Goal: Task Accomplishment & Management: Complete application form

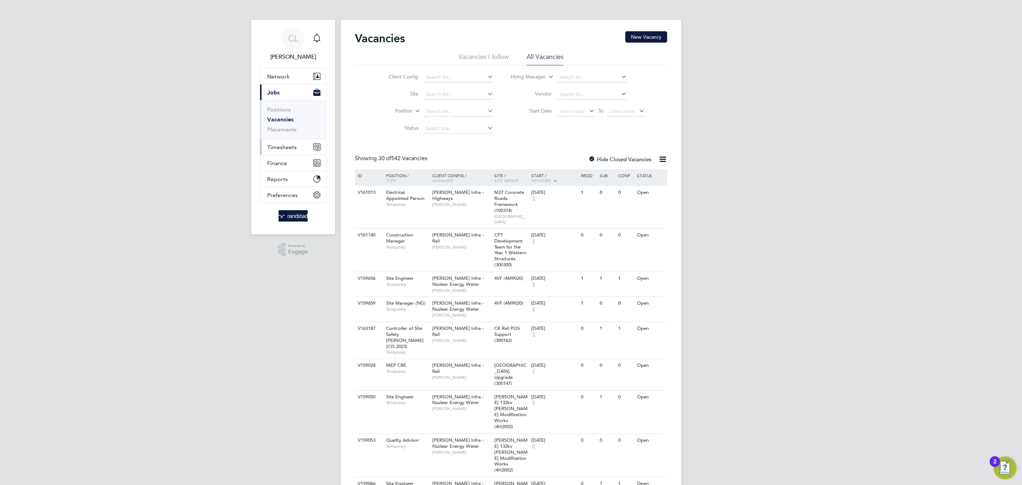
click at [271, 143] on button "Timesheets" at bounding box center [293, 147] width 66 height 16
click at [283, 128] on link "Timesheets" at bounding box center [281, 125] width 29 height 7
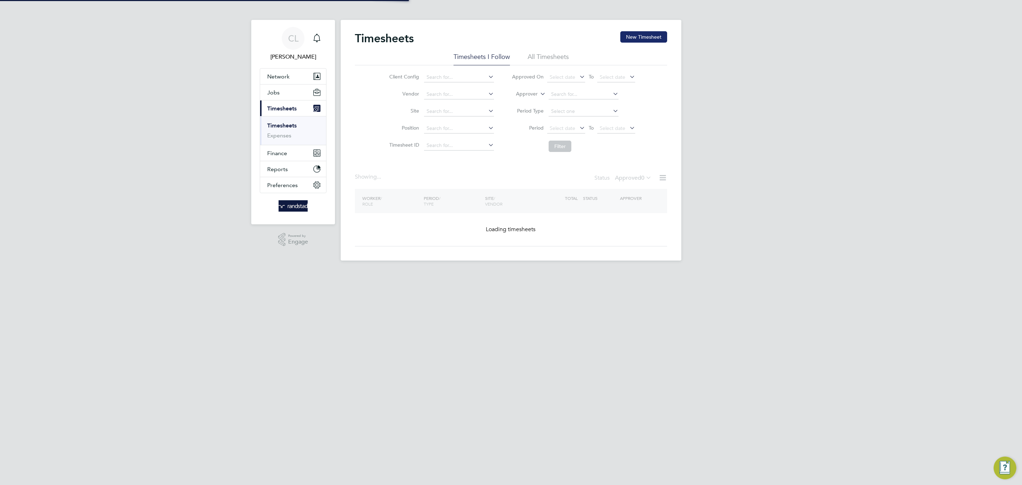
click at [633, 35] on button "New Timesheet" at bounding box center [643, 36] width 47 height 11
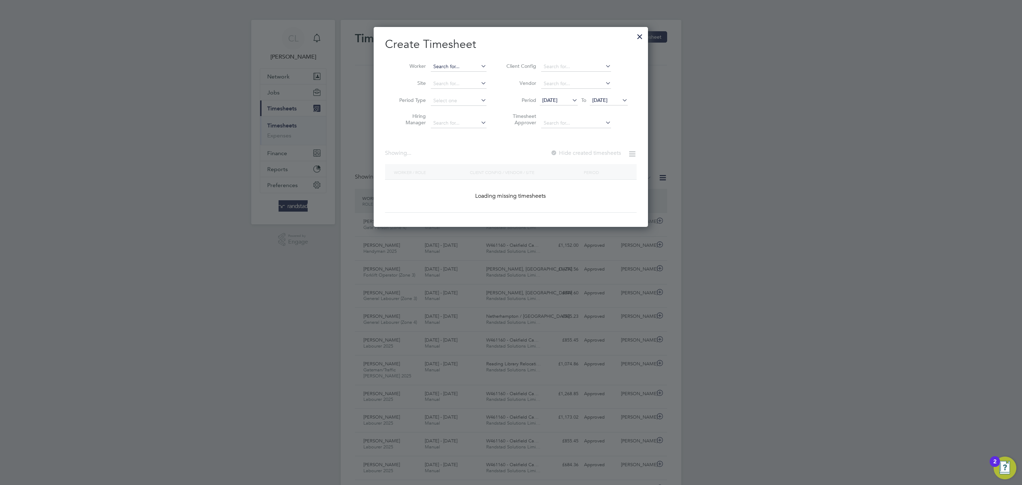
click at [461, 66] on input at bounding box center [459, 67] width 56 height 10
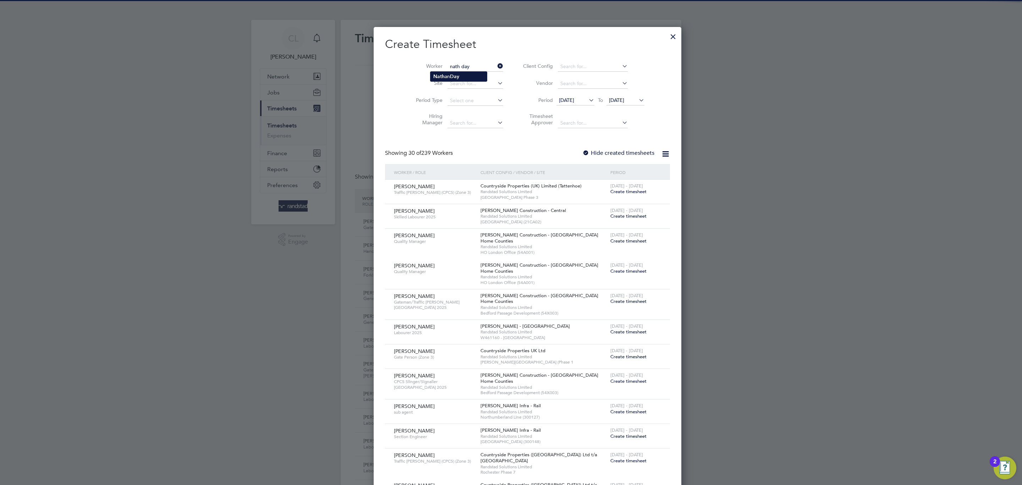
click at [451, 76] on b "Day" at bounding box center [454, 76] width 9 height 6
type input "[PERSON_NAME]"
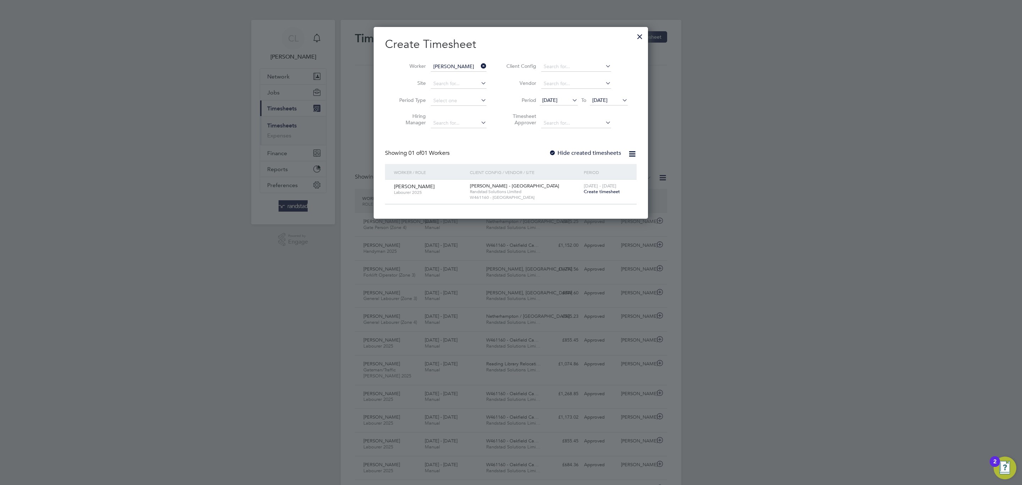
click at [616, 189] on span "Create timesheet" at bounding box center [602, 191] width 36 height 6
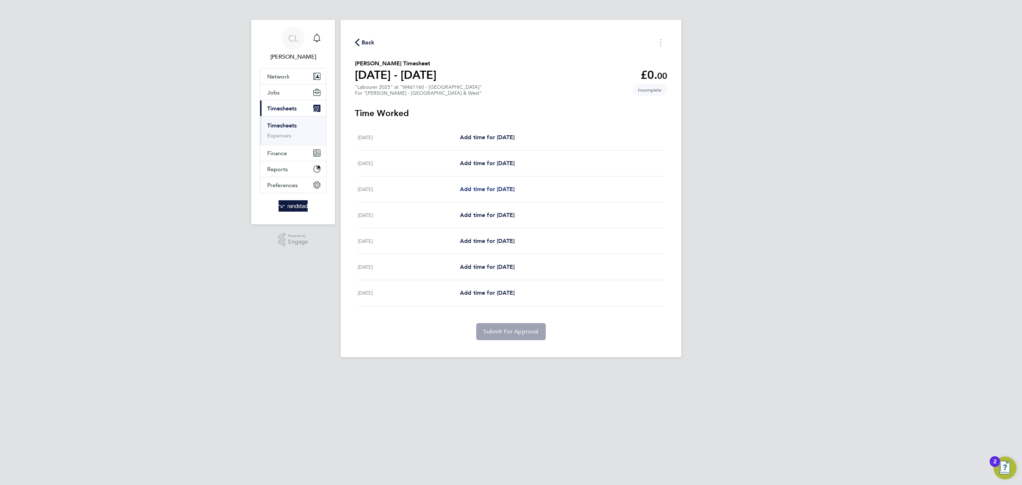
click at [489, 185] on link "Add time for [DATE]" at bounding box center [487, 189] width 55 height 9
select select "60"
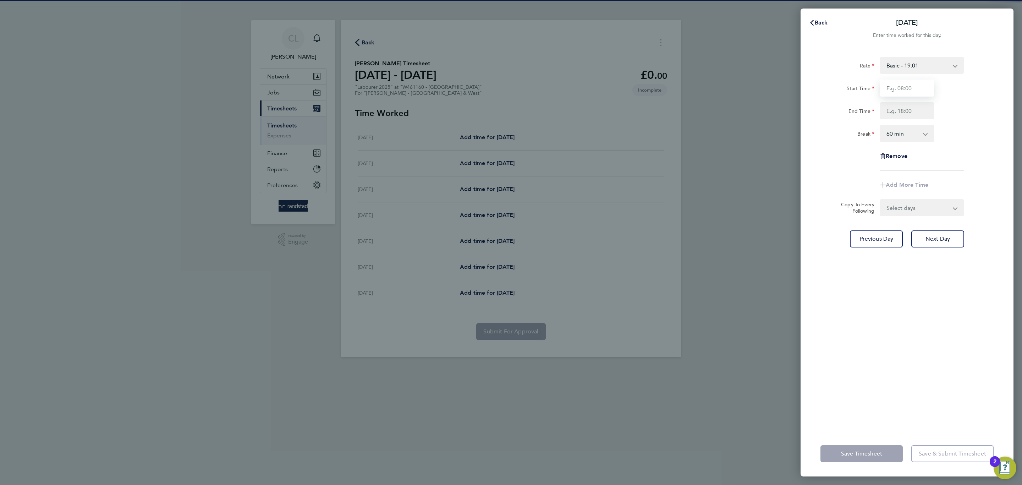
click at [898, 90] on input "Start Time" at bounding box center [907, 87] width 54 height 17
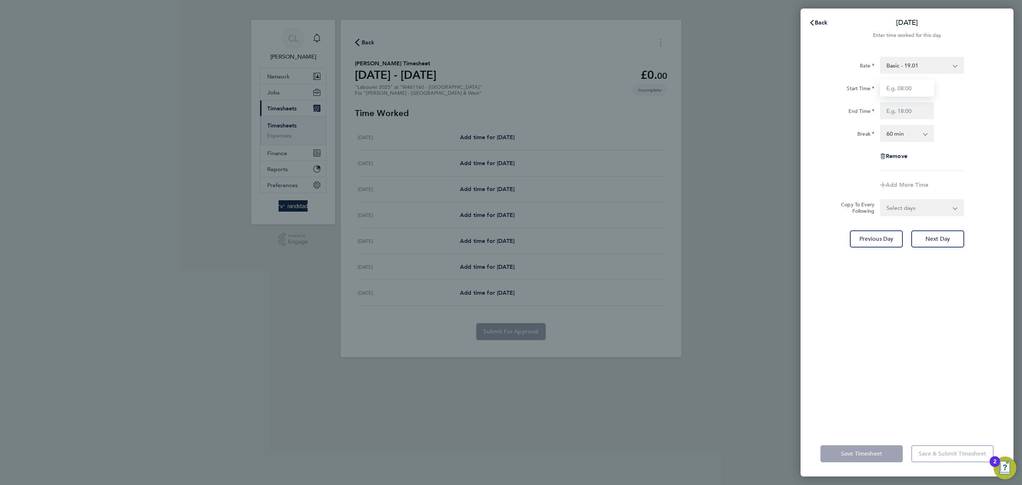
type input "07:00"
click at [904, 111] on input "End Time" at bounding box center [907, 110] width 54 height 17
click at [975, 112] on div "End Time 17.30" at bounding box center [907, 110] width 179 height 17
type input "17:30"
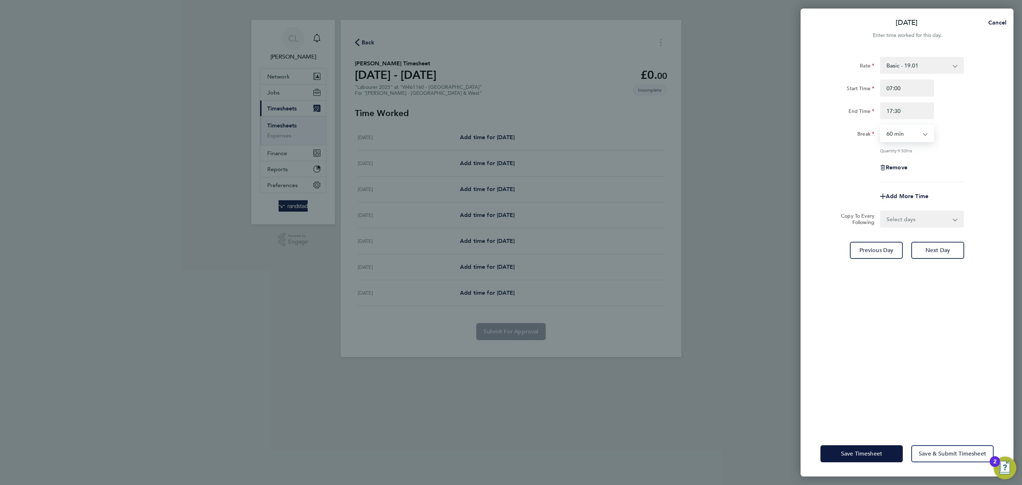
click at [912, 131] on select "0 min 15 min 30 min 45 min 60 min 75 min 90 min" at bounding box center [903, 134] width 44 height 16
select select "30"
click at [881, 126] on select "0 min 15 min 30 min 45 min 60 min 75 min 90 min" at bounding box center [903, 134] width 44 height 16
click at [848, 444] on div "Save Timesheet Save & Submit Timesheet" at bounding box center [907, 453] width 213 height 45
click at [851, 447] on button "Save Timesheet" at bounding box center [861, 453] width 82 height 17
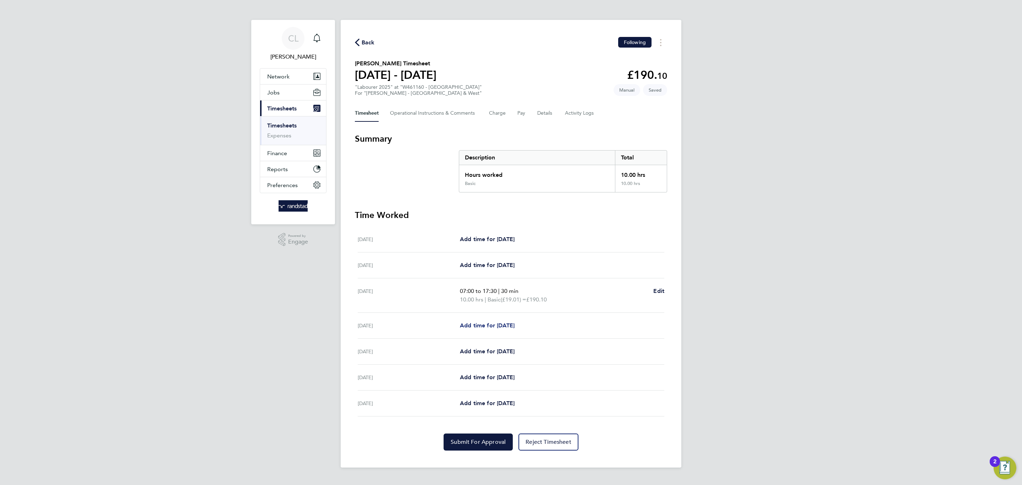
click at [493, 327] on span "Add time for [DATE]" at bounding box center [487, 325] width 55 height 7
select select "60"
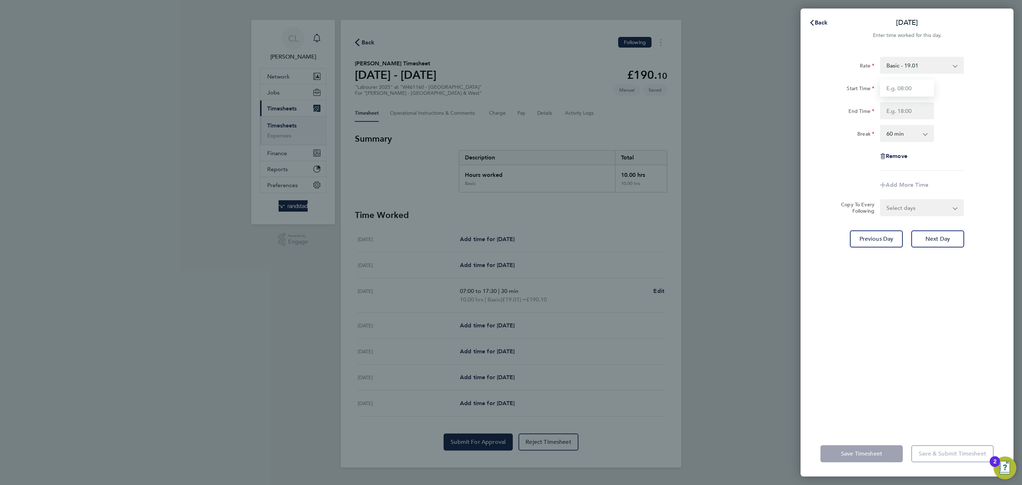
click at [886, 84] on input "Start Time" at bounding box center [907, 87] width 54 height 17
type input "07:00"
click at [901, 111] on input "End Time" at bounding box center [907, 110] width 54 height 17
click at [923, 137] on select "0 min 15 min 30 min 45 min 60 min 75 min 90 min" at bounding box center [903, 134] width 44 height 16
type input "17:30"
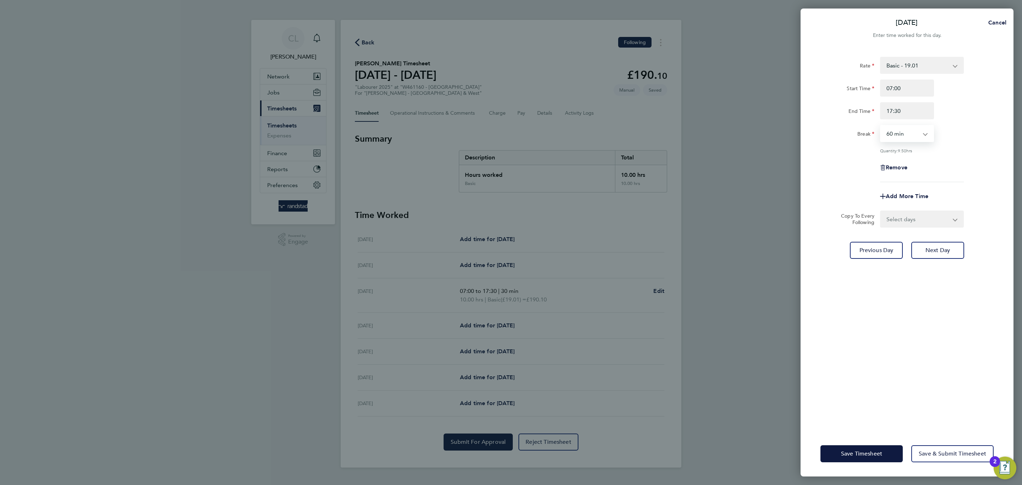
select select "30"
click at [881, 126] on select "0 min 15 min 30 min 45 min 60 min 75 min 90 min" at bounding box center [903, 134] width 44 height 16
click at [897, 308] on div "Rate Basic - 19.01 Overtime 1 - 27.38 Overtime 2 - 35.75 Start Time 07:00 End T…" at bounding box center [907, 239] width 213 height 383
click at [867, 442] on div "Save Timesheet Save & Submit Timesheet" at bounding box center [907, 453] width 213 height 45
click at [867, 450] on span "Save Timesheet" at bounding box center [861, 453] width 41 height 7
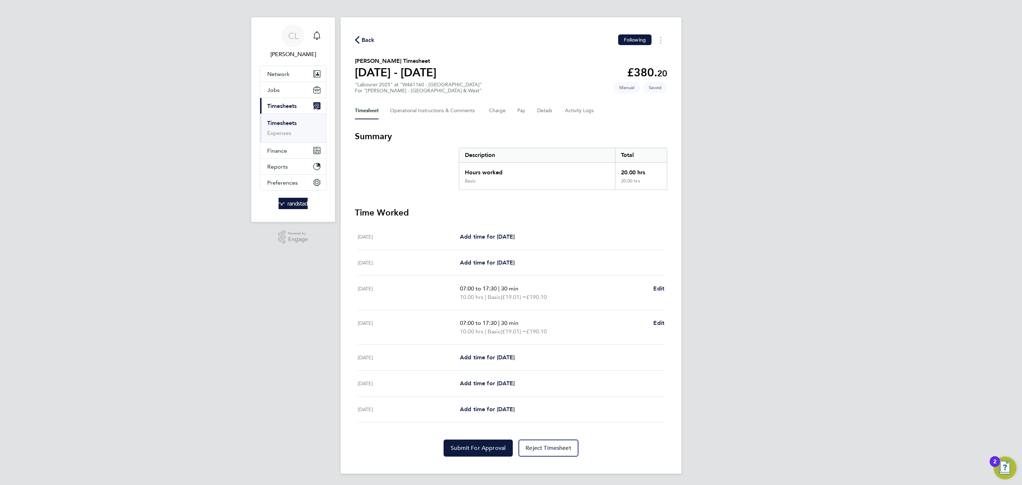
scroll to position [3, 0]
click at [501, 354] on span "Add time for [DATE]" at bounding box center [487, 357] width 55 height 7
select select "60"
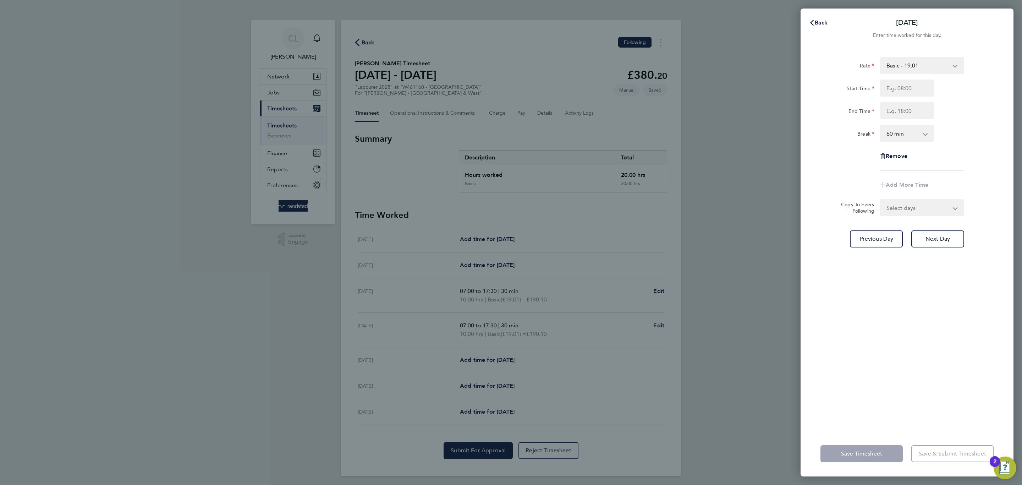
click at [911, 77] on div "Rate Basic - 19.01 Overtime 1 - 27.38 Overtime 2 - 35.75 Start Time End Time Br…" at bounding box center [906, 114] width 173 height 114
click at [909, 92] on input "Start Time" at bounding box center [907, 87] width 54 height 17
type input "07:00"
click at [901, 113] on input "End Time" at bounding box center [907, 110] width 54 height 17
click at [913, 137] on select "0 min 15 min 30 min 45 min 60 min 75 min 90 min" at bounding box center [903, 134] width 44 height 16
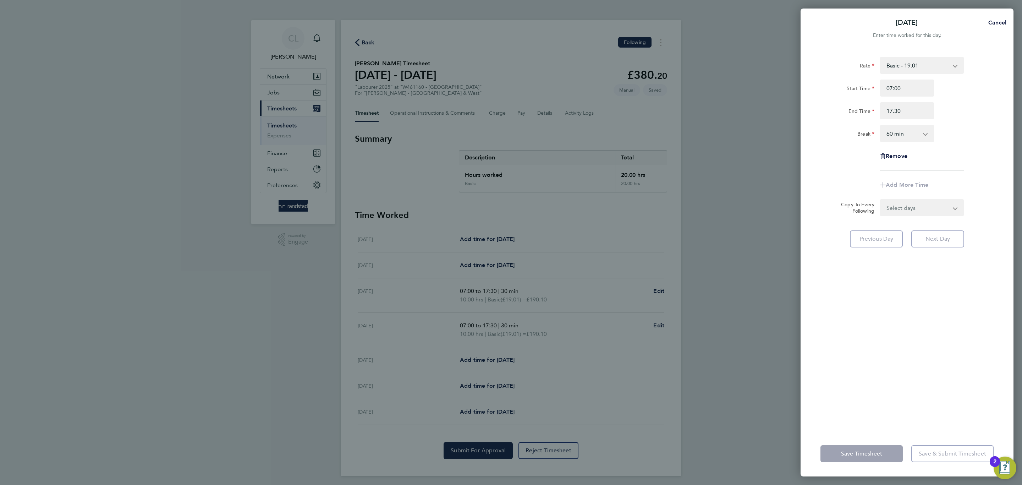
type input "17:30"
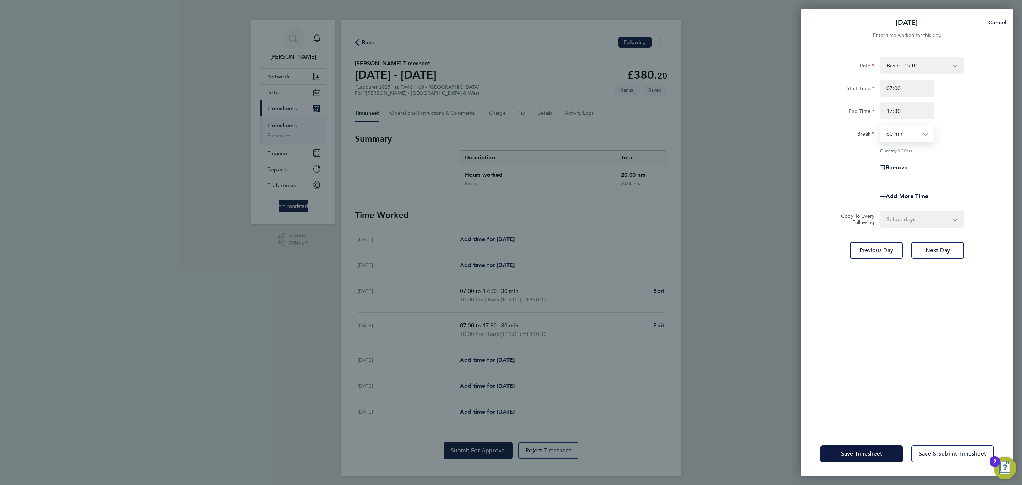
select select "30"
click at [881, 126] on select "0 min 15 min 30 min 45 min 60 min 75 min 90 min" at bounding box center [903, 134] width 44 height 16
click at [845, 452] on span "Save Timesheet" at bounding box center [861, 453] width 41 height 7
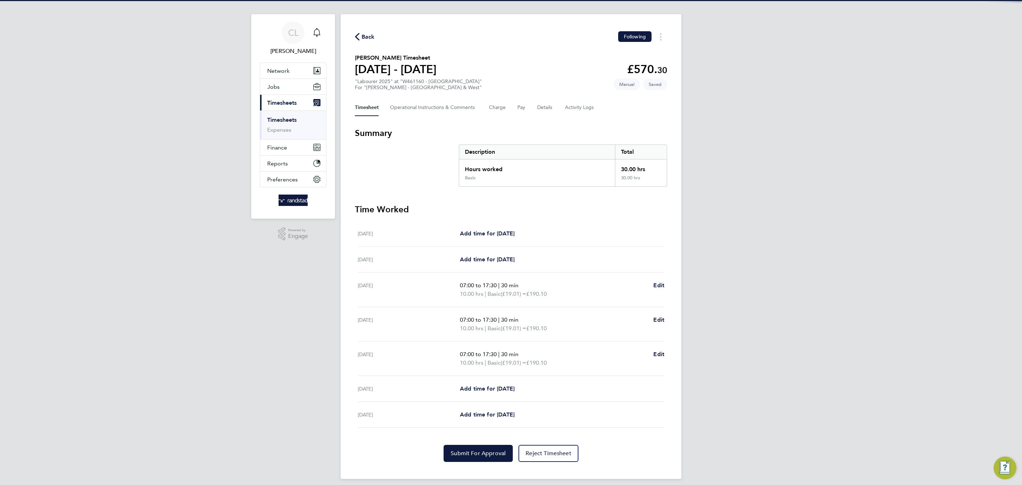
scroll to position [12, 0]
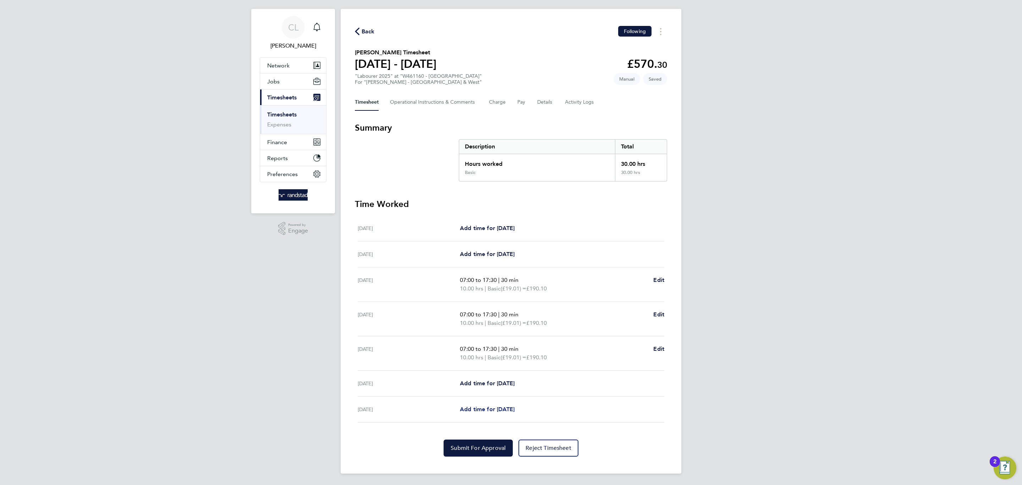
click at [484, 409] on span "Add time for [DATE]" at bounding box center [487, 409] width 55 height 7
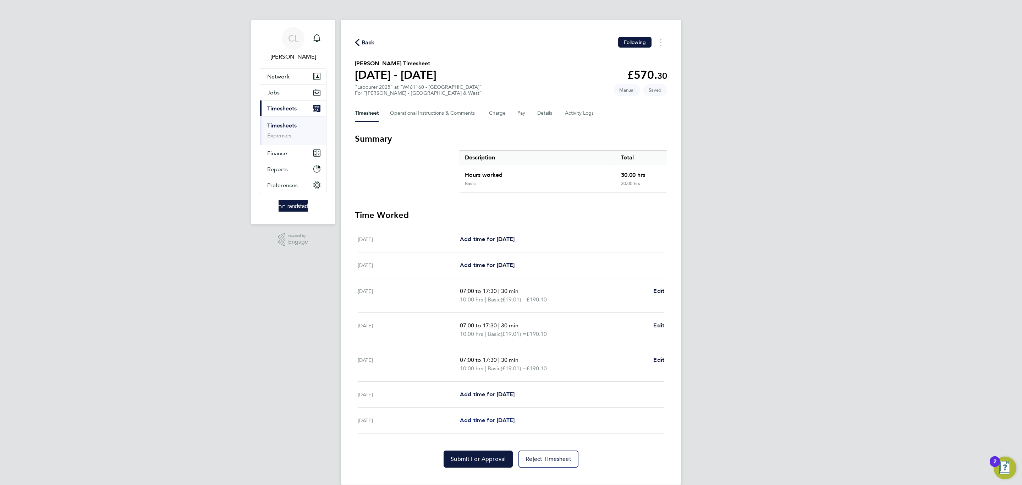
select select "60"
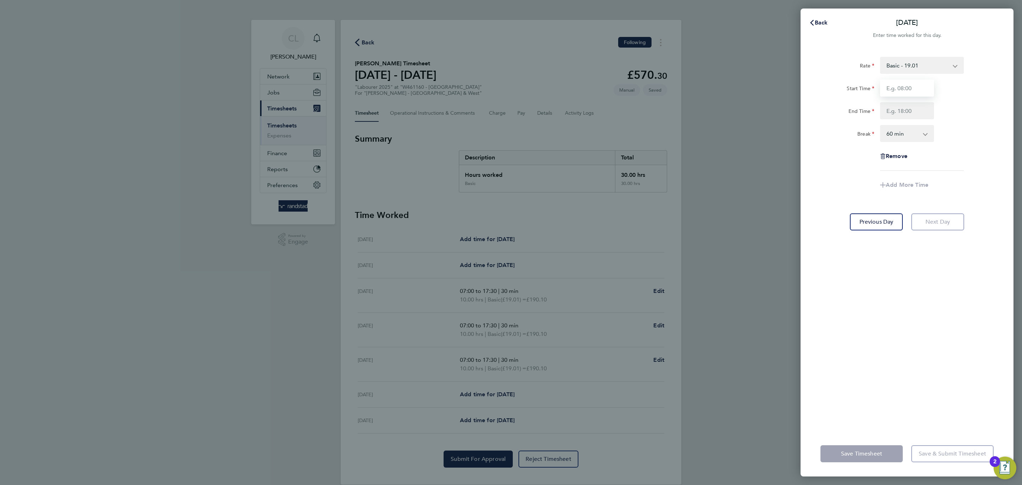
click at [916, 95] on input "Start Time" at bounding box center [907, 87] width 54 height 17
type input "07:00"
click at [906, 116] on input "End Time" at bounding box center [907, 110] width 54 height 17
click at [915, 138] on select "0 min 15 min 30 min 45 min 60 min 75 min 90 min" at bounding box center [903, 134] width 44 height 16
type input "16:00"
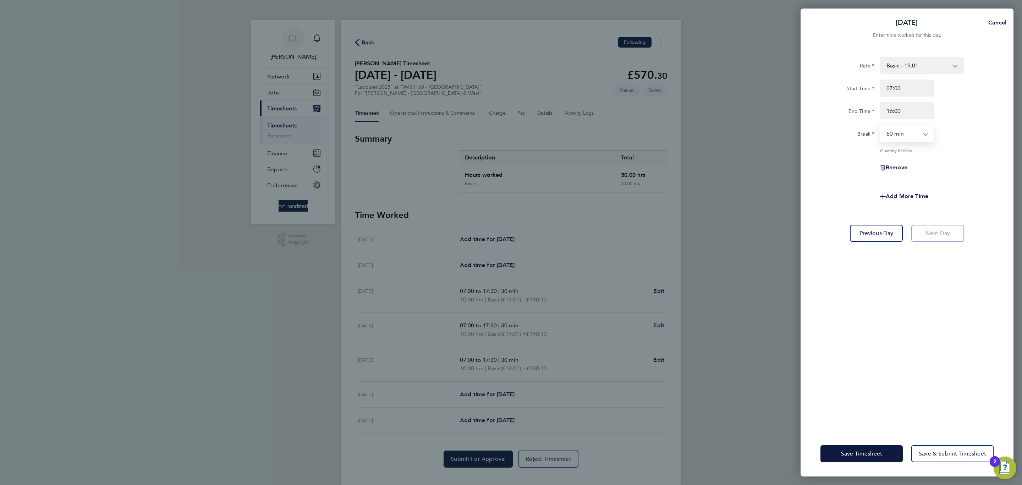
select select "0"
click at [881, 126] on select "0 min 15 min 30 min 45 min 60 min 75 min 90 min" at bounding box center [903, 134] width 44 height 16
click at [918, 193] on span "Add More Time" at bounding box center [907, 196] width 43 height 7
select select "null"
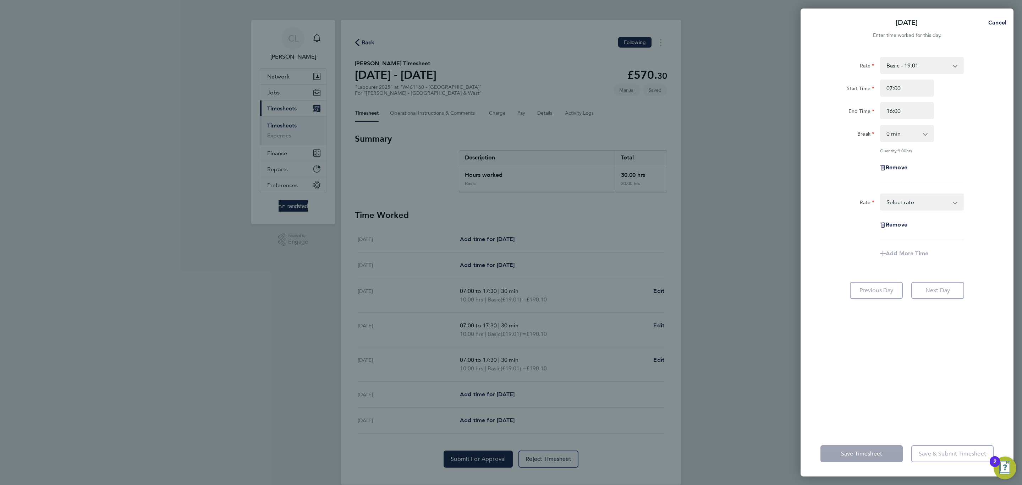
click at [918, 194] on select "Basic - 19.01 Overtime 1 - 27.38 Overtime 2 - 35.75 Select rate" at bounding box center [918, 202] width 74 height 16
select select "60"
click at [913, 226] on input "Start Time" at bounding box center [907, 224] width 54 height 17
type input "16:00"
click at [922, 271] on select "0 min 15 min 30 min 45 min 60 min 75 min 90 min" at bounding box center [903, 270] width 44 height 16
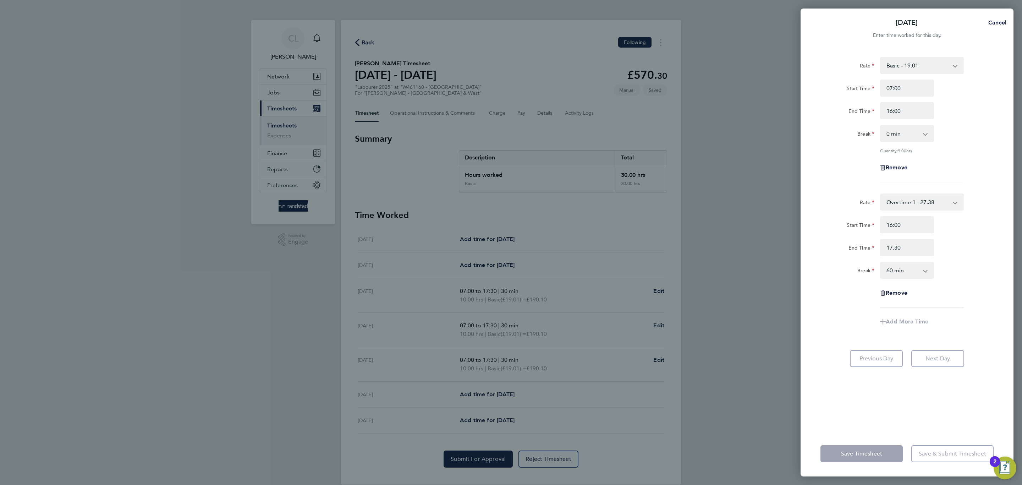
type input "17:30"
click at [881, 278] on select "0 min 15 min 30 min 45 min 60 min 75 min" at bounding box center [903, 270] width 44 height 16
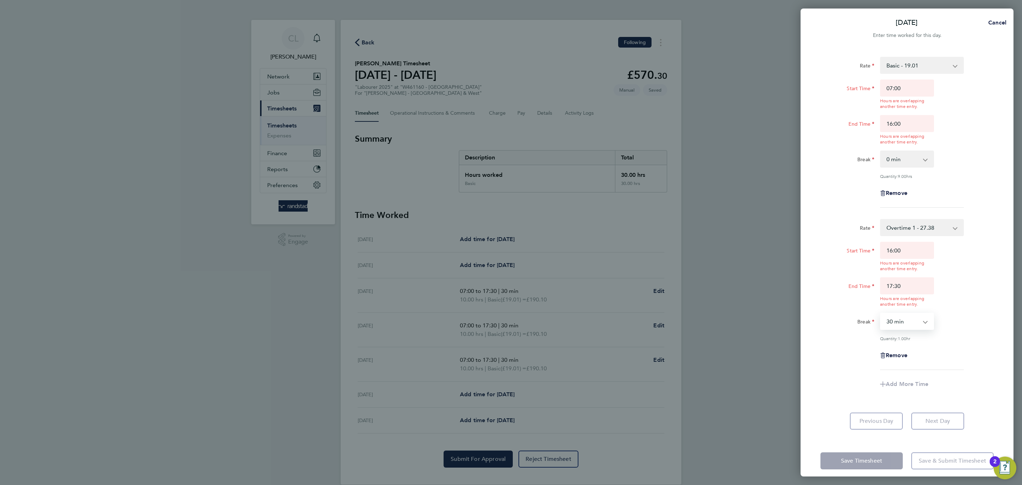
click at [905, 318] on select "0 min 15 min 30 min 45 min 60 min 75 min" at bounding box center [903, 321] width 44 height 16
click at [973, 321] on div "Break 0 min 15 min 30 min 45 min 60 min 75 min" at bounding box center [907, 321] width 179 height 17
click at [904, 324] on select "0 min 15 min 30 min 45 min 60 min 75 min" at bounding box center [903, 321] width 44 height 16
click at [881, 313] on select "0 min 15 min 30 min 45 min 60 min 75 min" at bounding box center [903, 321] width 44 height 16
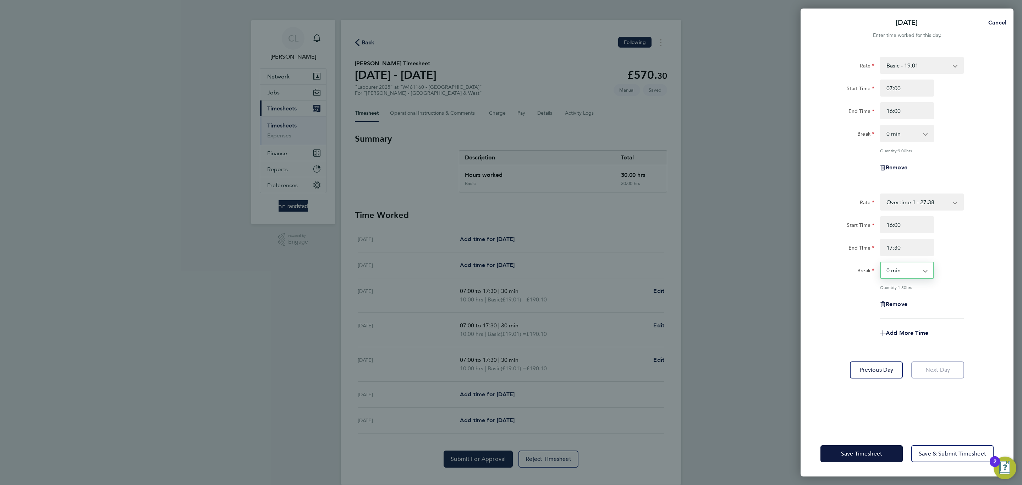
click at [911, 274] on select "0 min 15 min 30 min 45 min 60 min 75 min" at bounding box center [903, 270] width 44 height 16
select select "30"
click at [881, 262] on select "0 min 15 min 30 min 45 min 60 min 75 min" at bounding box center [903, 270] width 44 height 16
click at [936, 311] on div "Rate Overtime 1 - 27.38 Basic - 19.01 Overtime 2 - 35.75 Start Time 16:00 End T…" at bounding box center [906, 255] width 173 height 125
click at [870, 453] on span "Save Timesheet" at bounding box center [861, 453] width 41 height 7
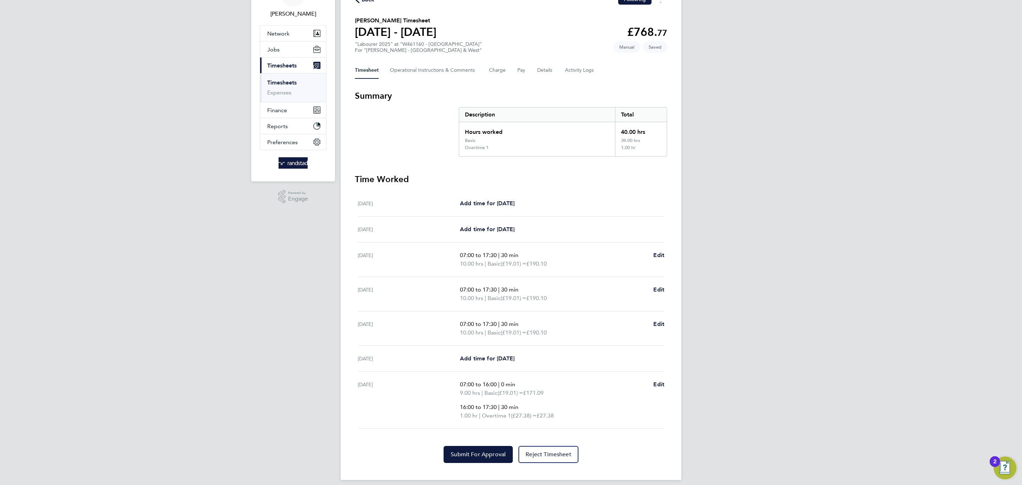
scroll to position [50, 0]
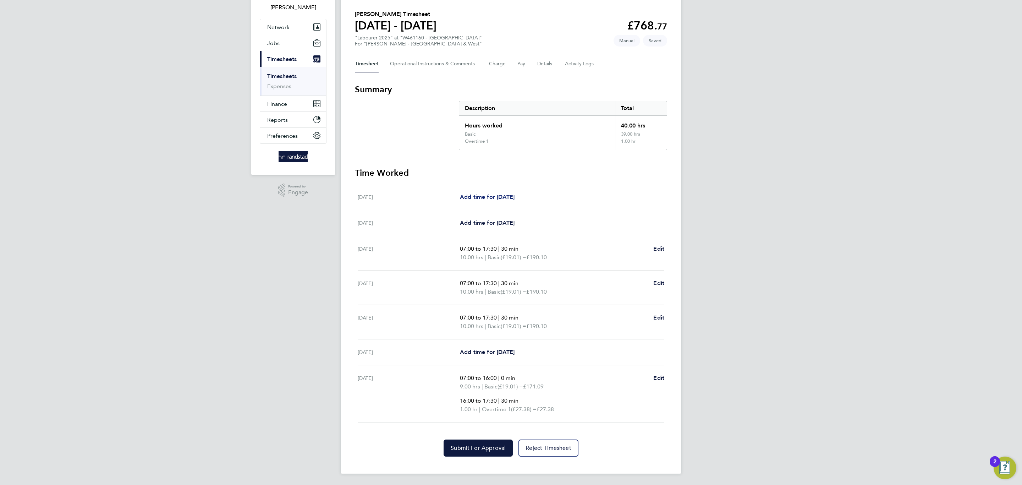
click at [489, 193] on span "Add time for [DATE]" at bounding box center [487, 196] width 55 height 7
select select "60"
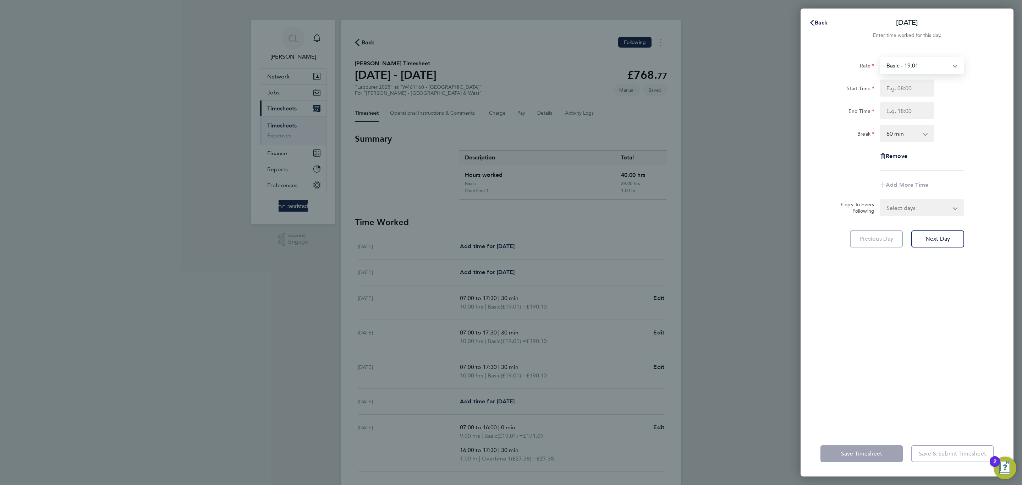
click at [922, 66] on select "Basic - 19.01 Overtime 1 - 27.38 Overtime 2 - 35.75" at bounding box center [918, 65] width 74 height 16
select select "60"
click at [911, 90] on input "Start Time" at bounding box center [907, 87] width 54 height 17
type input "07:00"
click at [902, 115] on input "End Time" at bounding box center [907, 110] width 54 height 17
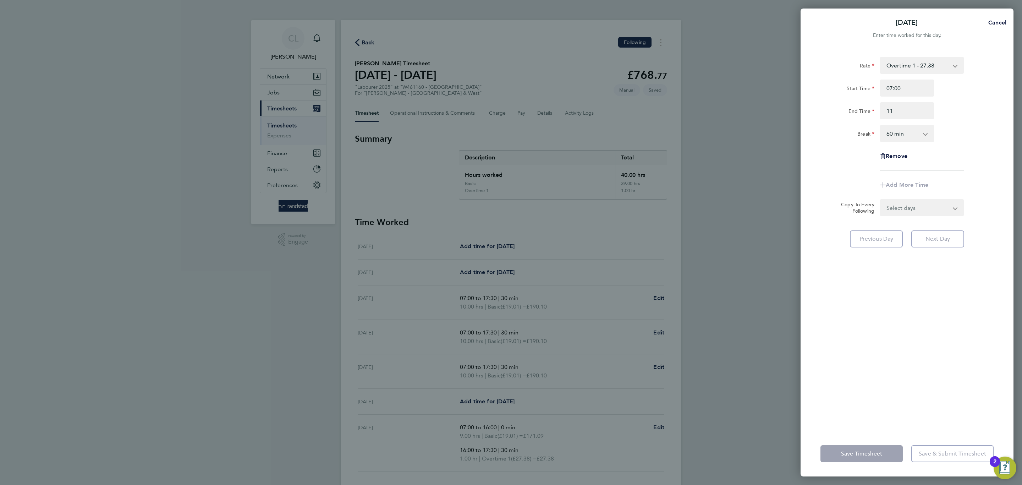
click at [979, 97] on div "Start Time 07:00 End Time 11" at bounding box center [907, 99] width 179 height 40
type input "11:00"
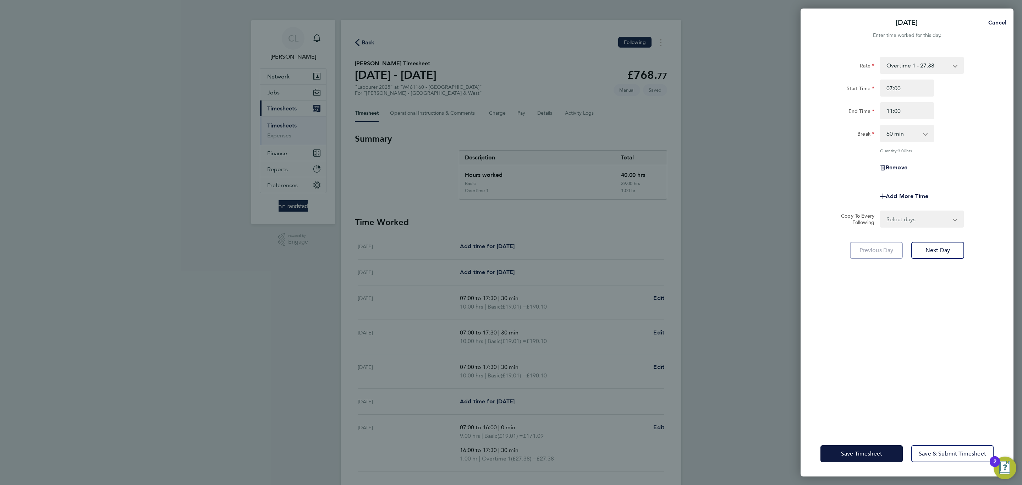
click at [909, 137] on select "0 min 15 min 30 min 45 min 60 min 75 min 90 min" at bounding box center [903, 134] width 44 height 16
select select "0"
click at [881, 126] on select "0 min 15 min 30 min 45 min 60 min 75 min 90 min" at bounding box center [903, 134] width 44 height 16
click at [909, 198] on span "Add More Time" at bounding box center [907, 196] width 43 height 7
select select "null"
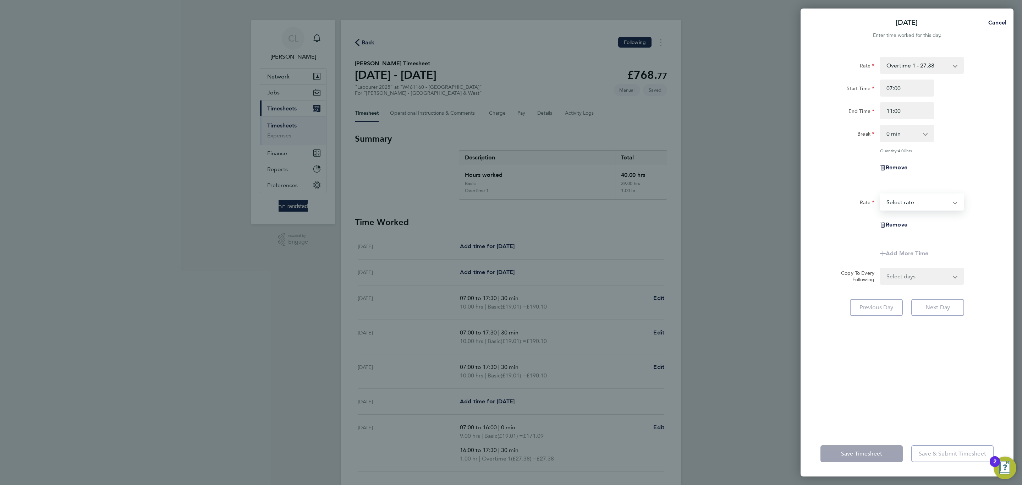
click at [909, 198] on select "Basic - 19.01 Overtime 1 - 27.38 Overtime 2 - 35.75 Select rate" at bounding box center [918, 202] width 74 height 16
select select "60"
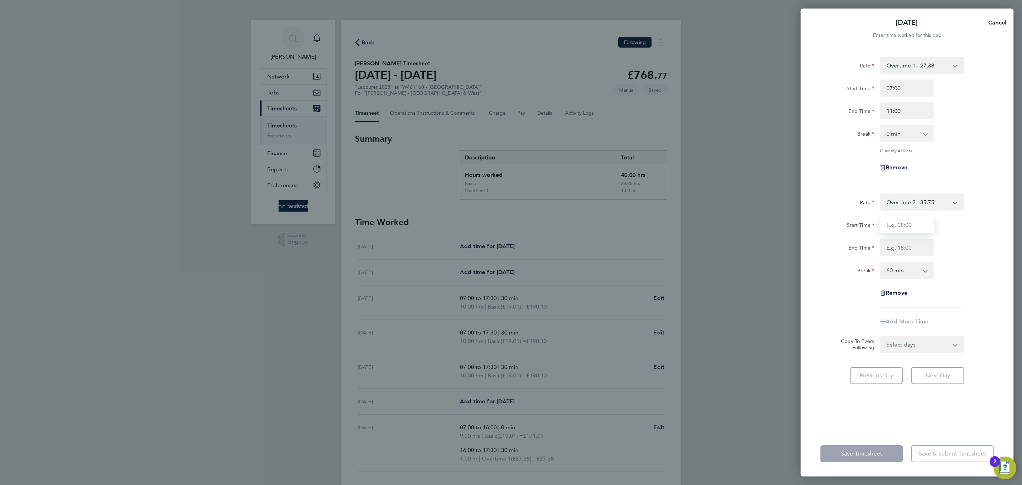
click at [913, 230] on input "Start Time" at bounding box center [907, 224] width 54 height 17
type input "11:00"
click at [886, 248] on input "End Time" at bounding box center [907, 247] width 54 height 17
click at [912, 263] on select "0 min 15 min 30 min 45 min 60 min 75 min 90 min" at bounding box center [903, 270] width 44 height 16
type input "13:30"
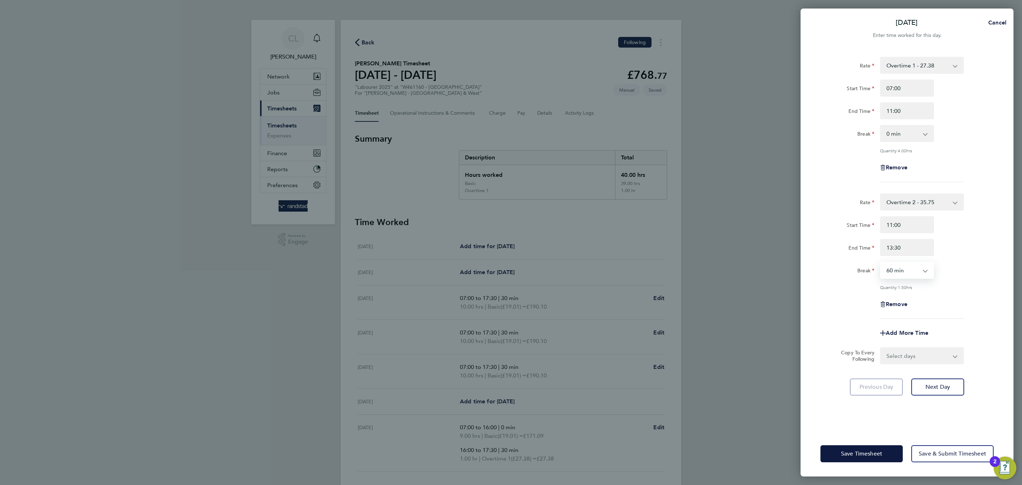
select select "0"
click at [881, 262] on select "0 min 15 min 30 min 45 min 60 min 75 min 90 min" at bounding box center [903, 270] width 44 height 16
click at [883, 453] on button "Save Timesheet" at bounding box center [861, 453] width 82 height 17
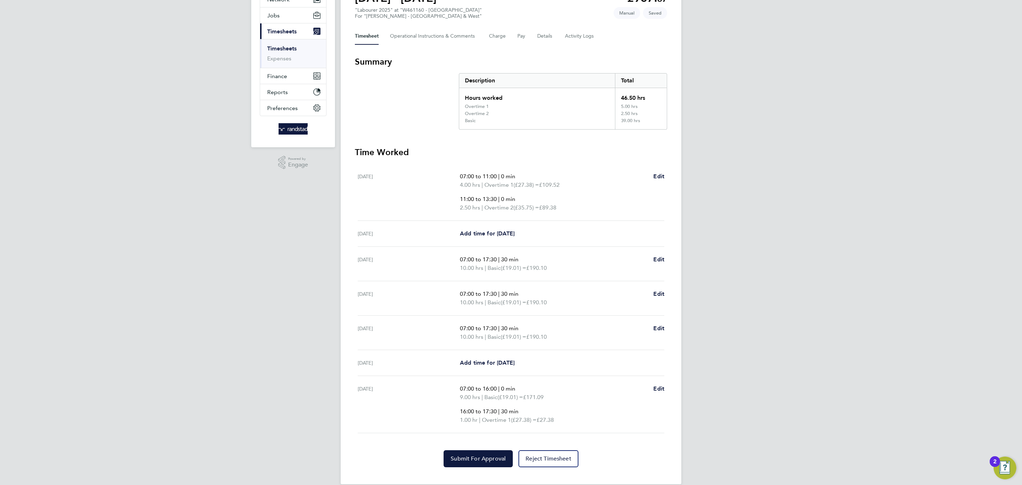
scroll to position [88, 0]
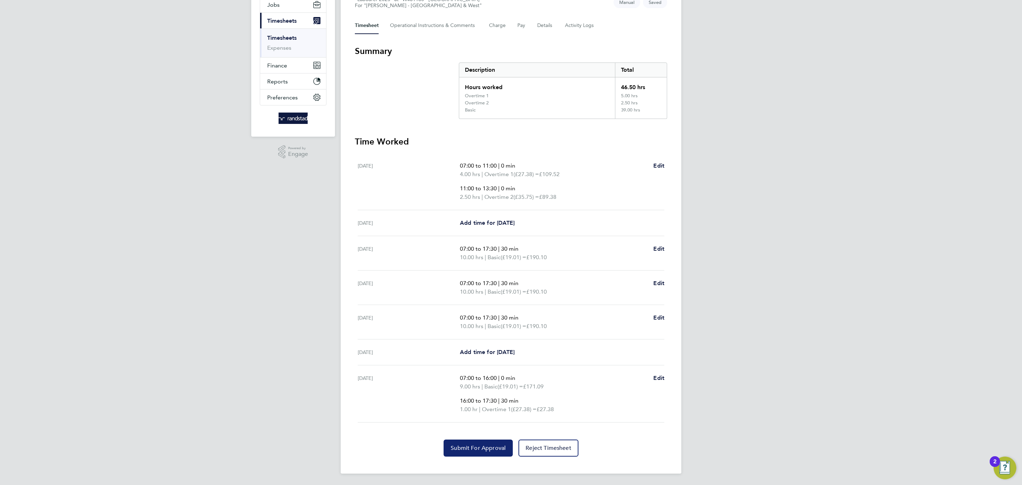
click at [473, 440] on button "Submit For Approval" at bounding box center [478, 447] width 69 height 17
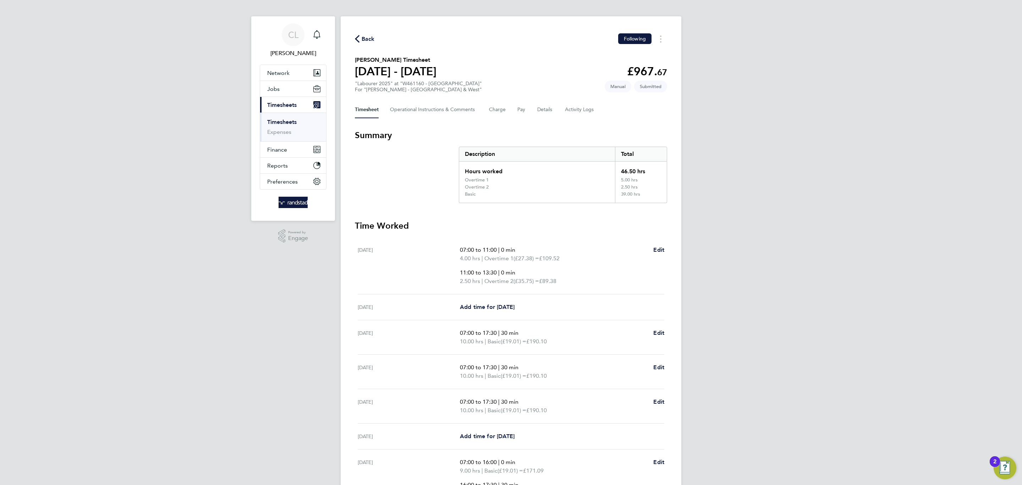
scroll to position [0, 0]
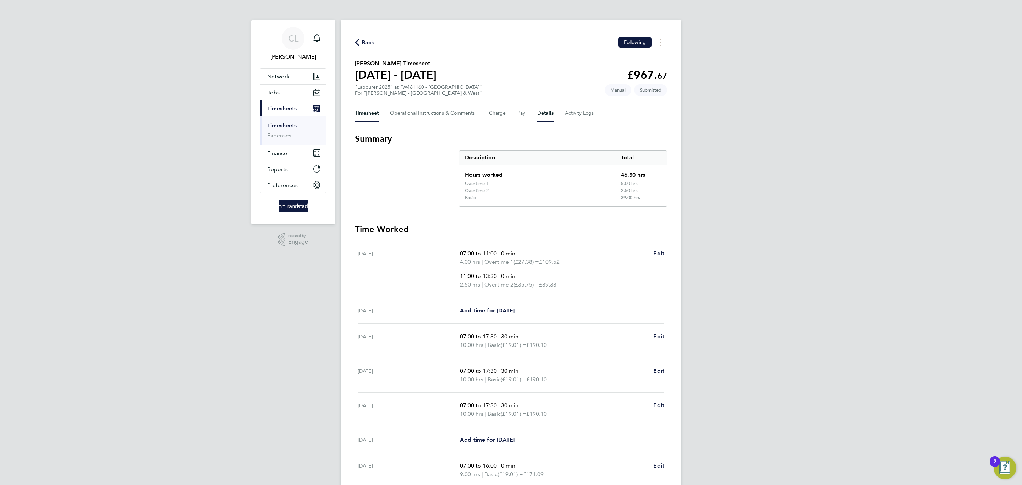
click at [550, 116] on button "Details" at bounding box center [545, 113] width 16 height 17
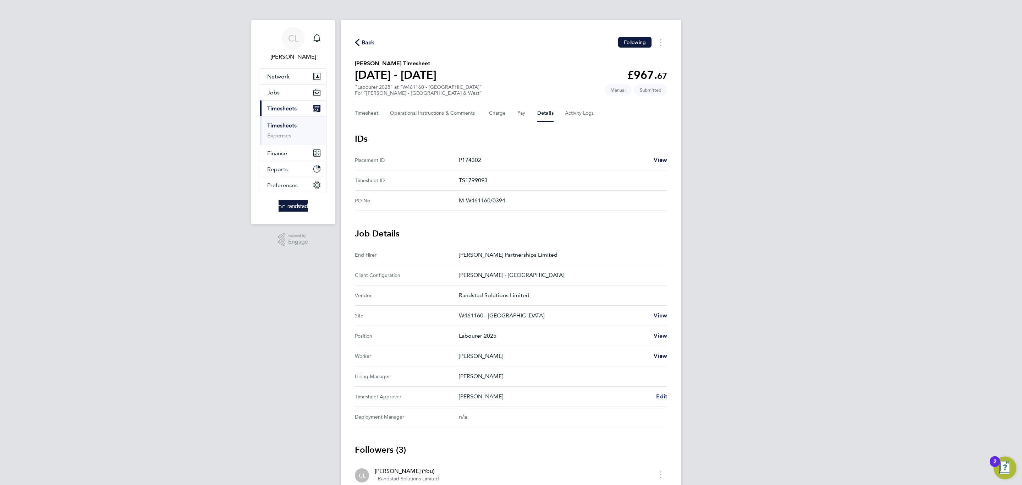
click at [666, 396] on span "Edit" at bounding box center [661, 396] width 11 height 7
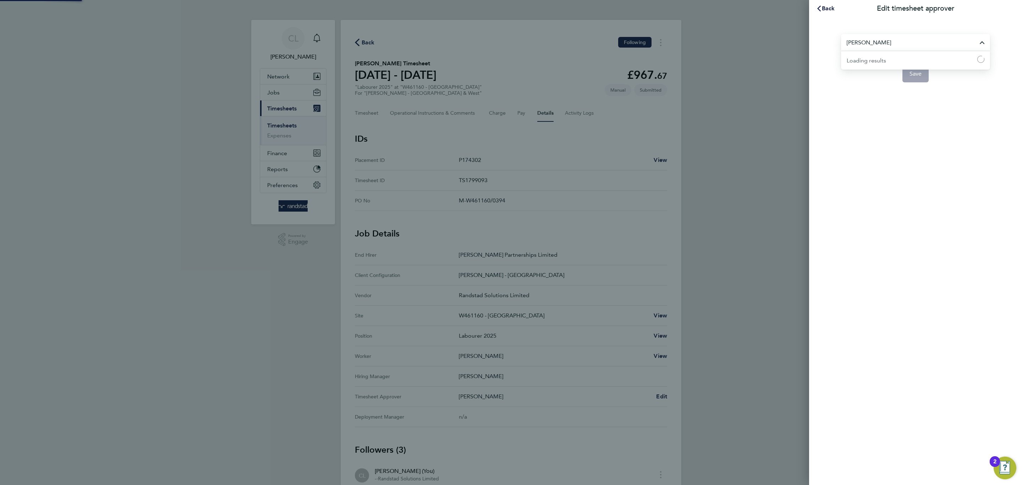
click at [882, 49] on input "[PERSON_NAME]" at bounding box center [915, 42] width 149 height 17
click at [871, 63] on span "[PERSON_NAME]" at bounding box center [870, 60] width 46 height 9
type input "[PERSON_NAME]"
click at [920, 81] on button "Save" at bounding box center [915, 73] width 27 height 17
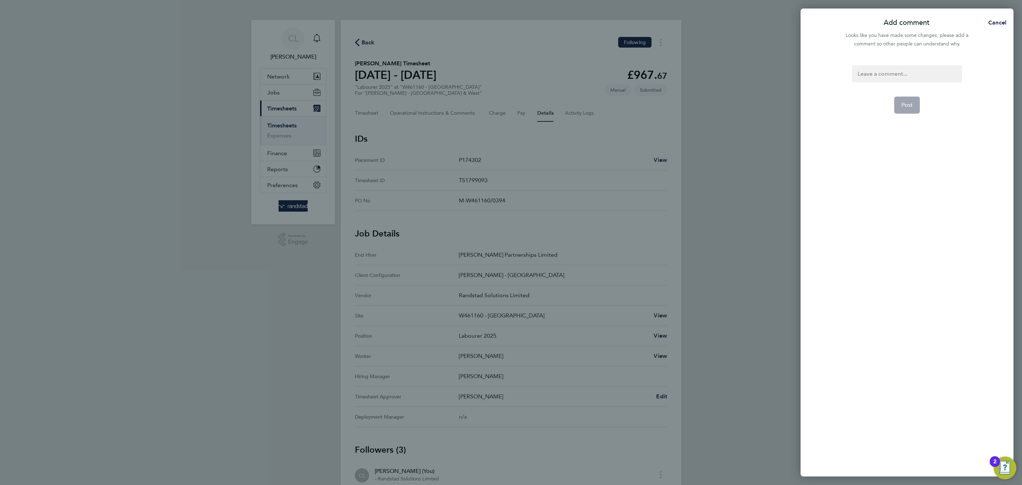
click at [910, 102] on app-form-button "Post" at bounding box center [907, 105] width 26 height 17
click at [889, 73] on div at bounding box center [907, 73] width 110 height 17
click at [891, 98] on form "hours Post" at bounding box center [906, 199] width 115 height 268
click at [896, 102] on button "Post" at bounding box center [907, 105] width 26 height 17
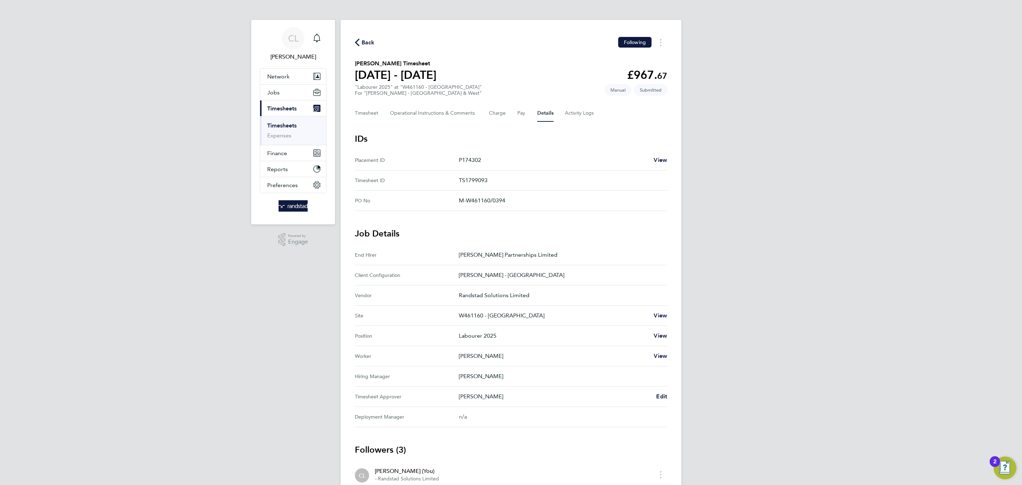
click at [373, 121] on div "Back Following [PERSON_NAME] Timesheet [DATE] - [DATE] £967. 67 "Labourer 2025"…" at bounding box center [511, 299] width 341 height 559
click at [372, 112] on button "Timesheet" at bounding box center [367, 113] width 24 height 17
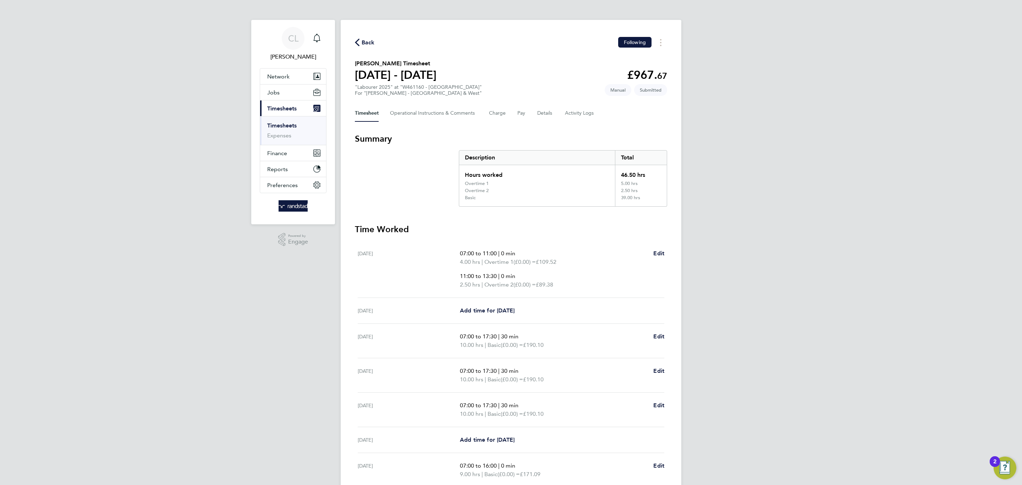
click at [374, 39] on span "Back" at bounding box center [368, 42] width 13 height 9
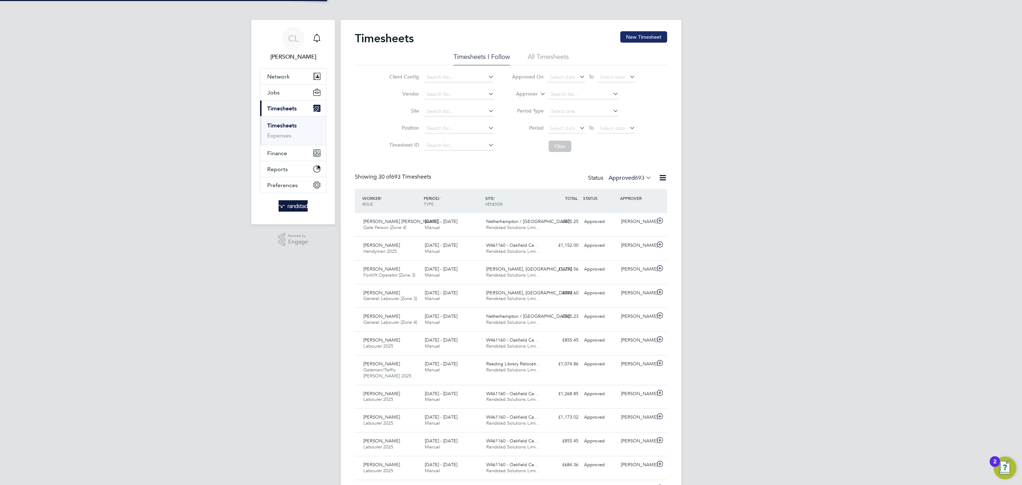
click at [624, 38] on button "New Timesheet" at bounding box center [643, 36] width 47 height 11
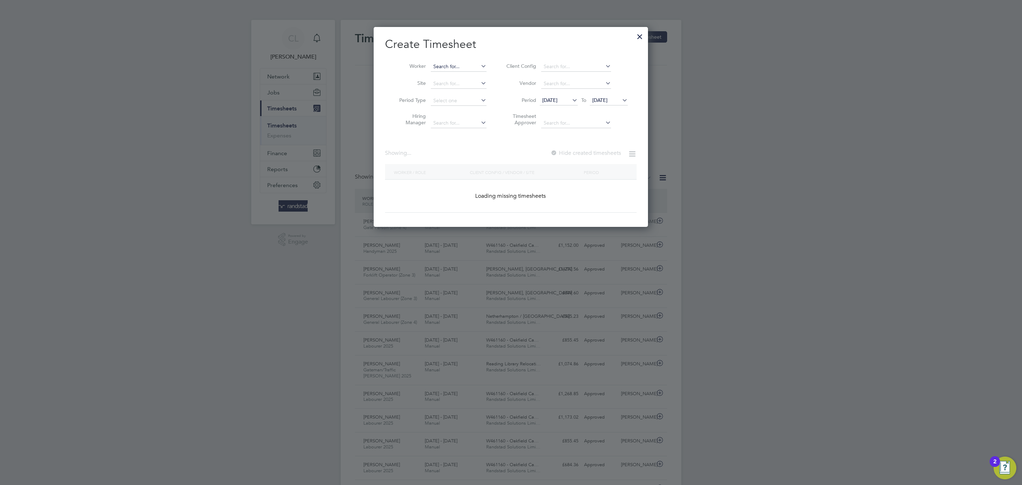
click at [464, 68] on input at bounding box center [459, 67] width 56 height 10
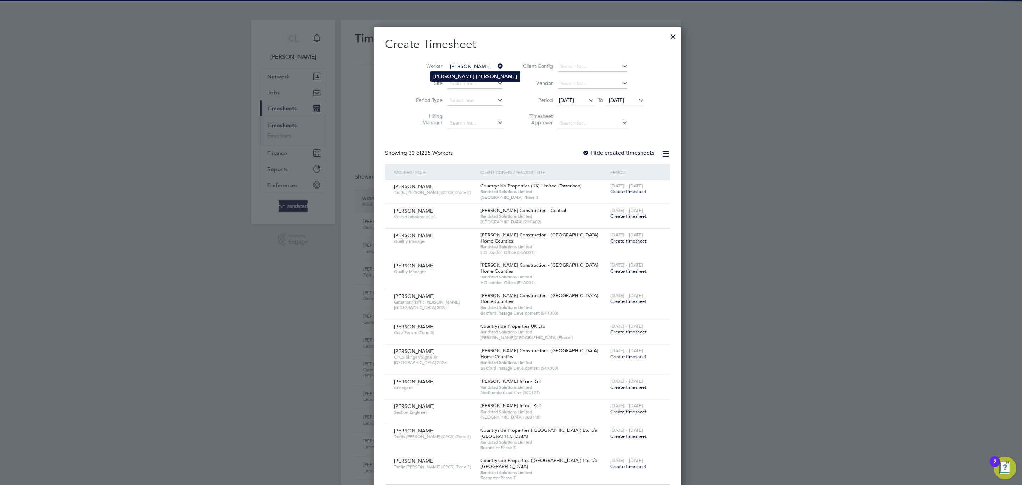
click at [476, 74] on b "[PERSON_NAME]" at bounding box center [496, 76] width 41 height 6
type input "[PERSON_NAME]"
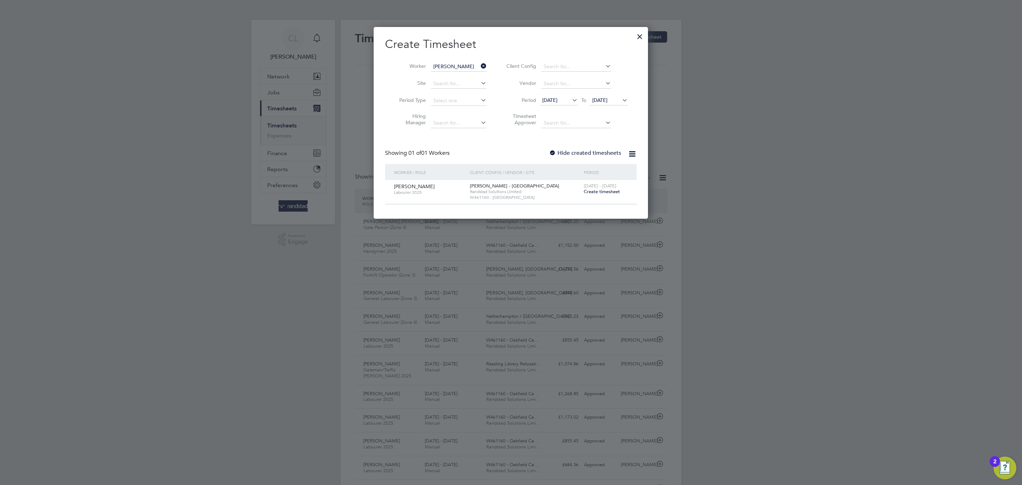
click at [596, 189] on span "Create timesheet" at bounding box center [602, 191] width 36 height 6
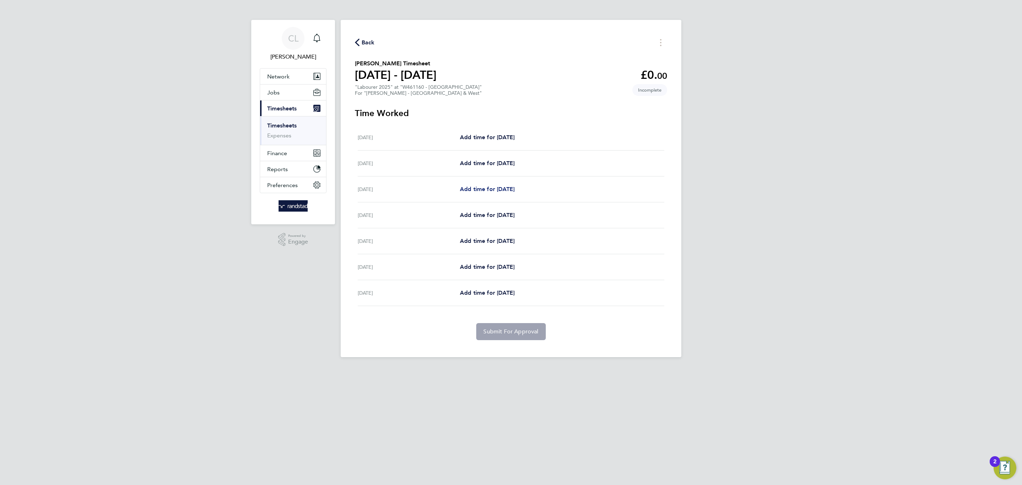
click at [488, 191] on span "Add time for [DATE]" at bounding box center [487, 189] width 55 height 7
select select "60"
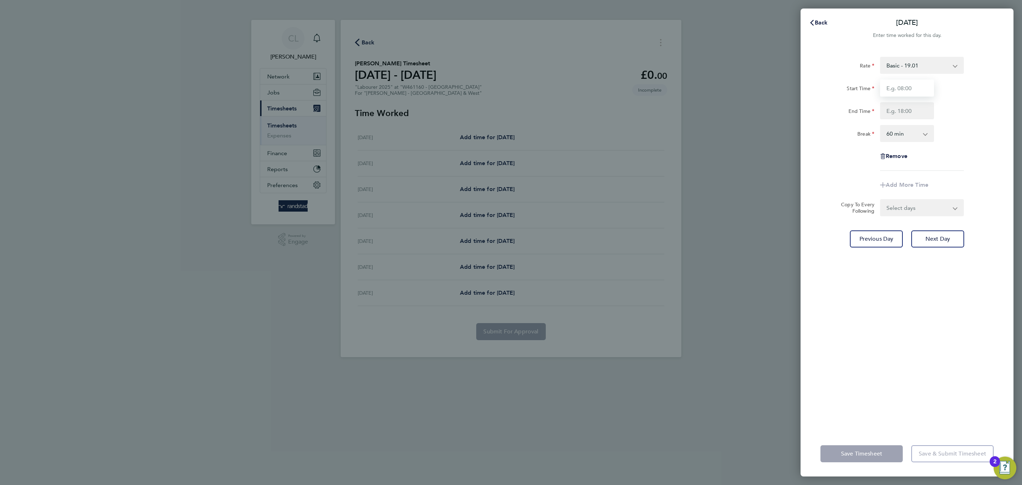
click at [912, 92] on input "Start Time" at bounding box center [907, 87] width 54 height 17
type input "07:30"
click at [916, 114] on input "End Time" at bounding box center [907, 110] width 54 height 17
click at [882, 132] on select "0 min 15 min 30 min 45 min 60 min 75 min 90 min" at bounding box center [903, 134] width 44 height 16
type input "17:30"
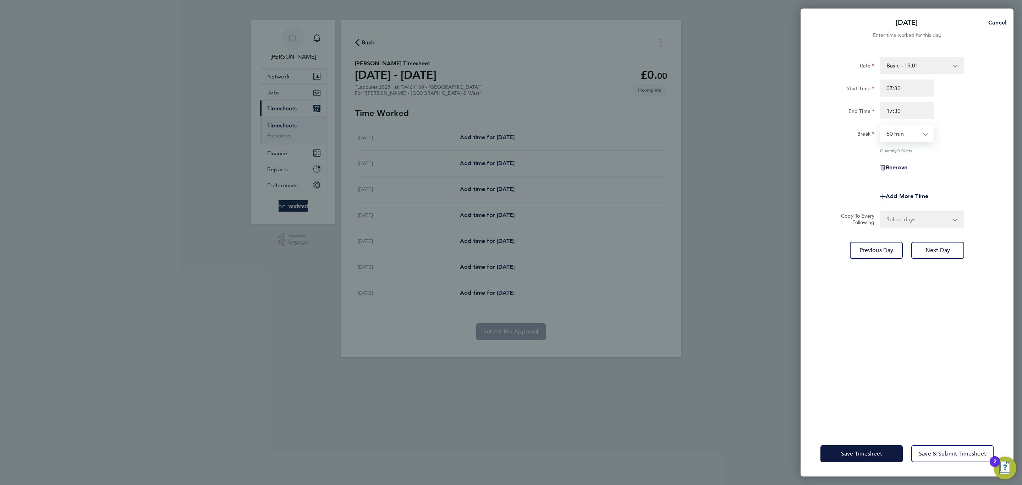
select select "30"
click at [881, 126] on select "0 min 15 min 30 min 45 min 60 min 75 min 90 min" at bounding box center [903, 134] width 44 height 16
click at [920, 223] on select "Select days Day [DATE] [DATE] [DATE] [DATE]" at bounding box center [918, 219] width 75 height 16
select select "DAY"
click at [881, 211] on select "Select days Day [DATE] [DATE] [DATE] [DATE]" at bounding box center [918, 219] width 75 height 16
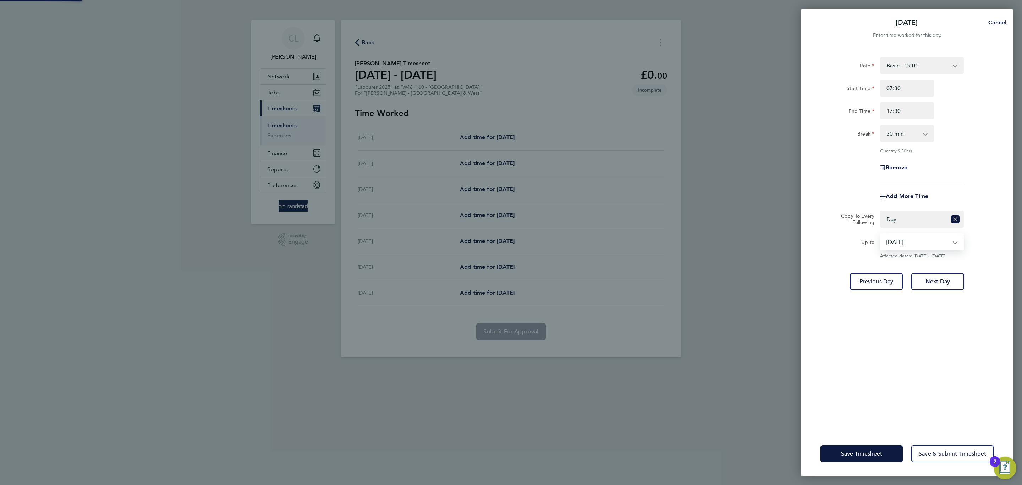
click at [918, 243] on select "[DATE] [DATE] [DATE] [DATE]" at bounding box center [918, 242] width 74 height 16
select select "[DATE]"
click at [881, 234] on select "[DATE] [DATE] [DATE] [DATE]" at bounding box center [918, 242] width 74 height 16
click at [867, 447] on button "Save Timesheet" at bounding box center [861, 453] width 82 height 17
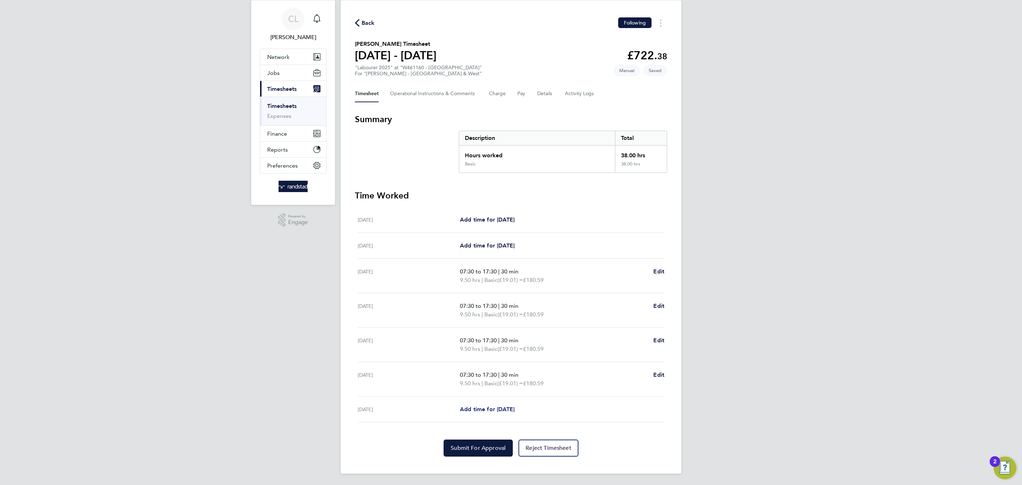
click at [509, 407] on span "Add time for [DATE]" at bounding box center [487, 409] width 55 height 7
select select "60"
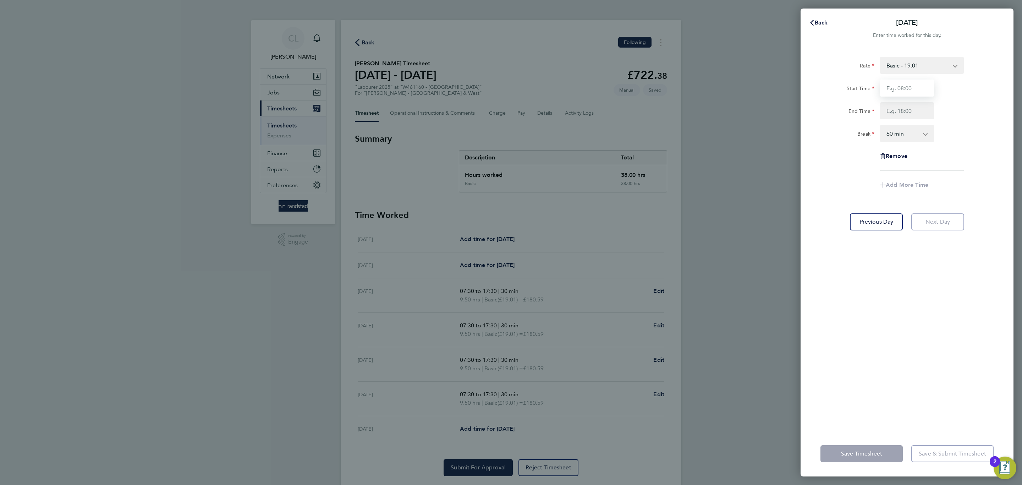
click at [909, 94] on input "Start Time" at bounding box center [907, 87] width 54 height 17
type input "07:30"
click at [918, 108] on input "End Time" at bounding box center [907, 110] width 54 height 17
click at [910, 133] on select "0 min 15 min 30 min 45 min 60 min 75 min 90 min" at bounding box center [903, 134] width 44 height 16
type input "08:30"
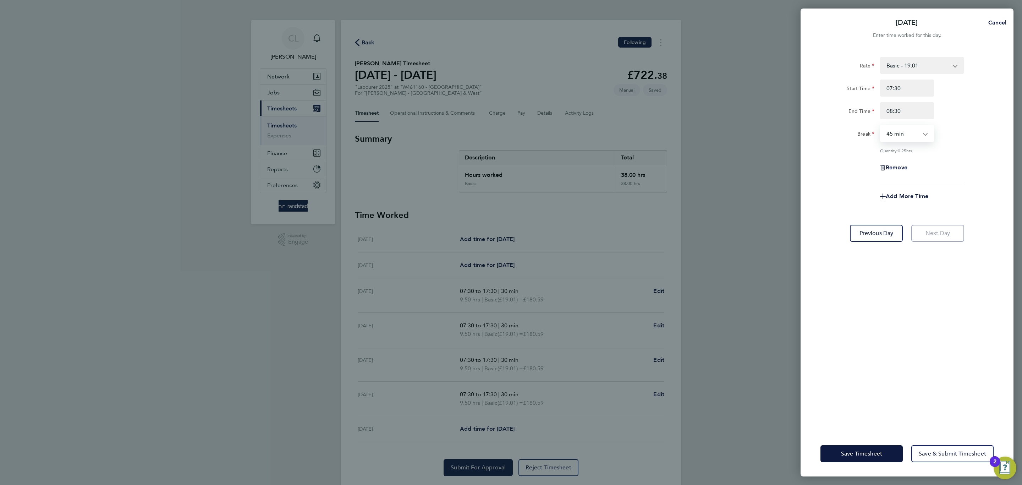
select select "0"
click at [881, 126] on select "0 min 15 min 30 min 45 min" at bounding box center [903, 134] width 44 height 16
click at [902, 197] on span "Add More Time" at bounding box center [907, 196] width 43 height 7
select select "null"
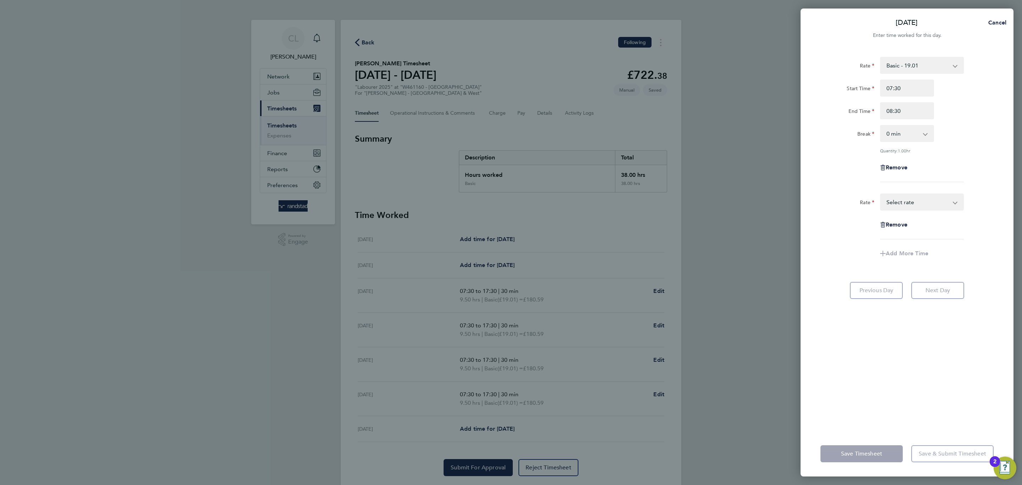
click at [901, 200] on select "Basic - 19.01 Overtime 1 - 27.38 Overtime 2 - 35.75 Select rate" at bounding box center [918, 202] width 74 height 16
select select "60"
click at [913, 225] on input "Start Time" at bounding box center [907, 224] width 54 height 17
type input "08:30"
type input "15:00"
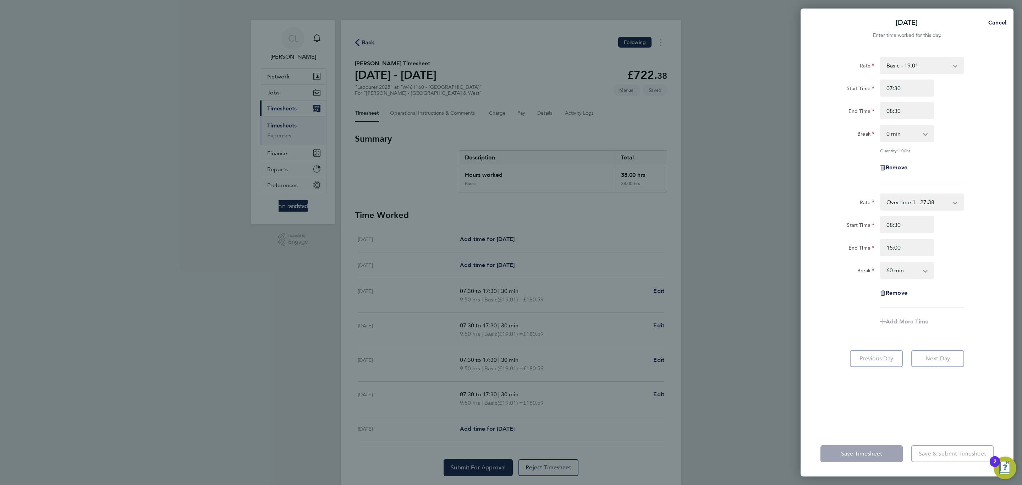
click at [897, 266] on select "0 min 15 min 30 min 45 min 60 min 75 min 90 min" at bounding box center [903, 270] width 44 height 16
select select "30"
click at [881, 262] on select "0 min 15 min 30 min 45 min 60 min 75 min 90 min" at bounding box center [903, 270] width 44 height 16
click at [885, 466] on div "Save Timesheet Save & Submit Timesheet" at bounding box center [907, 453] width 213 height 45
click at [880, 456] on span "Save Timesheet" at bounding box center [861, 453] width 41 height 7
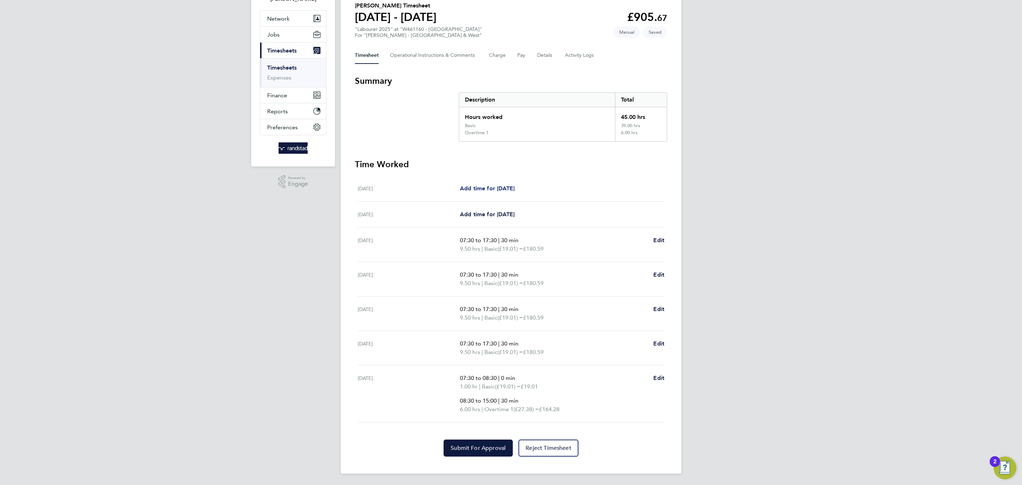
click at [488, 186] on span "Add time for [DATE]" at bounding box center [487, 188] width 55 height 7
select select "60"
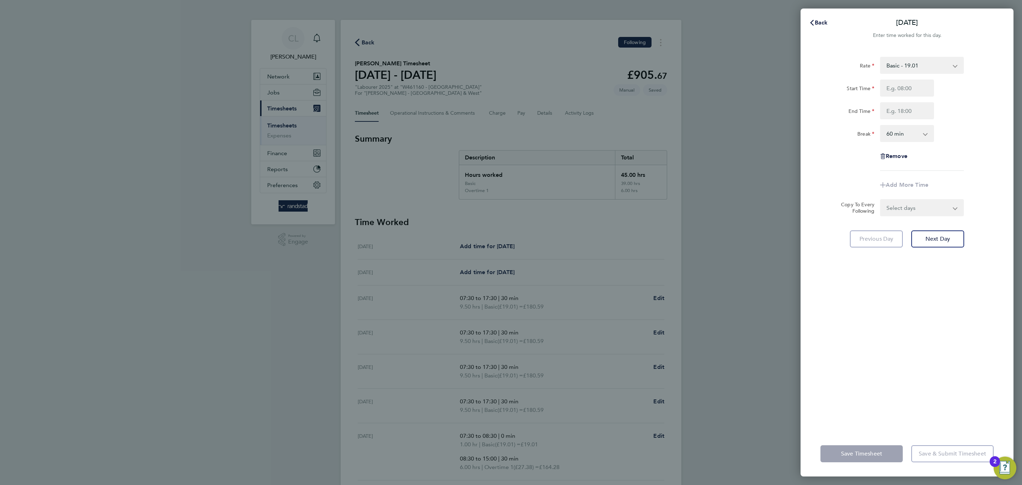
click at [907, 69] on select "Basic - 19.01 Overtime 1 - 27.38 Overtime 2 - 35.75" at bounding box center [918, 65] width 74 height 16
select select "60"
click at [911, 89] on input "Start Time" at bounding box center [907, 87] width 54 height 17
type input "07:00"
type input "11:00"
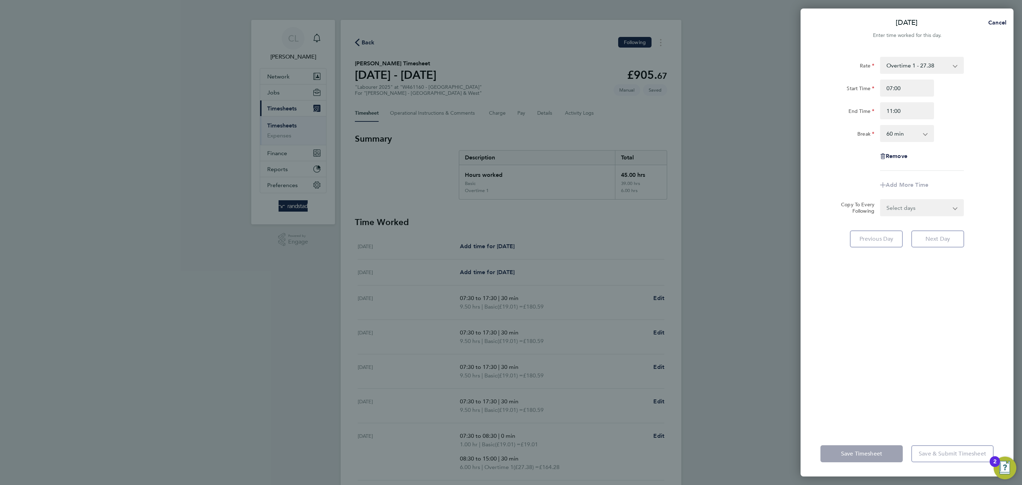
click at [972, 95] on div "Start Time 07:00" at bounding box center [907, 87] width 179 height 17
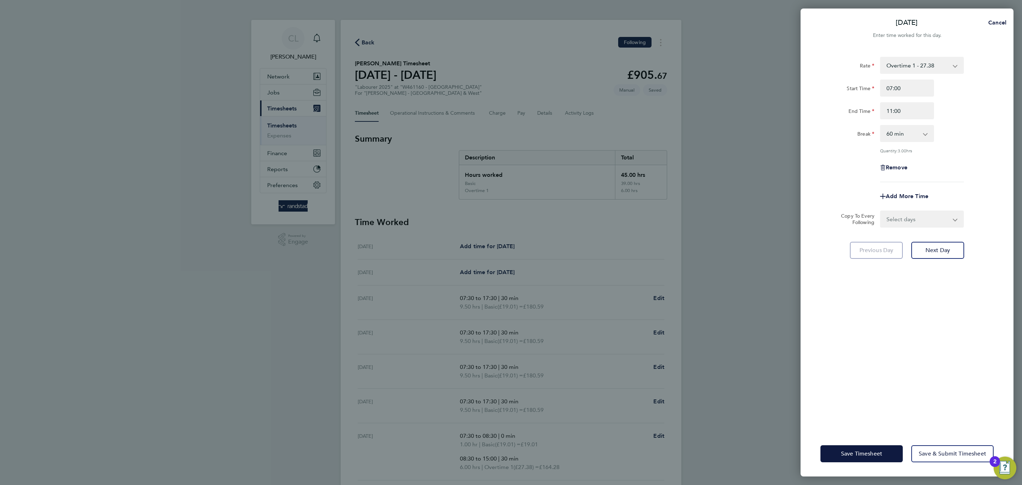
click at [892, 142] on div "Rate Overtime 1 - 27.38 Basic - 19.01 Overtime 2 - 35.75 Start Time 07:00 End T…" at bounding box center [906, 119] width 173 height 125
click at [896, 138] on select "0 min 15 min 30 min 45 min 60 min 75 min 90 min" at bounding box center [903, 134] width 44 height 16
select select "0"
click at [881, 126] on select "0 min 15 min 30 min 45 min 60 min 75 min 90 min" at bounding box center [903, 134] width 44 height 16
drag, startPoint x: 898, startPoint y: 187, endPoint x: 898, endPoint y: 193, distance: 6.0
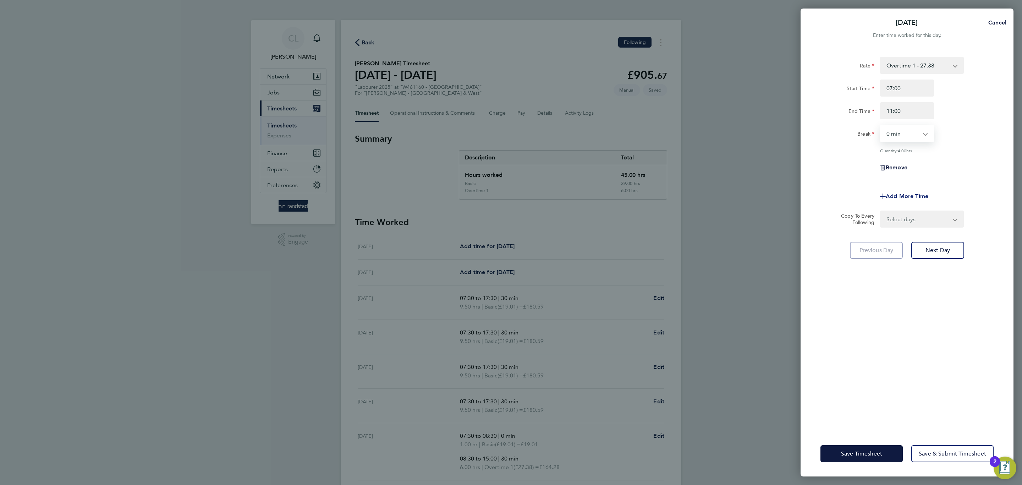
click at [898, 191] on div "Add More Time" at bounding box center [907, 196] width 60 height 17
click at [898, 196] on span "Add More Time" at bounding box center [907, 196] width 43 height 7
select select "null"
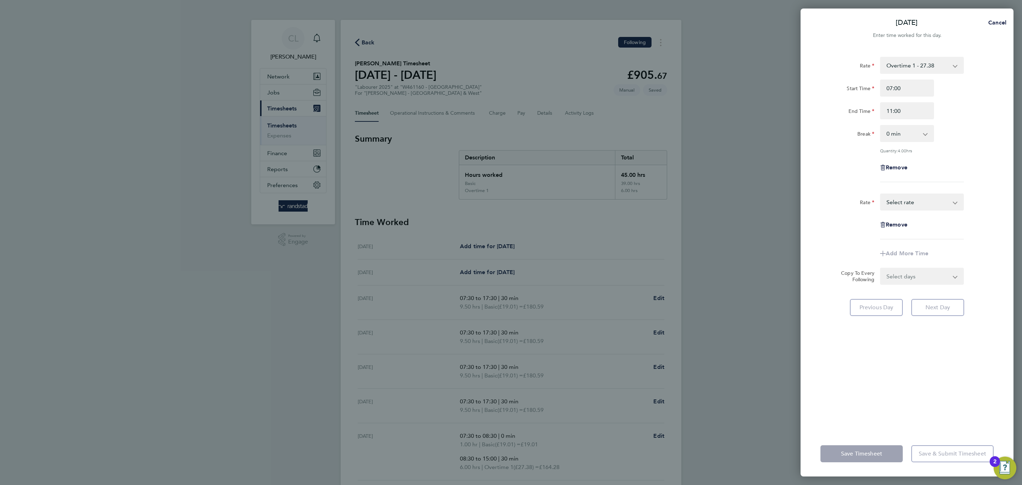
click at [898, 196] on select "Basic - 19.01 Overtime 1 - 27.38 Overtime 2 - 35.75 Select rate" at bounding box center [918, 202] width 74 height 16
select select "60"
click at [906, 217] on input "Start Time" at bounding box center [907, 224] width 54 height 17
type input "11:00"
click at [886, 250] on input "End Time" at bounding box center [907, 247] width 54 height 17
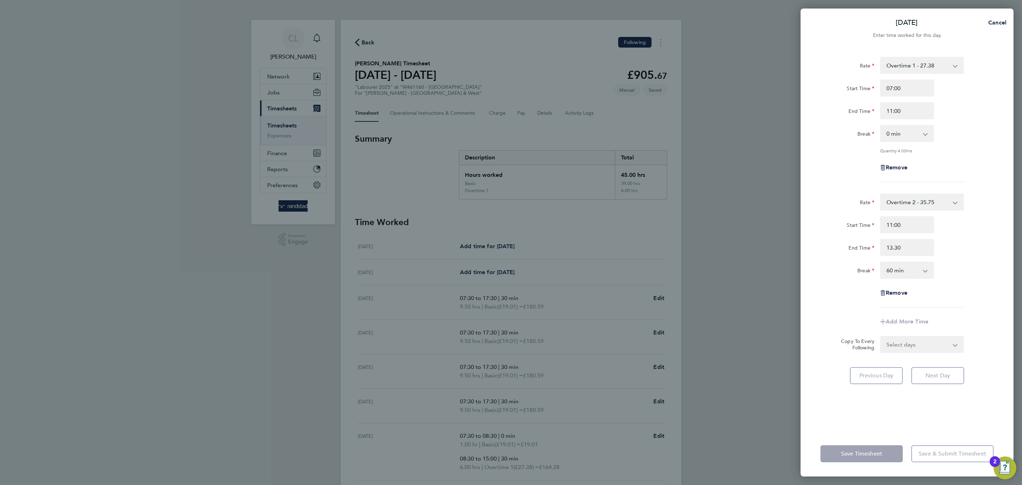
click at [915, 270] on select "0 min 15 min 30 min 45 min 60 min 75 min 90 min" at bounding box center [903, 270] width 44 height 16
type input "13:30"
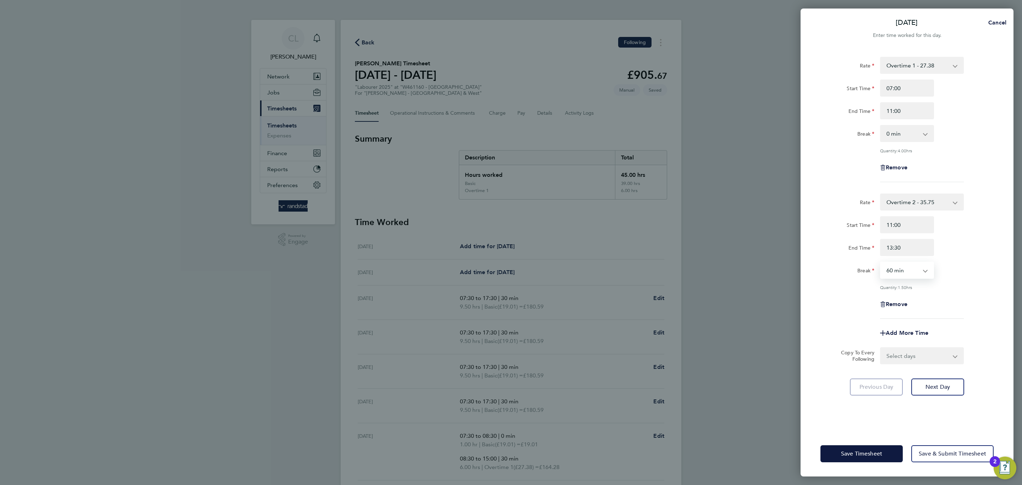
select select "0"
click at [881, 262] on select "0 min 15 min 30 min 45 min 60 min 75 min 90 min" at bounding box center [903, 270] width 44 height 16
click at [865, 454] on span "Save Timesheet" at bounding box center [861, 453] width 41 height 7
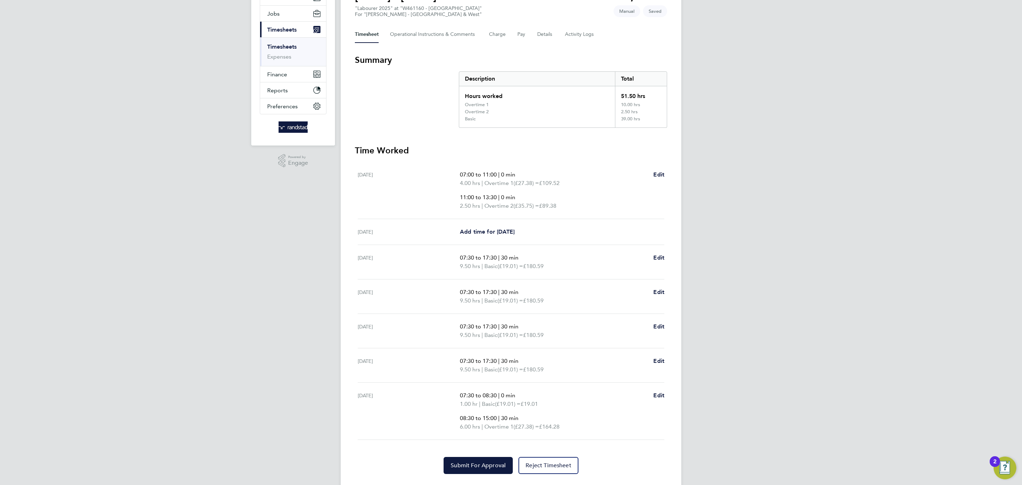
scroll to position [97, 0]
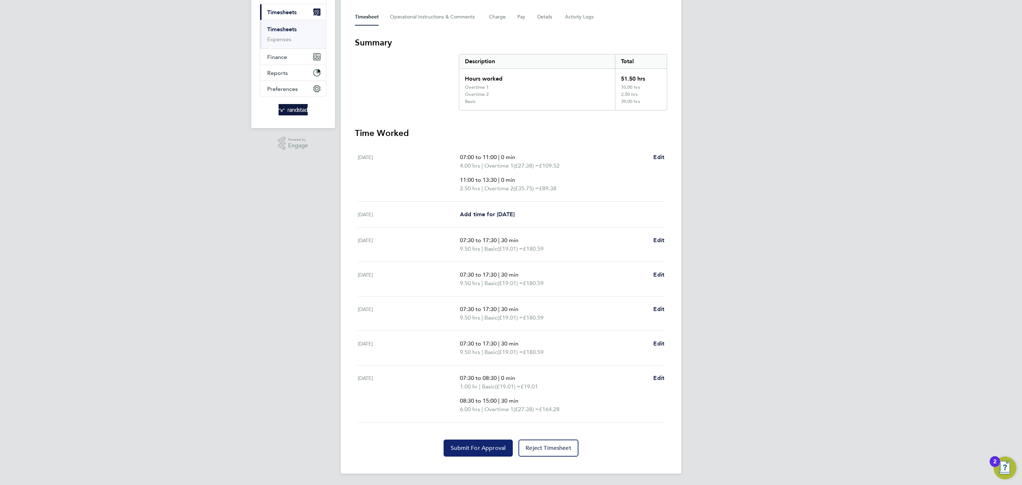
click at [467, 443] on button "Submit For Approval" at bounding box center [478, 447] width 69 height 17
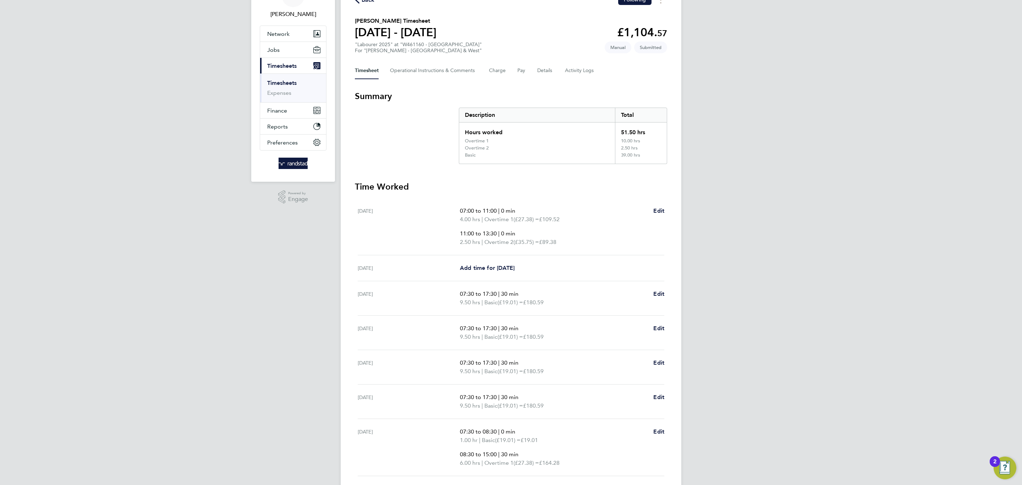
scroll to position [0, 0]
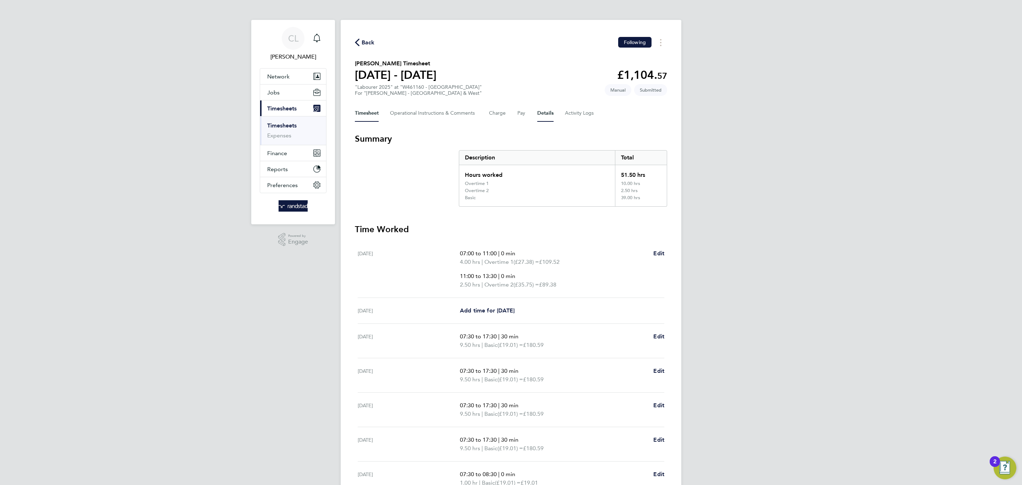
click at [551, 115] on button "Details" at bounding box center [545, 113] width 16 height 17
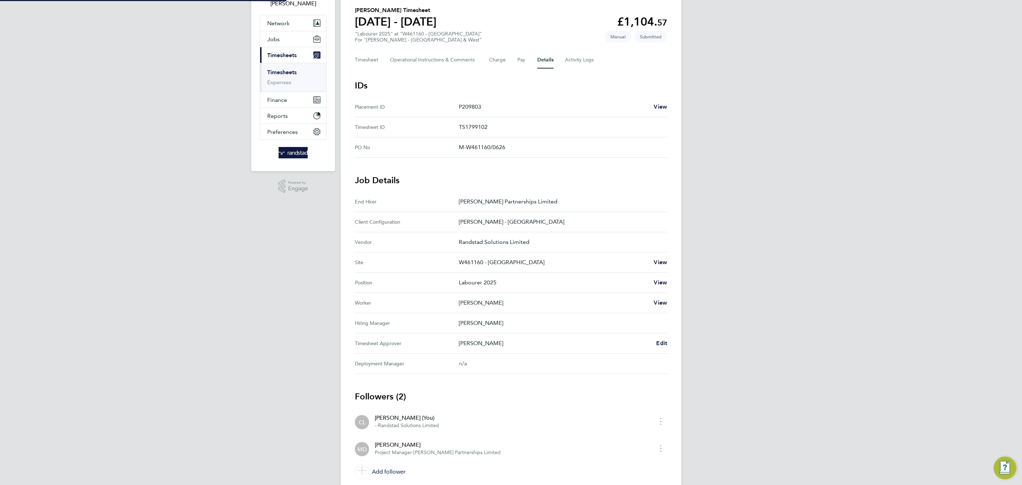
scroll to position [66, 0]
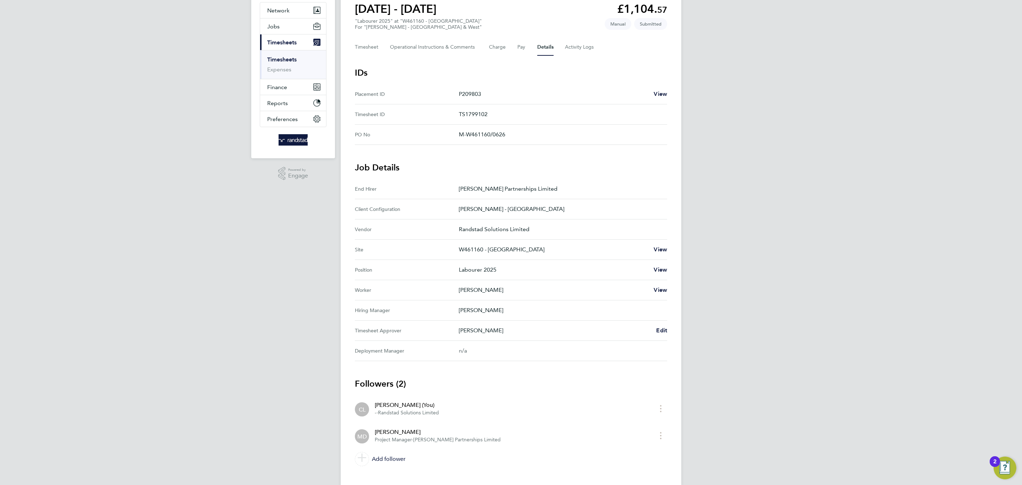
click at [660, 324] on Approver "Timesheet Approver [PERSON_NAME] Edit" at bounding box center [511, 330] width 312 height 20
click at [663, 329] on span "Edit" at bounding box center [661, 330] width 11 height 7
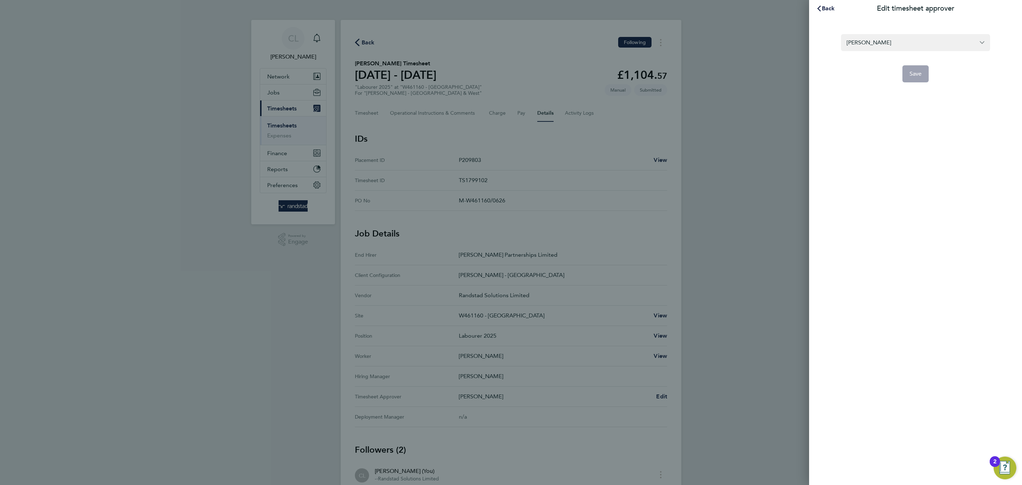
click at [922, 31] on section "[PERSON_NAME] Save" at bounding box center [915, 54] width 173 height 57
click at [919, 44] on input "[PERSON_NAME]" at bounding box center [915, 42] width 149 height 17
click at [917, 45] on input "[PERSON_NAME]" at bounding box center [915, 42] width 149 height 17
type input "M"
click at [893, 56] on li "[PERSON_NAME]" at bounding box center [915, 59] width 149 height 17
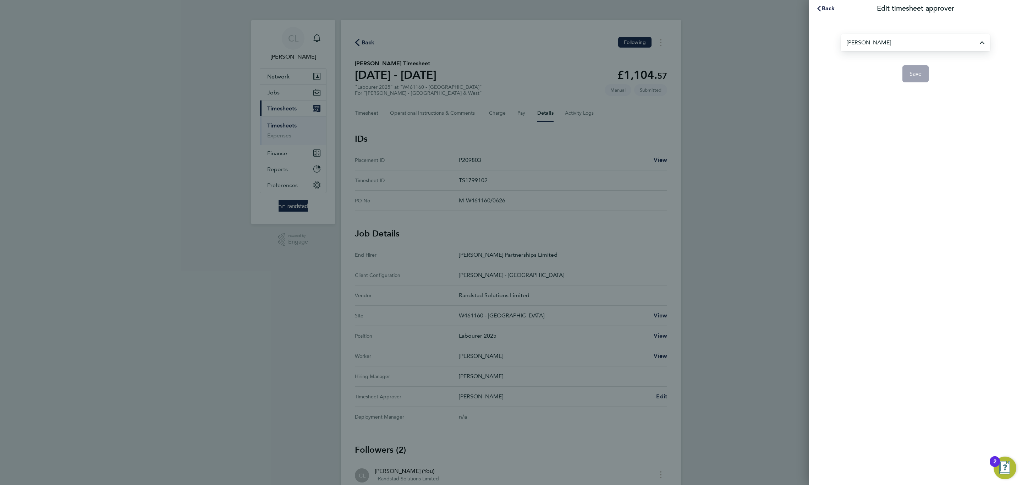
type input "[PERSON_NAME]"
click at [904, 71] on button "Save" at bounding box center [915, 73] width 27 height 17
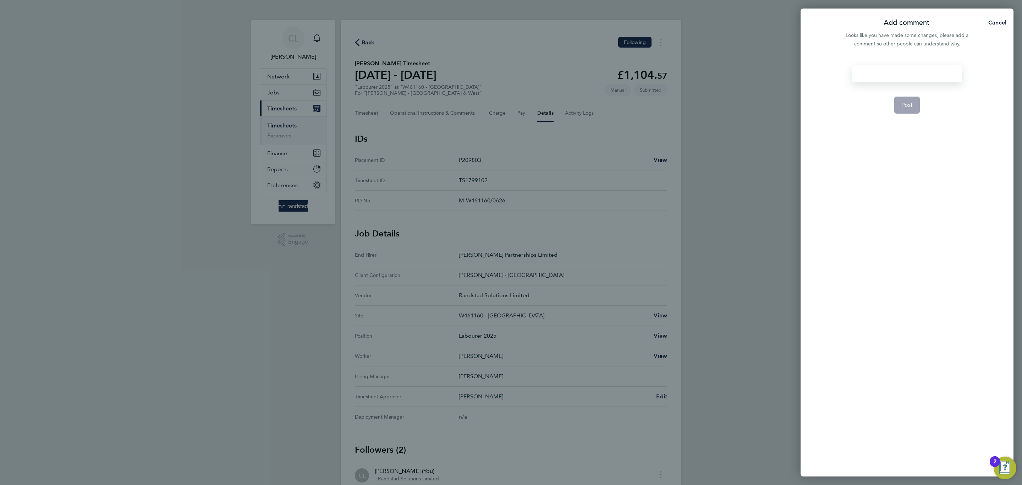
click at [904, 78] on div at bounding box center [907, 73] width 110 height 17
click at [905, 71] on div at bounding box center [907, 73] width 110 height 17
click at [924, 73] on div at bounding box center [907, 73] width 110 height 17
click at [912, 106] on span "Post" at bounding box center [907, 104] width 12 height 7
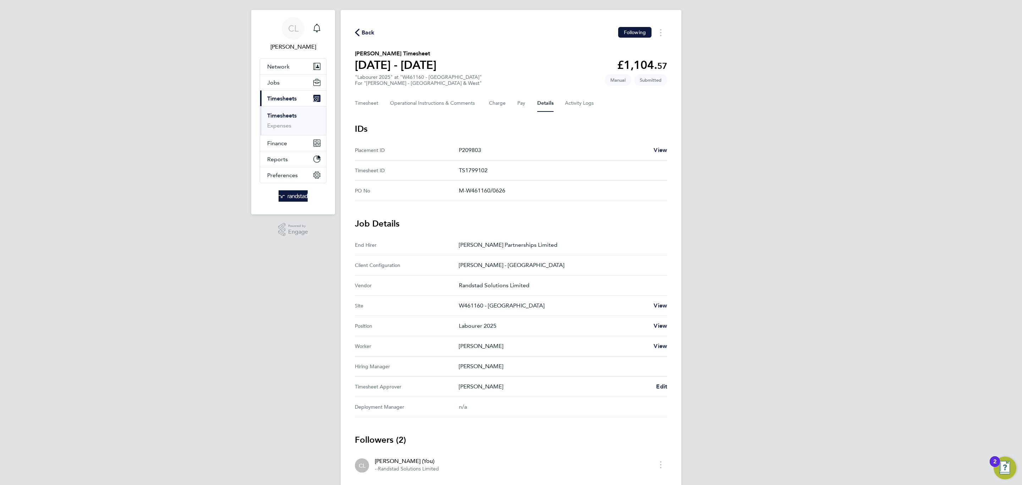
scroll to position [11, 0]
click at [366, 97] on button "Timesheet" at bounding box center [367, 102] width 24 height 17
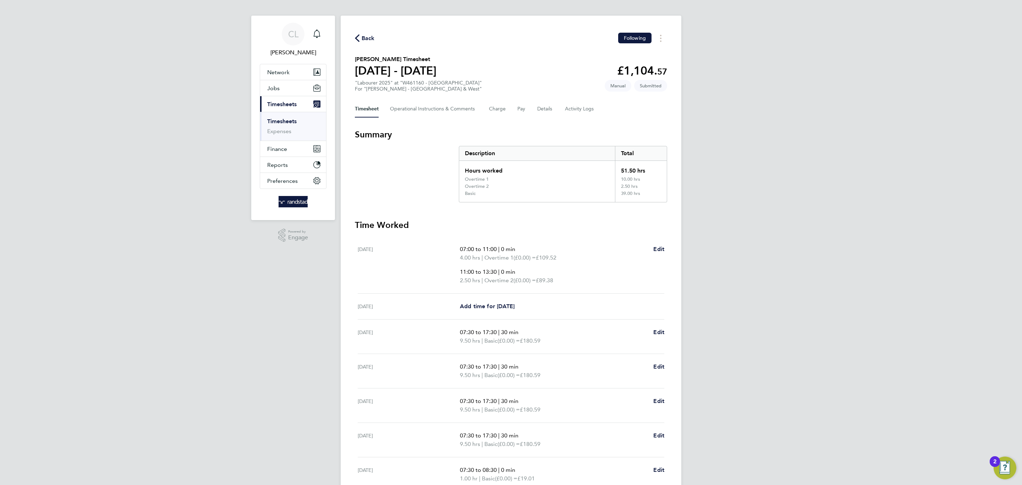
scroll to position [5, 0]
click at [370, 37] on span "Back" at bounding box center [368, 37] width 13 height 9
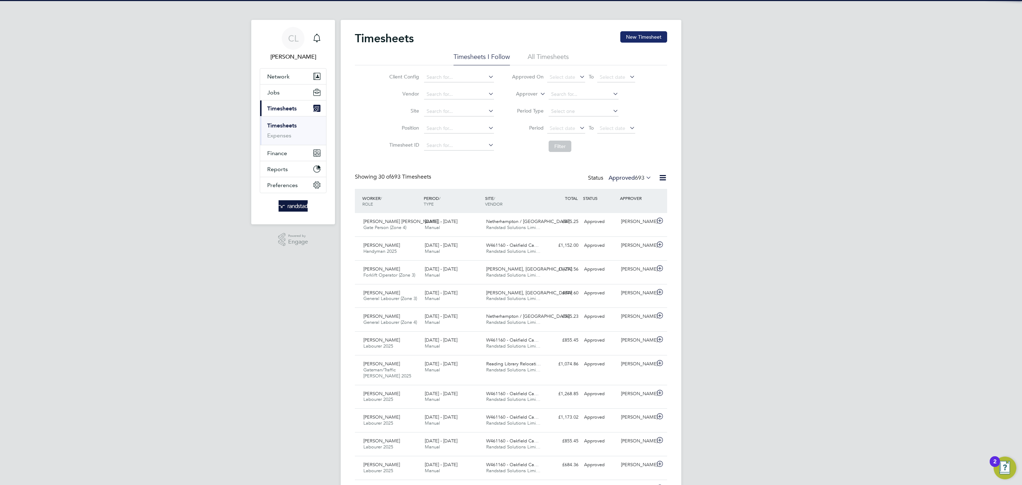
scroll to position [18, 62]
click at [648, 34] on button "New Timesheet" at bounding box center [643, 36] width 47 height 11
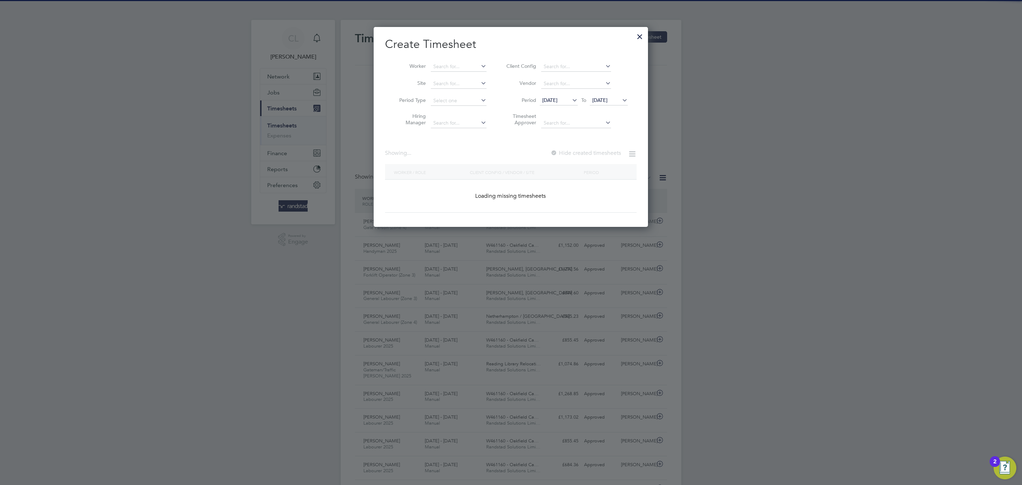
click at [466, 75] on li "Site" at bounding box center [440, 83] width 110 height 17
click at [459, 68] on input at bounding box center [459, 67] width 56 height 10
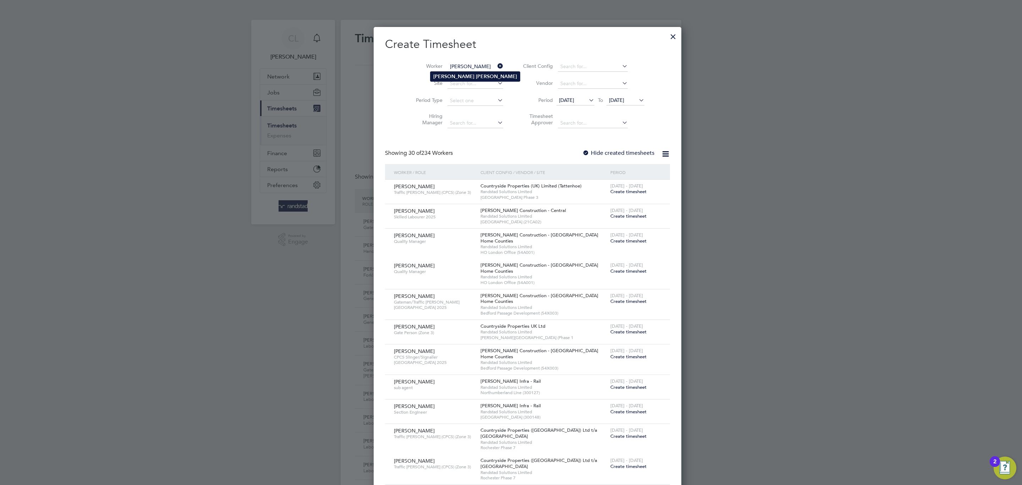
click at [448, 77] on b "[PERSON_NAME]" at bounding box center [453, 76] width 41 height 6
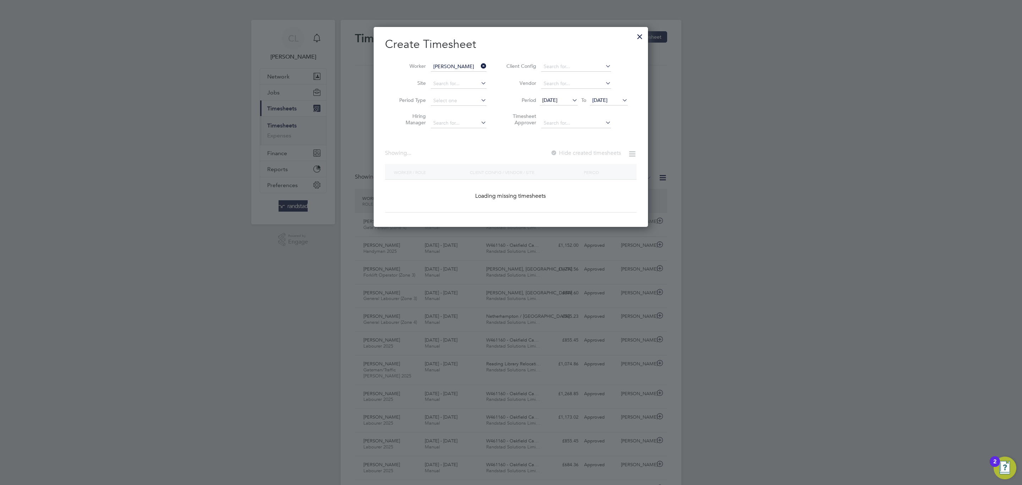
type input "[PERSON_NAME]"
click at [605, 101] on span "[DATE]" at bounding box center [599, 100] width 15 height 6
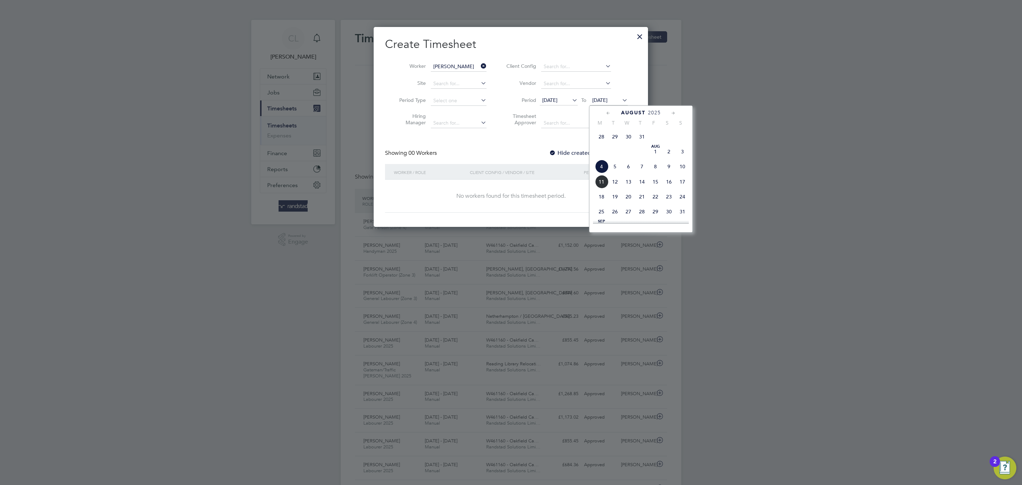
click at [616, 208] on span "26" at bounding box center [614, 211] width 13 height 13
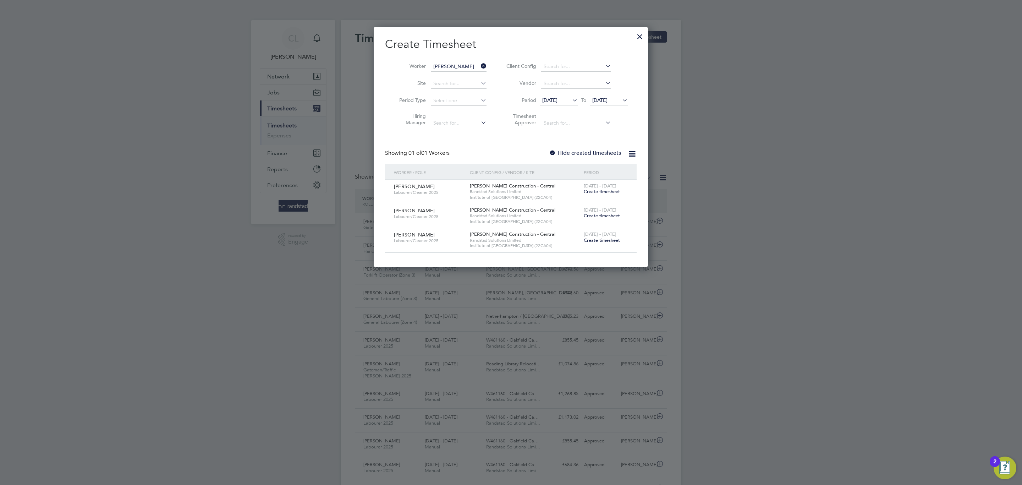
click at [550, 151] on div at bounding box center [552, 153] width 7 height 7
click at [598, 103] on span "[DATE]" at bounding box center [599, 100] width 15 height 6
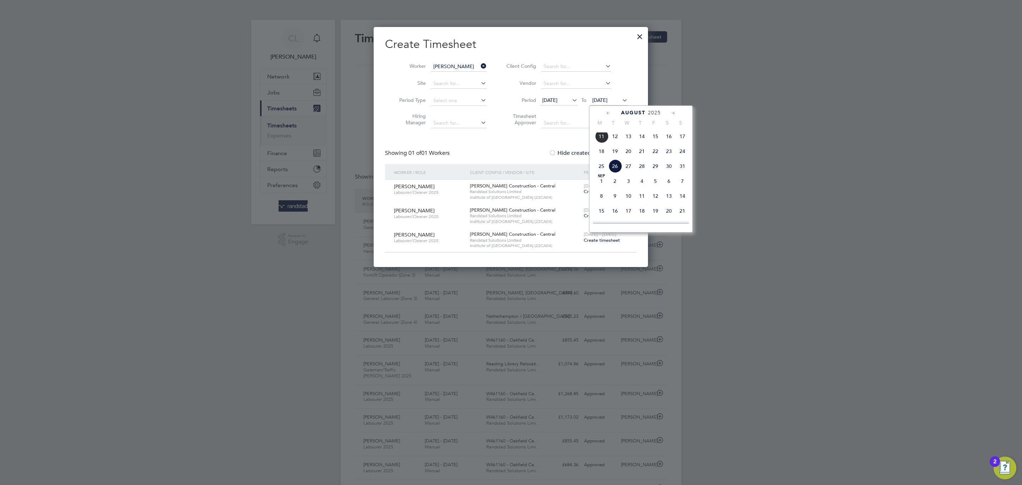
click at [599, 152] on span "18" at bounding box center [601, 150] width 13 height 13
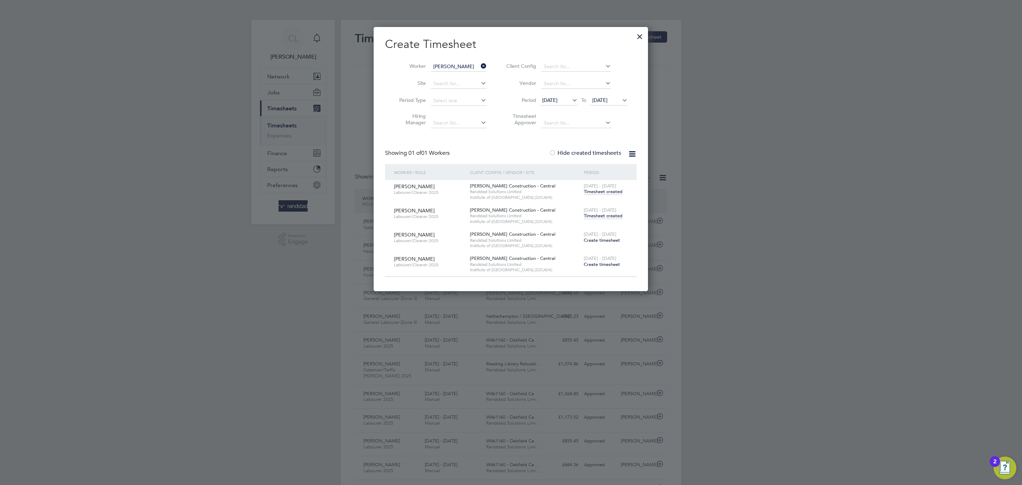
click at [594, 212] on span "[DATE] - [DATE]" at bounding box center [600, 210] width 33 height 6
click at [596, 214] on span "Timesheet created" at bounding box center [603, 216] width 39 height 6
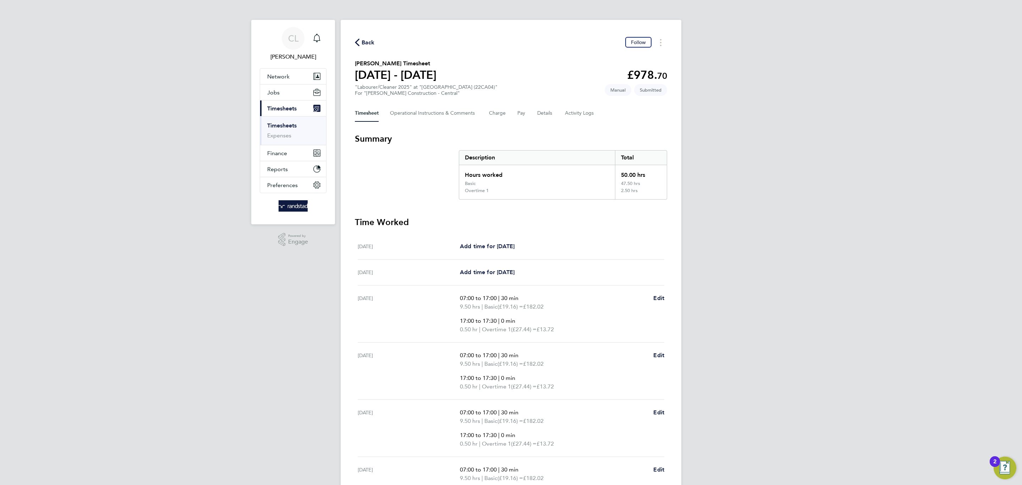
click at [364, 47] on div "Back Follow" at bounding box center [511, 42] width 312 height 11
click at [367, 44] on span "Back" at bounding box center [368, 42] width 13 height 9
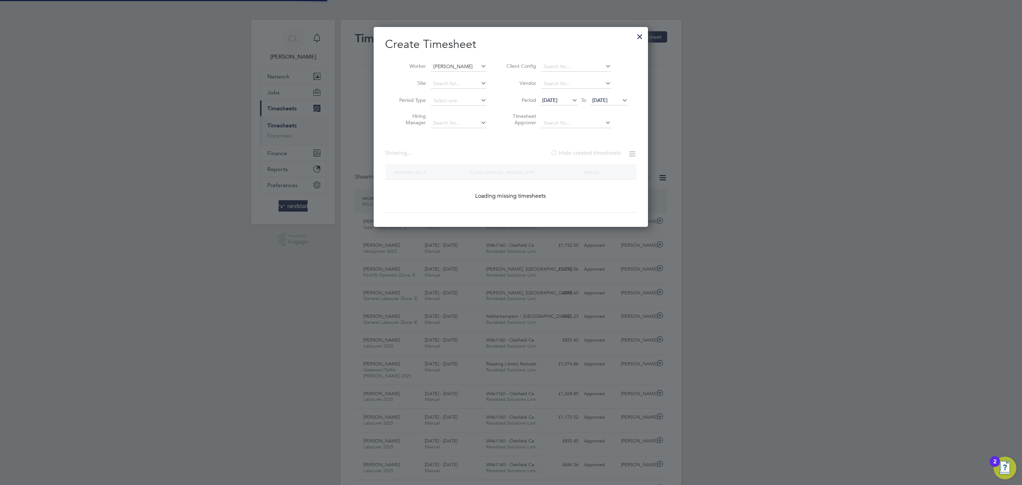
click at [461, 70] on input "[PERSON_NAME]" at bounding box center [459, 67] width 56 height 10
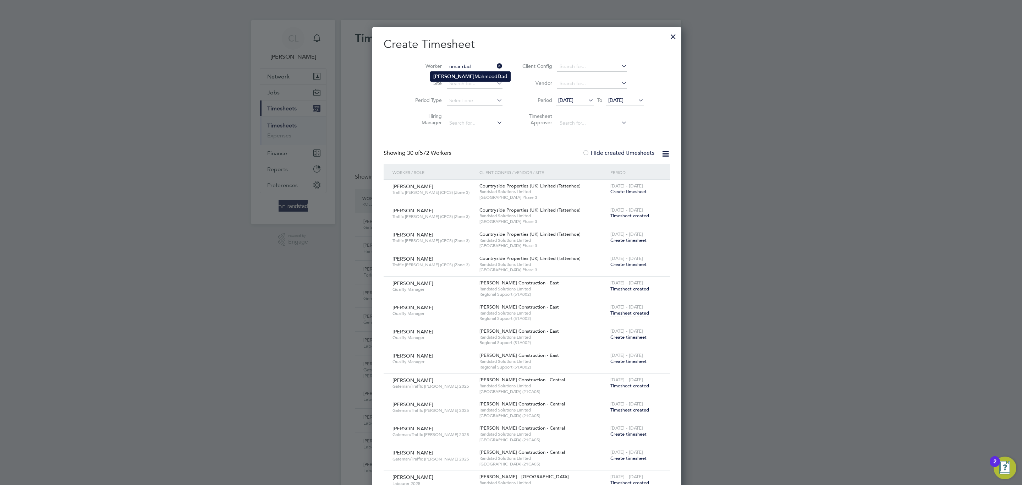
click at [459, 80] on li "[PERSON_NAME] Dad" at bounding box center [470, 77] width 80 height 10
type input "[PERSON_NAME] Dad"
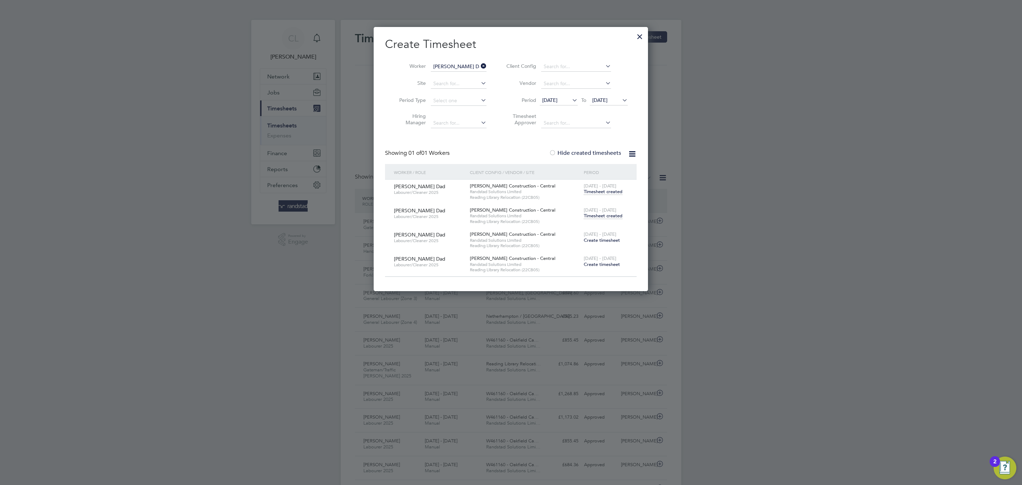
click at [589, 193] on span "Timesheet created" at bounding box center [603, 191] width 39 height 6
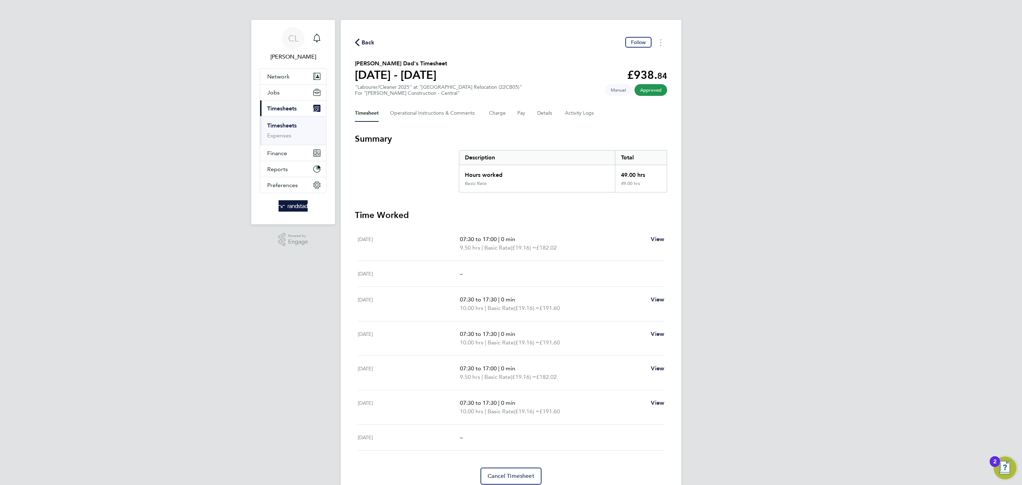
click at [367, 42] on span "Back" at bounding box center [368, 42] width 13 height 9
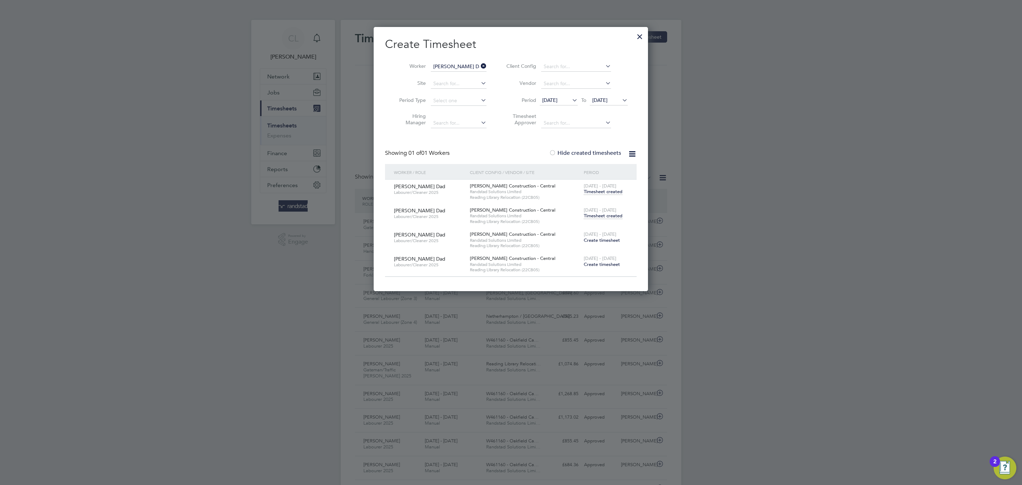
click at [599, 214] on span "Timesheet created" at bounding box center [603, 216] width 39 height 6
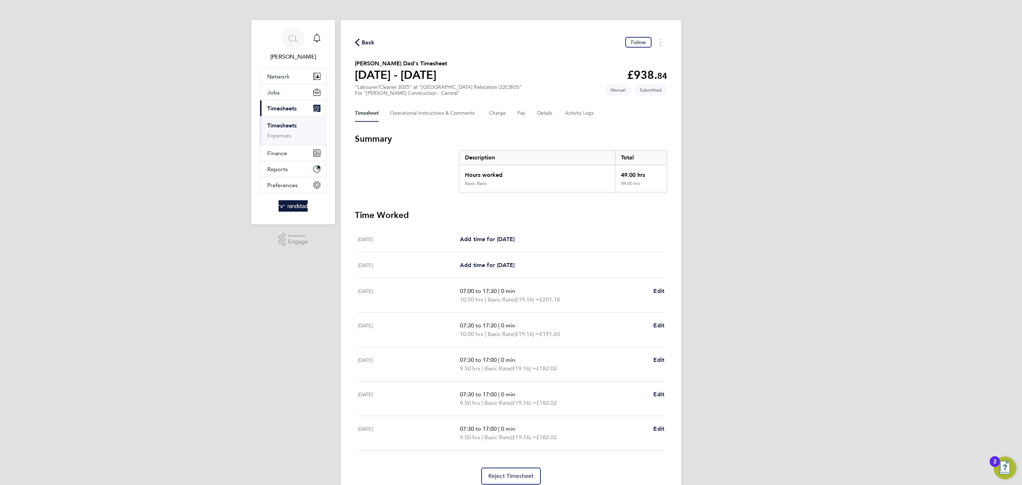
click at [361, 49] on div "Back Follow [PERSON_NAME] Dad's Timesheet [DATE] - [DATE] £938. 84 "Labourer/Cl…" at bounding box center [511, 261] width 341 height 482
click at [367, 46] on div "Back Follow [PERSON_NAME] Dad's Timesheet [DATE] - [DATE] £938. 84 "Labourer/Cl…" at bounding box center [511, 261] width 341 height 482
click at [368, 42] on span "Back" at bounding box center [368, 42] width 13 height 9
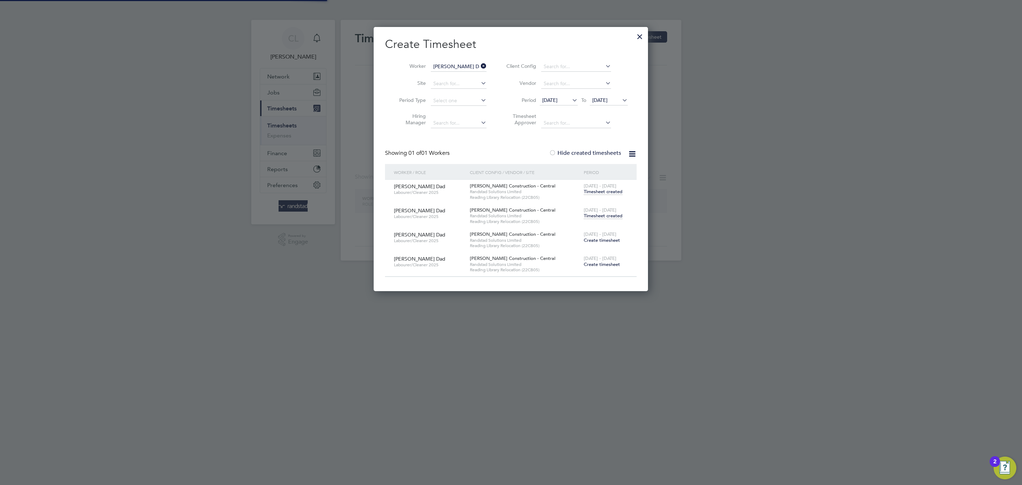
click at [436, 61] on li "Worker [PERSON_NAME] Dad" at bounding box center [440, 66] width 110 height 17
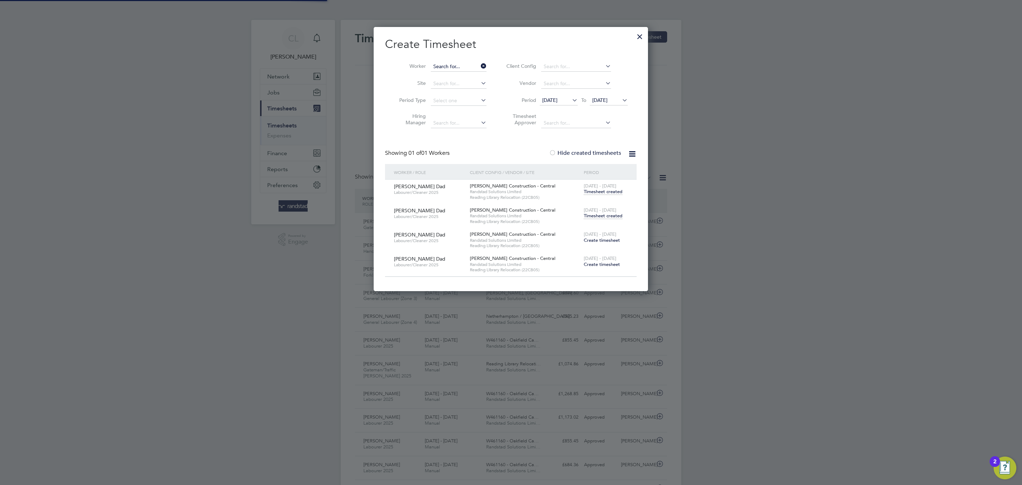
click at [450, 71] on input at bounding box center [459, 67] width 56 height 10
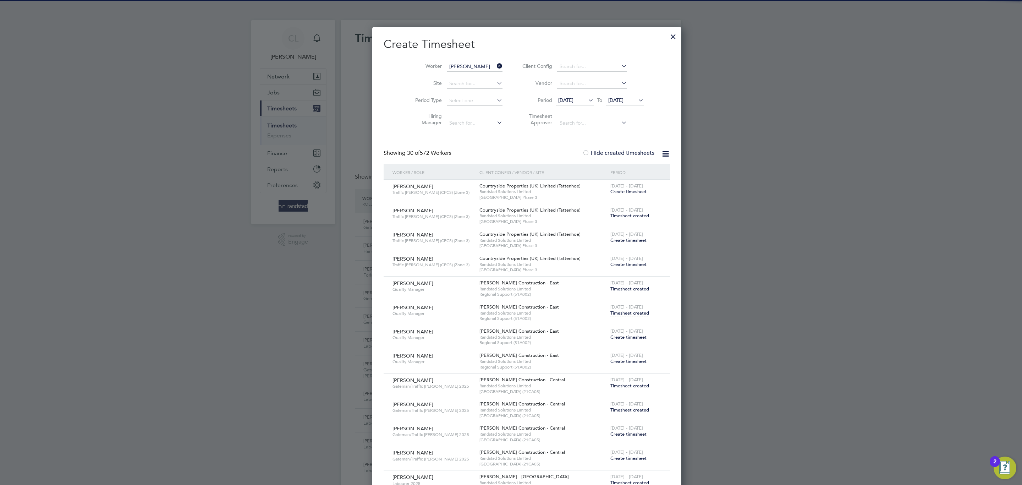
click at [435, 78] on b "[PERSON_NAME]" at bounding box center [453, 76] width 41 height 6
type input "[PERSON_NAME]"
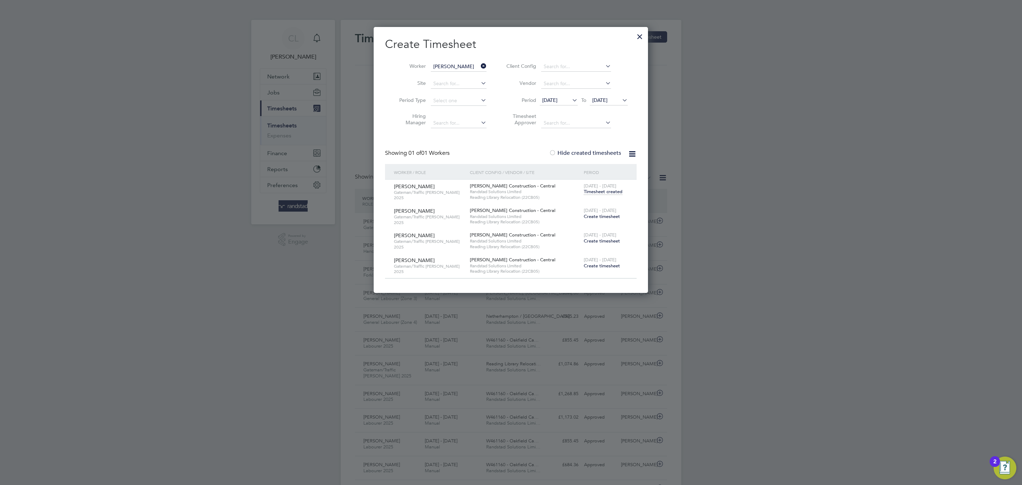
click at [600, 214] on span "Create timesheet" at bounding box center [602, 216] width 36 height 6
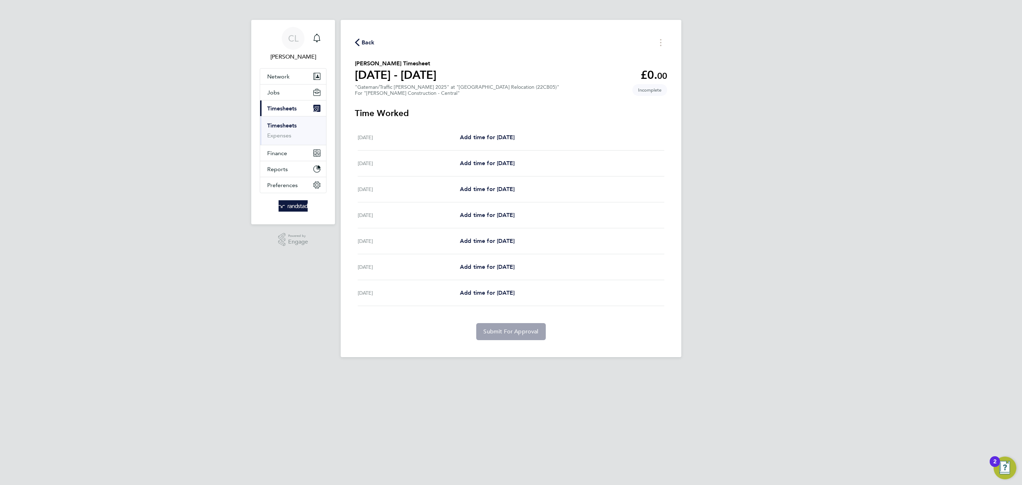
click at [366, 35] on div "Back [PERSON_NAME] Timesheet [DATE] - [DATE] £0. 00 "Gateman/Traffic [PERSON_NA…" at bounding box center [511, 188] width 341 height 337
click at [369, 42] on span "Back" at bounding box center [368, 42] width 13 height 9
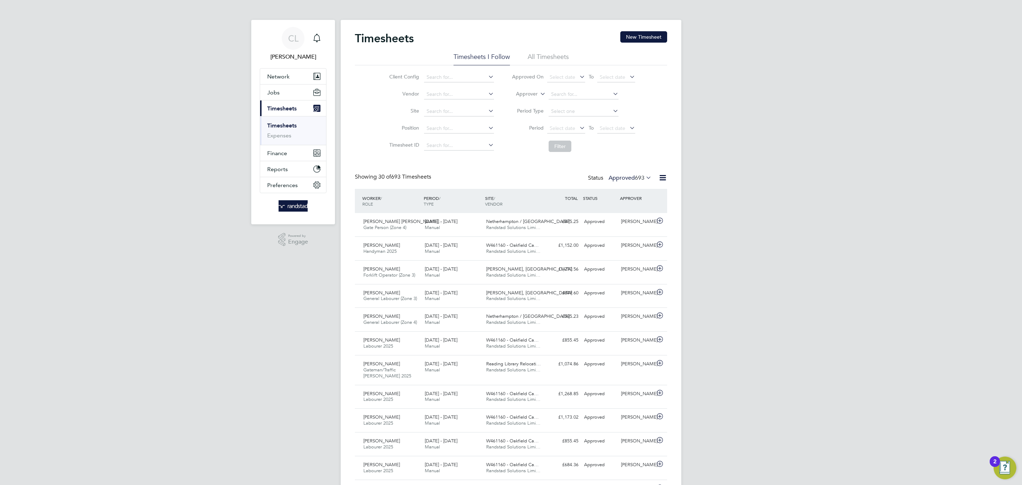
scroll to position [18, 62]
click at [632, 41] on button "New Timesheet" at bounding box center [643, 36] width 47 height 11
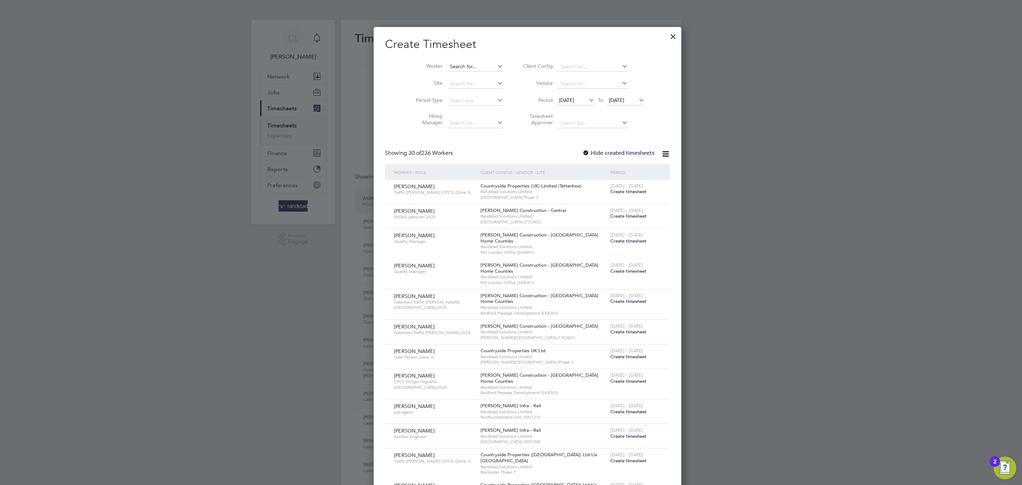
click at [474, 71] on input at bounding box center [475, 67] width 56 height 10
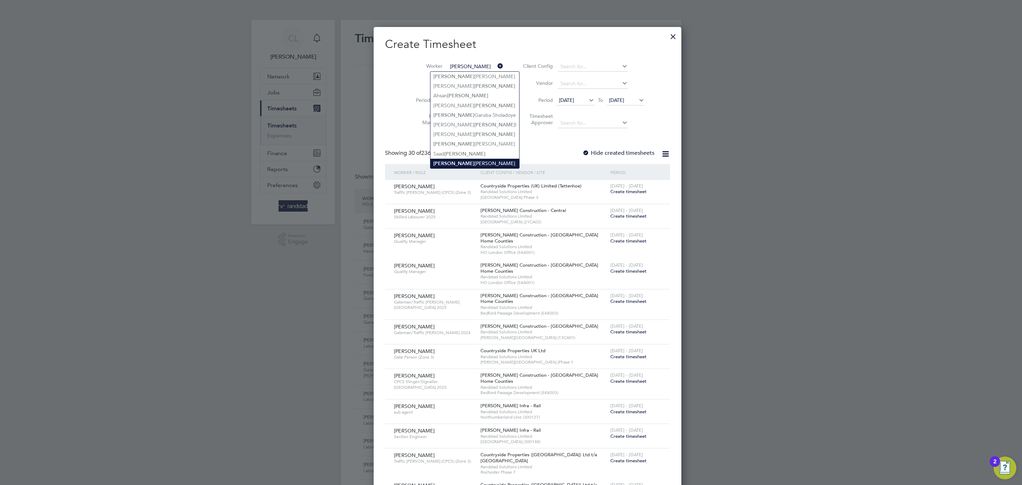
click at [445, 168] on li "[PERSON_NAME]" at bounding box center [474, 164] width 89 height 10
type input "[PERSON_NAME]"
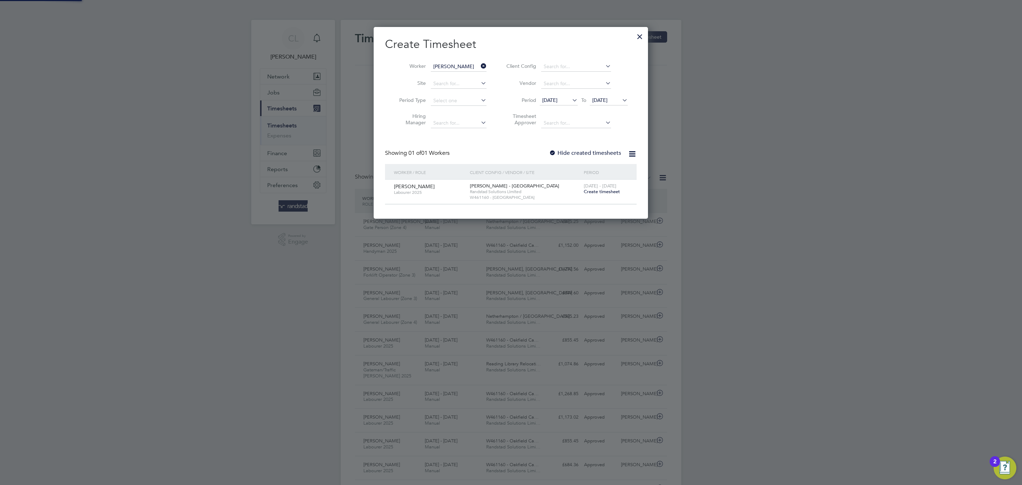
click at [590, 191] on span "Create timesheet" at bounding box center [602, 191] width 36 height 6
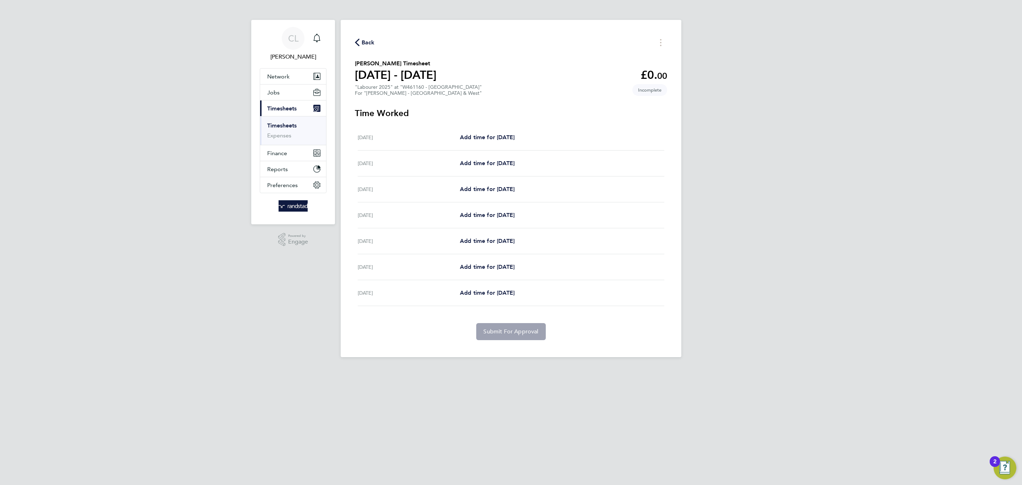
click at [366, 41] on span "Back" at bounding box center [368, 42] width 13 height 9
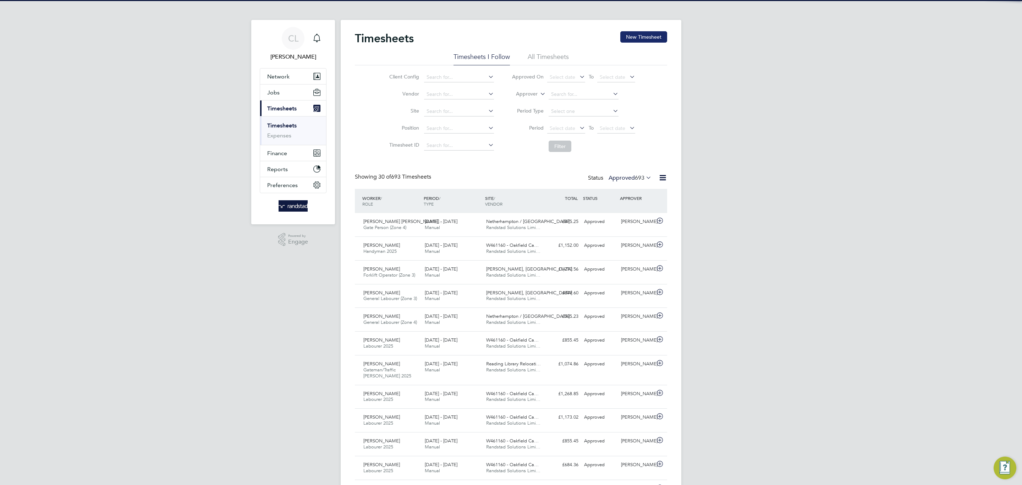
click at [636, 43] on button "New Timesheet" at bounding box center [643, 36] width 47 height 11
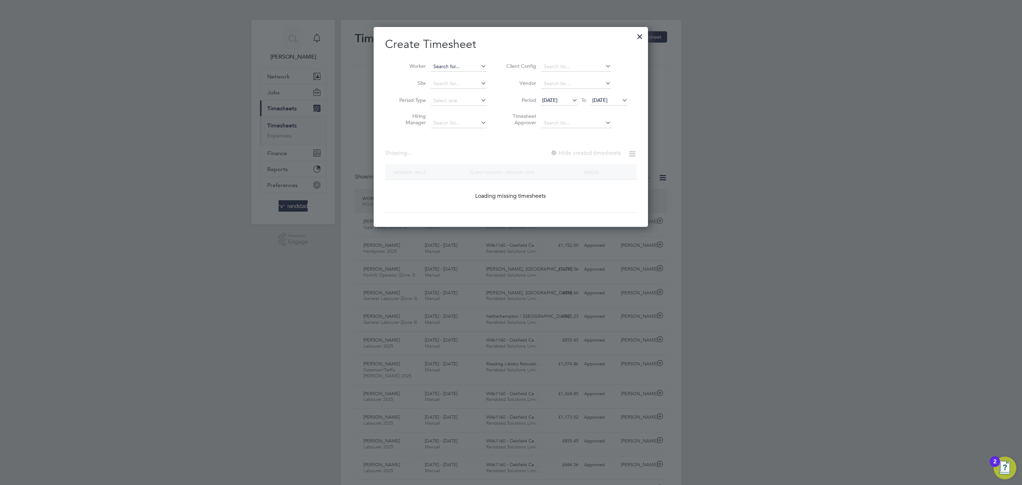
click at [473, 70] on input at bounding box center [459, 67] width 56 height 10
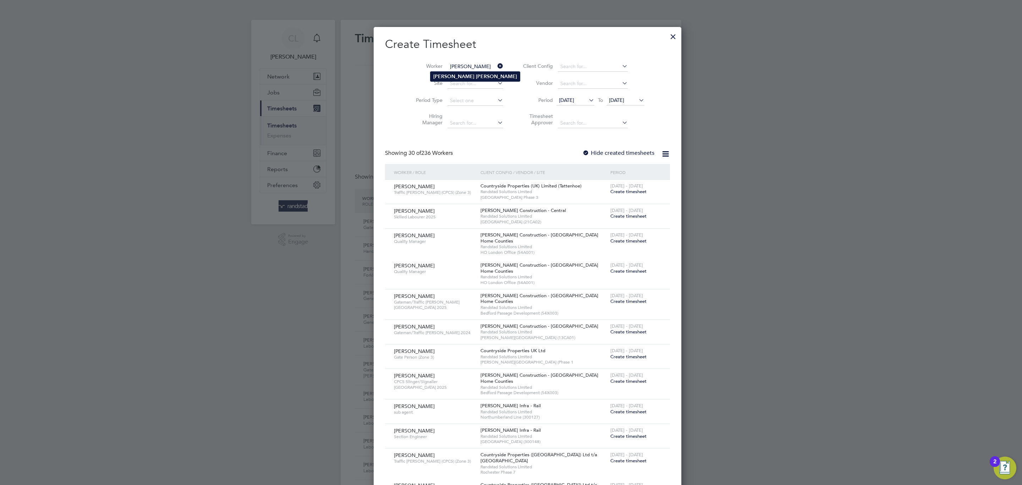
click at [476, 76] on b "[PERSON_NAME]" at bounding box center [496, 76] width 41 height 6
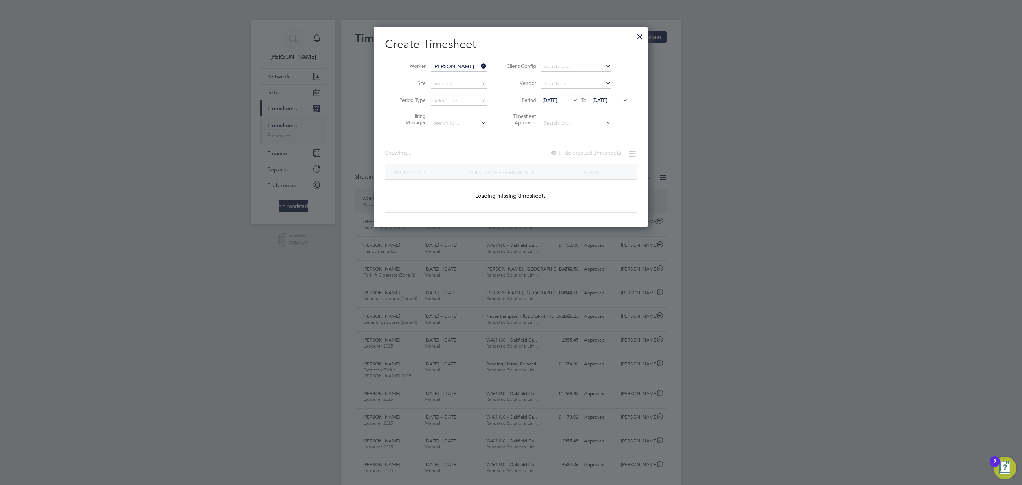
type input "[PERSON_NAME]"
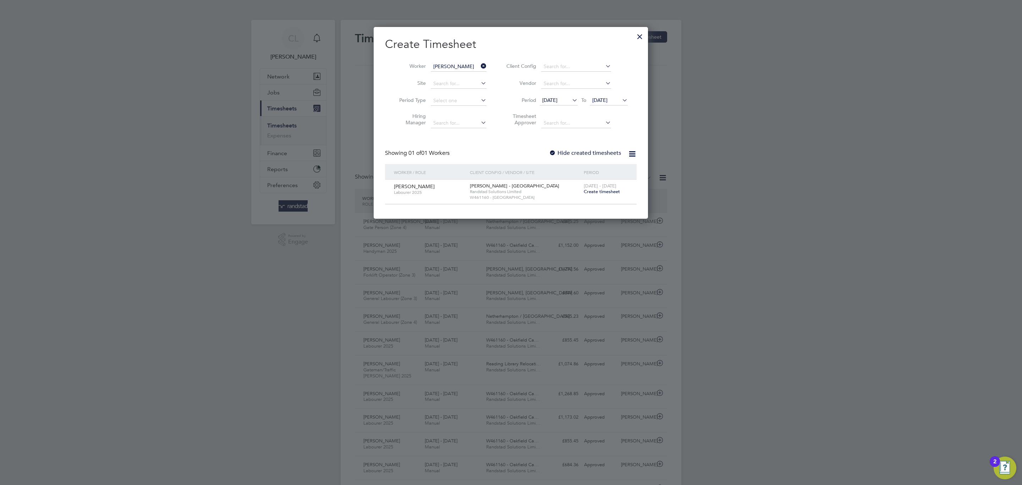
click at [554, 153] on div at bounding box center [552, 153] width 7 height 7
click at [564, 105] on span "[DATE]" at bounding box center [559, 101] width 38 height 10
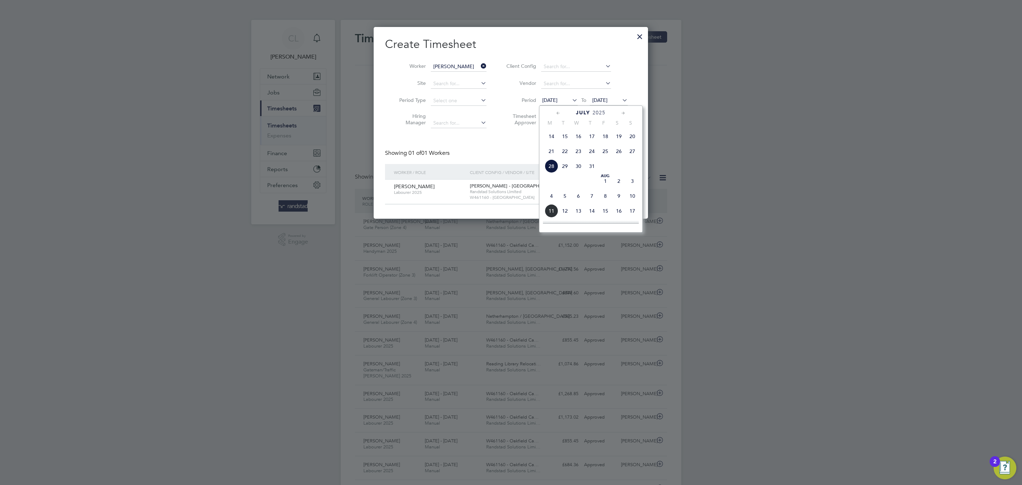
click at [569, 152] on span "22" at bounding box center [564, 150] width 13 height 13
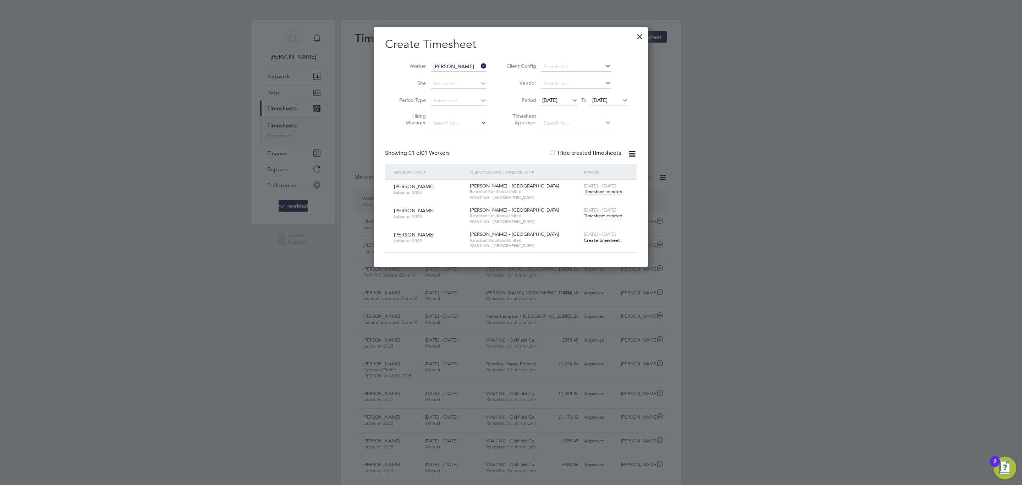
click at [600, 219] on span "Timesheet created" at bounding box center [603, 216] width 39 height 6
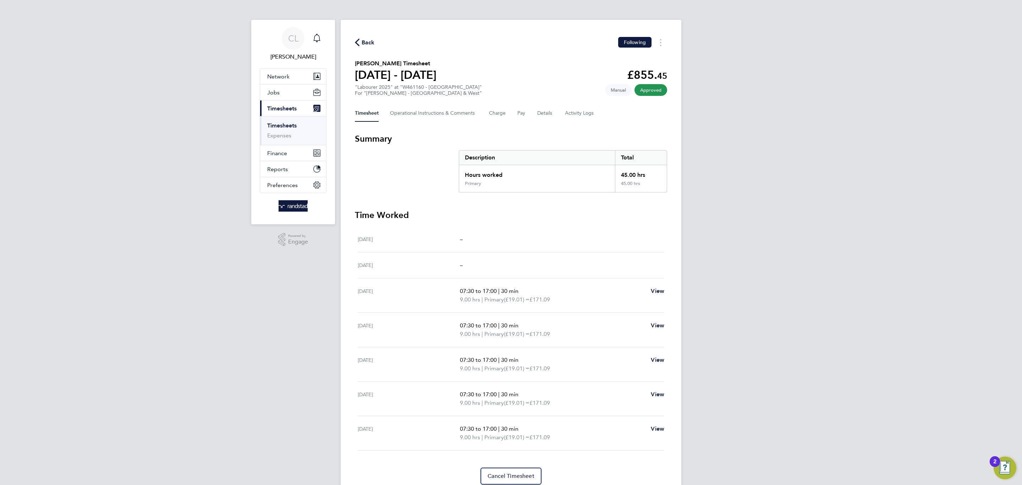
click at [364, 44] on span "Back" at bounding box center [368, 42] width 13 height 9
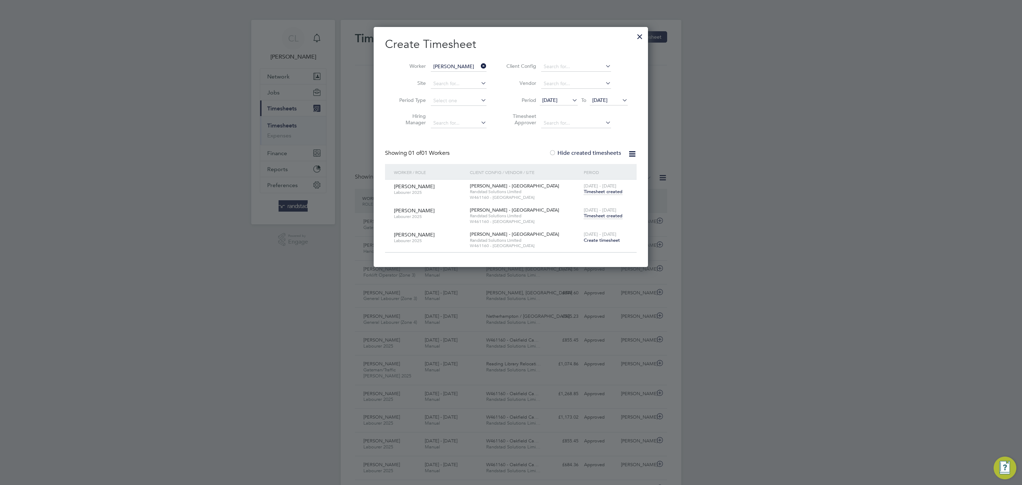
click at [594, 213] on div "[DATE] - [DATE] Timesheet created" at bounding box center [606, 213] width 48 height 19
click at [595, 214] on span "Timesheet created" at bounding box center [603, 216] width 39 height 6
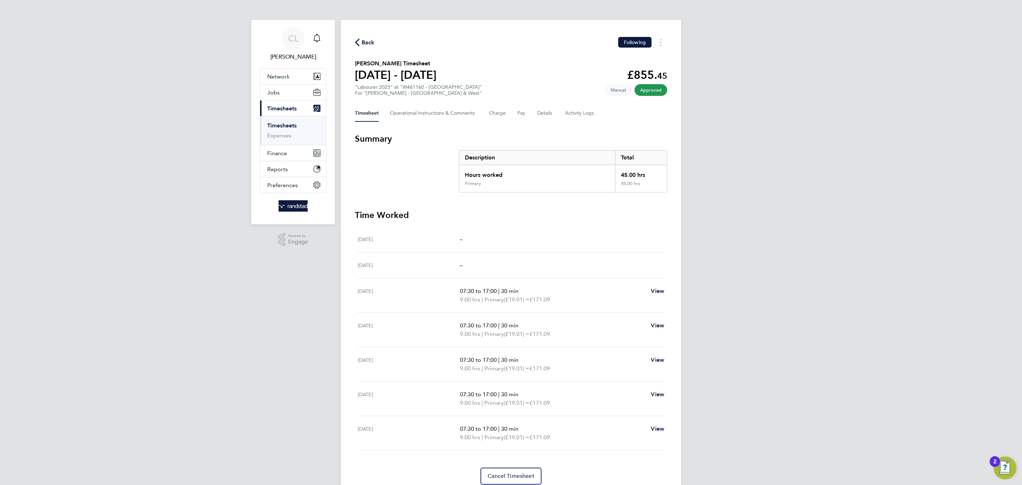
click at [370, 37] on div "Back Following" at bounding box center [511, 42] width 312 height 11
click at [369, 45] on span "Back" at bounding box center [368, 42] width 13 height 9
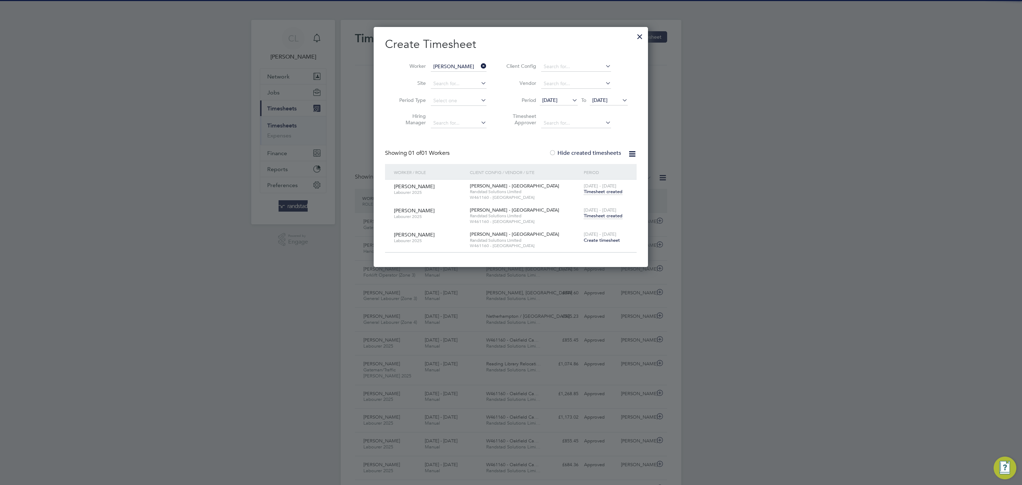
click at [604, 241] on span "Create timesheet" at bounding box center [602, 240] width 36 height 6
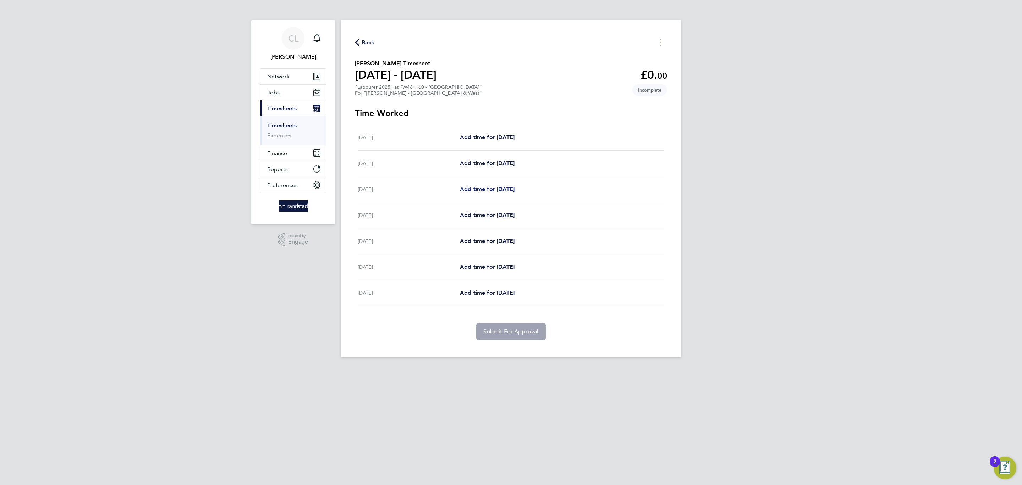
click at [490, 189] on span "Add time for [DATE]" at bounding box center [487, 189] width 55 height 7
select select "60"
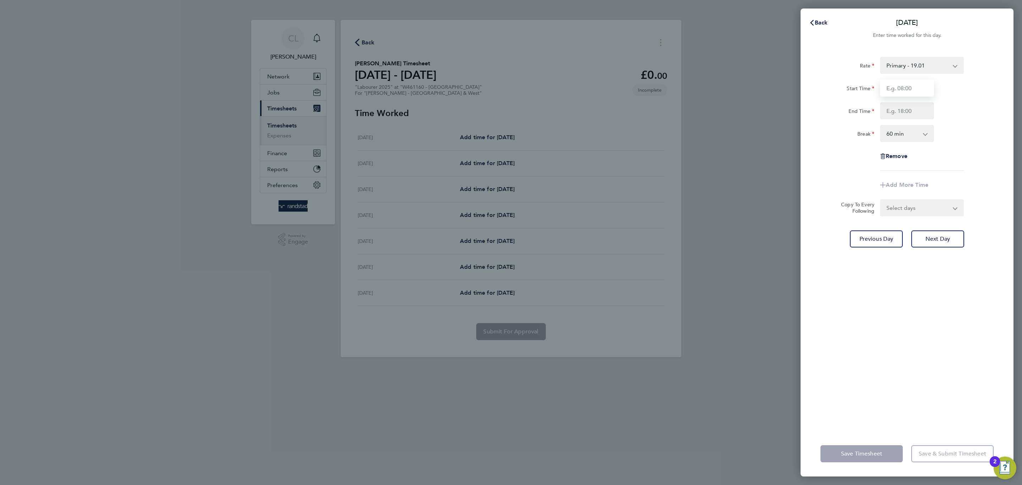
click at [901, 90] on input "Start Time" at bounding box center [907, 87] width 54 height 17
type input "07:30"
click at [907, 110] on input "End Time" at bounding box center [907, 110] width 54 height 17
type input "17:00"
click at [917, 138] on select "0 min 15 min 30 min 45 min 60 min 75 min 90 min" at bounding box center [903, 134] width 44 height 16
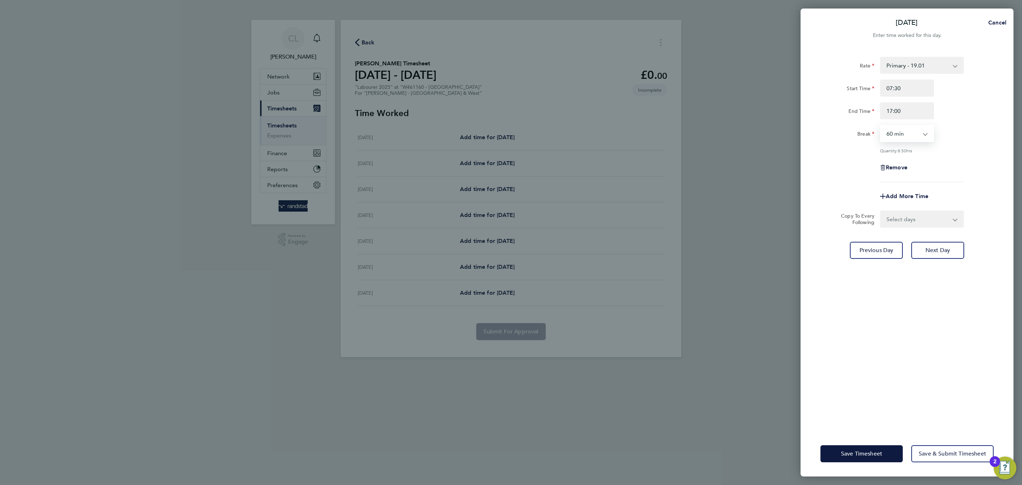
select select "30"
click at [881, 126] on select "0 min 15 min 30 min 45 min 60 min 75 min 90 min" at bounding box center [903, 134] width 44 height 16
click at [918, 208] on form "Rate Primary - 19.01 Start Time 07:30 End Time 17:00 Break 0 min 15 min 30 min …" at bounding box center [906, 142] width 173 height 171
click at [918, 218] on select "Select days Day [DATE] [DATE] [DATE] [DATE]" at bounding box center [918, 219] width 75 height 16
select select "DAY"
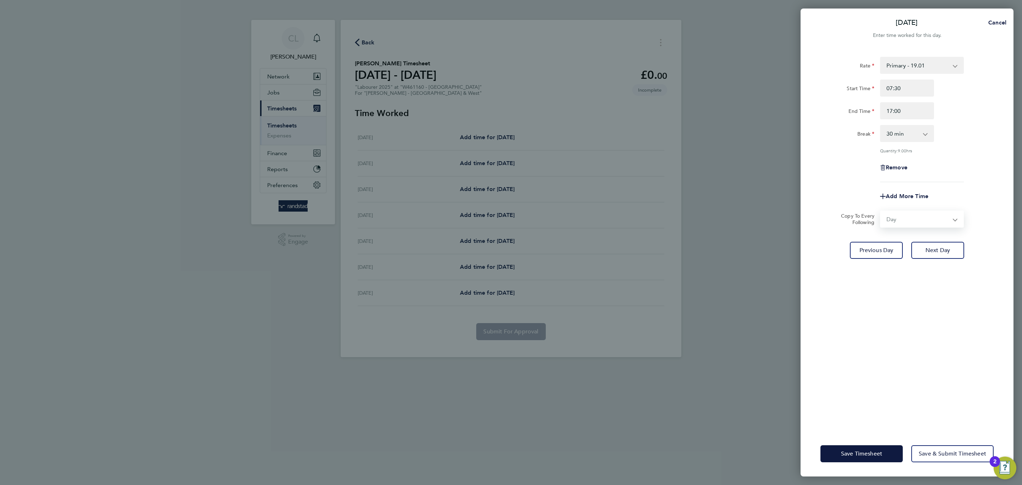
click at [881, 211] on select "Select days Day [DATE] [DATE] [DATE] [DATE]" at bounding box center [918, 219] width 75 height 16
select select "[DATE]"
click at [871, 452] on span "Save Timesheet" at bounding box center [861, 453] width 41 height 7
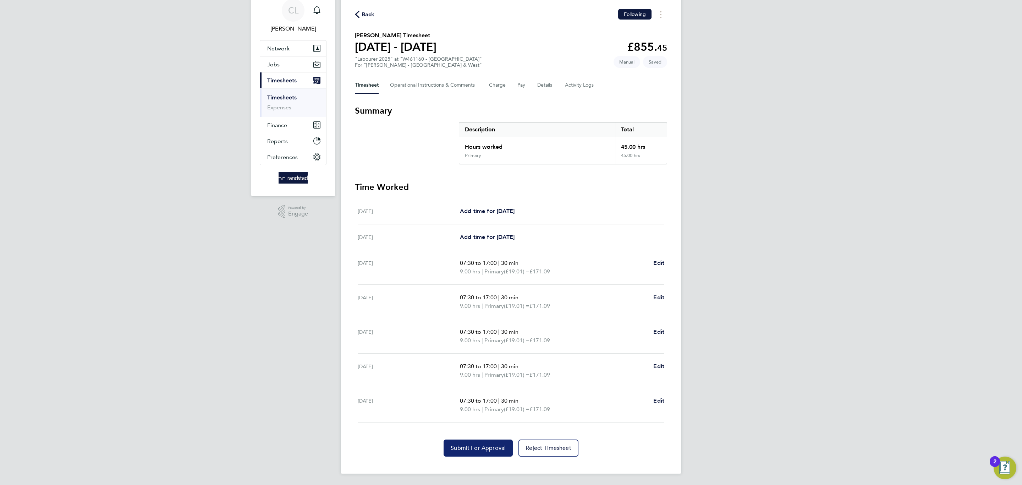
click at [481, 441] on button "Submit For Approval" at bounding box center [478, 447] width 69 height 17
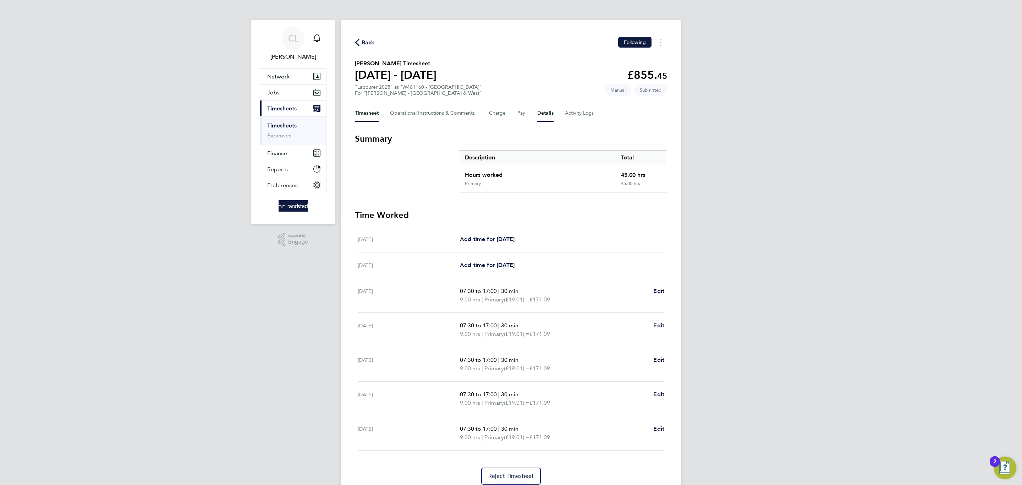
click at [537, 115] on button "Details" at bounding box center [545, 113] width 16 height 17
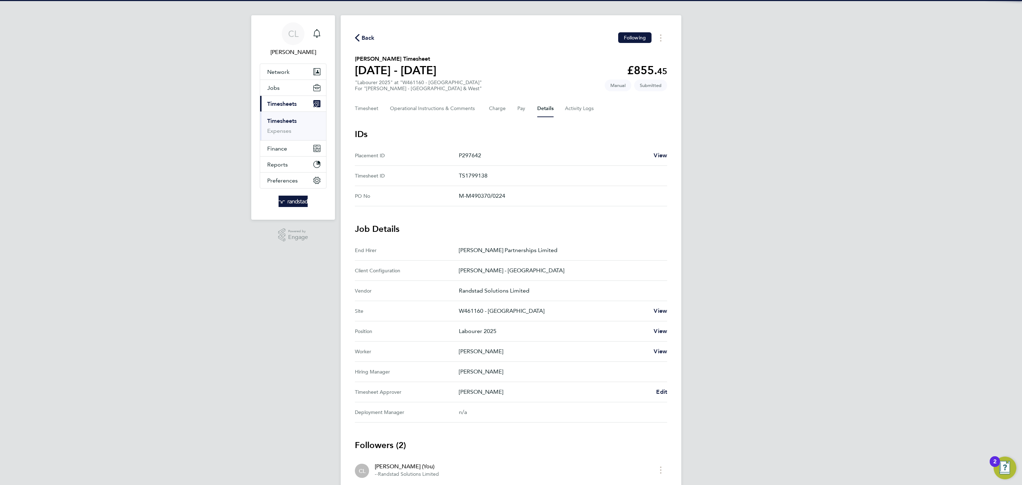
scroll to position [11, 0]
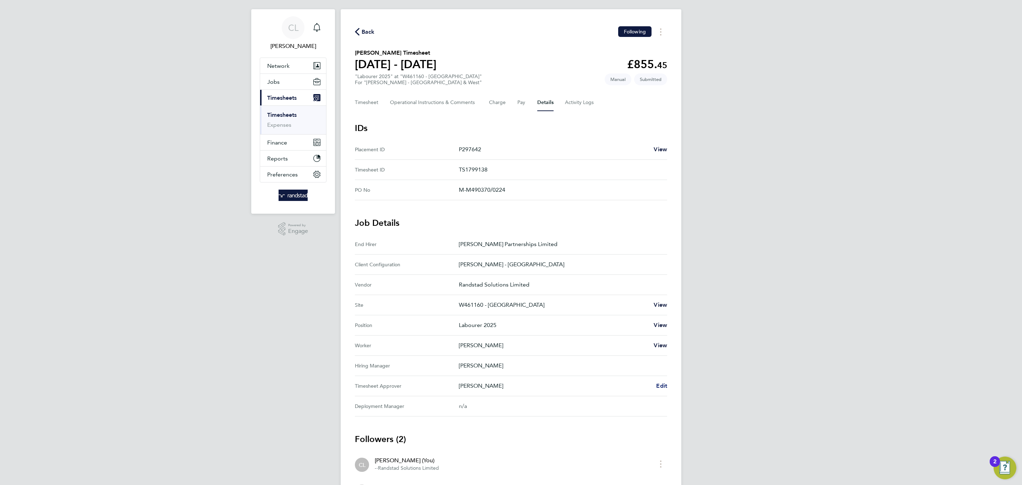
click at [664, 388] on span "Edit" at bounding box center [661, 385] width 11 height 7
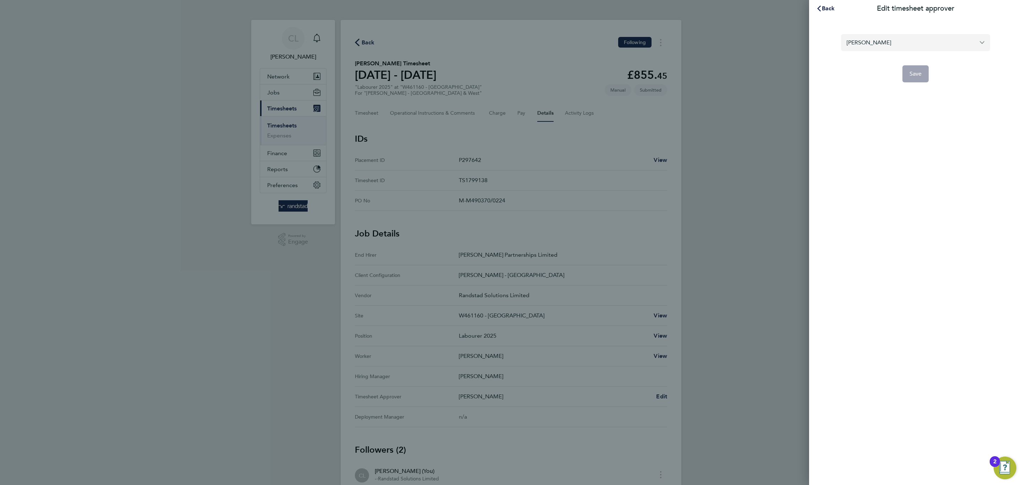
click at [875, 42] on input "[PERSON_NAME]" at bounding box center [915, 42] width 149 height 17
click at [919, 65] on li "[PERSON_NAME]" at bounding box center [915, 59] width 149 height 17
type input "[PERSON_NAME]"
click at [918, 73] on span "Save" at bounding box center [915, 73] width 12 height 7
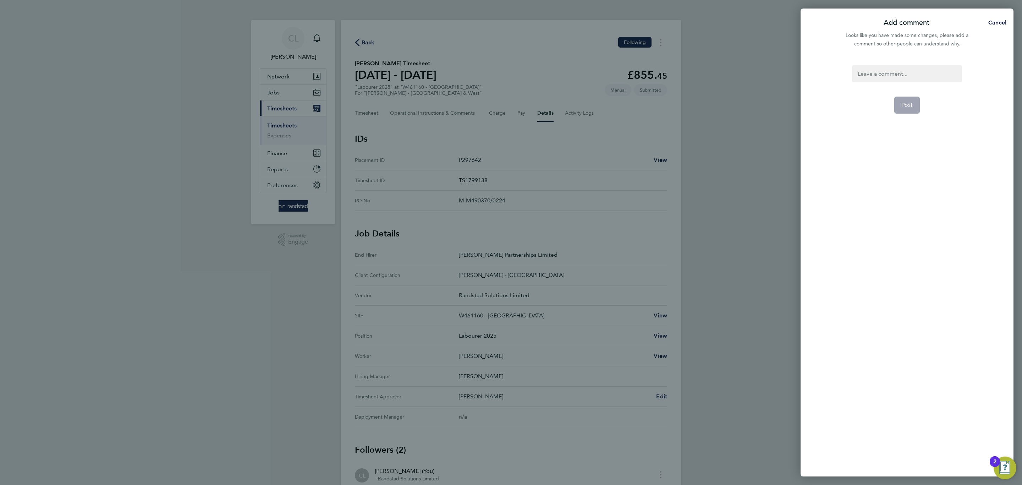
click at [918, 73] on div at bounding box center [907, 73] width 110 height 17
click at [915, 70] on div at bounding box center [907, 73] width 110 height 17
click at [917, 105] on button "Post" at bounding box center [907, 105] width 26 height 17
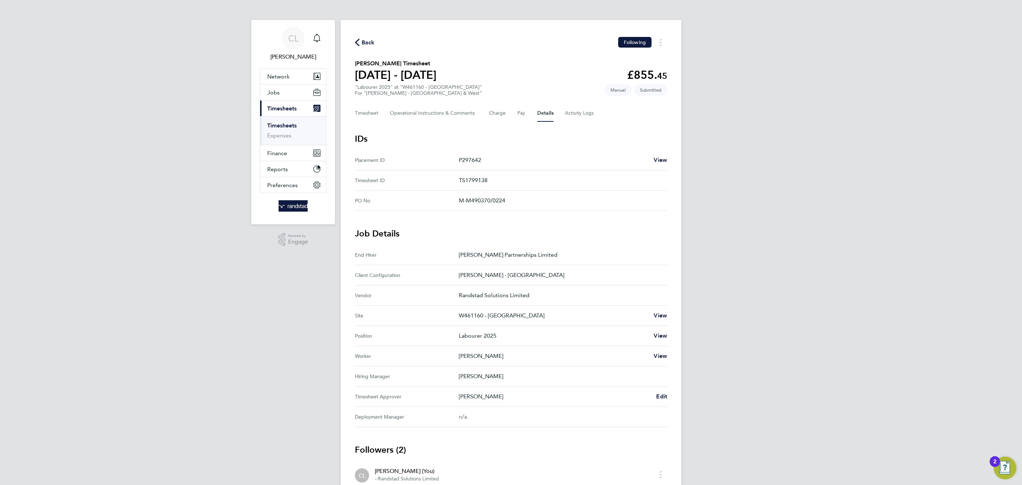
click at [369, 45] on span "Back" at bounding box center [368, 42] width 13 height 9
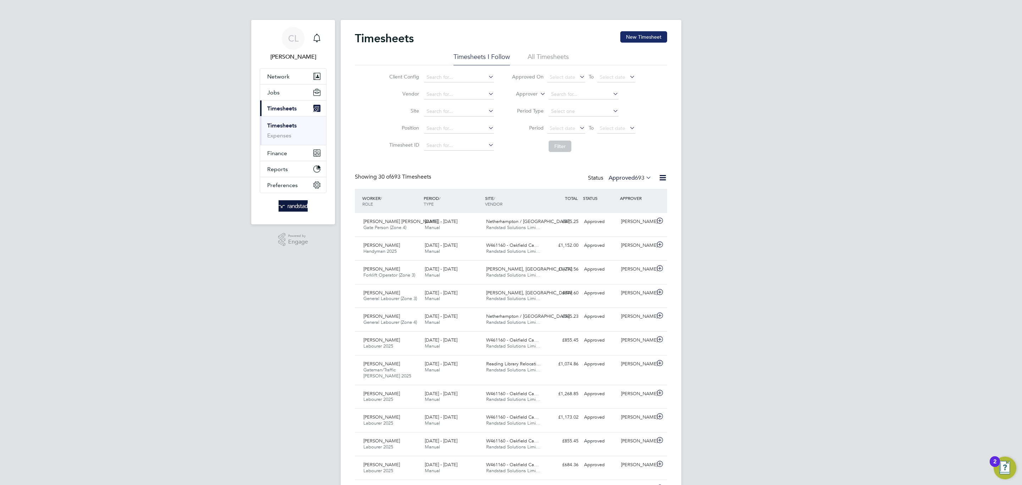
click at [639, 43] on button "New Timesheet" at bounding box center [643, 36] width 47 height 11
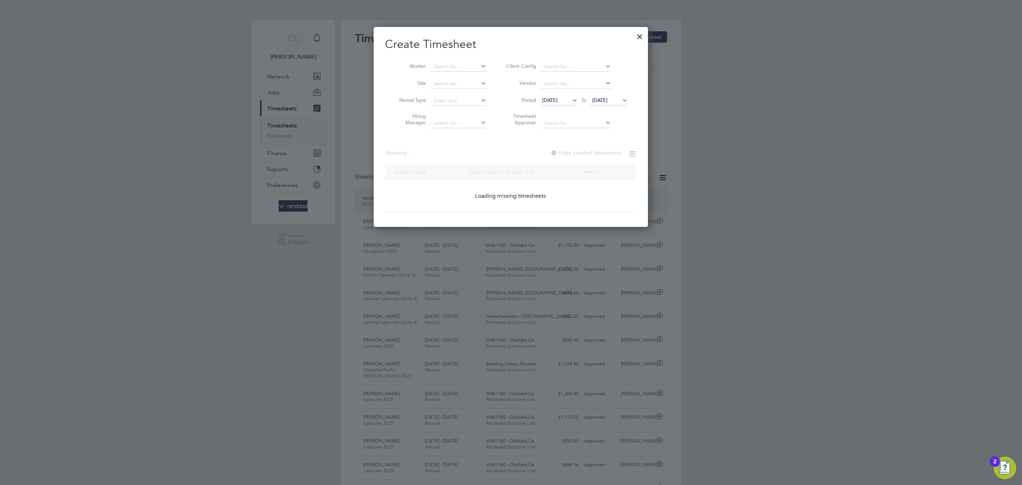
drag, startPoint x: 466, startPoint y: 62, endPoint x: 508, endPoint y: 87, distance: 48.2
click at [466, 62] on input at bounding box center [459, 67] width 56 height 10
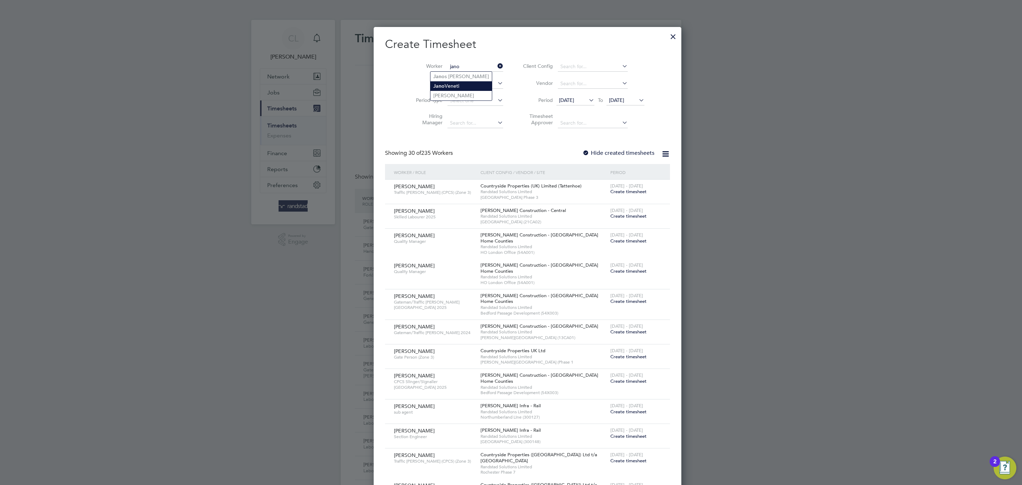
click at [478, 83] on li "[PERSON_NAME]" at bounding box center [460, 86] width 61 height 10
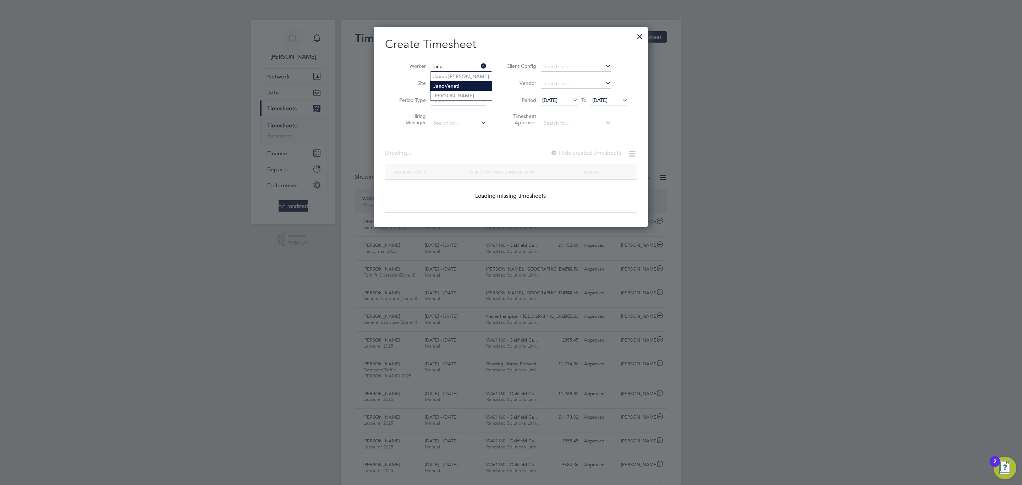
type input "[PERSON_NAME]"
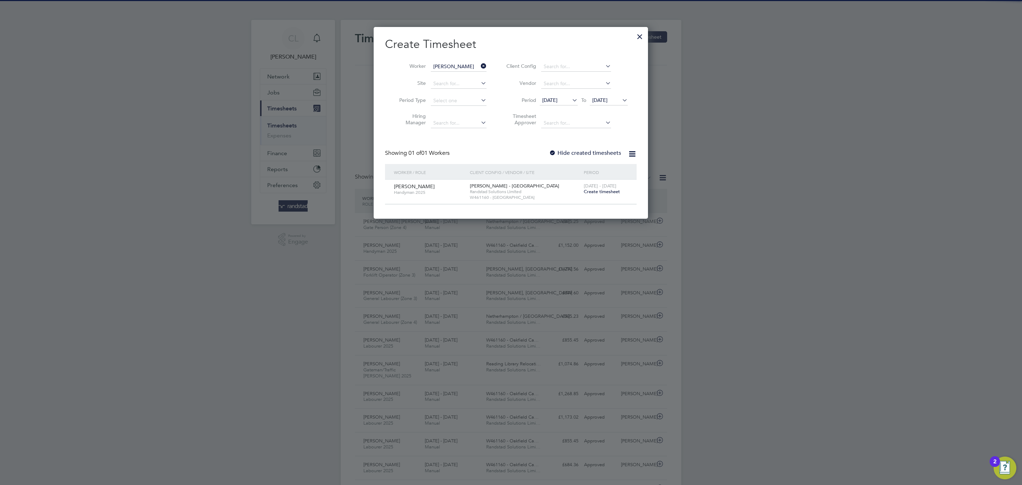
click at [595, 193] on span "Create timesheet" at bounding box center [602, 191] width 36 height 6
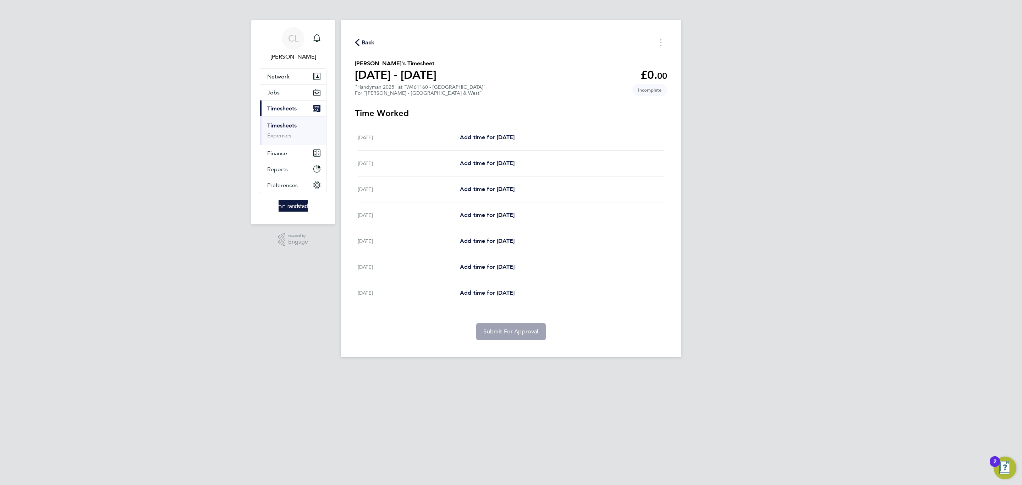
click at [485, 183] on div "[DATE] Add time for [DATE] Add time for [DATE]" at bounding box center [511, 189] width 307 height 26
click at [486, 186] on span "Add time for [DATE]" at bounding box center [487, 189] width 55 height 7
select select "60"
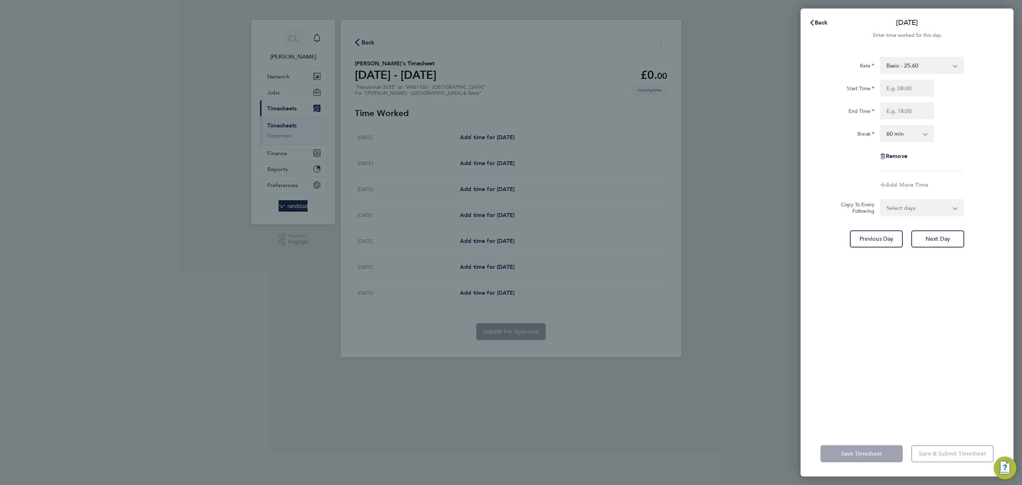
click at [892, 100] on div "Start Time End Time" at bounding box center [907, 99] width 179 height 40
click at [896, 90] on input "Start Time" at bounding box center [907, 87] width 54 height 17
type input "07:30"
click at [904, 111] on input "End Time" at bounding box center [907, 110] width 54 height 17
type input "17:00"
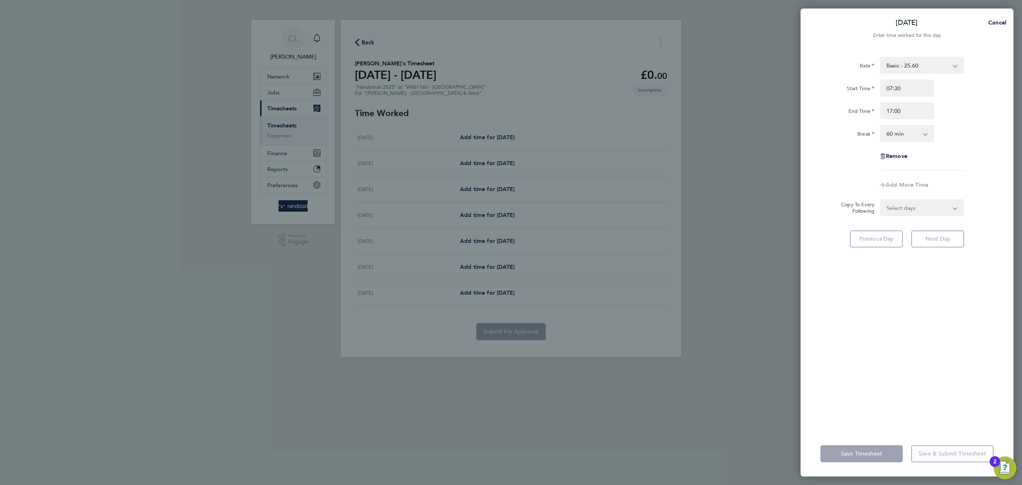
click at [915, 137] on select "0 min 15 min 30 min 45 min 60 min 75 min 90 min" at bounding box center [903, 134] width 44 height 16
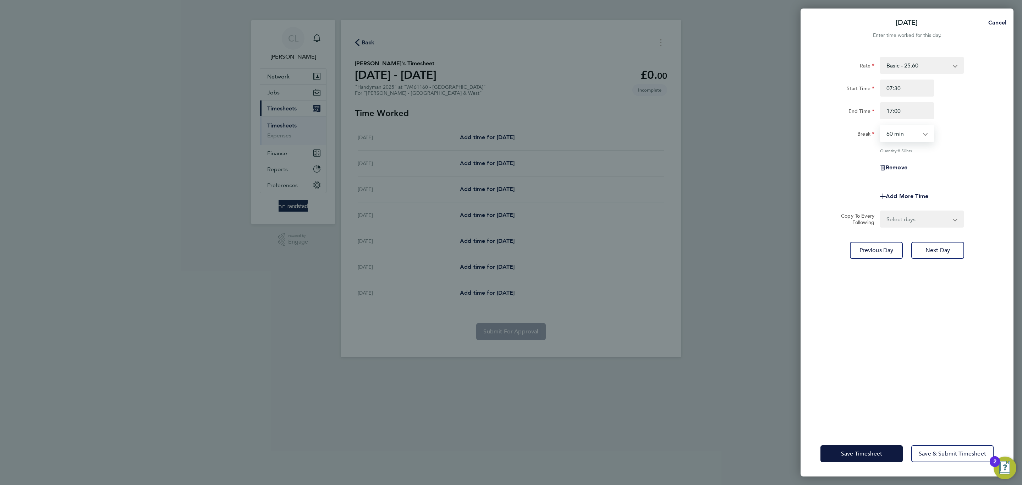
select select "30"
click at [881, 126] on select "0 min 15 min 30 min 45 min 60 min 75 min 90 min" at bounding box center [903, 134] width 44 height 16
click at [908, 211] on select "Select days Day [DATE] [DATE] [DATE] [DATE]" at bounding box center [918, 219] width 75 height 16
select select "DAY"
click at [881, 211] on select "Select days Day [DATE] [DATE] [DATE] [DATE]" at bounding box center [918, 219] width 75 height 16
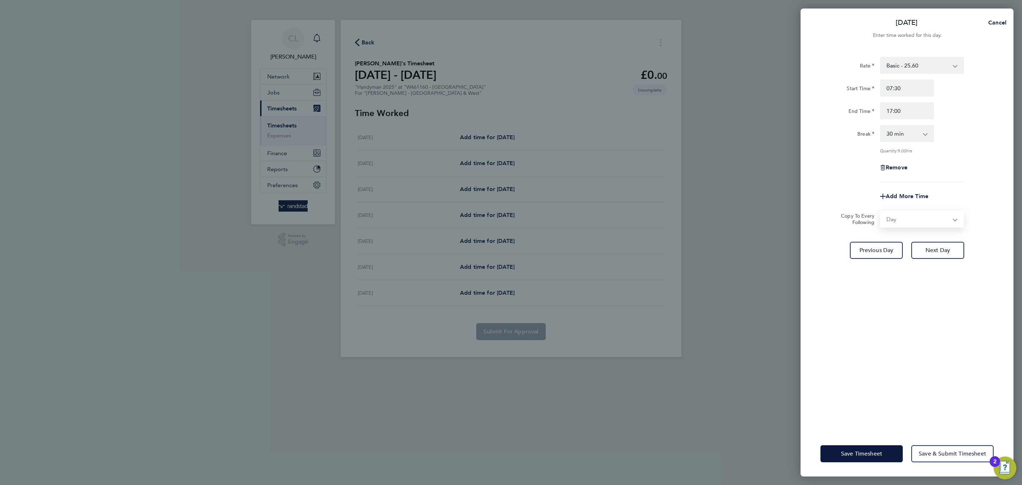
select select "[DATE]"
click at [855, 462] on button "Save Timesheet" at bounding box center [861, 453] width 82 height 17
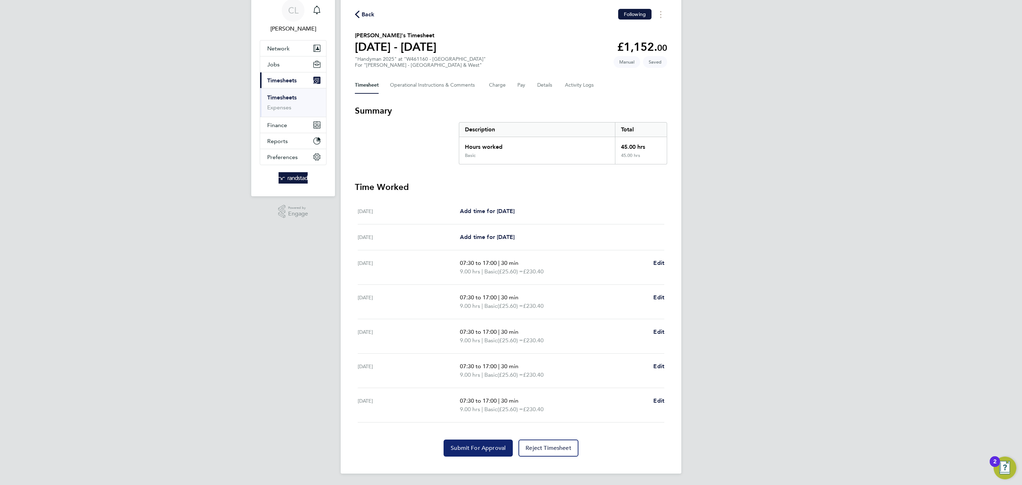
click at [491, 442] on button "Submit For Approval" at bounding box center [478, 447] width 69 height 17
click at [319, 7] on span "1" at bounding box center [323, 5] width 9 height 9
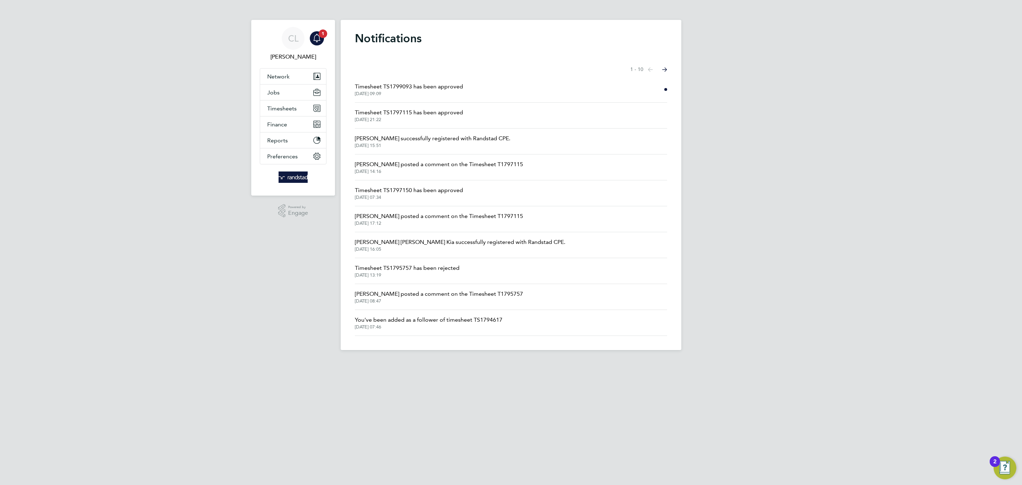
click at [439, 90] on span "Timesheet TS1799093 has been approved" at bounding box center [409, 86] width 108 height 9
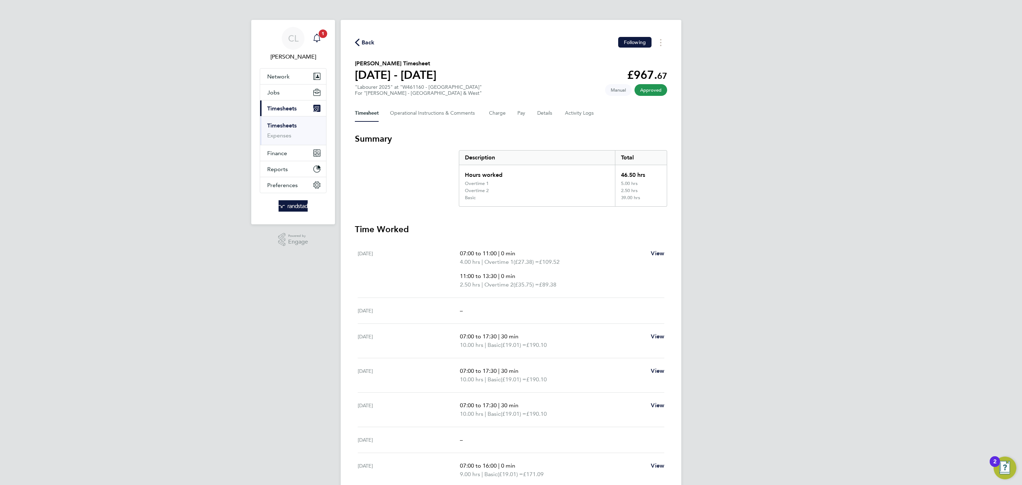
click at [320, 35] on span "1" at bounding box center [323, 33] width 9 height 9
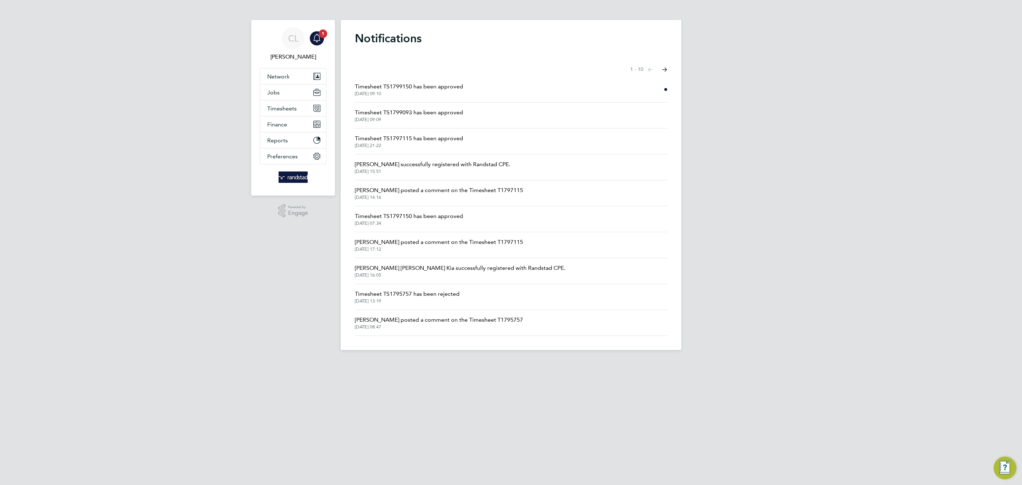
click at [415, 82] on span "Timesheet TS1799150 has been approved" at bounding box center [409, 86] width 108 height 9
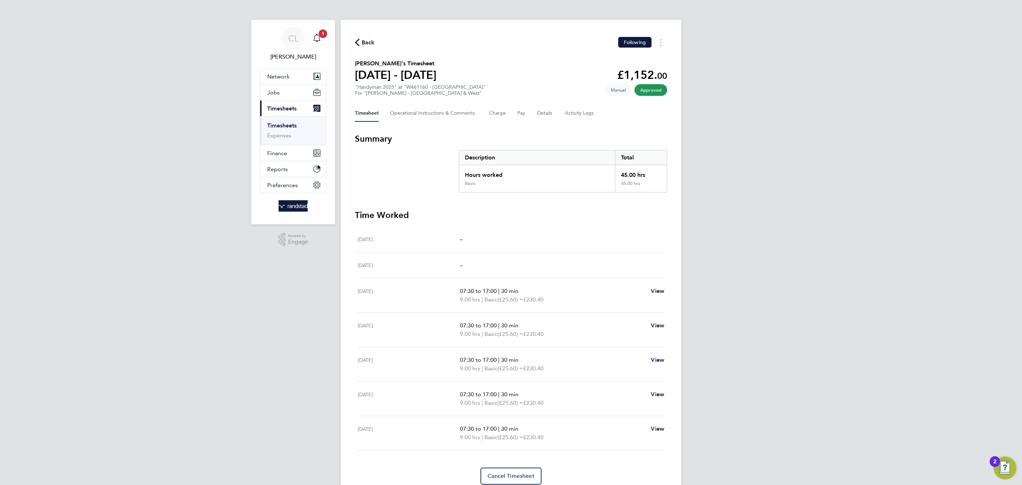
click at [316, 43] on div "Main navigation" at bounding box center [317, 38] width 14 height 14
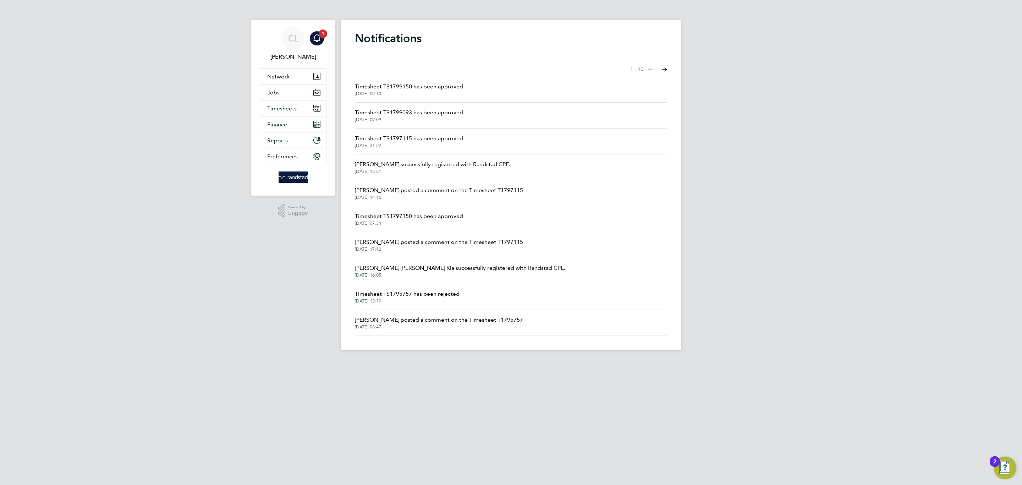
click at [428, 94] on span "[DATE] 09:10" at bounding box center [409, 94] width 108 height 6
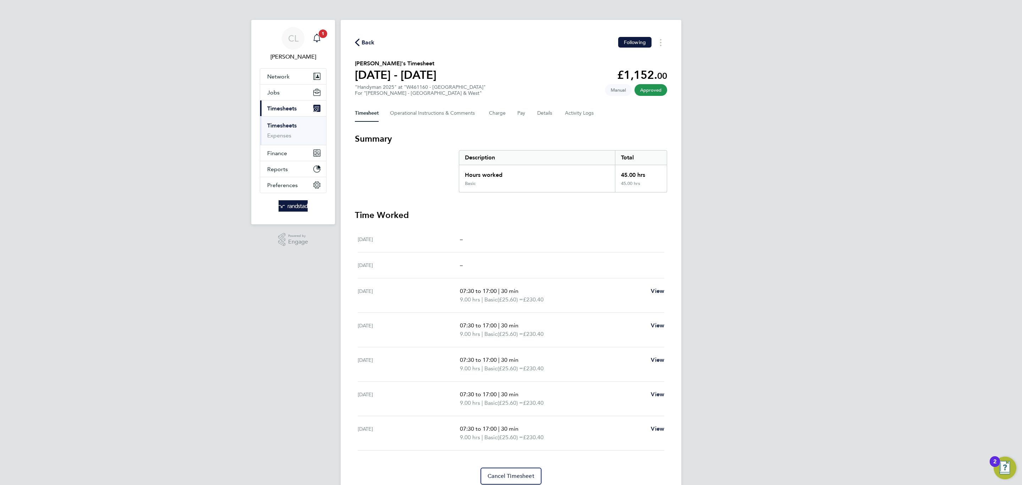
click at [319, 34] on span "1" at bounding box center [323, 33] width 9 height 9
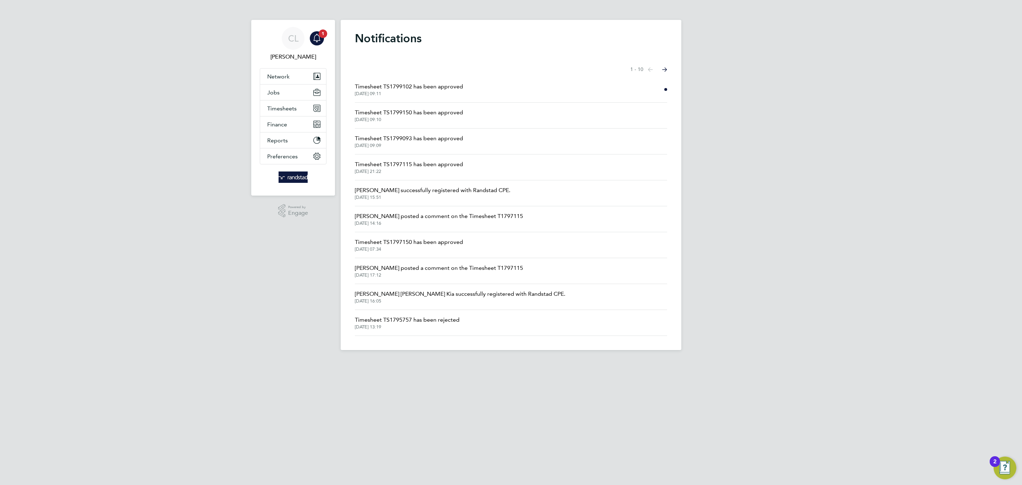
click at [413, 114] on span "Timesheet TS1799150 has been approved" at bounding box center [409, 112] width 108 height 9
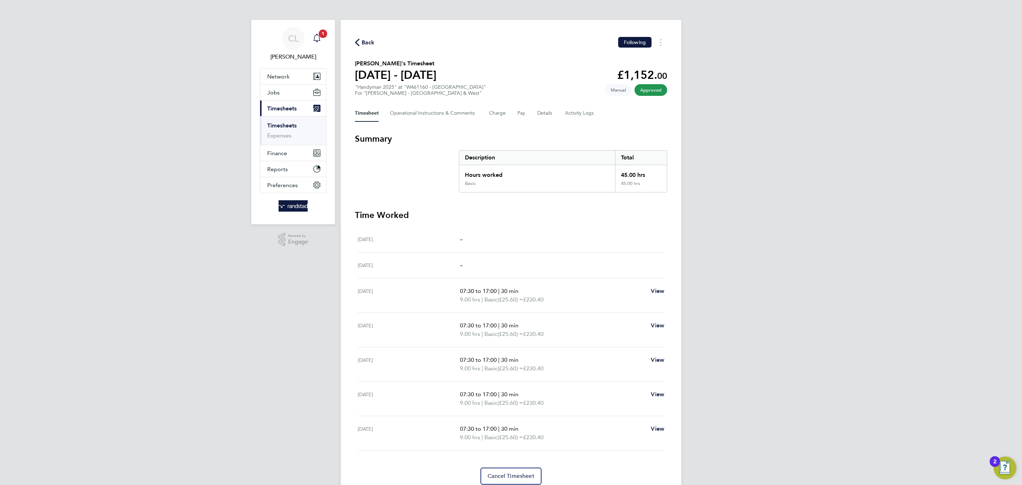
click at [315, 40] on icon "Main navigation" at bounding box center [317, 38] width 9 height 9
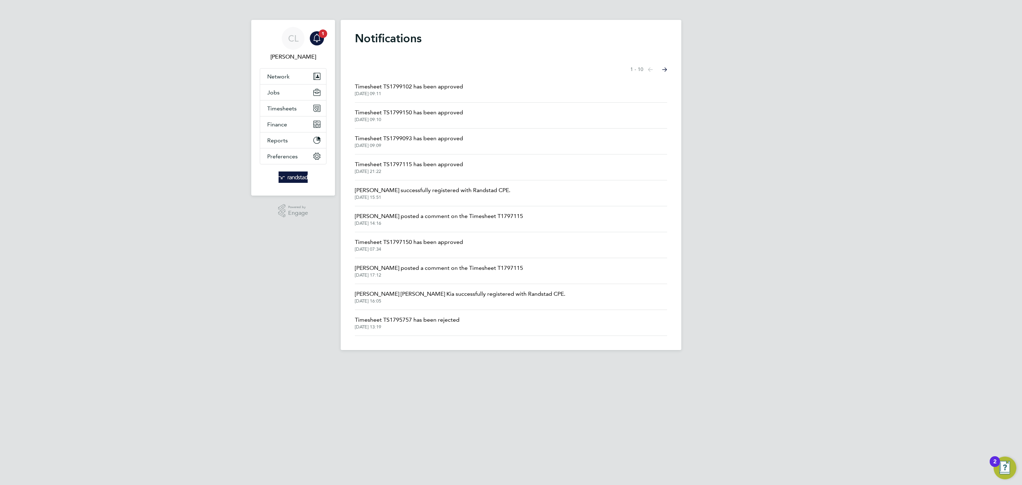
click at [389, 78] on li "Timesheet TS1799102 has been approved [DATE] 09:11" at bounding box center [511, 90] width 312 height 26
click at [392, 83] on span "Timesheet TS1799102 has been approved" at bounding box center [409, 86] width 108 height 9
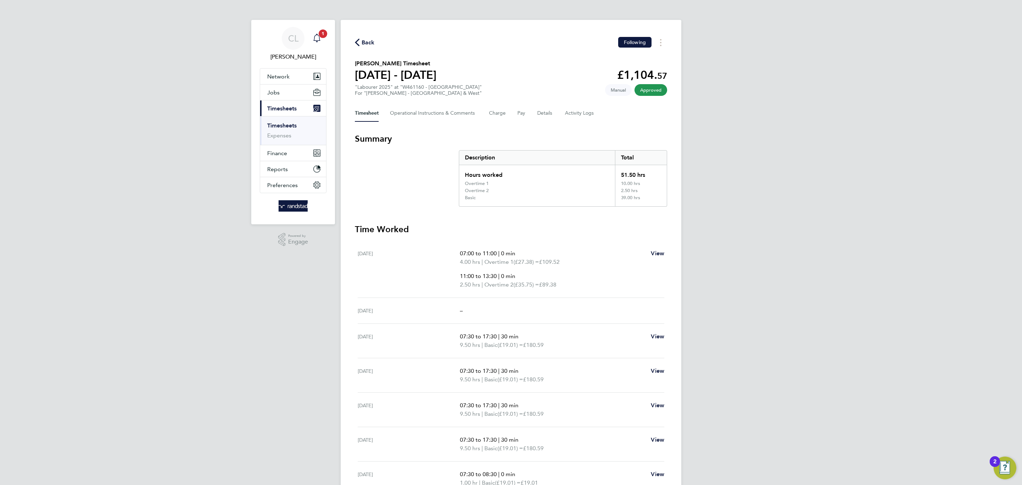
click at [315, 41] on icon "Main navigation" at bounding box center [317, 38] width 9 height 9
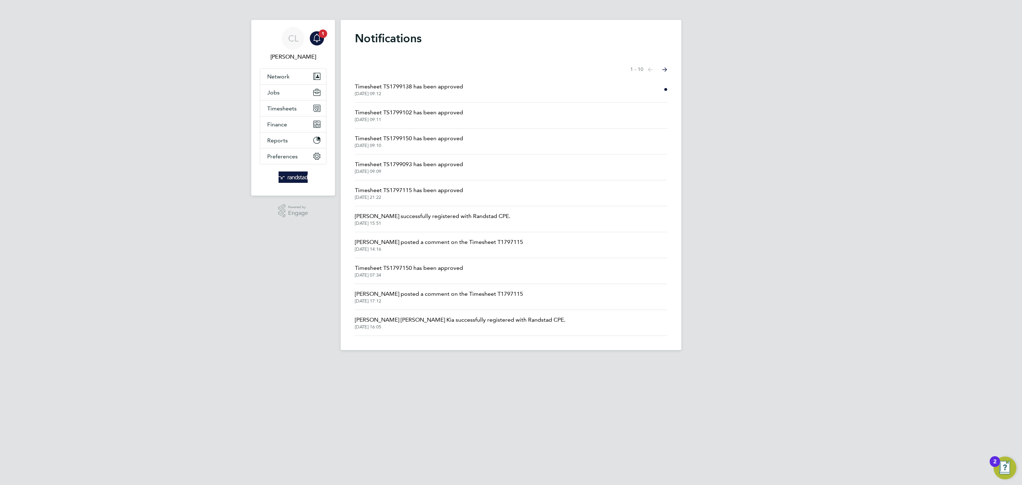
click at [448, 91] on span "[DATE] 09:12" at bounding box center [409, 94] width 108 height 6
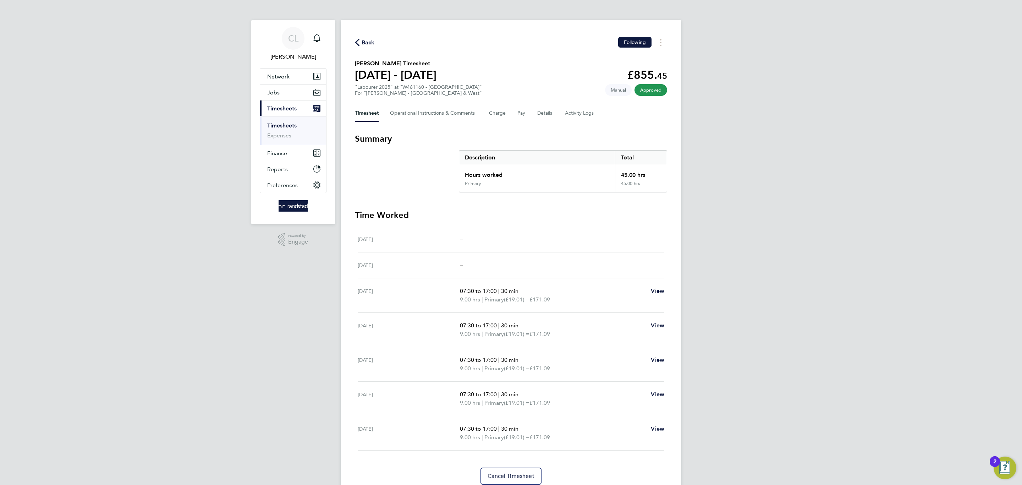
click at [373, 35] on div "Back Following [PERSON_NAME] Timesheet [DATE] - [DATE] £855. 45 "Labourer 2025"…" at bounding box center [511, 261] width 341 height 482
click at [371, 38] on span "Back" at bounding box center [368, 42] width 13 height 9
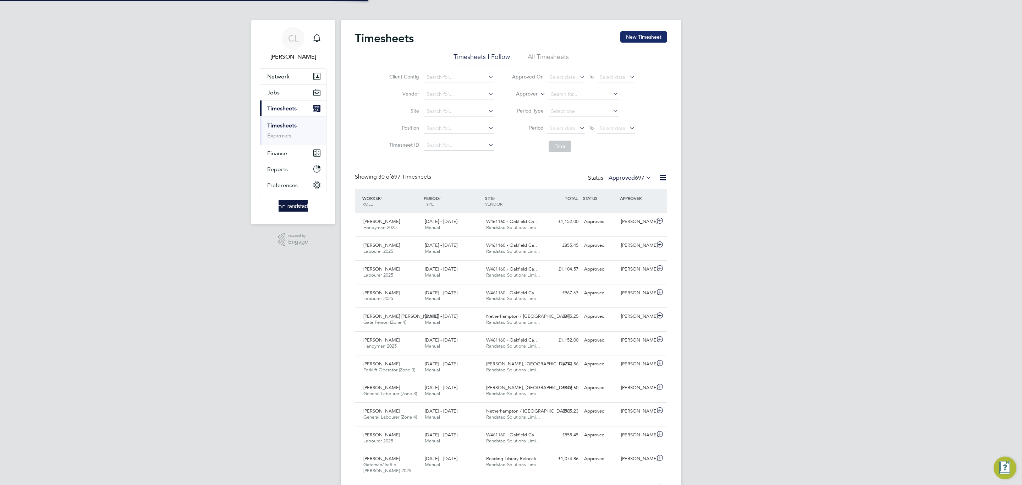
click at [634, 39] on button "New Timesheet" at bounding box center [643, 36] width 47 height 11
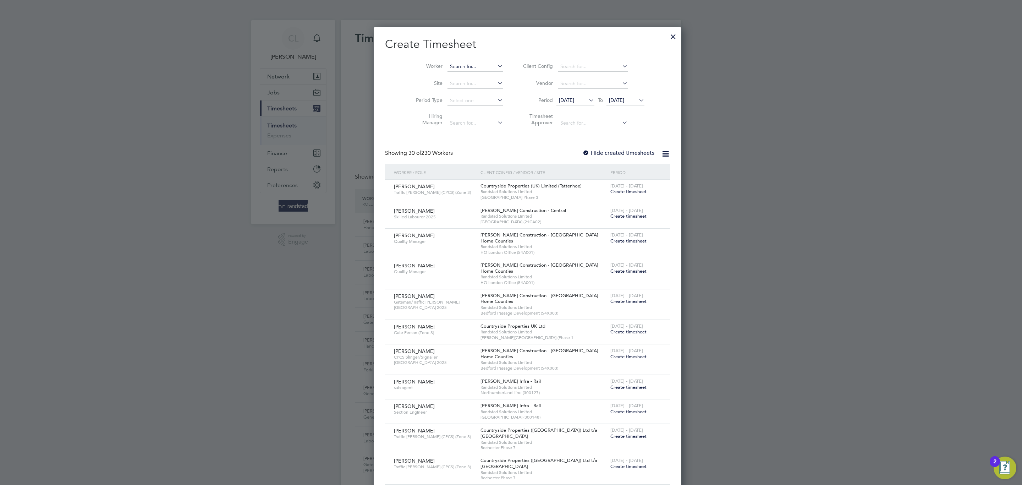
click at [447, 68] on input at bounding box center [475, 67] width 56 height 10
click at [440, 77] on b "[PERSON_NAME]" at bounding box center [453, 76] width 41 height 6
type input "[PERSON_NAME]"
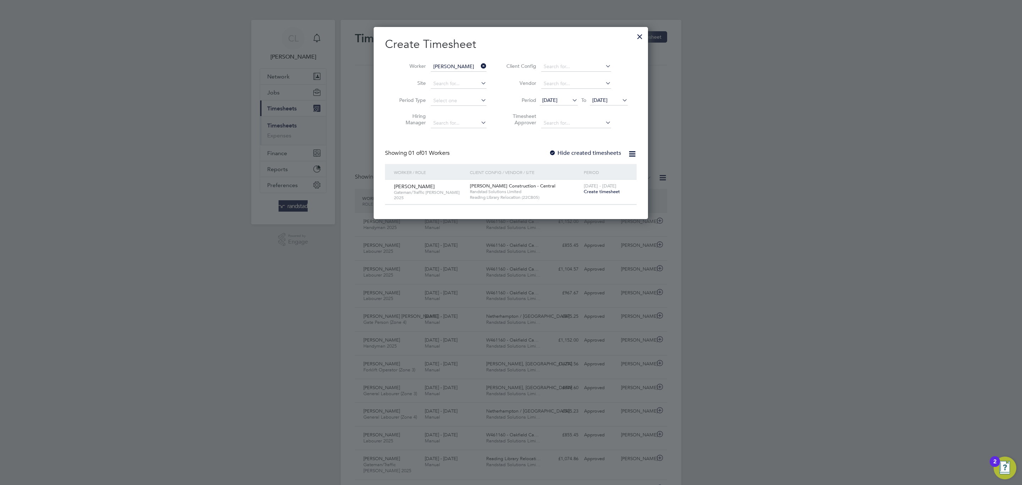
click at [554, 149] on div "Create Timesheet Worker [PERSON_NAME] Site Period Type Hiring Manager Client Co…" at bounding box center [511, 121] width 252 height 168
click at [596, 197] on div "[DATE] - [DATE] Create timesheet" at bounding box center [606, 189] width 48 height 19
click at [596, 193] on span "Create timesheet" at bounding box center [602, 191] width 36 height 6
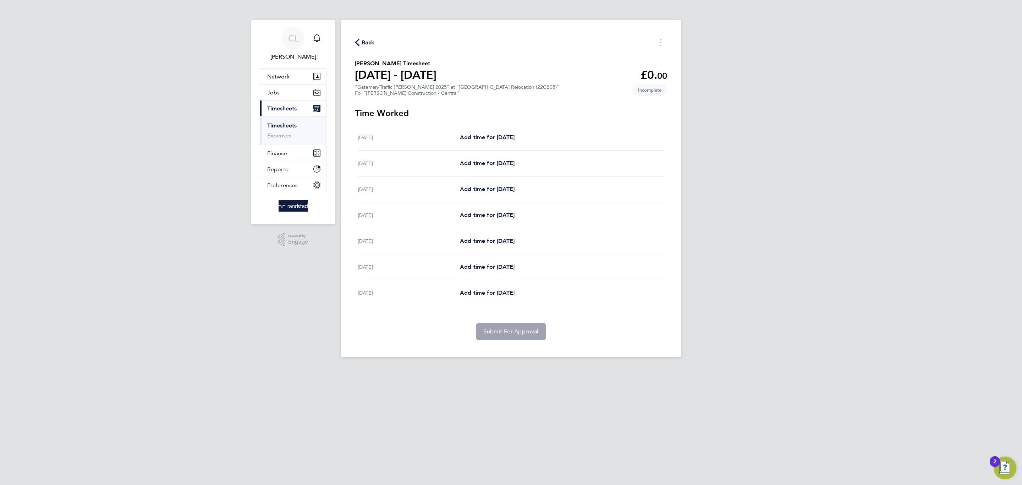
click at [515, 188] on span "Add time for [DATE]" at bounding box center [487, 189] width 55 height 7
select select "30"
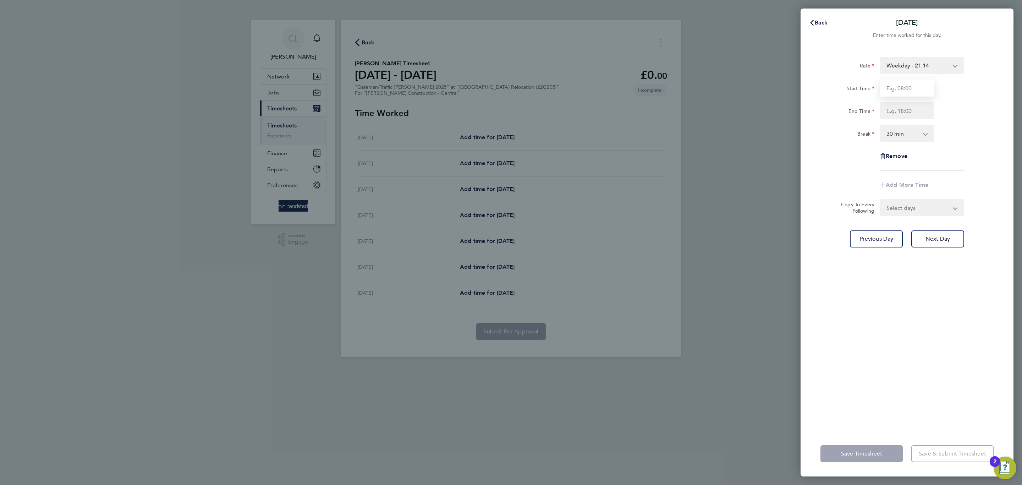
click at [908, 92] on input "Start Time" at bounding box center [907, 87] width 54 height 17
type input "06:30"
type input "17:30"
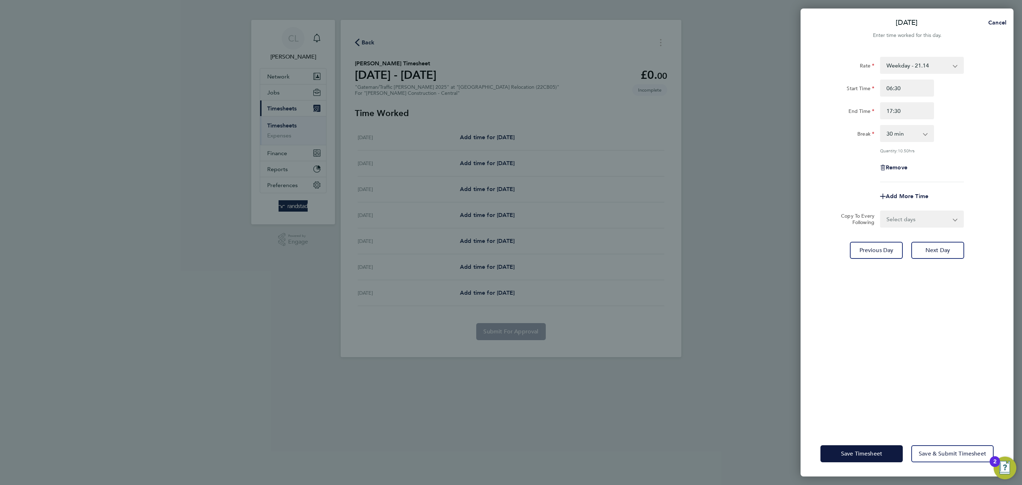
click at [975, 102] on div "End Time 17:30" at bounding box center [907, 110] width 179 height 17
click at [869, 445] on button "Save Timesheet" at bounding box center [861, 453] width 82 height 17
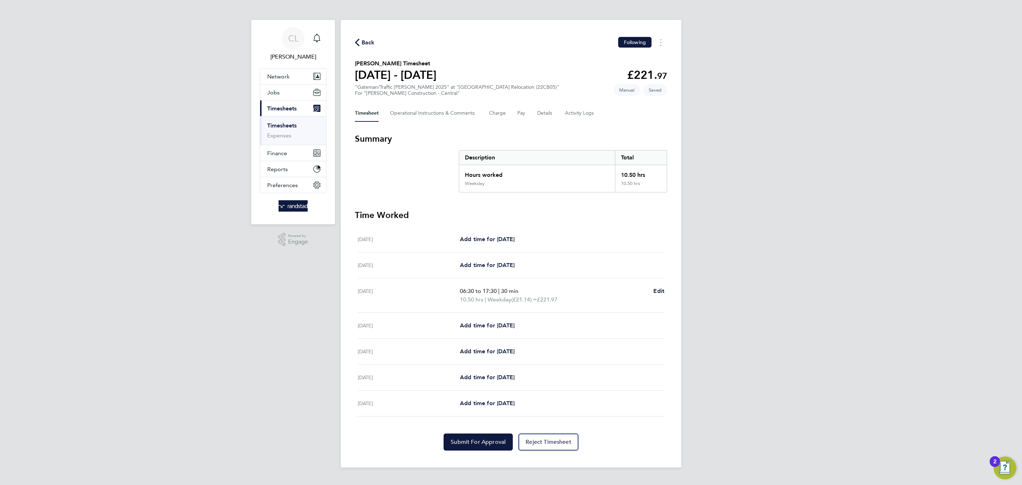
click at [489, 317] on div "[DATE] Add time for [DATE] Add time for [DATE]" at bounding box center [511, 326] width 307 height 26
click at [490, 322] on div "[DATE] Add time for [DATE] Add time for [DATE]" at bounding box center [511, 326] width 307 height 26
click at [490, 327] on span "Add time for [DATE]" at bounding box center [487, 325] width 55 height 7
select select "30"
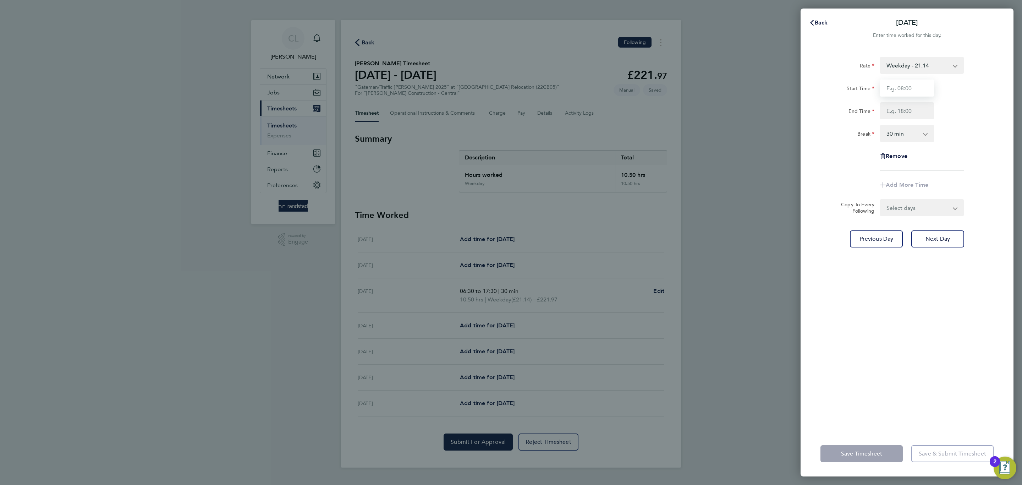
click at [902, 89] on input "Start Time" at bounding box center [907, 87] width 54 height 17
type input "07:00"
click at [905, 116] on input "End Time" at bounding box center [907, 110] width 54 height 17
type input "17:30"
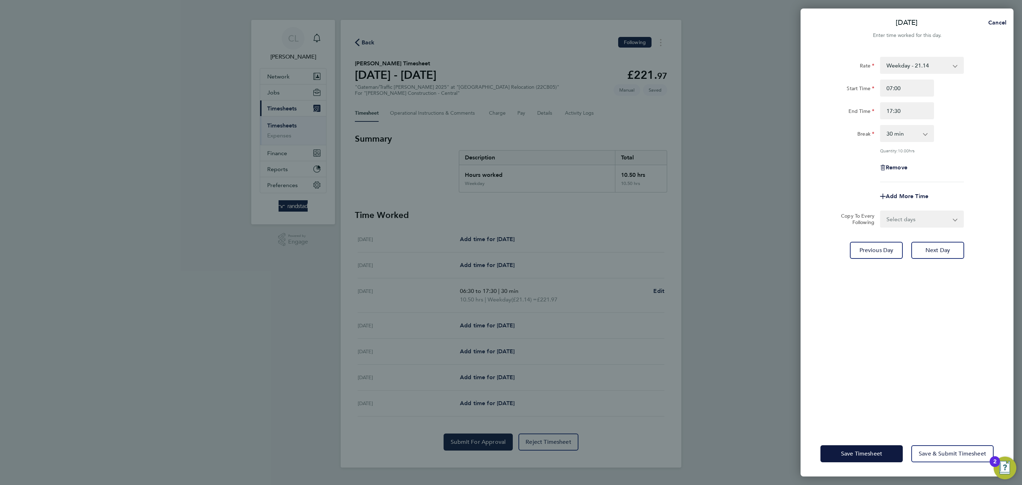
click at [991, 220] on div "Rate Weekday - 21.14 Overtime - 30.89 Overtime 2 - 40.32 Start Time 07:00 End T…" at bounding box center [907, 239] width 213 height 383
click at [846, 455] on span "Save Timesheet" at bounding box center [861, 453] width 41 height 7
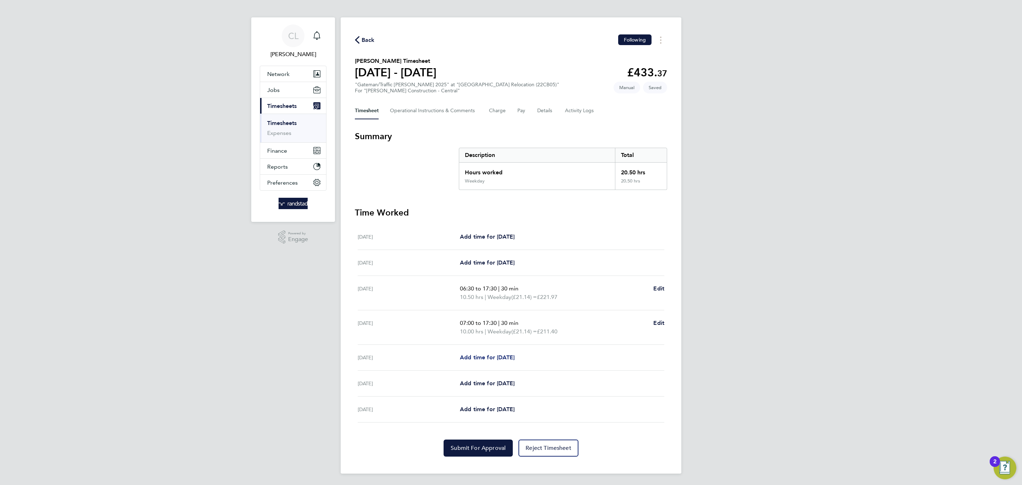
click at [499, 354] on span "Add time for [DATE]" at bounding box center [487, 357] width 55 height 7
select select "30"
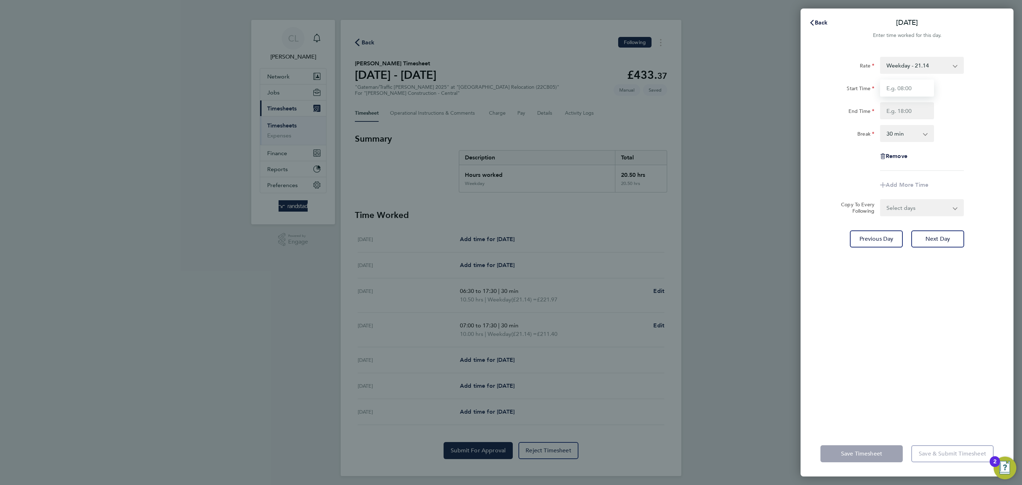
click at [892, 89] on input "Start Time" at bounding box center [907, 87] width 54 height 17
type input "07:00"
click at [907, 111] on input "End Time" at bounding box center [907, 110] width 54 height 17
type input "17:00"
click at [963, 155] on div "Rate Weekday - 21.14 Overtime - 30.89 Overtime 2 - 40.32 Start Time 07:00 End T…" at bounding box center [906, 114] width 173 height 114
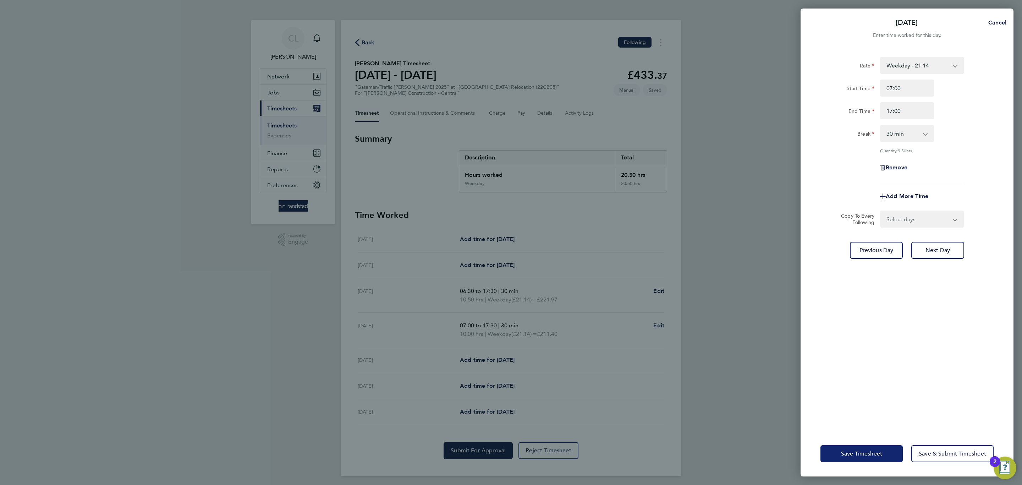
click at [821, 459] on button "Save Timesheet" at bounding box center [861, 453] width 82 height 17
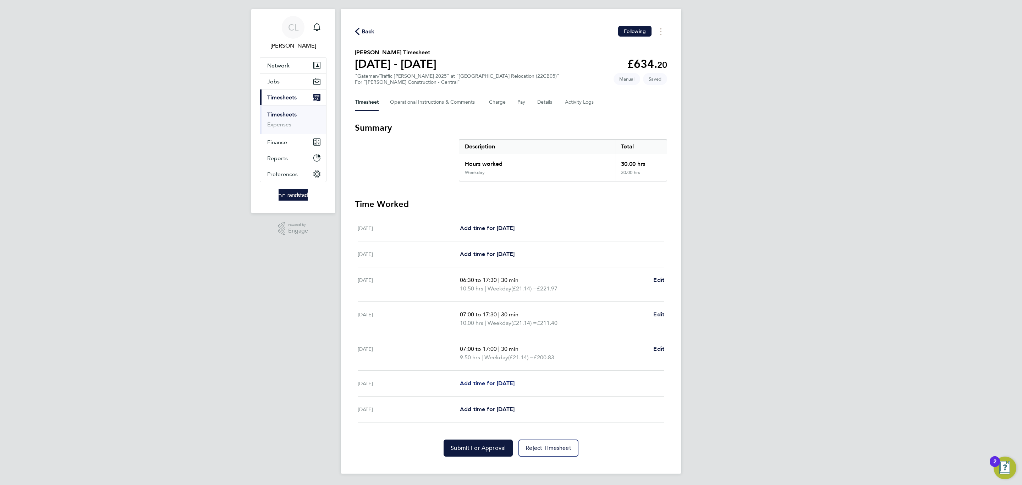
click at [507, 386] on link "Add time for [DATE]" at bounding box center [487, 383] width 55 height 9
select select "30"
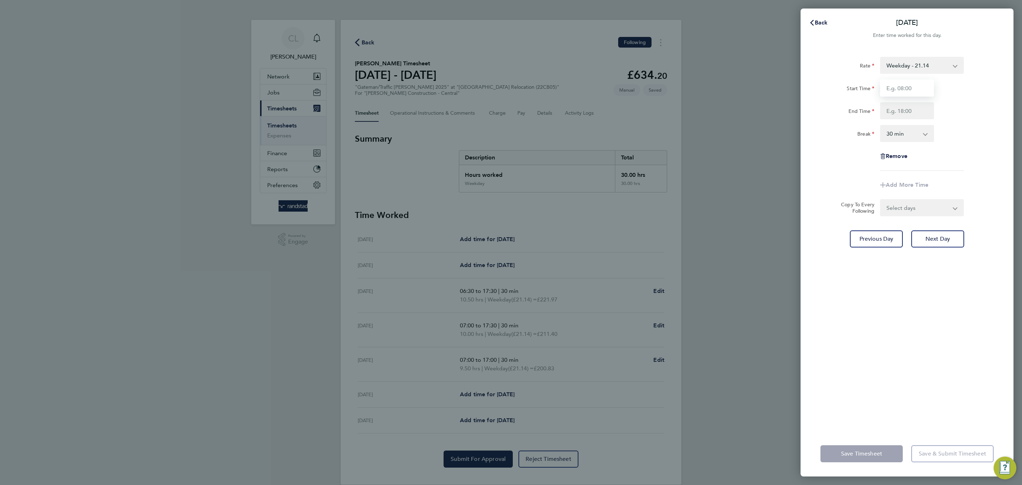
click at [890, 87] on input "Start Time" at bounding box center [907, 87] width 54 height 17
type input "07:00"
click at [908, 113] on input "End Time" at bounding box center [907, 110] width 54 height 17
type input "17:00"
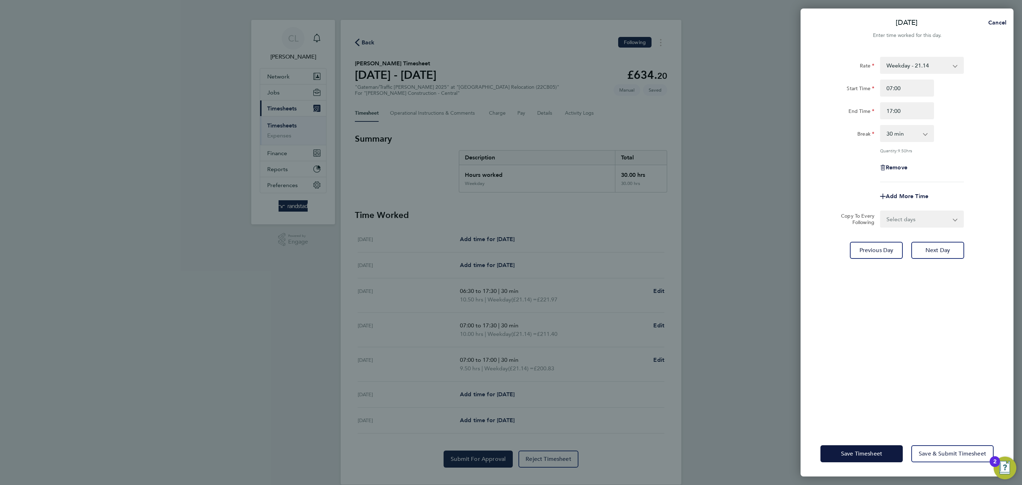
click at [965, 260] on div "Rate Weekday - 21.14 Overtime - 30.89 Overtime 2 - 40.32 Start Time 07:00 End T…" at bounding box center [907, 239] width 213 height 383
click at [846, 442] on div "Save Timesheet Save & Submit Timesheet" at bounding box center [907, 453] width 213 height 45
click at [848, 449] on button "Save Timesheet" at bounding box center [861, 453] width 82 height 17
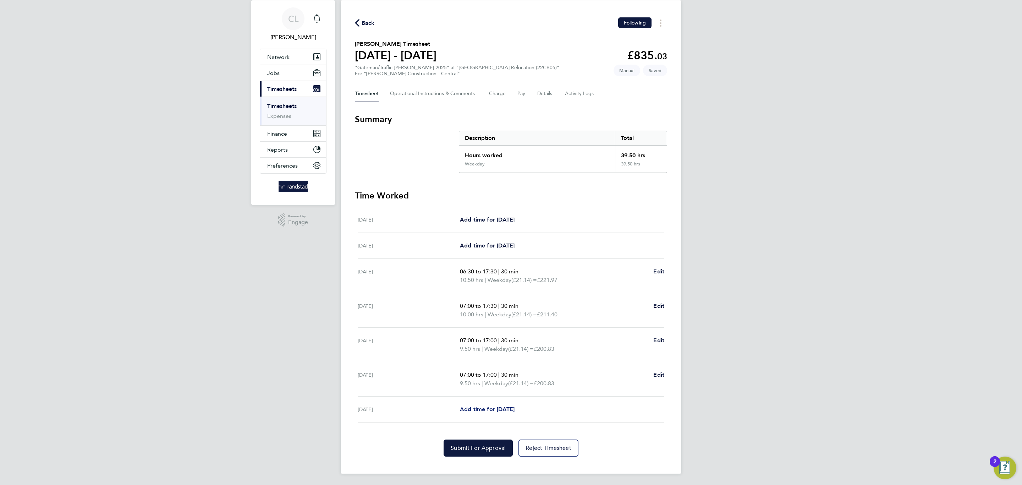
click at [496, 413] on link "Add time for [DATE]" at bounding box center [487, 409] width 55 height 9
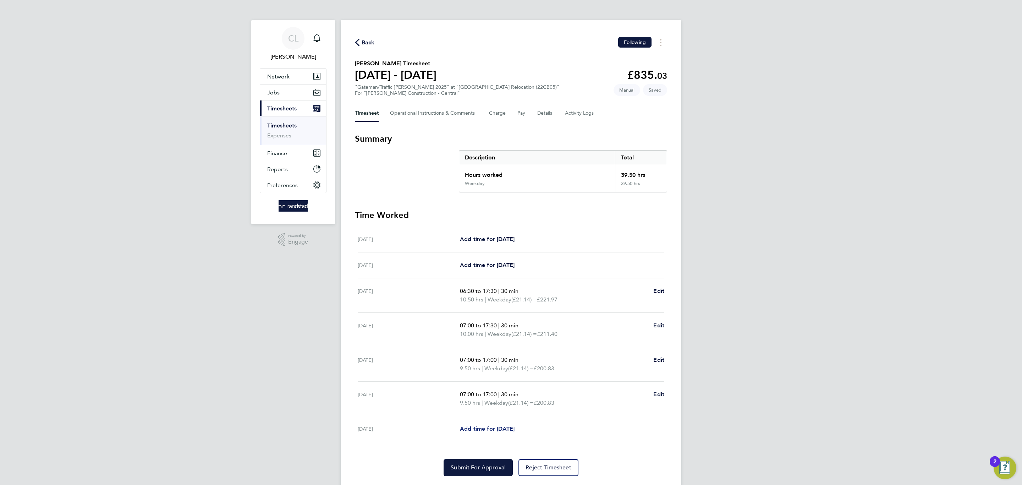
select select "30"
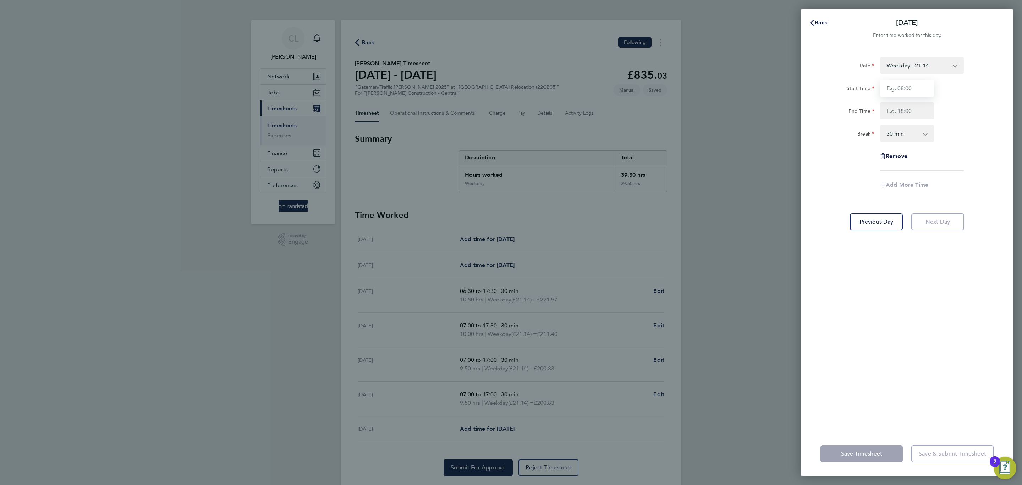
click at [906, 83] on input "Start Time" at bounding box center [907, 87] width 54 height 17
type input "07:00"
click at [907, 116] on input "End Time" at bounding box center [907, 110] width 54 height 17
type input "17:00"
click at [943, 95] on div "Start Time 07:00" at bounding box center [907, 87] width 179 height 17
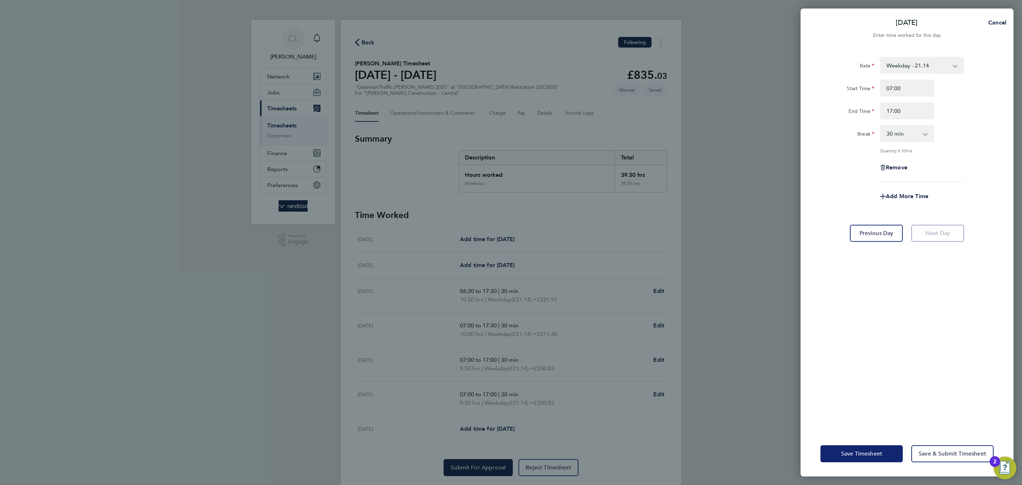
click at [866, 450] on span "Save Timesheet" at bounding box center [861, 453] width 41 height 7
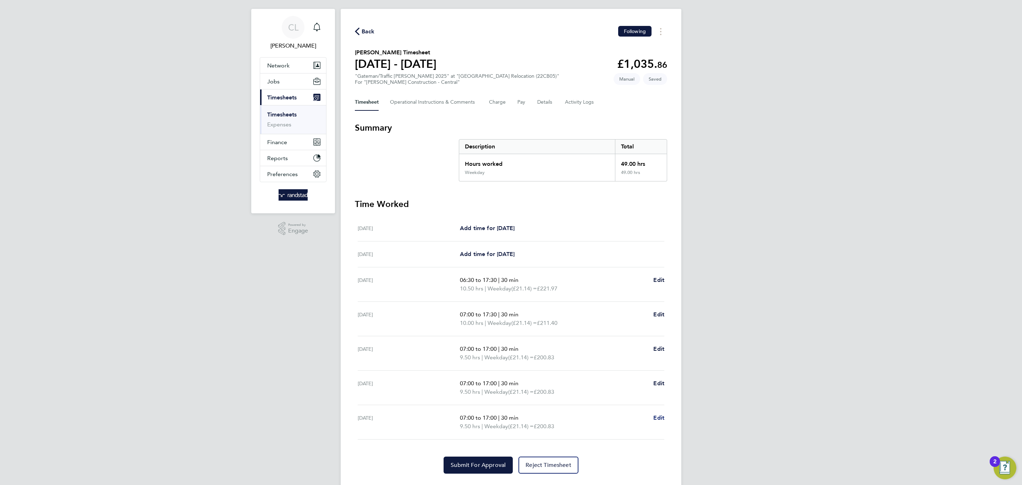
click at [658, 418] on span "Edit" at bounding box center [658, 417] width 11 height 7
select select "30"
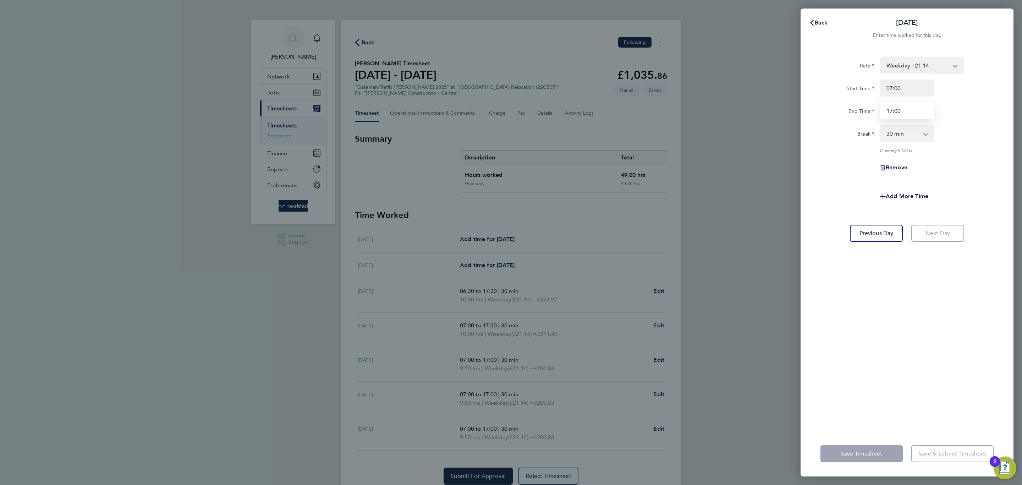
drag, startPoint x: 909, startPoint y: 116, endPoint x: 859, endPoint y: 110, distance: 50.4
click at [859, 110] on div "End Time 17:00" at bounding box center [907, 110] width 179 height 17
type input "12:00"
click at [967, 153] on div "Rate Weekday - 21.14 Overtime - 30.89 Overtime 2 - 40.32 Start Time 07:00 End T…" at bounding box center [906, 119] width 173 height 125
click at [908, 129] on select "0 min 15 min 30 min 45 min 60 min 75 min 90 min" at bounding box center [903, 134] width 44 height 16
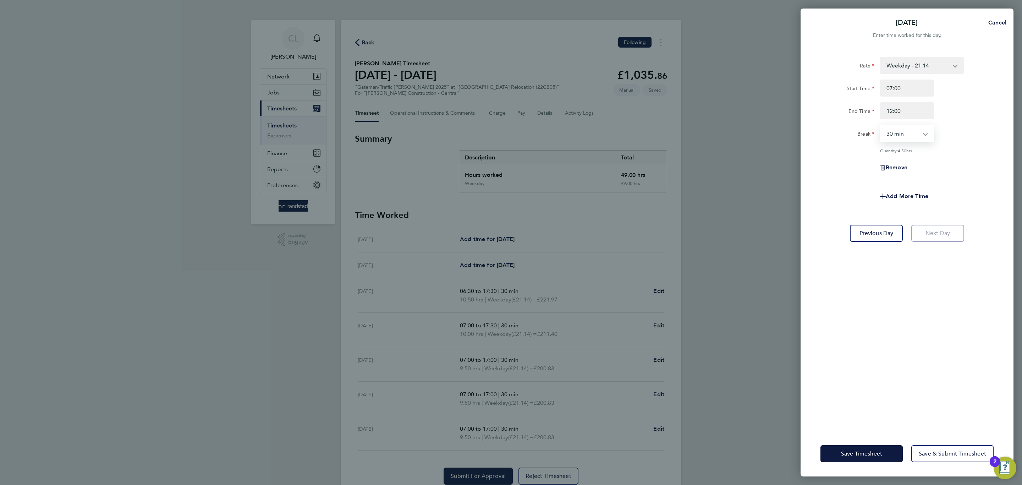
select select "0"
click at [881, 126] on select "0 min 15 min 30 min 45 min 60 min 75 min 90 min" at bounding box center [903, 134] width 44 height 16
click at [905, 198] on span "Add More Time" at bounding box center [907, 196] width 43 height 7
select select "null"
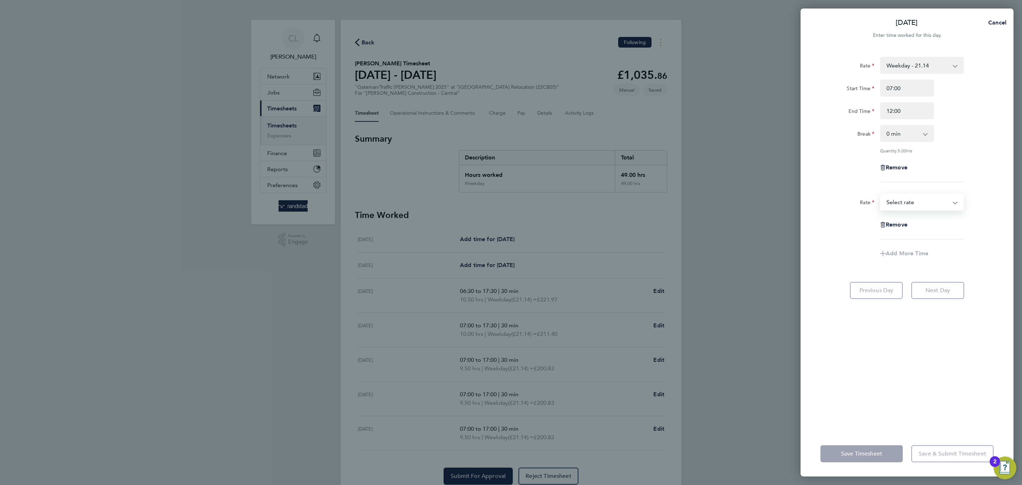
click at [905, 198] on select "Weekday - 21.14 Overtime - 30.89 Overtime 2 - 40.32 Select rate" at bounding box center [918, 202] width 74 height 16
select select "30"
click at [902, 227] on input "Start Time" at bounding box center [907, 224] width 54 height 17
type input "12:00"
click at [885, 239] on input "End Time" at bounding box center [907, 247] width 54 height 17
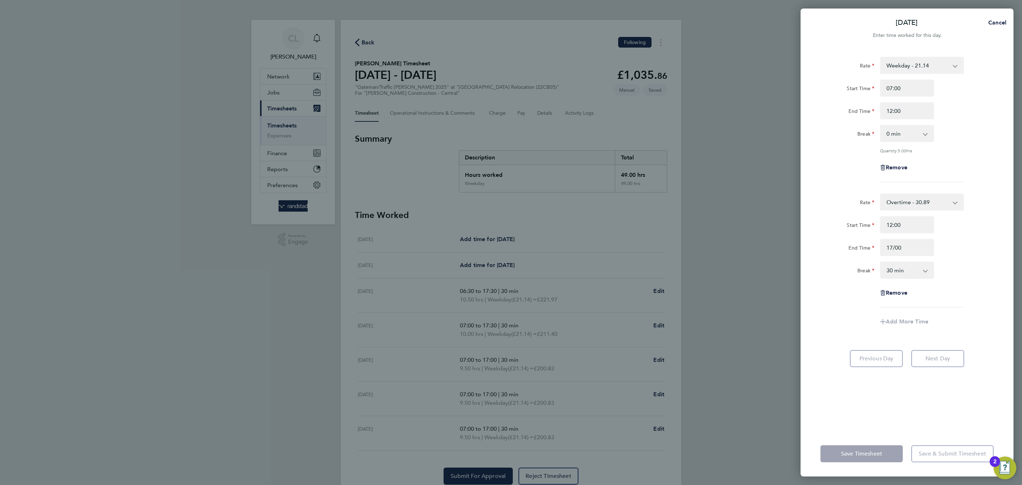
click at [953, 287] on div "Rate Overtime - 30.89 Weekday - 21.14 Overtime 2 - 40.32 Start Time 12:00 End T…" at bounding box center [906, 250] width 173 height 114
type input "17:00"
click at [857, 453] on span "Save Timesheet" at bounding box center [861, 453] width 41 height 7
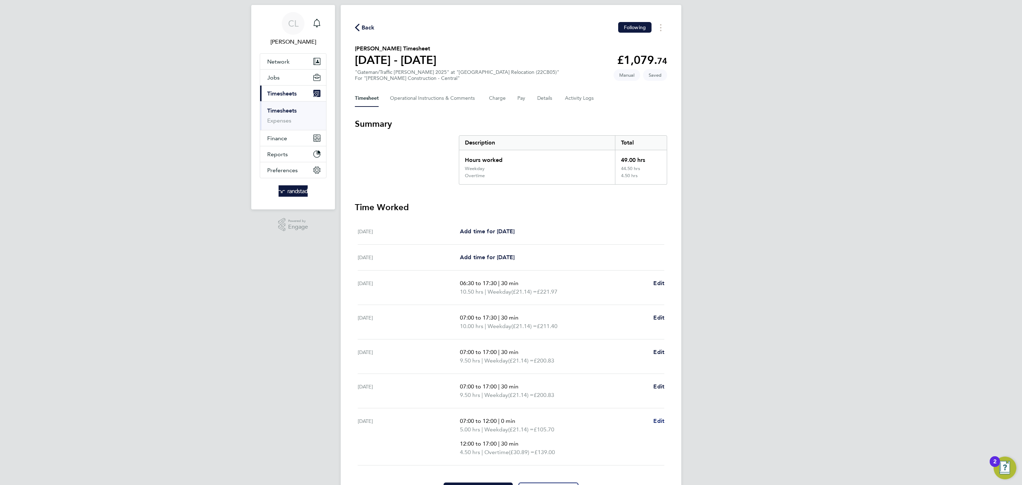
scroll to position [16, 0]
click at [659, 421] on span "Edit" at bounding box center [658, 419] width 11 height 7
select select "30"
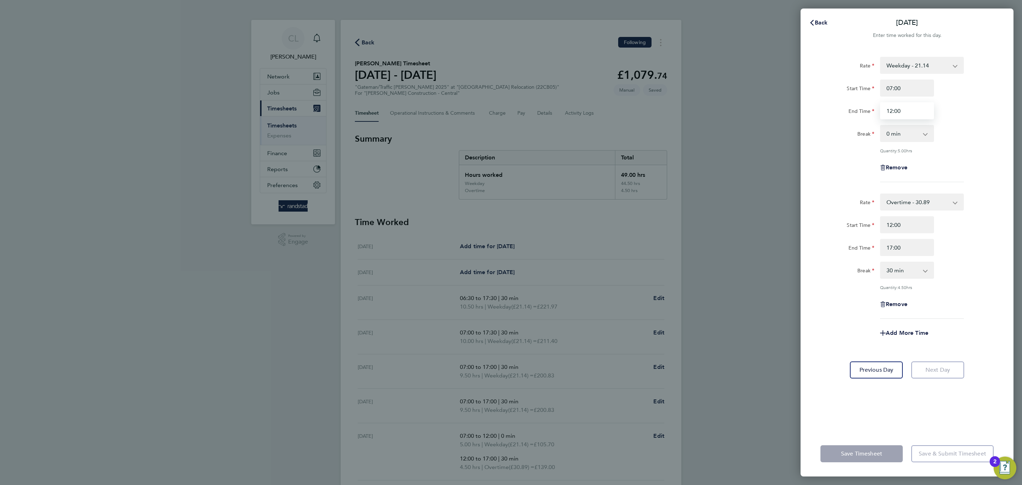
click at [930, 116] on input "12:00" at bounding box center [907, 110] width 54 height 17
type input "12:30"
click at [913, 232] on div "Rate Overtime - 30.89 Weekday - 21.14 Overtime 2 - 40.32 Start Time 12:00 End T…" at bounding box center [906, 255] width 173 height 125
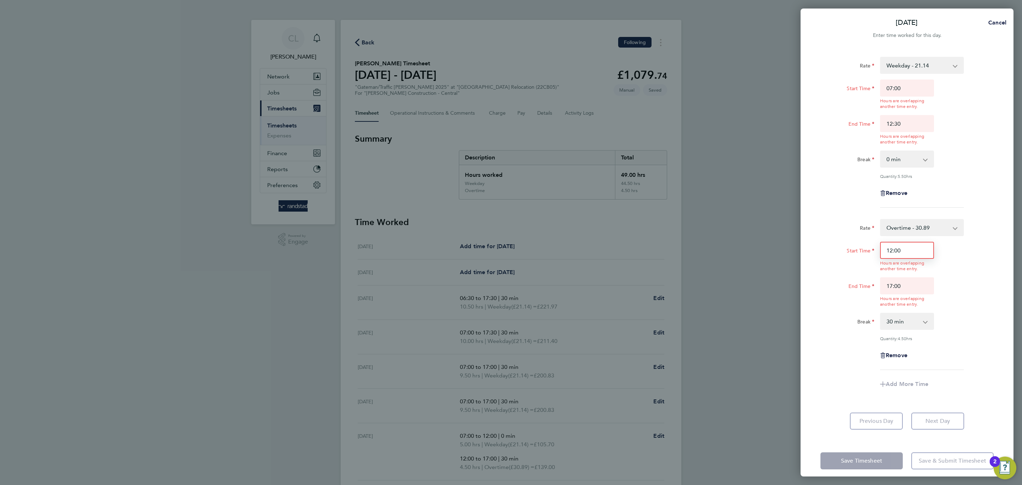
click at [907, 247] on input "12:00" at bounding box center [907, 250] width 54 height 17
type input "12:30"
drag, startPoint x: 1006, startPoint y: 264, endPoint x: 979, endPoint y: 281, distance: 31.9
click at [1006, 265] on div "Rate Weekday - 21.14 Overtime - 30.89 Overtime 2 - 40.32 Start Time 07:00 Hours…" at bounding box center [907, 243] width 213 height 390
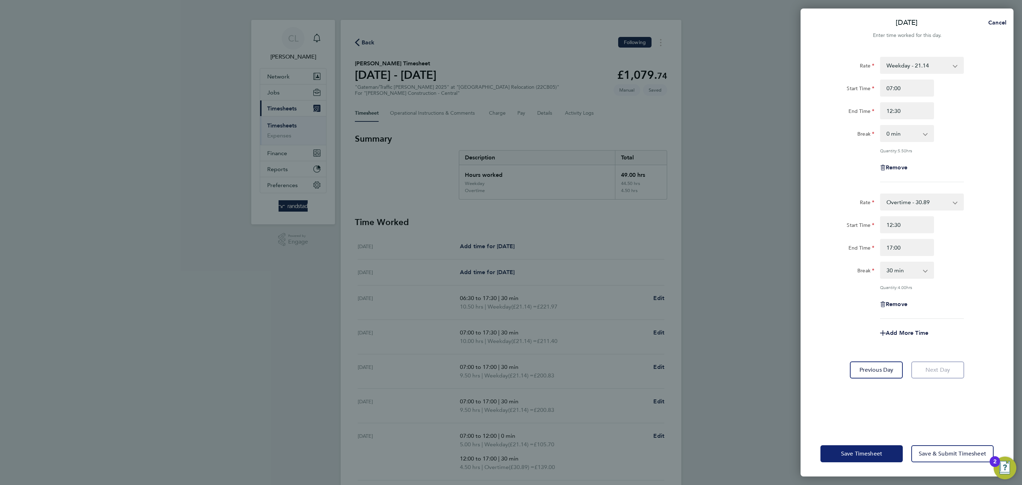
click at [877, 448] on button "Save Timesheet" at bounding box center [861, 453] width 82 height 17
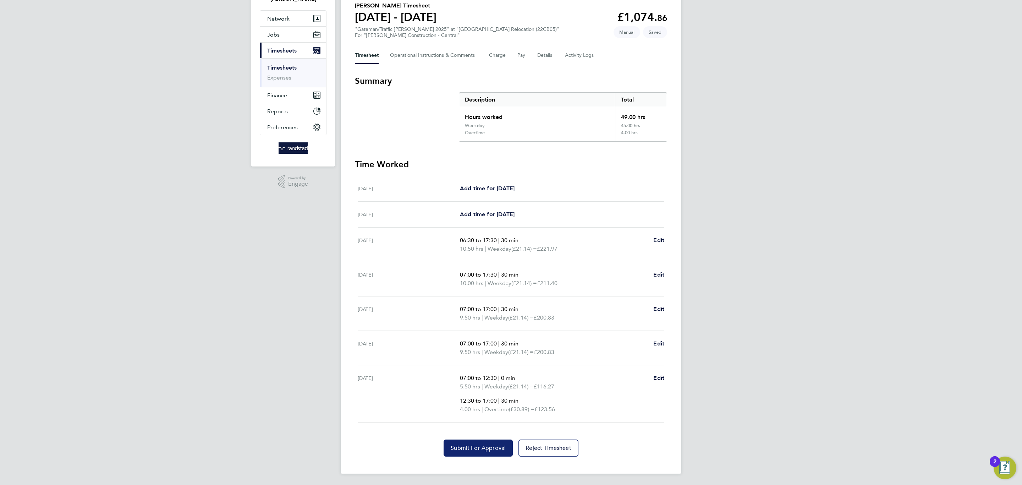
click at [477, 451] on button "Submit For Approval" at bounding box center [478, 447] width 69 height 17
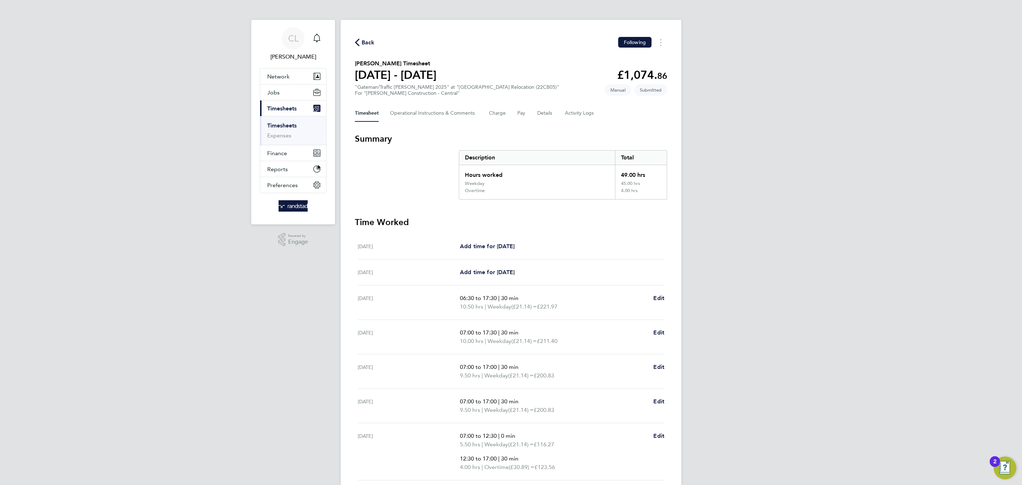
click at [362, 43] on span "Back" at bounding box center [368, 42] width 13 height 9
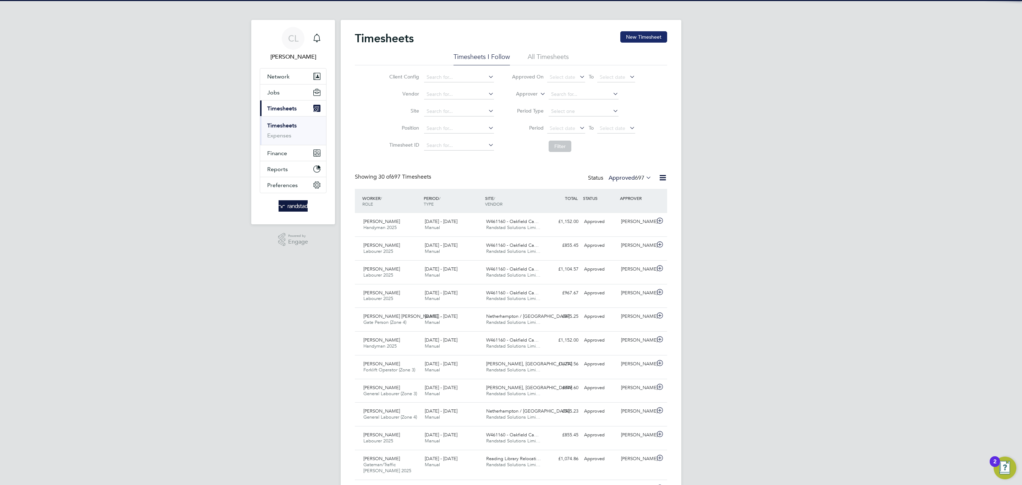
scroll to position [18, 62]
click at [627, 33] on button "New Timesheet" at bounding box center [643, 36] width 47 height 11
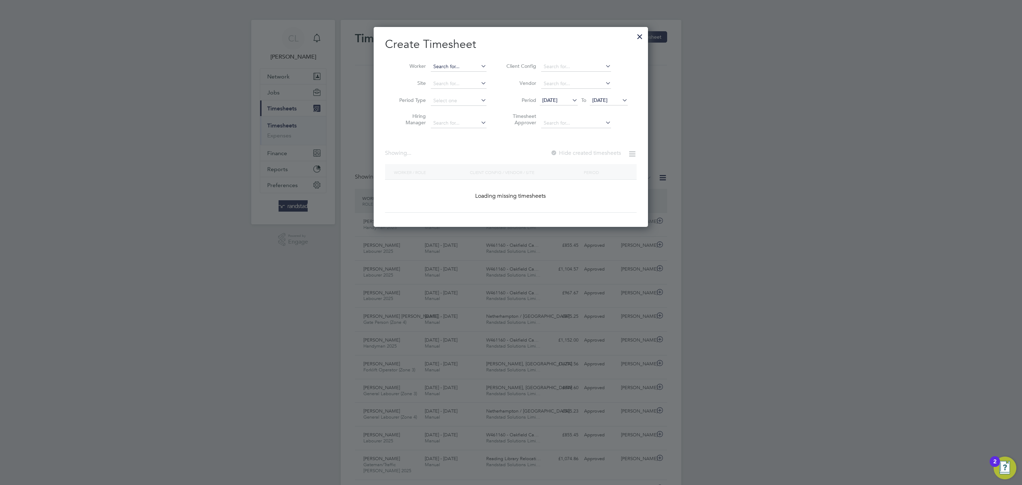
click at [463, 69] on input at bounding box center [459, 67] width 56 height 10
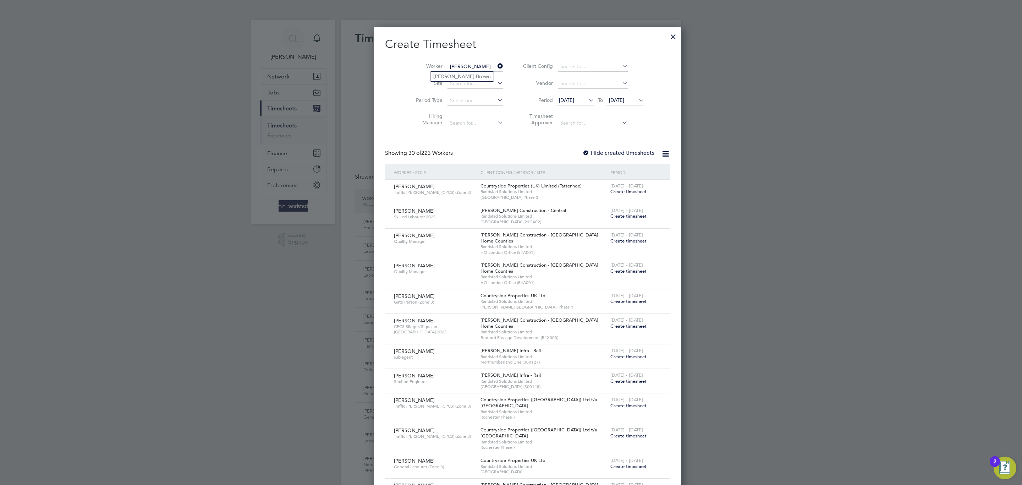
type input "[PERSON_NAME]"
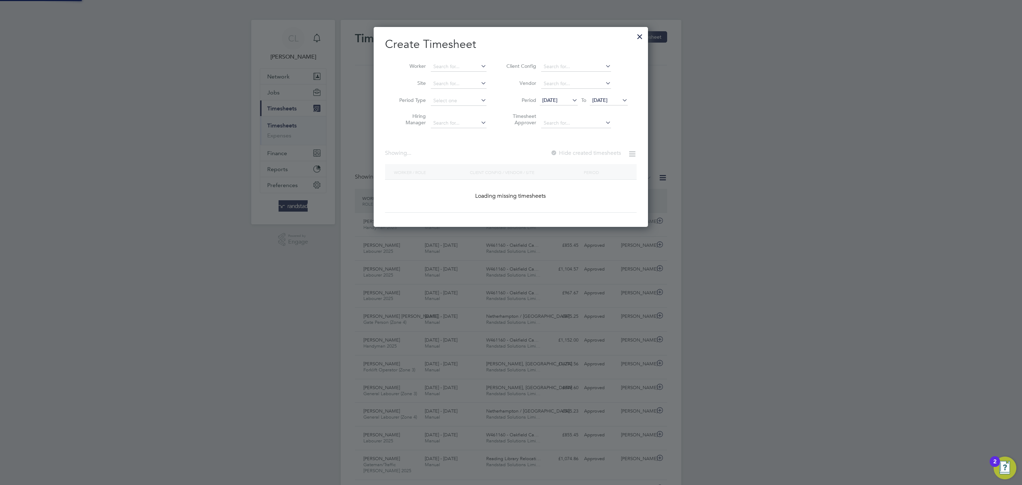
click at [0, 0] on ul "[PERSON_NAME]" at bounding box center [0, 0] width 0 height 0
click at [454, 65] on input at bounding box center [459, 67] width 56 height 10
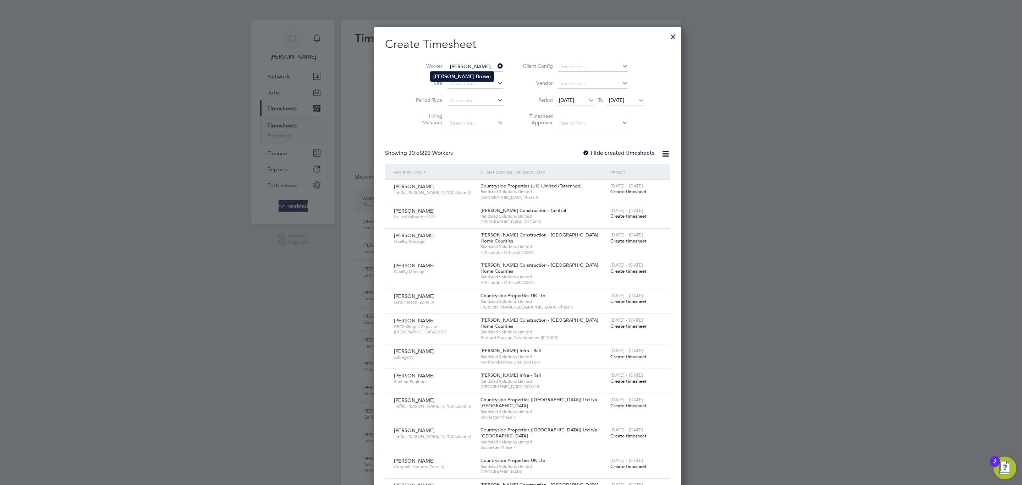
click at [464, 72] on li "[PERSON_NAME]" at bounding box center [461, 77] width 63 height 10
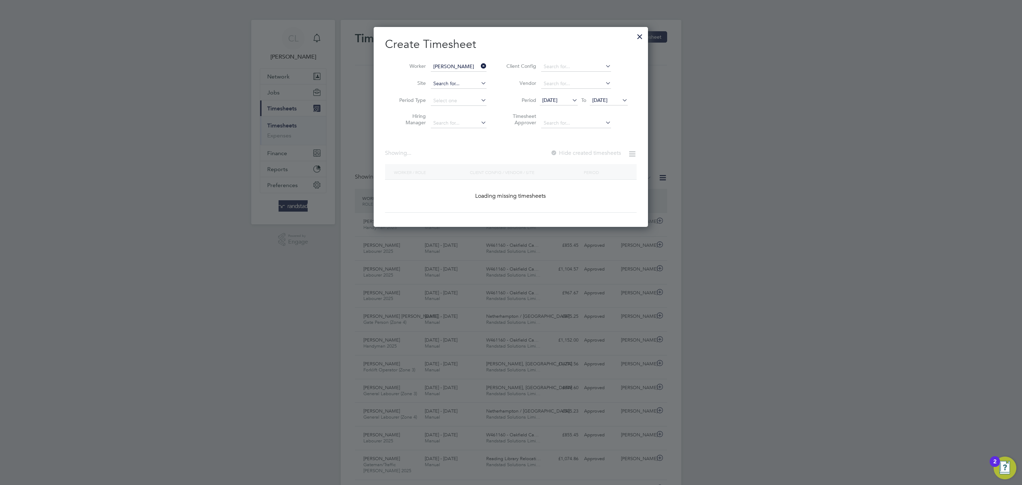
type input "[PERSON_NAME]"
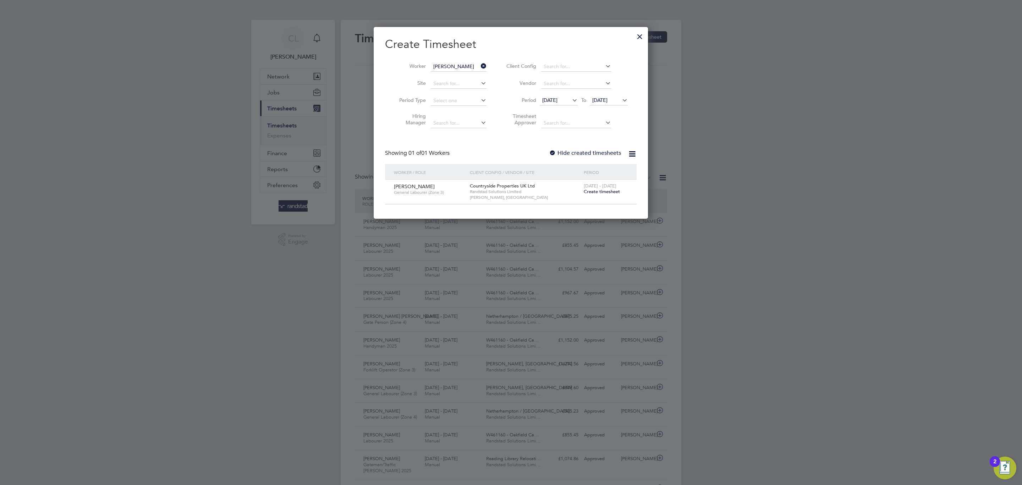
click at [552, 151] on div at bounding box center [552, 153] width 7 height 7
click at [571, 97] on icon at bounding box center [571, 100] width 0 height 10
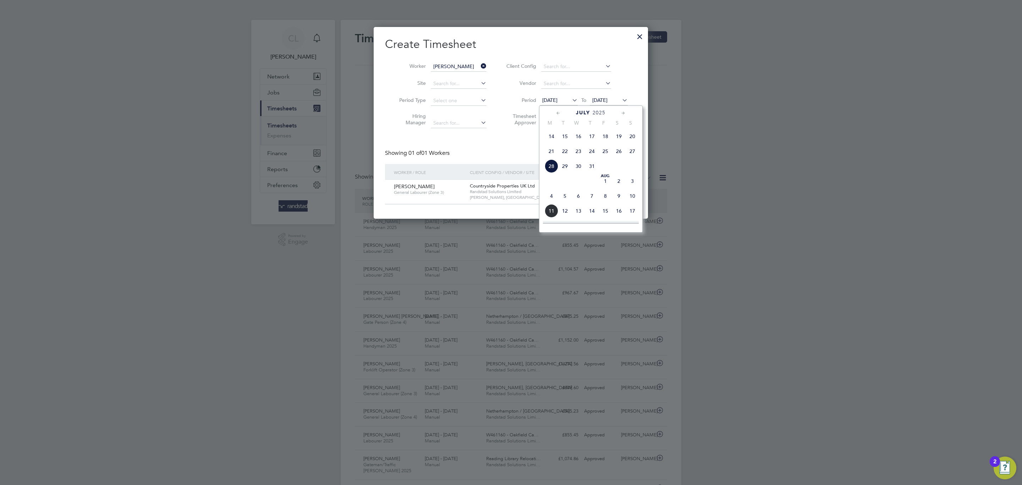
click at [551, 153] on span "21" at bounding box center [551, 150] width 13 height 13
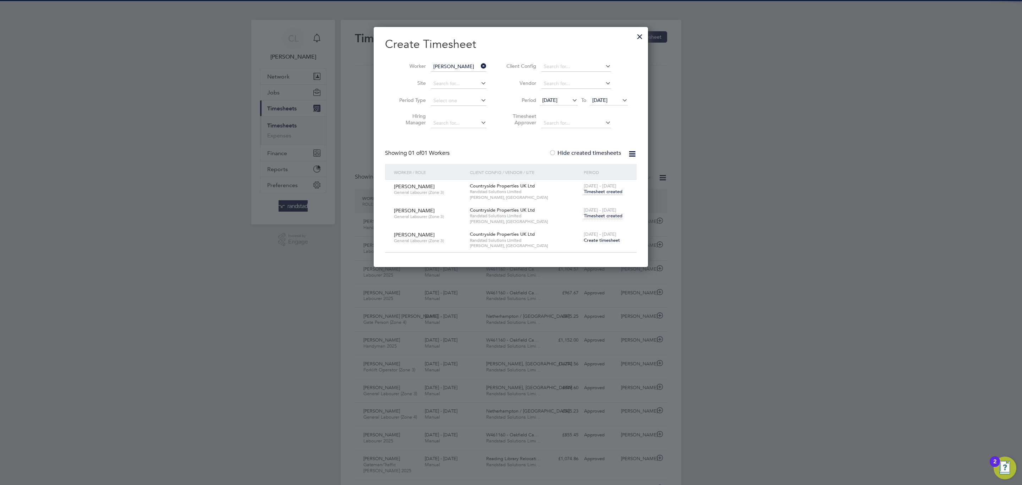
click at [597, 216] on span "Timesheet created" at bounding box center [603, 216] width 39 height 6
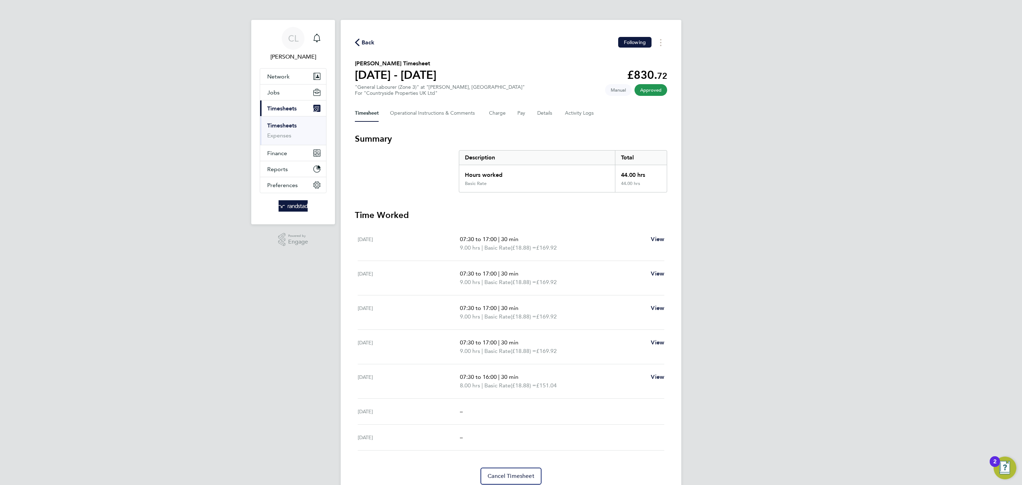
click at [369, 42] on span "Back" at bounding box center [368, 42] width 13 height 9
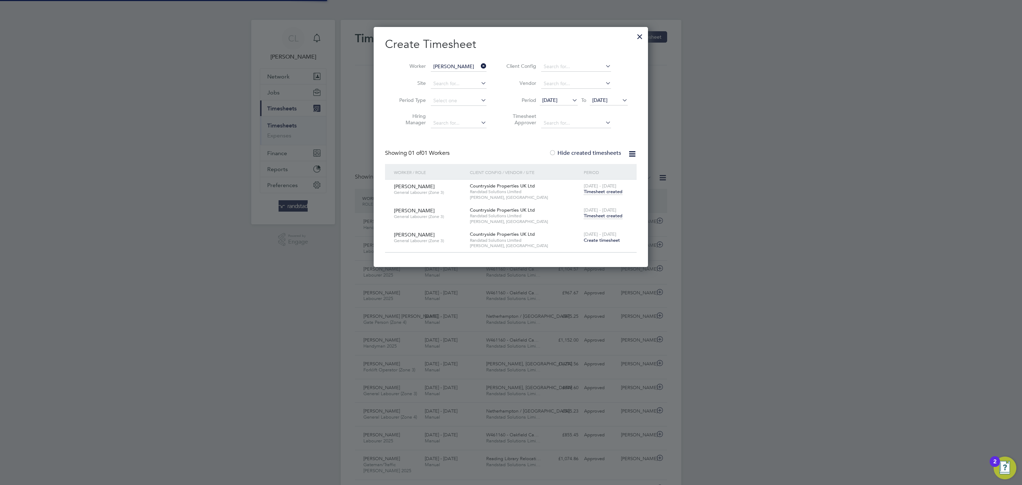
click at [608, 241] on span "Create timesheet" at bounding box center [602, 240] width 36 height 6
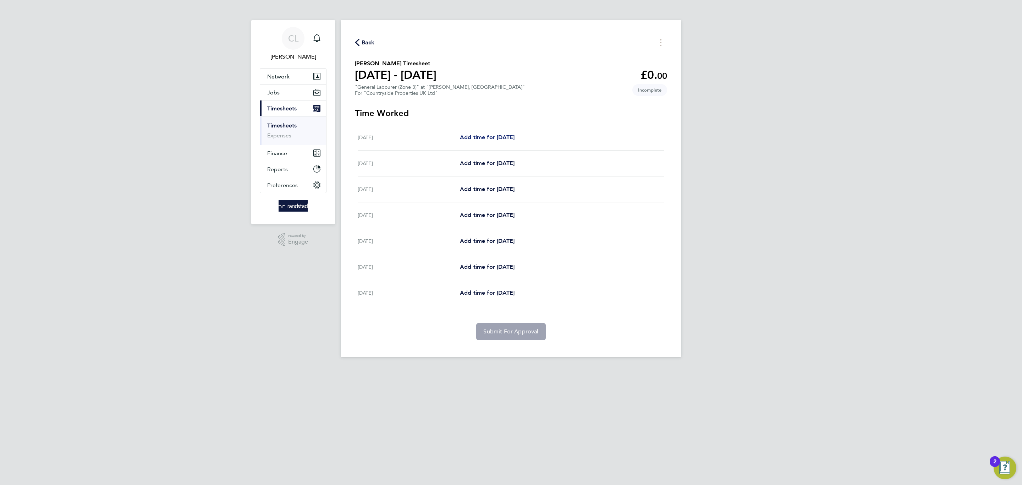
click at [508, 141] on link "Add time for [DATE]" at bounding box center [487, 137] width 55 height 9
select select "30"
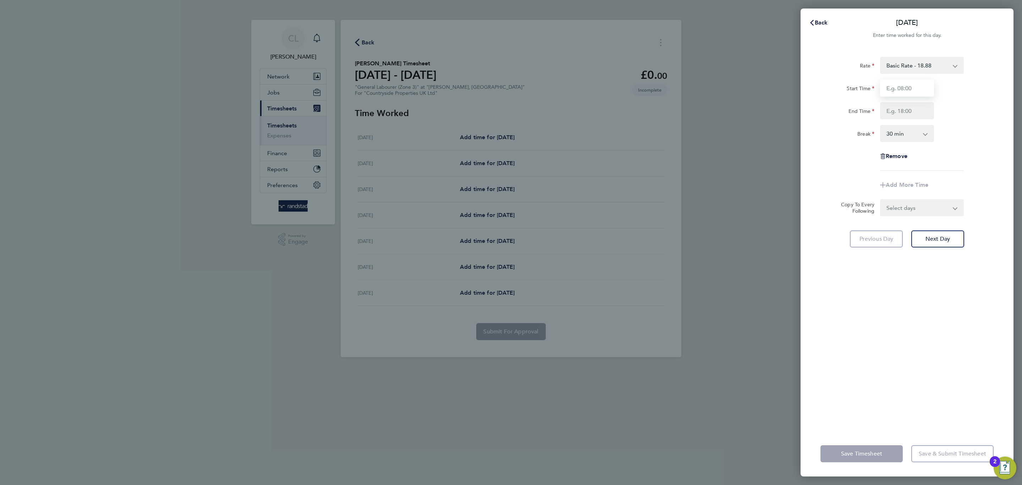
click at [923, 84] on input "Start Time" at bounding box center [907, 87] width 54 height 17
type input "07:30"
click at [926, 114] on input "End Time" at bounding box center [907, 110] width 54 height 17
type input "12:30"
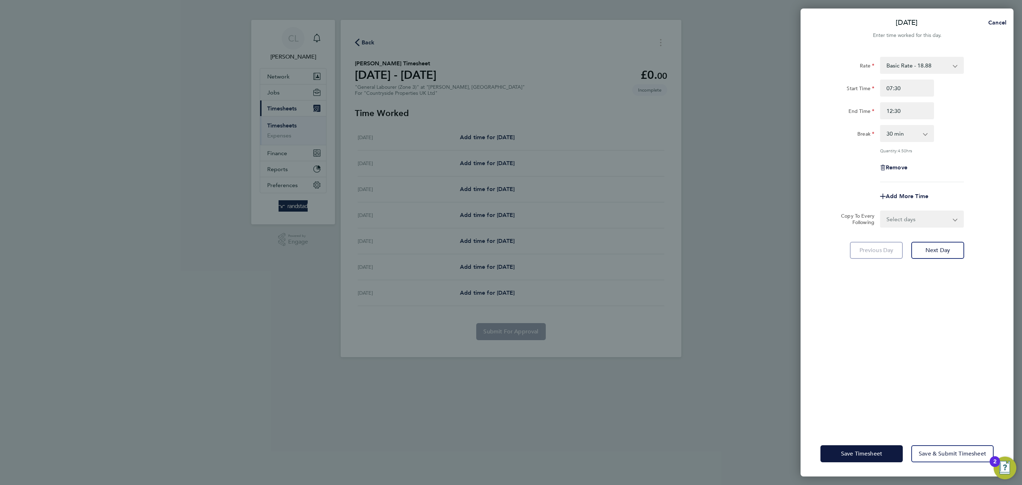
click at [925, 121] on div "Rate Basic Rate - 18.88 Start Time 07:30 End Time 12:30 Break 0 min 15 min 30 m…" at bounding box center [906, 119] width 173 height 125
click at [920, 130] on select "0 min 15 min 30 min 45 min 60 min 75 min 90 min" at bounding box center [903, 134] width 44 height 16
select select "0"
click at [881, 126] on select "0 min 15 min 30 min 45 min 60 min 75 min 90 min" at bounding box center [903, 134] width 44 height 16
click at [879, 453] on span "Save Timesheet" at bounding box center [861, 453] width 41 height 7
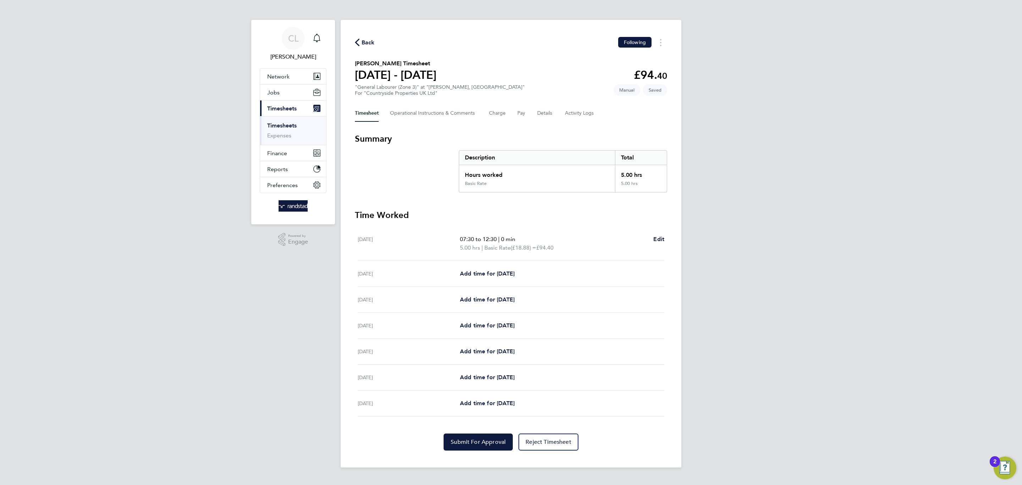
click at [366, 44] on span "Back" at bounding box center [368, 42] width 13 height 9
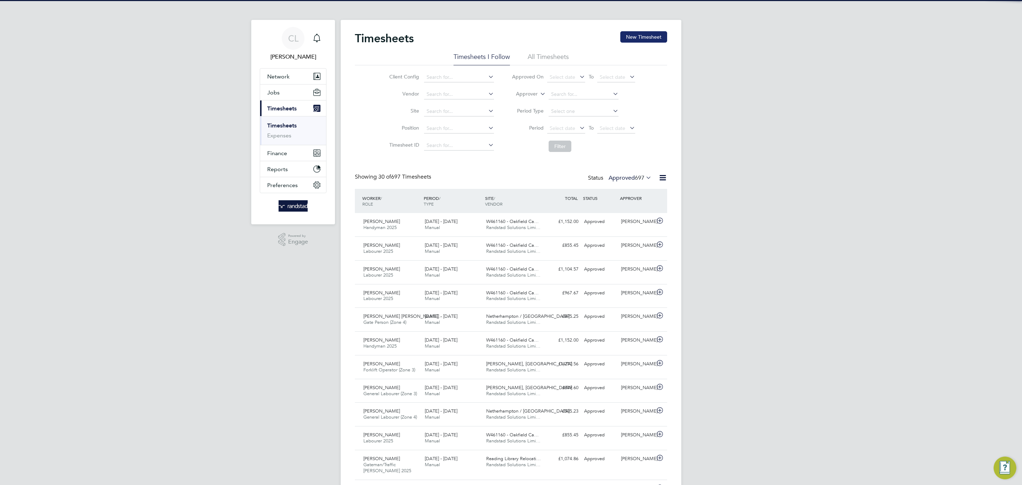
click at [656, 38] on button "New Timesheet" at bounding box center [643, 36] width 47 height 11
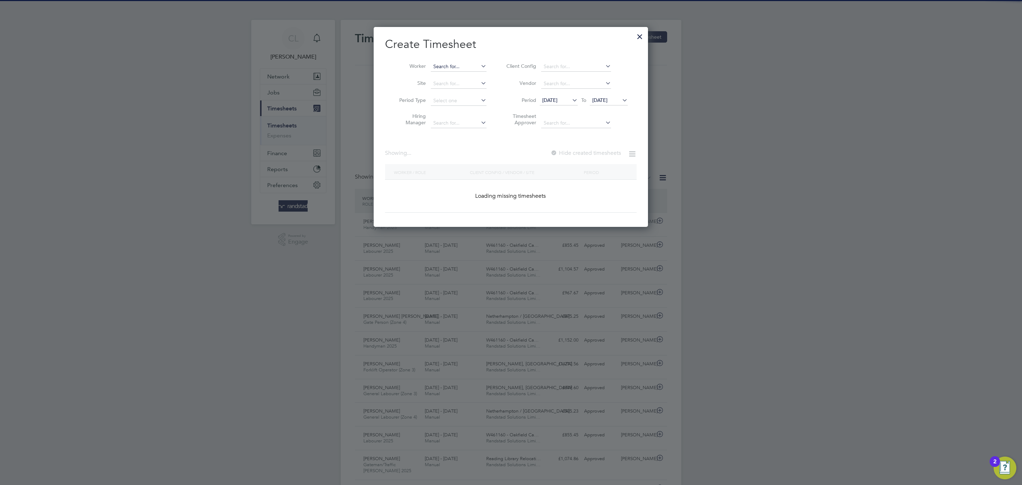
click at [433, 68] on input at bounding box center [459, 67] width 56 height 10
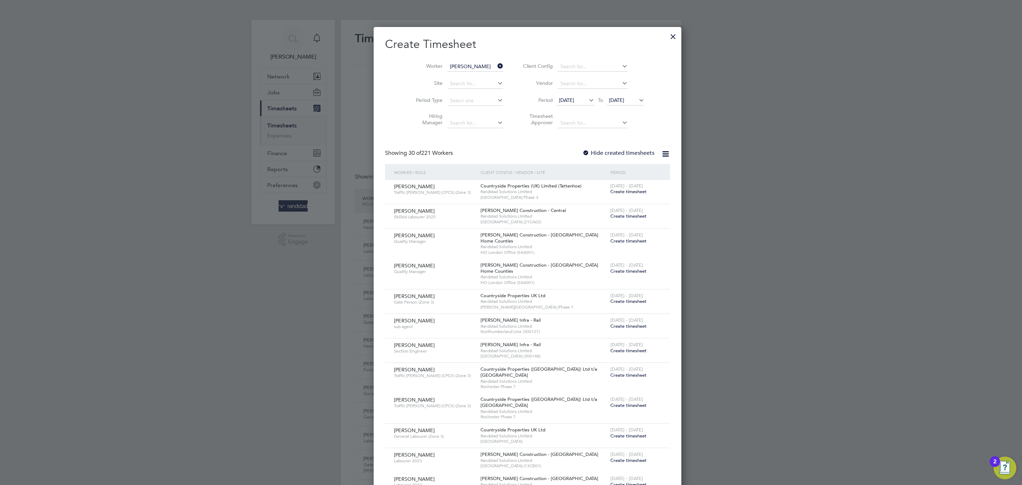
click at [449, 80] on li "[PERSON_NAME] El [PERSON_NAME]" at bounding box center [477, 77] width 94 height 10
type input "[PERSON_NAME] El [PERSON_NAME]"
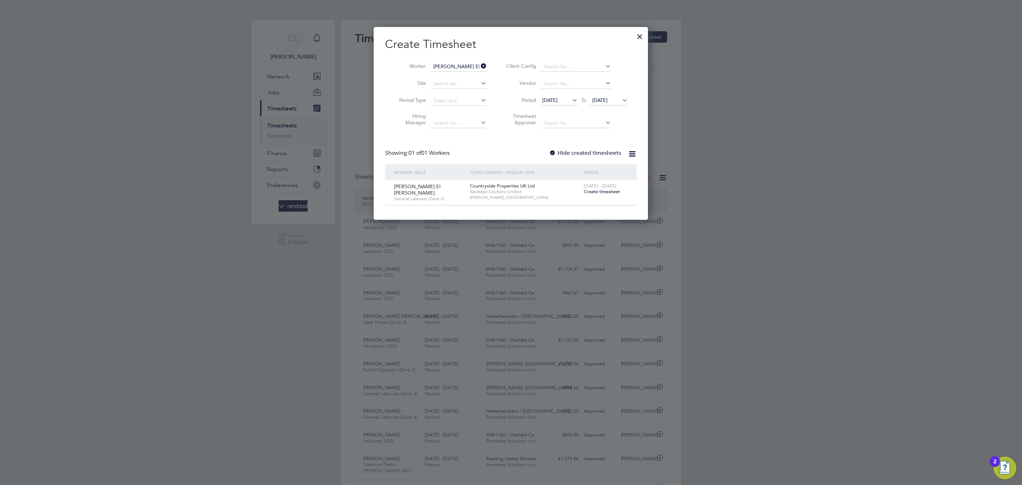
click at [593, 193] on span "Create timesheet" at bounding box center [602, 191] width 36 height 6
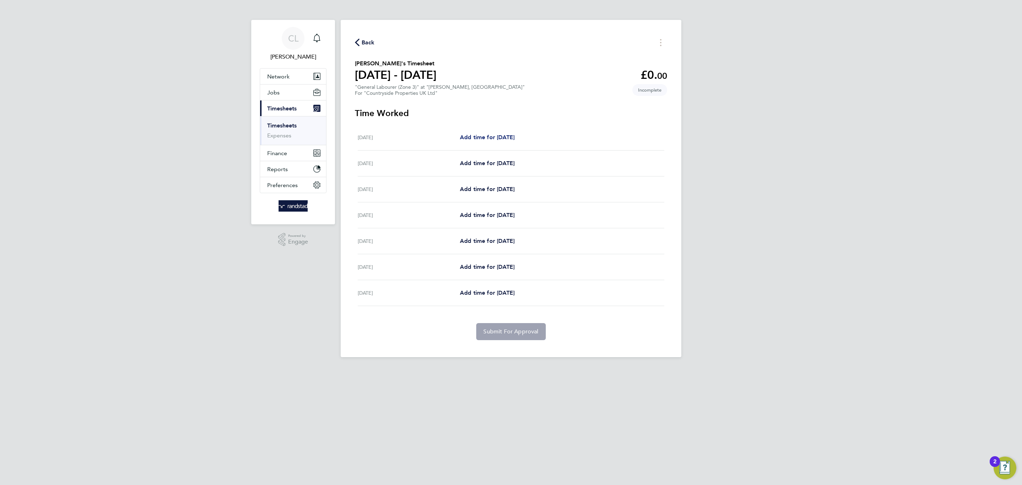
click at [497, 135] on span "Add time for [DATE]" at bounding box center [487, 137] width 55 height 7
select select "30"
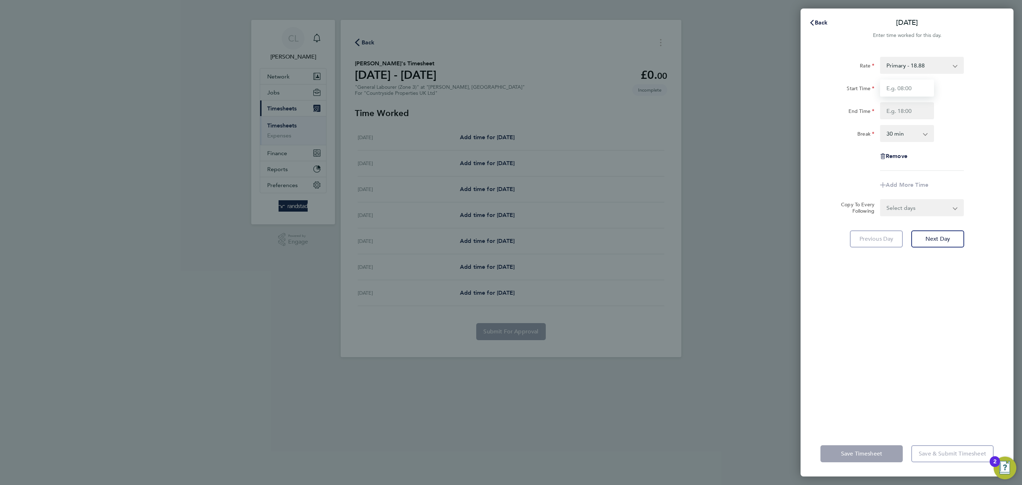
click at [927, 86] on input "Start Time" at bounding box center [907, 87] width 54 height 17
type input "07:30"
click at [926, 109] on input "End Time" at bounding box center [907, 110] width 54 height 17
type input "17:00"
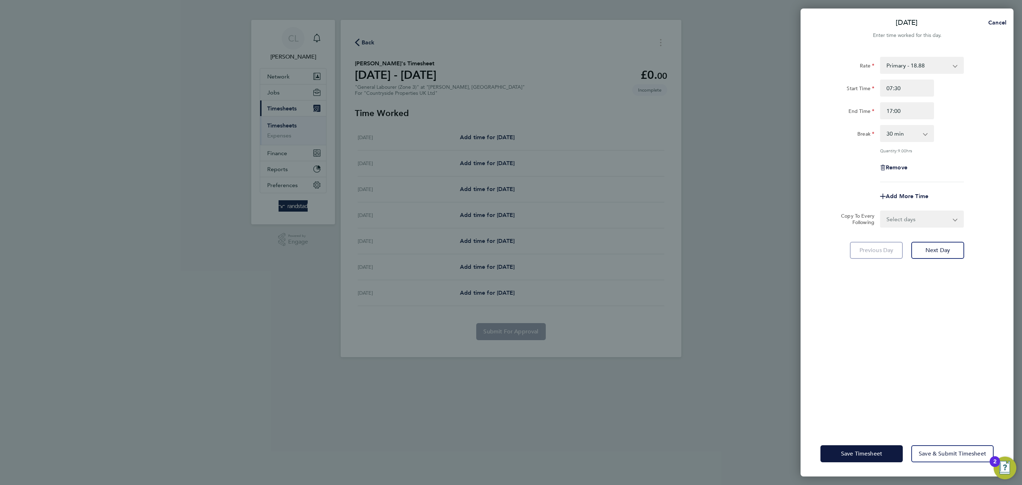
click at [946, 170] on div "Rate Primary - 18.88 Start Time 07:30 End Time 17:00 Break 0 min 15 min 30 min …" at bounding box center [906, 119] width 173 height 125
click at [924, 214] on select "Select days Day Weekday (Mon-Fri) Weekend (Sat-Sun) [DATE] [DATE] [DATE] [DATE]…" at bounding box center [918, 219] width 75 height 16
select select "DAY"
click at [881, 211] on select "Select days Day Weekday (Mon-Fri) Weekend (Sat-Sun) [DATE] [DATE] [DATE] [DATE]…" at bounding box center [918, 219] width 75 height 16
click at [901, 247] on select "[DATE] [DATE] [DATE] [DATE] [DATE] [DATE]" at bounding box center [918, 242] width 74 height 16
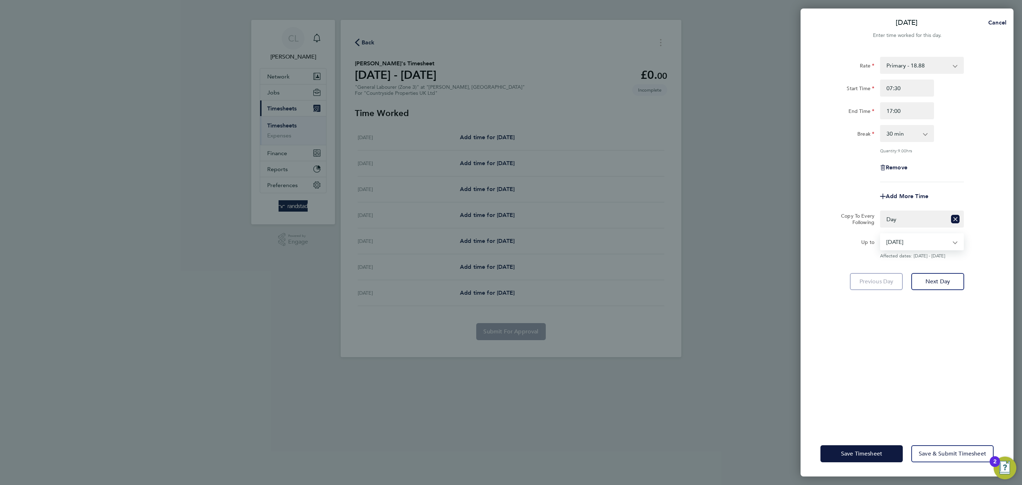
select select "[DATE]"
click at [881, 234] on select "[DATE] [DATE] [DATE] [DATE] [DATE] [DATE]" at bounding box center [918, 242] width 74 height 16
click at [872, 455] on span "Save Timesheet" at bounding box center [861, 453] width 41 height 7
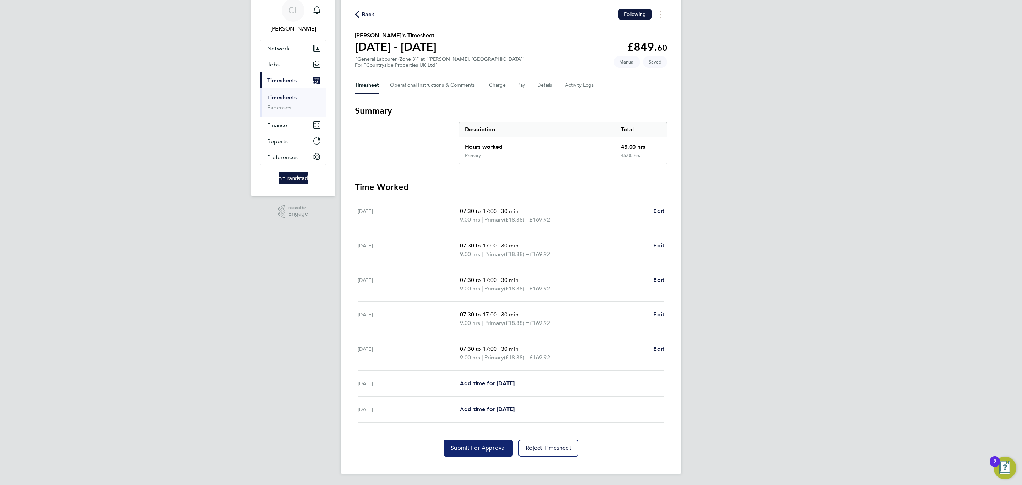
click at [482, 445] on span "Submit For Approval" at bounding box center [478, 447] width 55 height 7
click at [362, 16] on span "Back" at bounding box center [368, 14] width 13 height 9
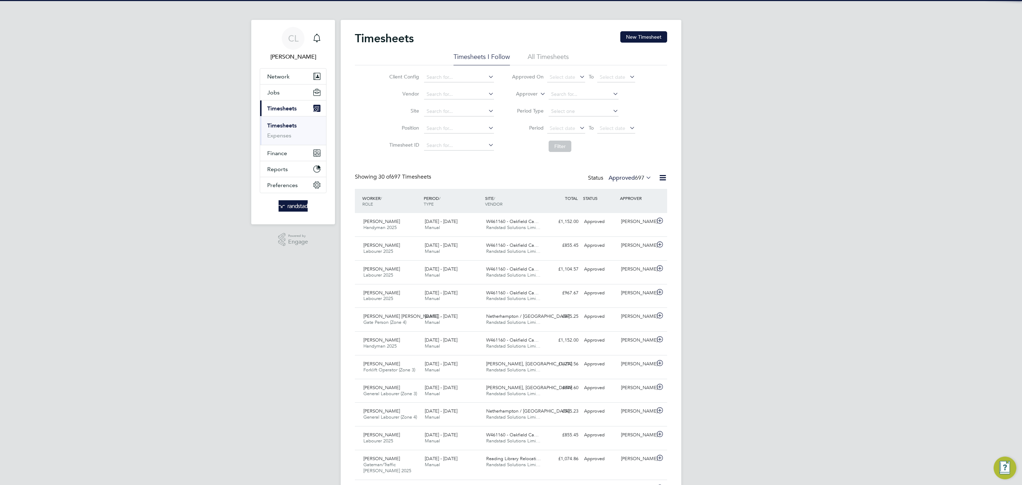
scroll to position [4, 4]
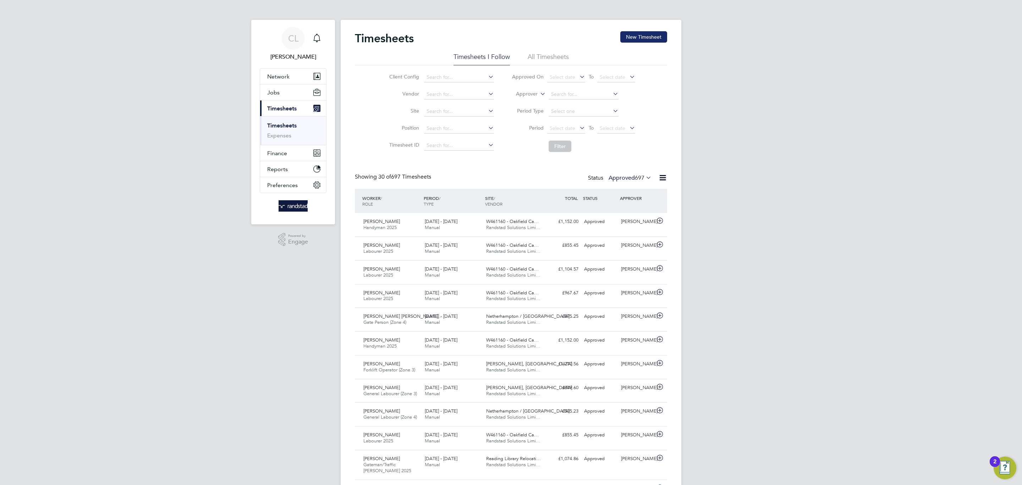
click at [647, 37] on button "New Timesheet" at bounding box center [643, 36] width 47 height 11
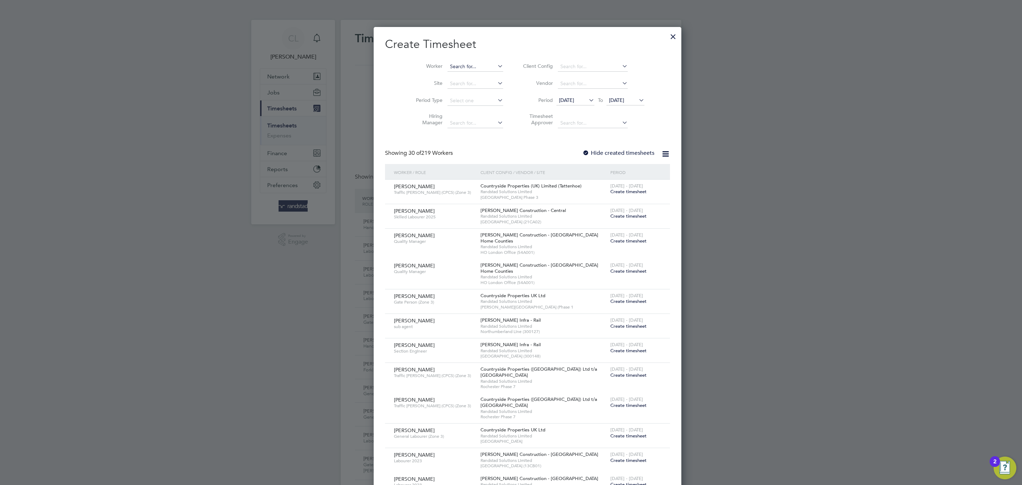
click at [447, 69] on input at bounding box center [475, 67] width 56 height 10
click at [474, 77] on b "[PERSON_NAME]" at bounding box center [494, 76] width 41 height 6
type input "[PERSON_NAME]"
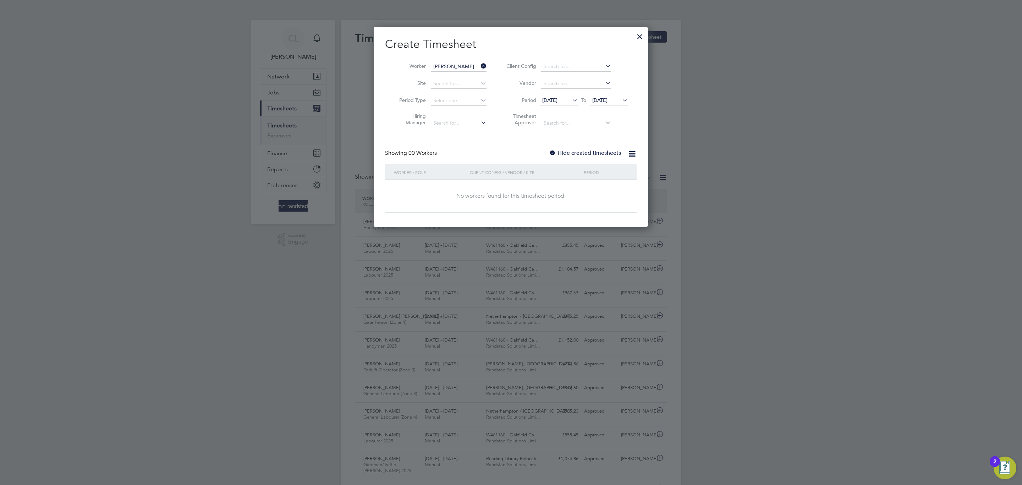
click at [568, 148] on div "Create Timesheet Worker [PERSON_NAME] Site Period Type Hiring Manager Client Co…" at bounding box center [511, 125] width 252 height 176
click at [549, 154] on div at bounding box center [552, 153] width 7 height 7
click at [598, 100] on span "[DATE]" at bounding box center [599, 100] width 15 height 6
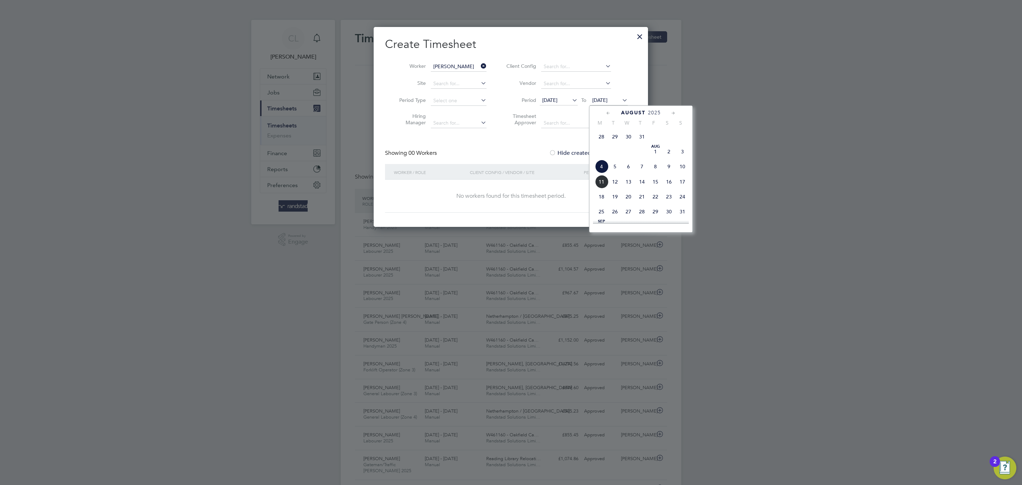
click at [610, 173] on span "5" at bounding box center [614, 166] width 13 height 13
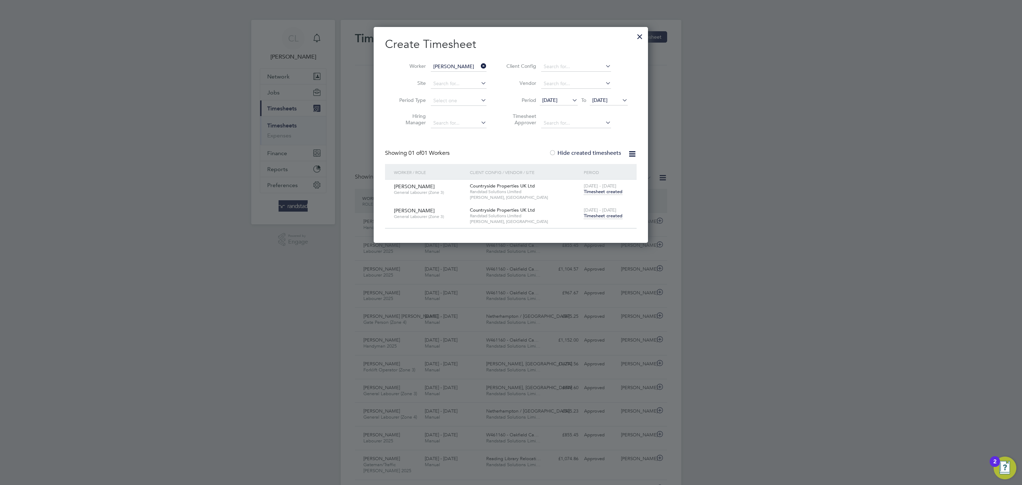
click at [600, 221] on div "[DATE] - [DATE] Timesheet created" at bounding box center [606, 213] width 48 height 19
click at [598, 215] on span "Timesheet created" at bounding box center [603, 216] width 39 height 6
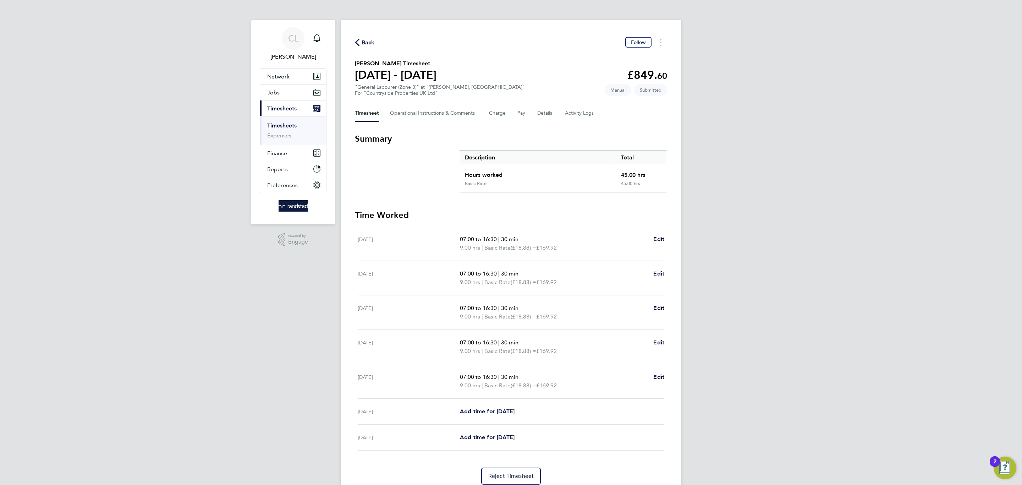
click at [373, 47] on div "Back Follow" at bounding box center [511, 42] width 312 height 11
click at [365, 41] on span "Back" at bounding box center [368, 42] width 13 height 9
click at [0, 0] on input "[PERSON_NAME]" at bounding box center [0, 0] width 0 height 0
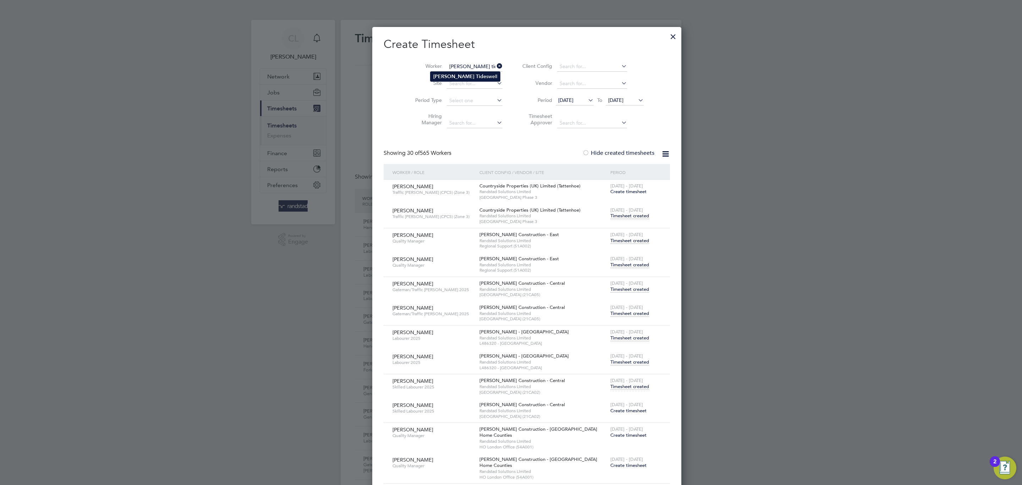
click at [476, 75] on b "Tide" at bounding box center [481, 76] width 10 height 6
type input "[PERSON_NAME]"
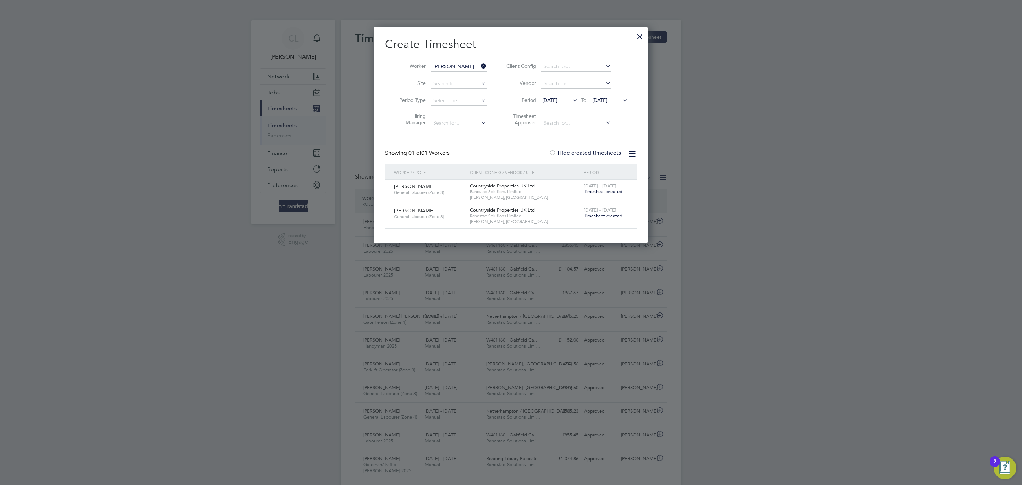
click at [601, 217] on span "Timesheet created" at bounding box center [603, 216] width 39 height 6
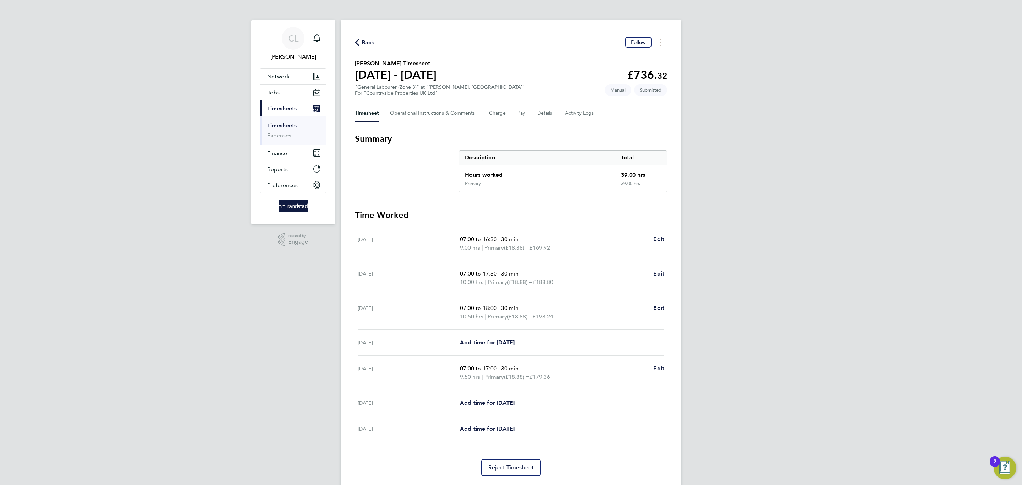
click at [363, 42] on span "Back" at bounding box center [368, 42] width 13 height 9
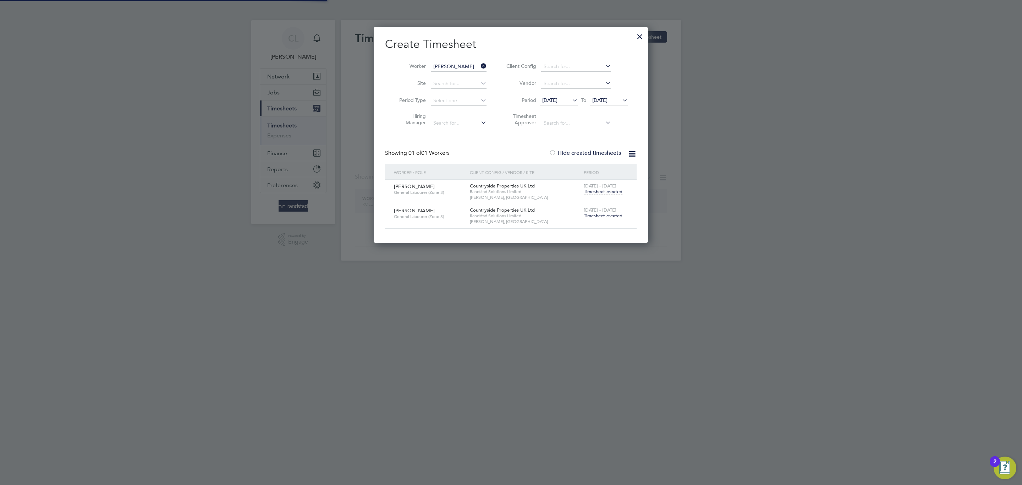
scroll to position [4, 4]
click at [480, 65] on li "Worker [PERSON_NAME]" at bounding box center [440, 66] width 110 height 17
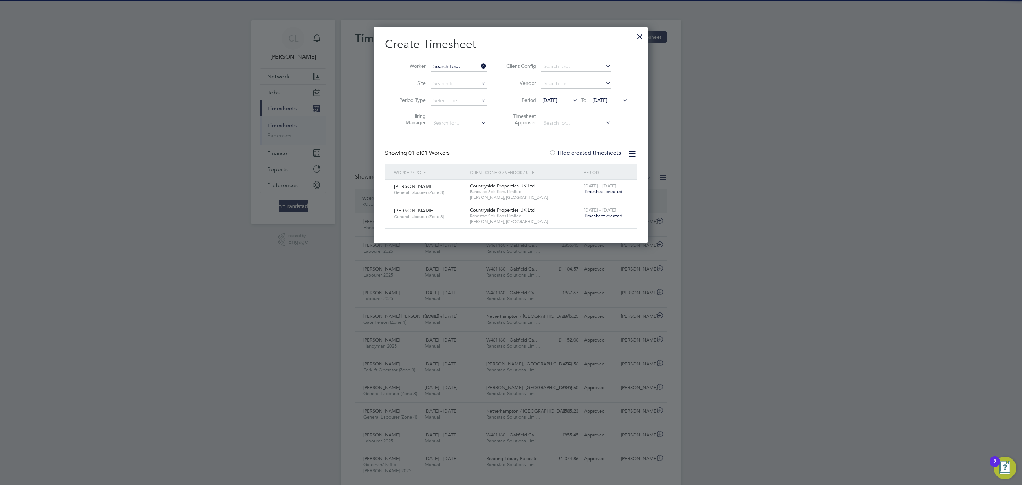
click at [477, 65] on input at bounding box center [459, 67] width 56 height 10
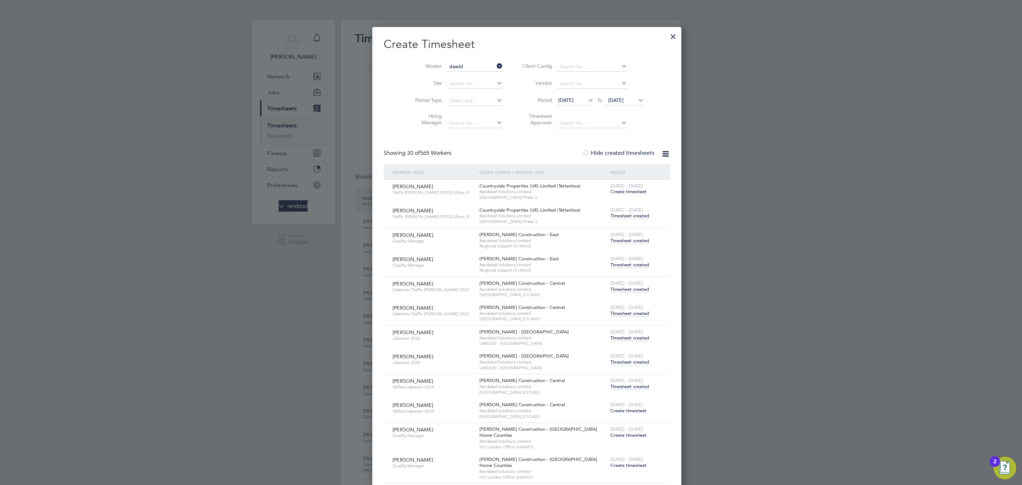
click at [471, 73] on li "[PERSON_NAME]" at bounding box center [461, 77] width 62 height 10
type input "[PERSON_NAME]"
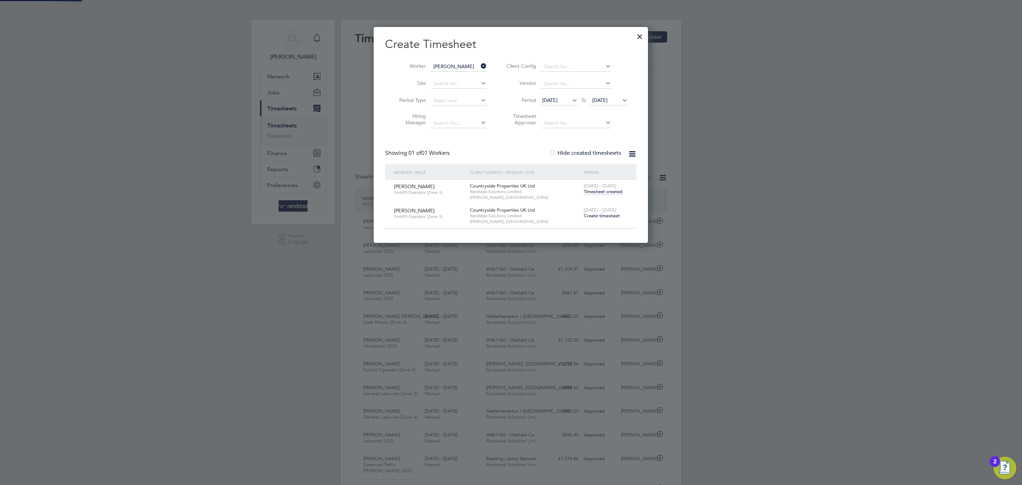
click at [589, 211] on span "[DATE] - [DATE]" at bounding box center [600, 210] width 33 height 6
click at [595, 219] on span "Create timesheet" at bounding box center [602, 216] width 36 height 6
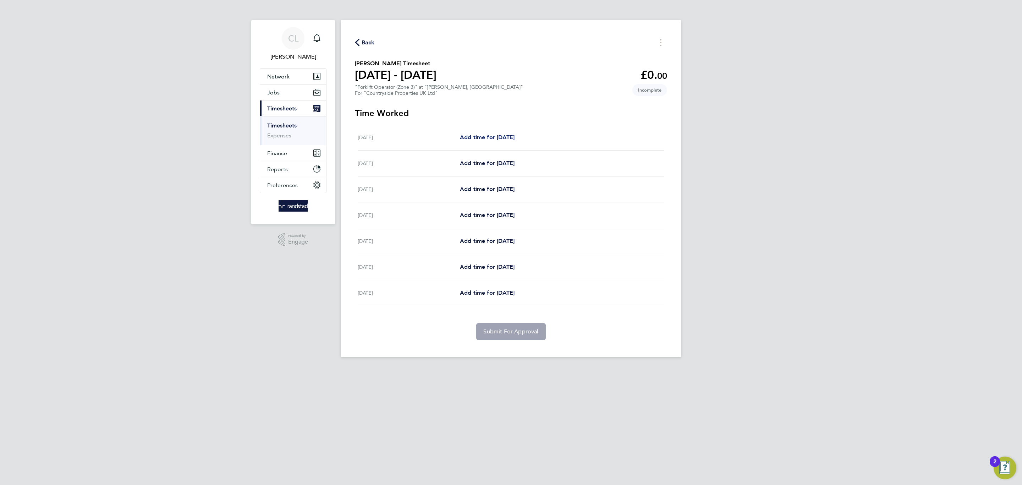
click at [497, 135] on span "Add time for [DATE]" at bounding box center [487, 137] width 55 height 7
select select "30"
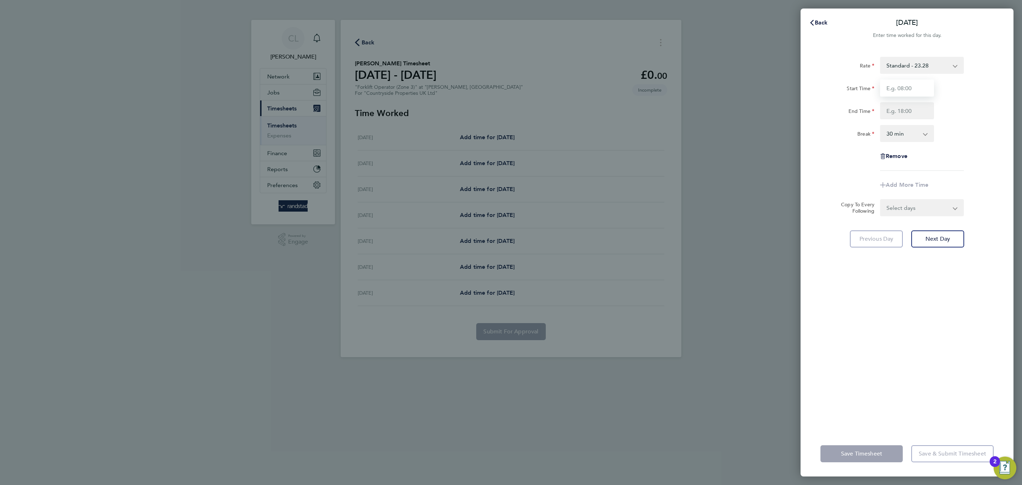
click at [912, 91] on input "Start Time" at bounding box center [907, 87] width 54 height 17
type input "07:30"
click at [917, 110] on input "End Time" at bounding box center [907, 110] width 54 height 17
type input "17:00"
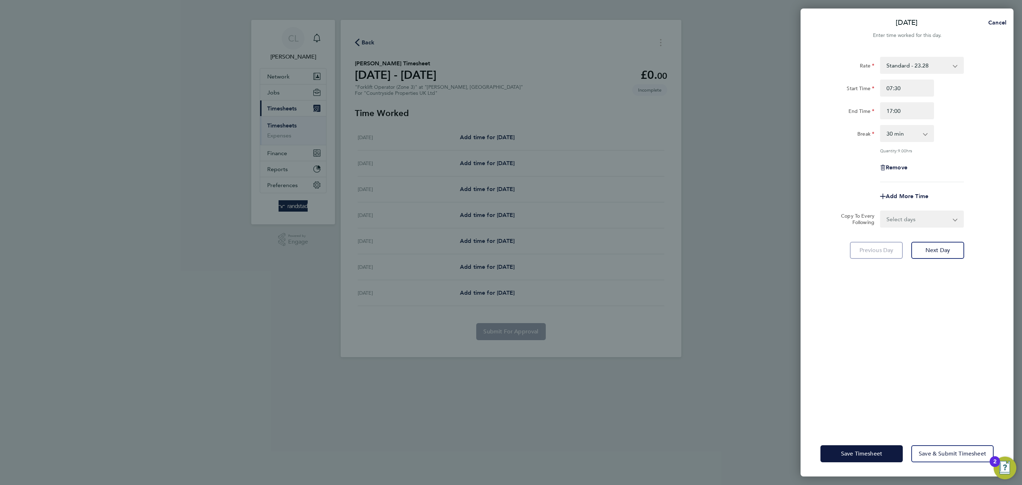
click at [966, 139] on div "Break 0 min 15 min 30 min 45 min 60 min 75 min 90 min" at bounding box center [907, 133] width 179 height 17
click at [940, 216] on select "Select days Day Weekday (Mon-Fri) Weekend (Sat-Sun) [DATE] [DATE] [DATE] [DATE]…" at bounding box center [918, 219] width 75 height 16
select select "DAY"
click at [881, 211] on select "Select days Day Weekday (Mon-Fri) Weekend (Sat-Sun) [DATE] [DATE] [DATE] [DATE]…" at bounding box center [918, 219] width 75 height 16
click at [906, 246] on select "[DATE] [DATE] [DATE] [DATE] [DATE] [DATE]" at bounding box center [918, 242] width 74 height 16
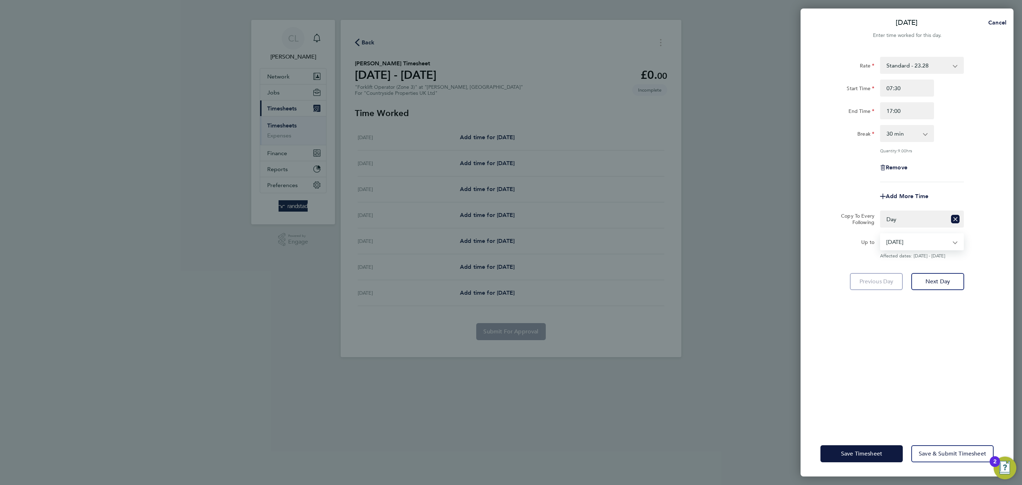
select select "[DATE]"
click at [881, 234] on select "[DATE] [DATE] [DATE] [DATE] [DATE] [DATE]" at bounding box center [918, 242] width 74 height 16
click at [881, 445] on button "Save Timesheet" at bounding box center [861, 453] width 82 height 17
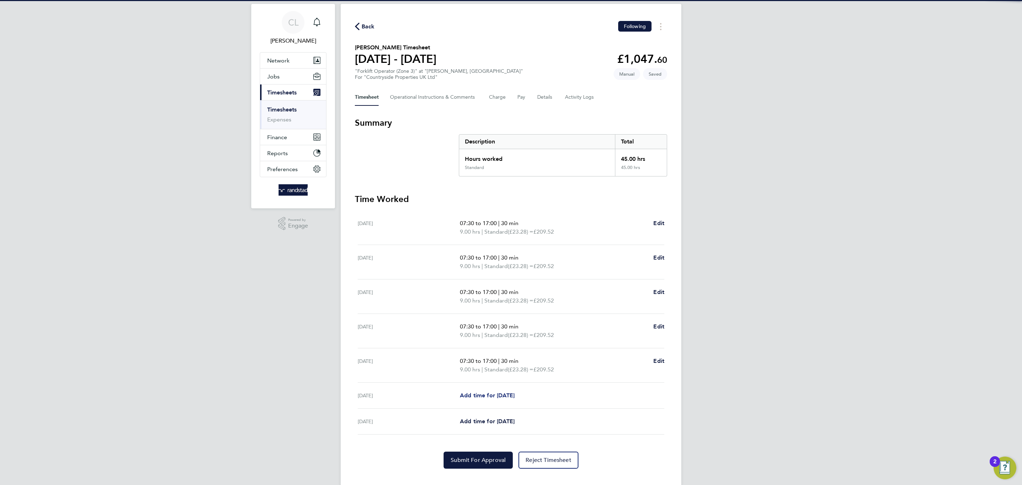
click at [495, 398] on span "Add time for [DATE]" at bounding box center [487, 395] width 55 height 7
select select "30"
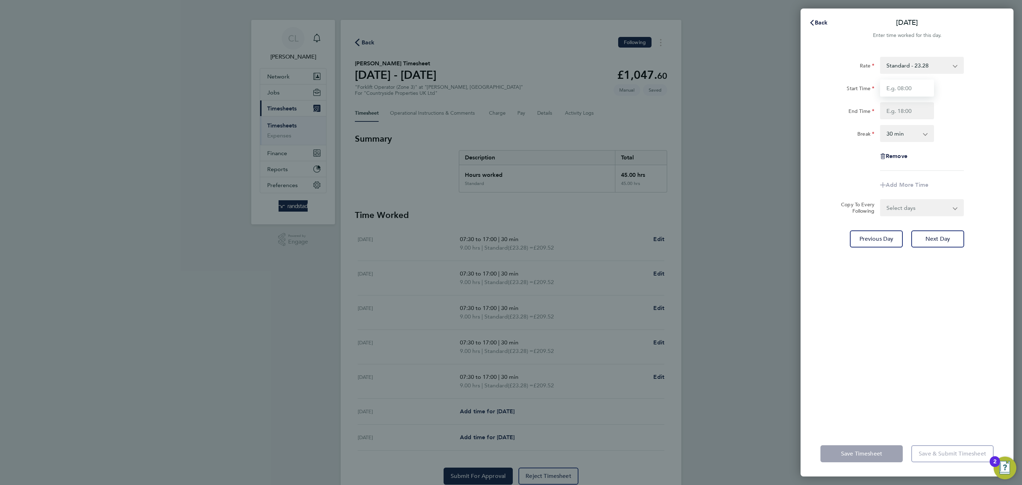
click at [911, 86] on input "Start Time" at bounding box center [907, 87] width 54 height 17
type input "07:30"
click at [919, 106] on input "End Time" at bounding box center [907, 110] width 54 height 17
type input "14:30"
click at [985, 164] on div "Rate Standard - 23.28 Start Time 07:30 End Time 14:30 Break 0 min 15 min 30 min…" at bounding box center [906, 114] width 173 height 114
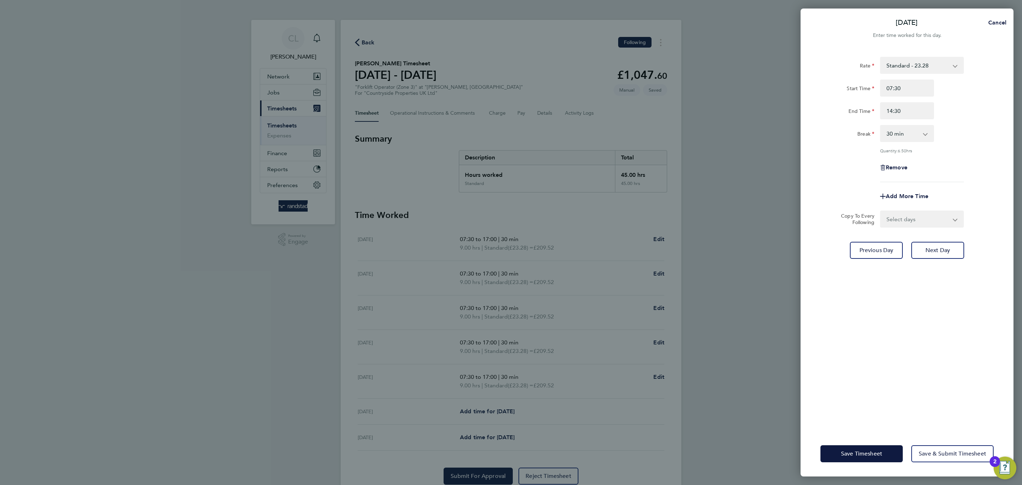
click at [918, 131] on select "0 min 15 min 30 min 45 min 60 min 75 min 90 min" at bounding box center [903, 134] width 44 height 16
select select "0"
click at [881, 126] on select "0 min 15 min 30 min 45 min 60 min 75 min 90 min" at bounding box center [903, 134] width 44 height 16
click at [859, 444] on div "Save Timesheet Save & Submit Timesheet" at bounding box center [907, 453] width 213 height 45
click at [858, 444] on div "Save Timesheet Save & Submit Timesheet" at bounding box center [907, 453] width 213 height 45
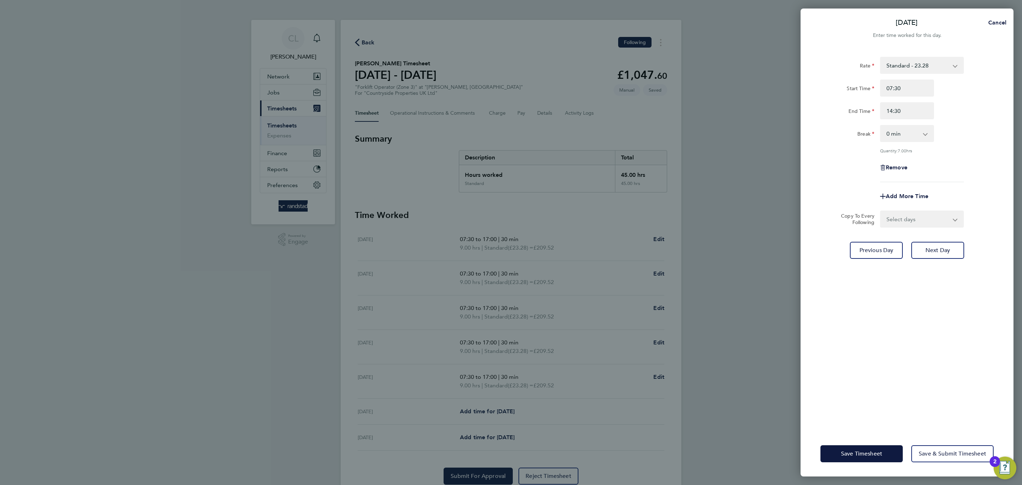
click at [858, 444] on div "Save Timesheet Save & Submit Timesheet" at bounding box center [907, 453] width 213 height 45
click at [858, 446] on button "Save Timesheet" at bounding box center [861, 453] width 82 height 17
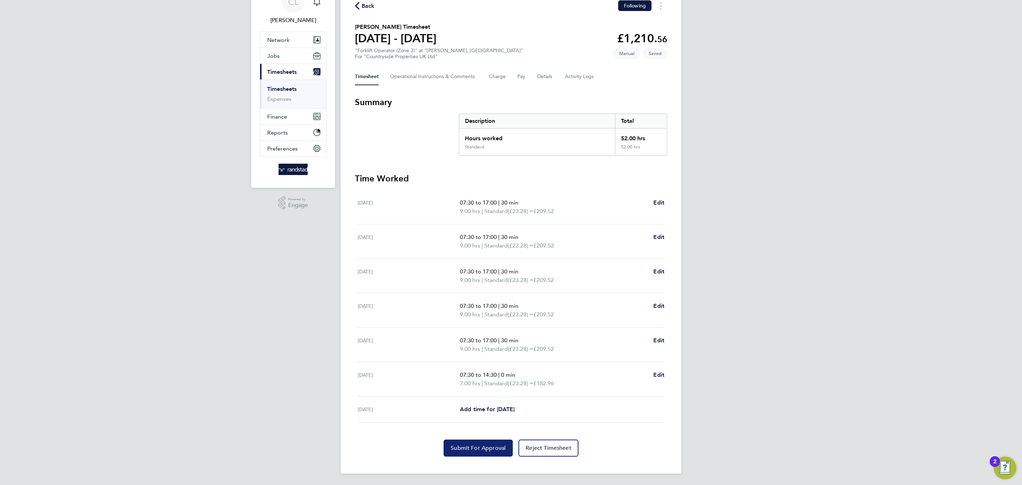
click at [462, 448] on span "Submit For Approval" at bounding box center [478, 447] width 55 height 7
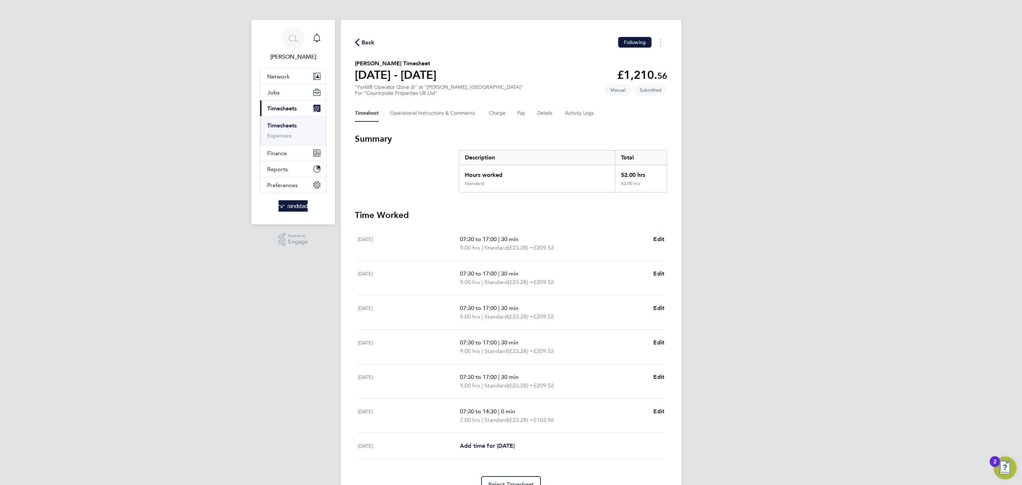
click at [358, 40] on icon "button" at bounding box center [357, 42] width 5 height 7
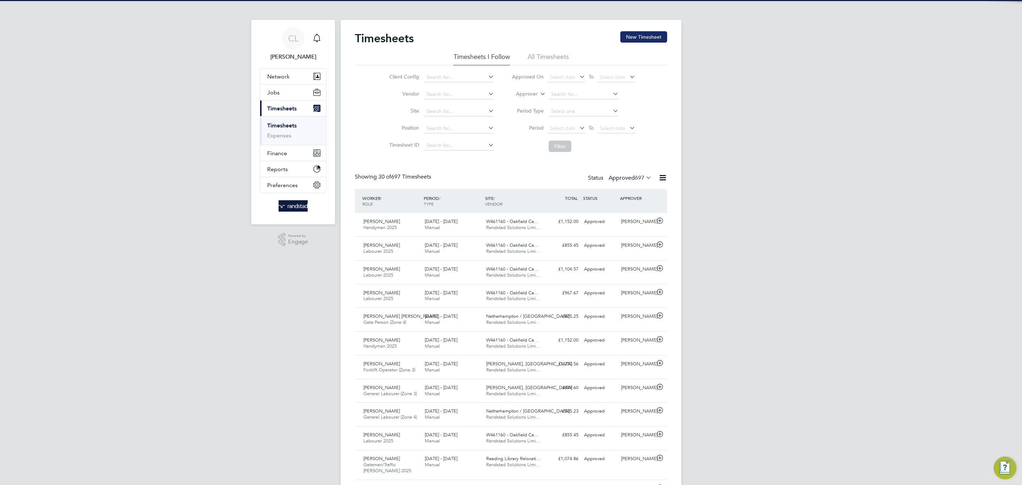
click at [631, 42] on button "New Timesheet" at bounding box center [643, 36] width 47 height 11
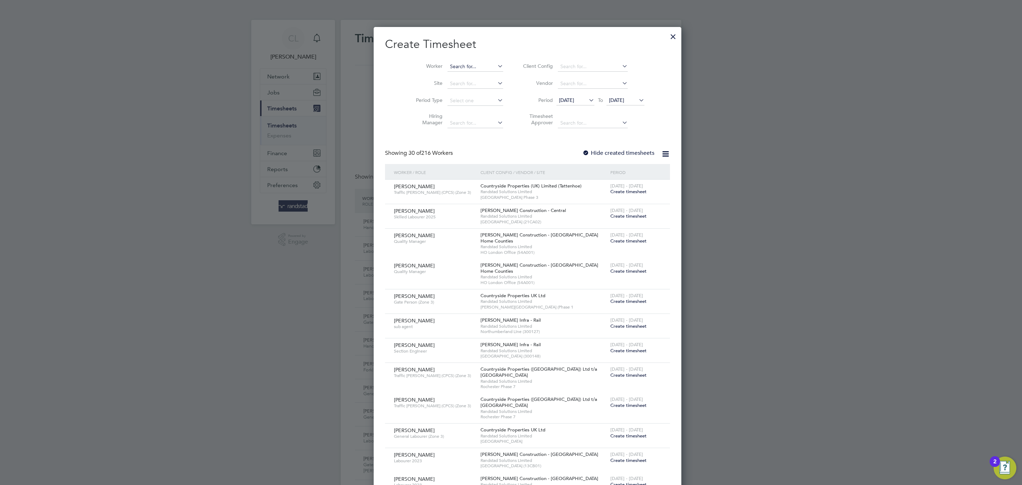
click at [468, 63] on input at bounding box center [475, 67] width 56 height 10
click at [460, 65] on input at bounding box center [475, 67] width 56 height 10
click at [457, 123] on li "Viv [PERSON_NAME]" at bounding box center [478, 124] width 96 height 10
type input "[PERSON_NAME]"
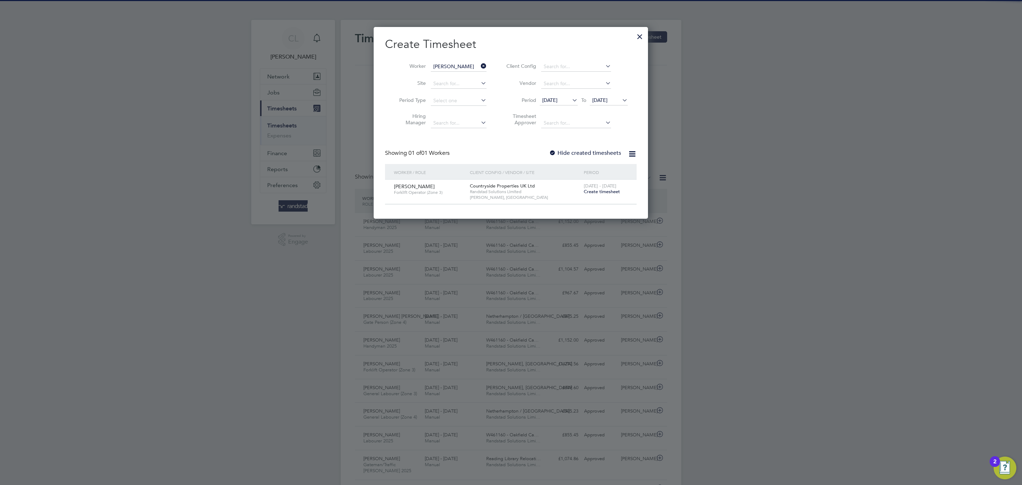
click at [606, 189] on span "Create timesheet" at bounding box center [602, 191] width 36 height 6
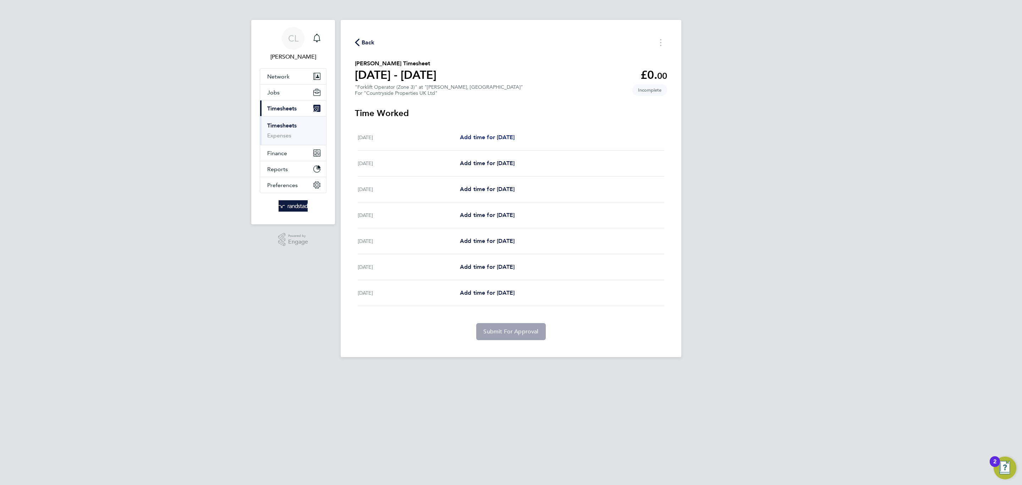
click at [511, 139] on span "Add time for [DATE]" at bounding box center [487, 137] width 55 height 7
select select "30"
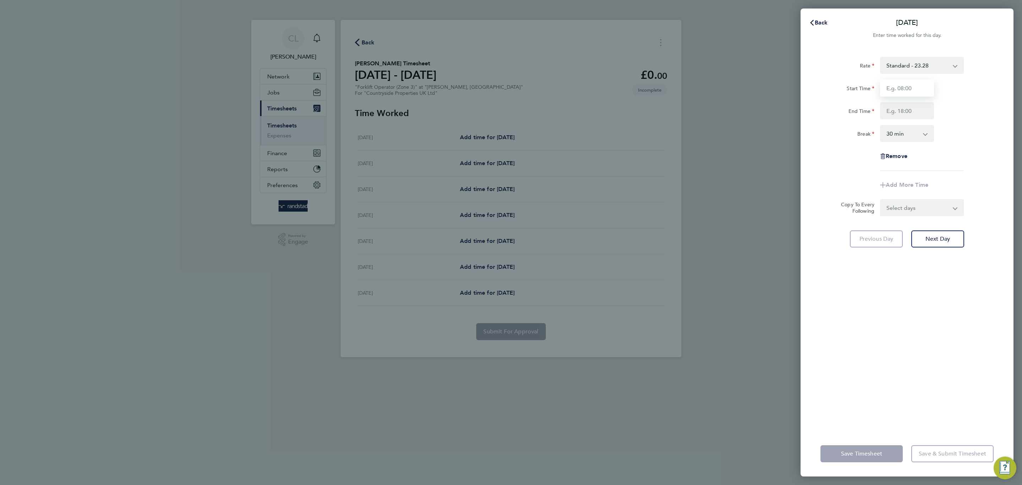
click at [888, 95] on input "Start Time" at bounding box center [907, 87] width 54 height 17
type input "07:30"
click at [913, 114] on input "End Time" at bounding box center [907, 110] width 54 height 17
type input "17:00"
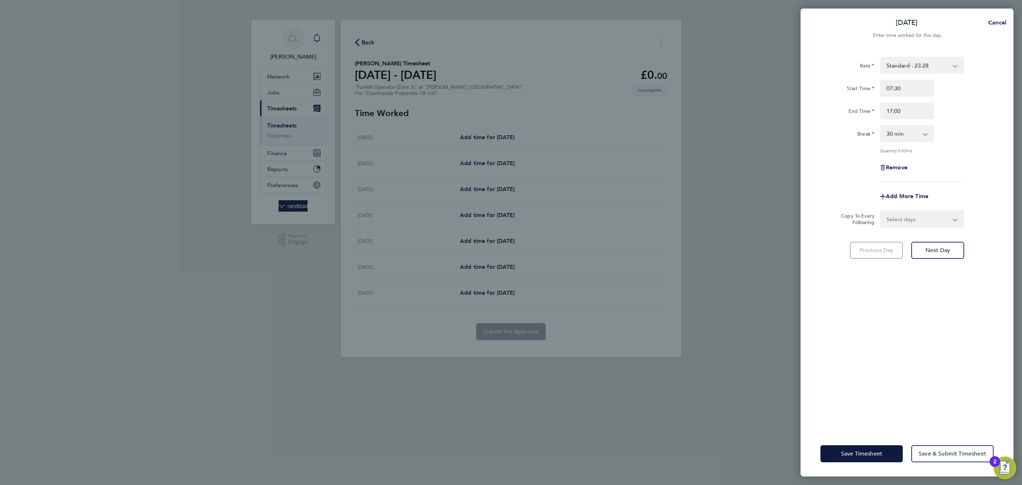
drag, startPoint x: 973, startPoint y: 153, endPoint x: 971, endPoint y: 160, distance: 7.4
click at [973, 153] on div "Rate Standard - 23.28 Start Time 07:30 End Time 17:00 Break 0 min 15 min 30 min…" at bounding box center [906, 119] width 173 height 125
click at [928, 219] on select "Select days Day Weekday (Mon-Fri) Weekend (Sat-Sun) [DATE] [DATE] [DATE] [DATE]…" at bounding box center [918, 219] width 75 height 16
select select "WEEKDAY"
click at [881, 211] on select "Select days Day Weekday (Mon-Fri) Weekend (Sat-Sun) [DATE] [DATE] [DATE] [DATE]…" at bounding box center [918, 219] width 75 height 16
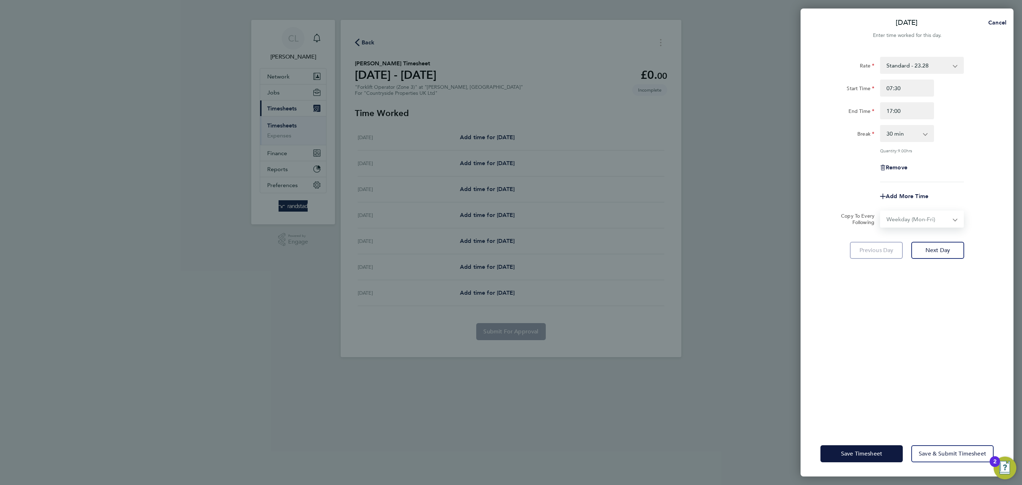
select select "[DATE]"
click at [862, 464] on div "Save Timesheet Save & Submit Timesheet" at bounding box center [907, 453] width 213 height 45
click at [861, 463] on div "Save Timesheet Save & Submit Timesheet" at bounding box center [907, 453] width 213 height 45
click at [861, 455] on span "Save Timesheet" at bounding box center [861, 453] width 41 height 7
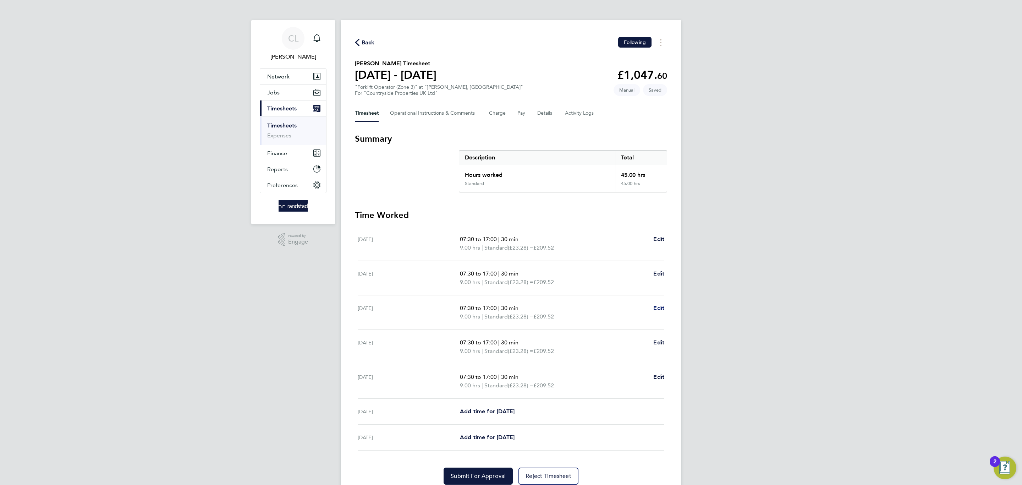
click at [658, 306] on span "Edit" at bounding box center [658, 307] width 11 height 7
select select "30"
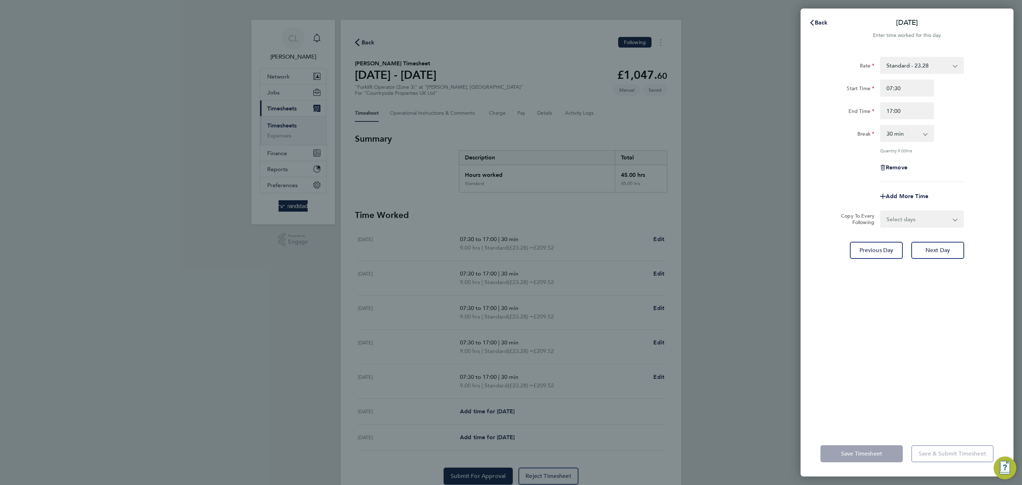
click at [901, 101] on div "Start Time 07:30 End Time 17:00" at bounding box center [907, 99] width 179 height 40
drag, startPoint x: 903, startPoint y: 108, endPoint x: 811, endPoint y: 110, distance: 92.6
click at [811, 110] on div "Rate Standard - 23.28 Start Time 07:30 End Time 17:00 Break 0 min 15 min 30 min…" at bounding box center [907, 239] width 213 height 383
click at [829, 341] on div "Rate Standard - 23.28 Start Time 07:30 End Time 16:00 Break 0 min 15 min 30 min…" at bounding box center [907, 239] width 213 height 383
click at [938, 111] on div "End Time 16:00" at bounding box center [907, 110] width 179 height 17
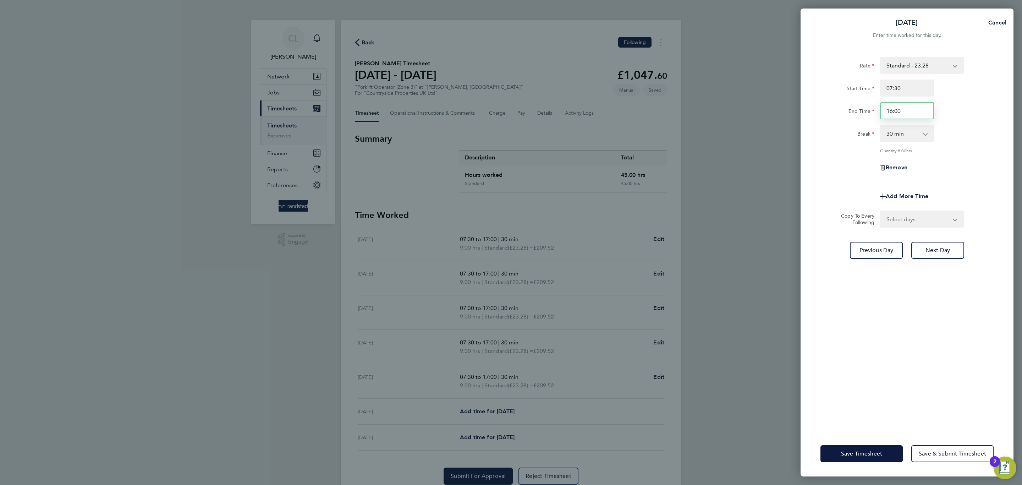
click at [929, 112] on input "16:00" at bounding box center [907, 110] width 54 height 17
drag, startPoint x: 929, startPoint y: 112, endPoint x: 554, endPoint y: 82, distance: 376.6
click at [554, 83] on div "[DATE] Cancel Enter time worked for this day. Rate Standard - 23.28 Start Time …" at bounding box center [511, 242] width 1022 height 485
type input "18:00"
click at [830, 375] on div "Rate Standard - 23.28 Start Time 07:30 End Time 18:00 Break 0 min 15 min 30 min…" at bounding box center [907, 239] width 213 height 383
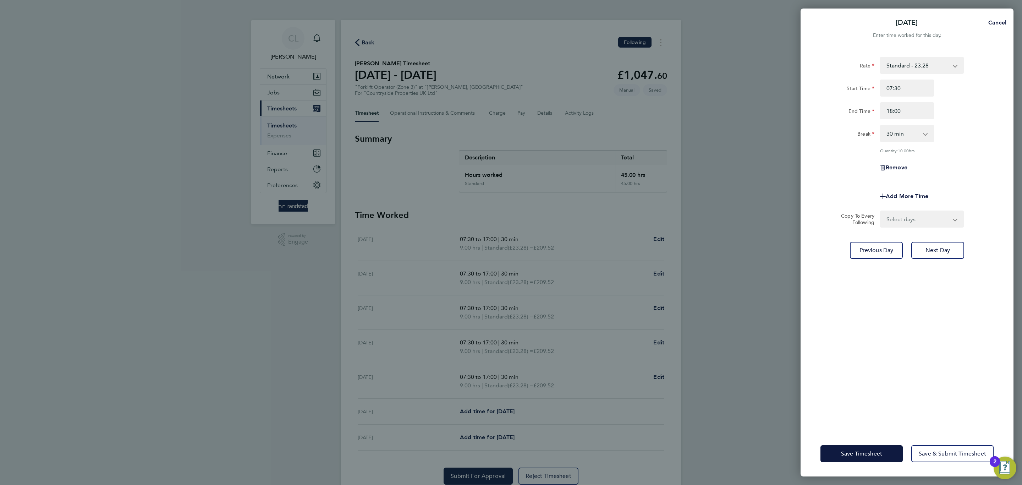
click at [853, 467] on div "Save Timesheet Save & Submit Timesheet" at bounding box center [907, 453] width 213 height 45
click at [852, 464] on div "Save Timesheet Save & Submit Timesheet" at bounding box center [907, 453] width 213 height 45
click at [849, 460] on button "Save Timesheet" at bounding box center [861, 453] width 82 height 17
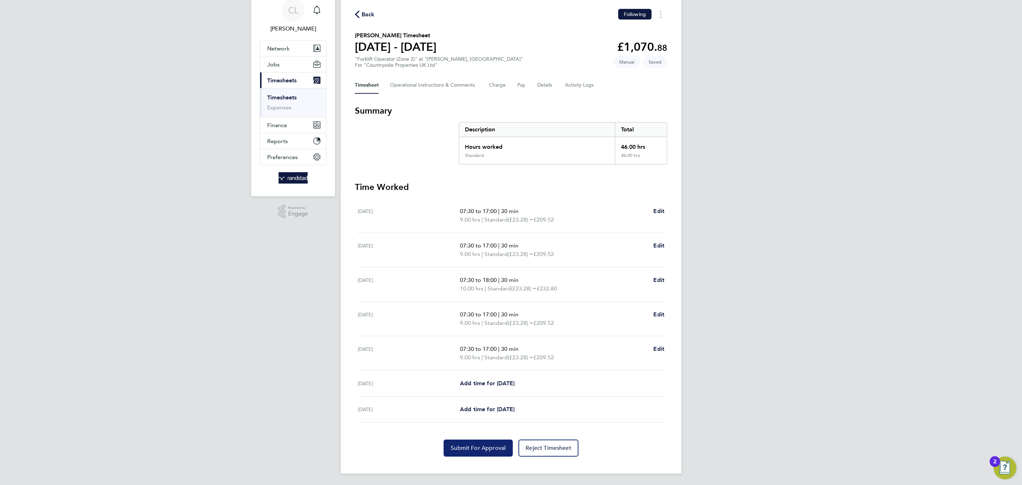
click at [453, 452] on button "Submit For Approval" at bounding box center [478, 447] width 69 height 17
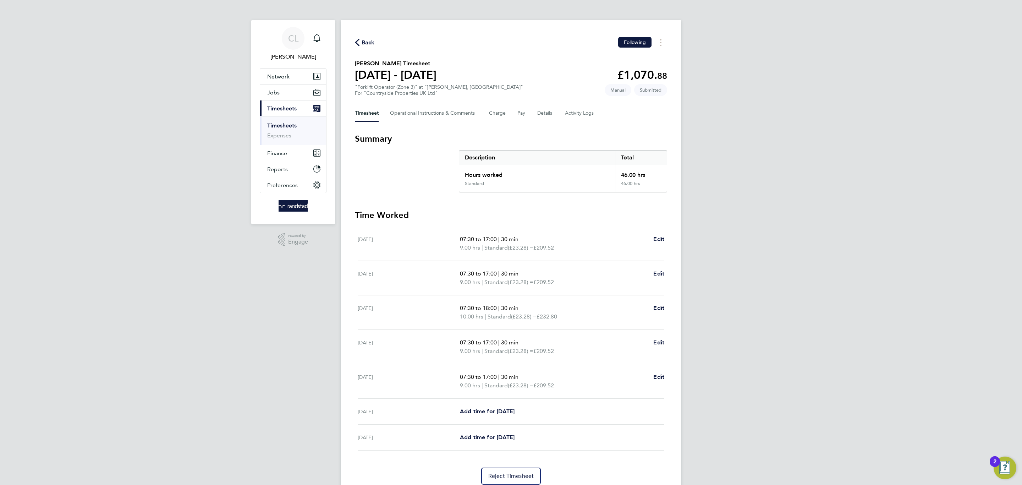
click at [363, 43] on span "Back" at bounding box center [368, 42] width 13 height 9
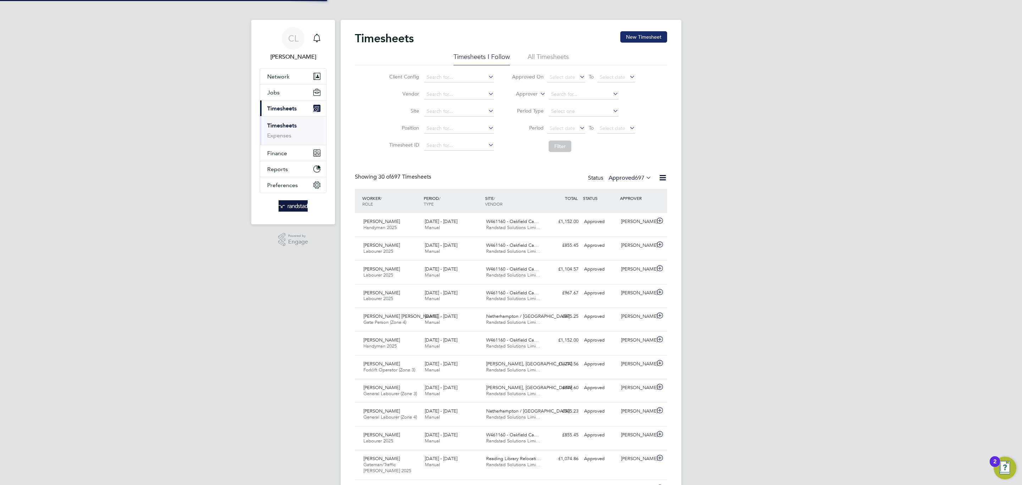
click at [631, 38] on button "New Timesheet" at bounding box center [643, 36] width 47 height 11
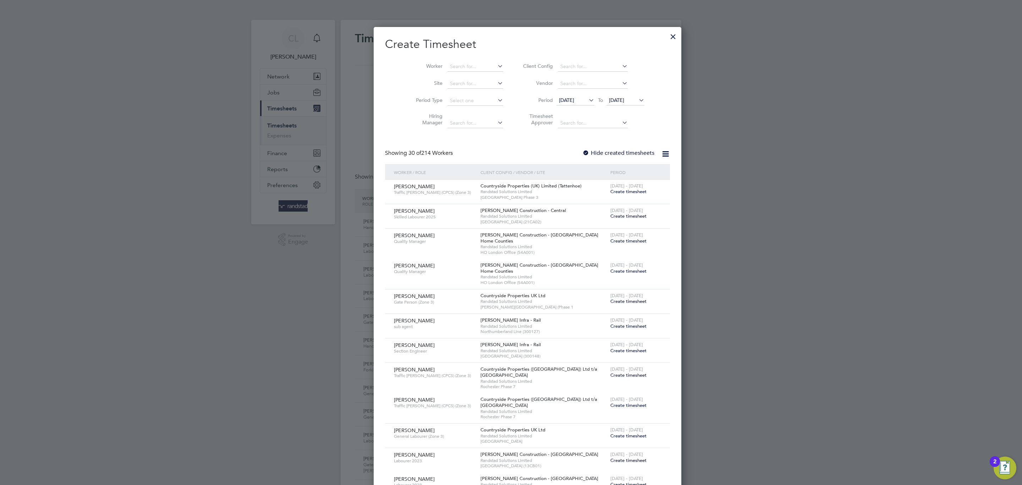
click at [459, 77] on li "Site" at bounding box center [457, 83] width 110 height 17
click at [470, 75] on li "[PERSON_NAME] onagh" at bounding box center [466, 77] width 73 height 10
type input "[PERSON_NAME]"
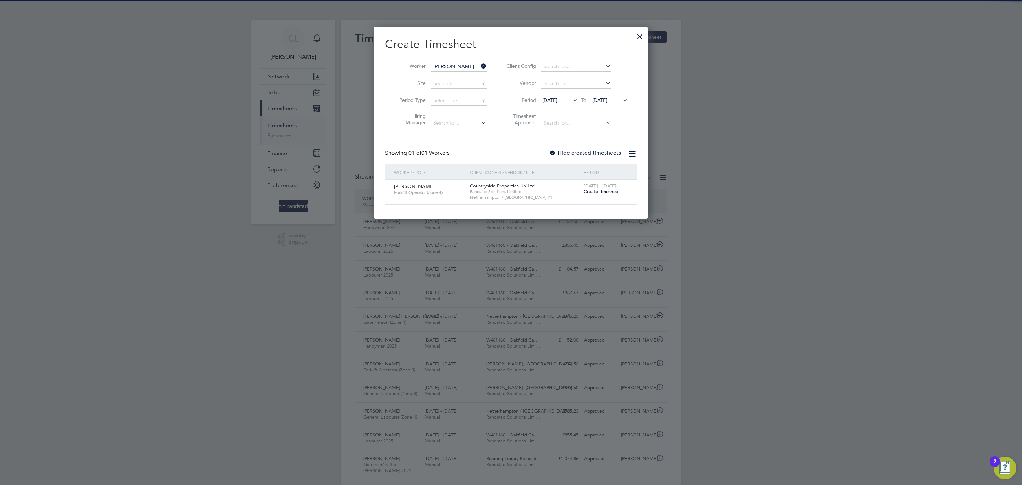
click at [587, 191] on span "Create timesheet" at bounding box center [602, 191] width 36 height 6
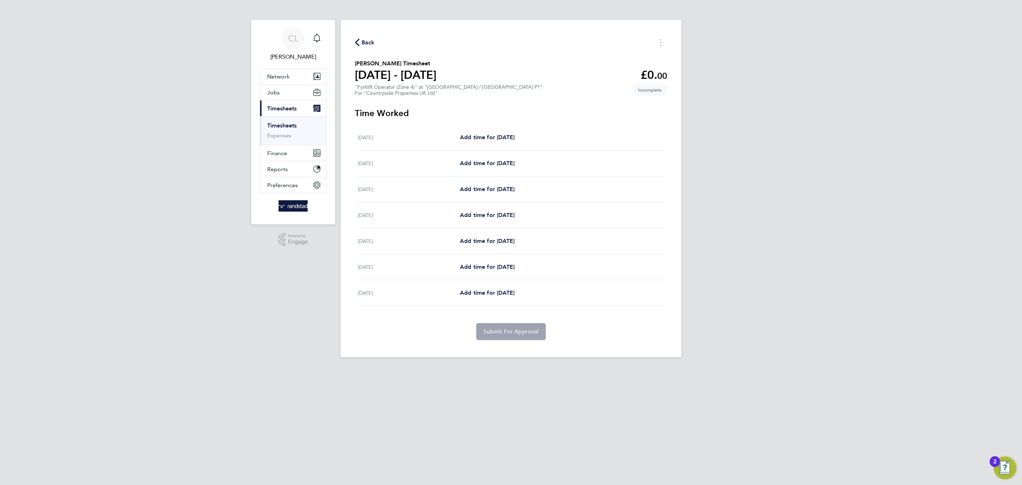
click at [370, 44] on span "Back" at bounding box center [368, 42] width 13 height 9
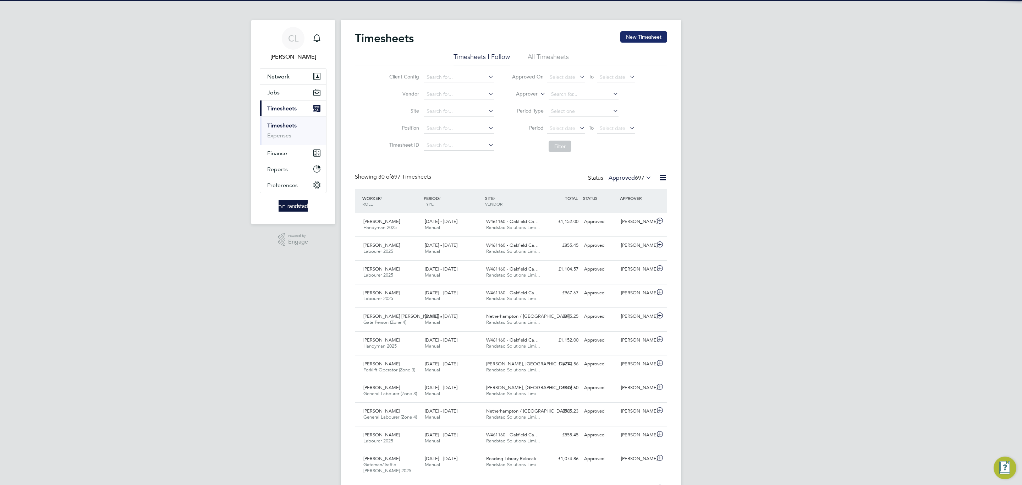
scroll to position [18, 62]
click at [637, 37] on button "New Timesheet" at bounding box center [643, 36] width 47 height 11
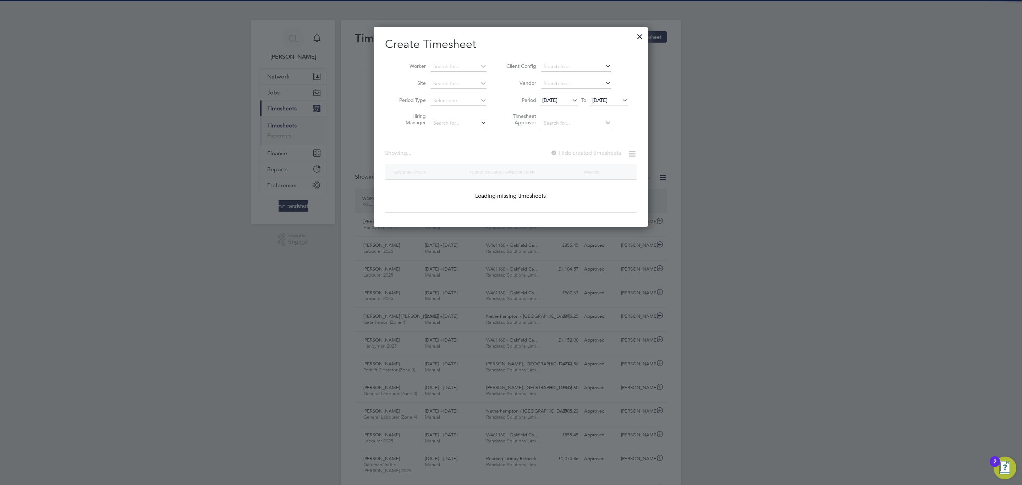
click at [429, 67] on li "Worker" at bounding box center [440, 66] width 110 height 17
click at [450, 68] on input at bounding box center [459, 67] width 56 height 10
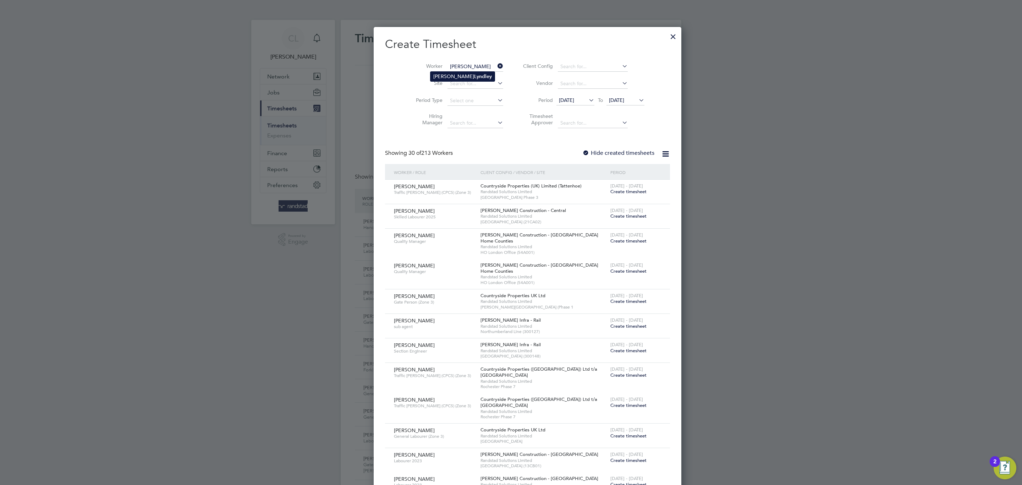
click at [474, 75] on b "Lyndley" at bounding box center [483, 76] width 18 height 6
type input "[PERSON_NAME]"
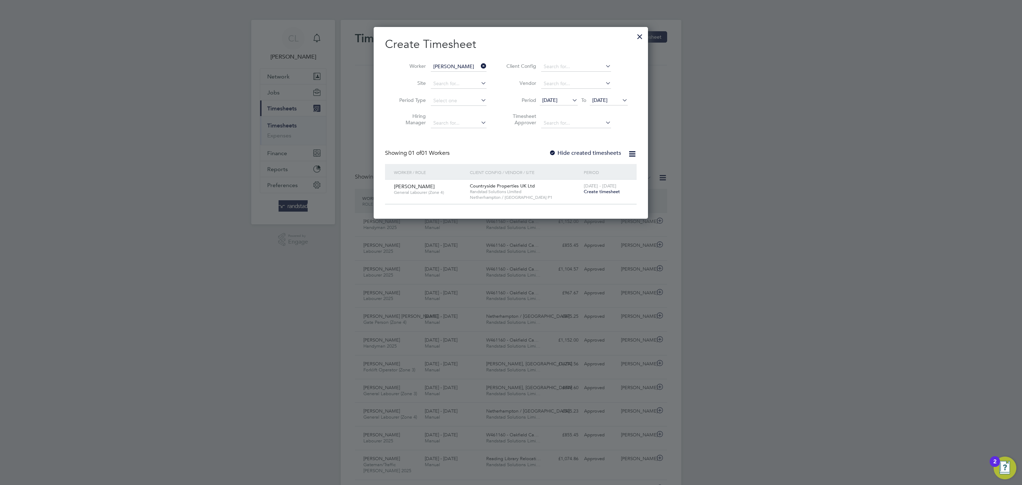
click at [596, 190] on span "Create timesheet" at bounding box center [602, 191] width 36 height 6
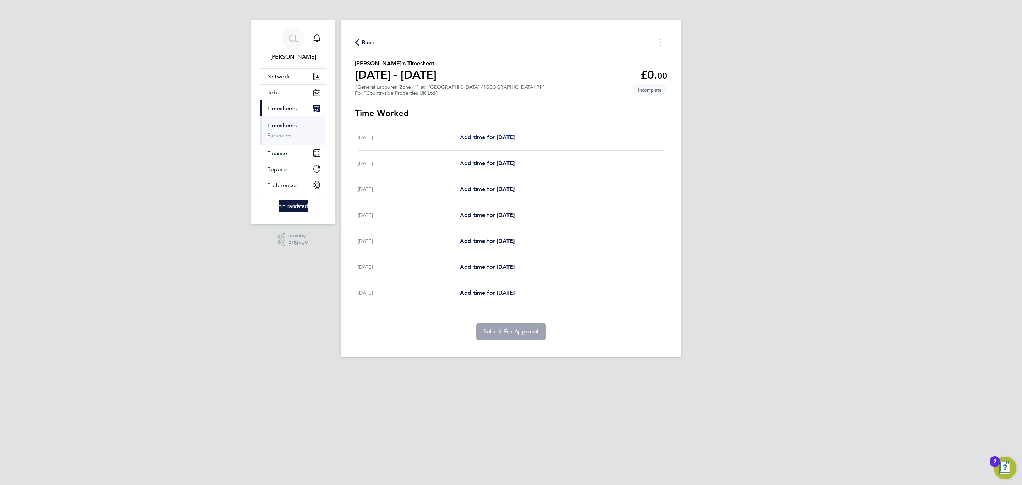
click at [503, 140] on link "Add time for [DATE]" at bounding box center [487, 137] width 55 height 9
select select "30"
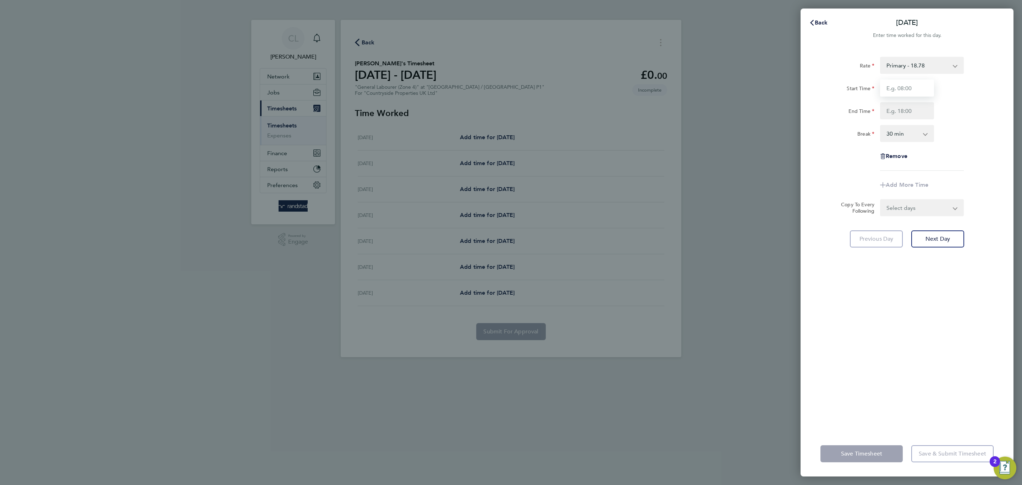
click at [887, 86] on input "Start Time" at bounding box center [907, 87] width 54 height 17
type input "07:30"
click at [907, 110] on input "End Time" at bounding box center [907, 110] width 54 height 17
type input "16:00"
click at [958, 166] on div "Rate Primary - 18.78 Start Time 07:30 End Time 16:00 Break 0 min 15 min 30 min …" at bounding box center [906, 114] width 173 height 114
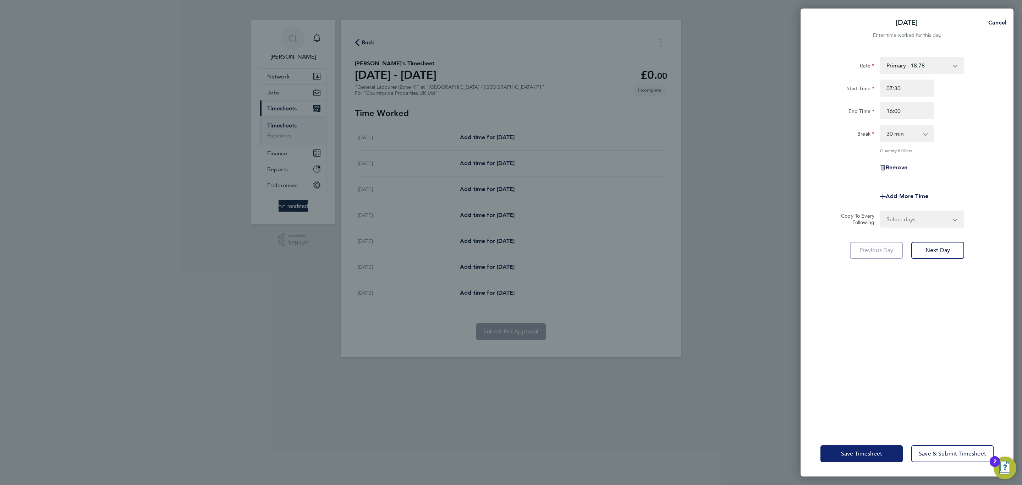
click at [857, 446] on button "Save Timesheet" at bounding box center [861, 453] width 82 height 17
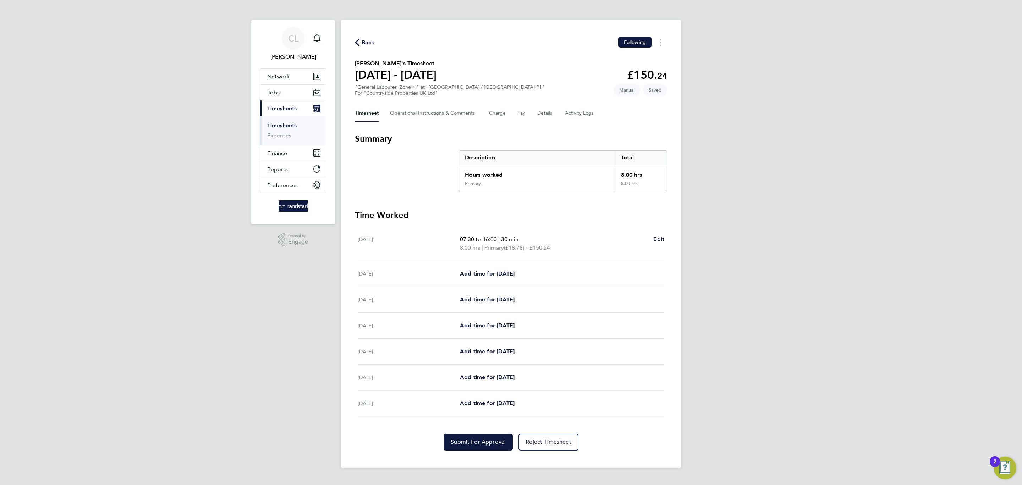
click at [493, 278] on div "[DATE] Add time for [DATE] Add time for [DATE]" at bounding box center [511, 274] width 307 height 26
click at [512, 276] on span "Add time for [DATE]" at bounding box center [487, 273] width 55 height 7
select select "30"
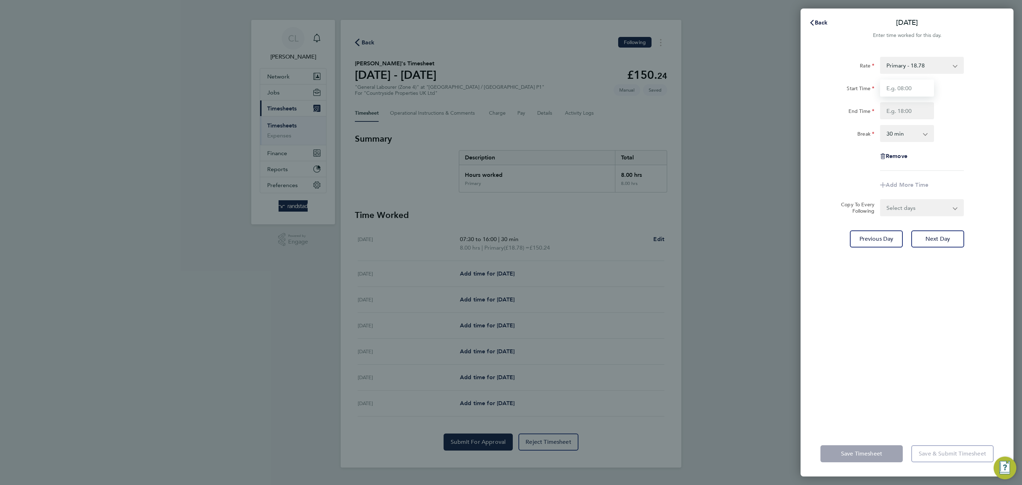
click at [922, 88] on input "Start Time" at bounding box center [907, 87] width 54 height 17
type input "07:30"
click at [919, 111] on input "End Time" at bounding box center [907, 110] width 54 height 17
type input "16:00"
click at [902, 387] on div "Rate Primary - 18.78 Start Time 07:30 End Time 16:00 Break 0 min 15 min 30 min …" at bounding box center [907, 239] width 213 height 383
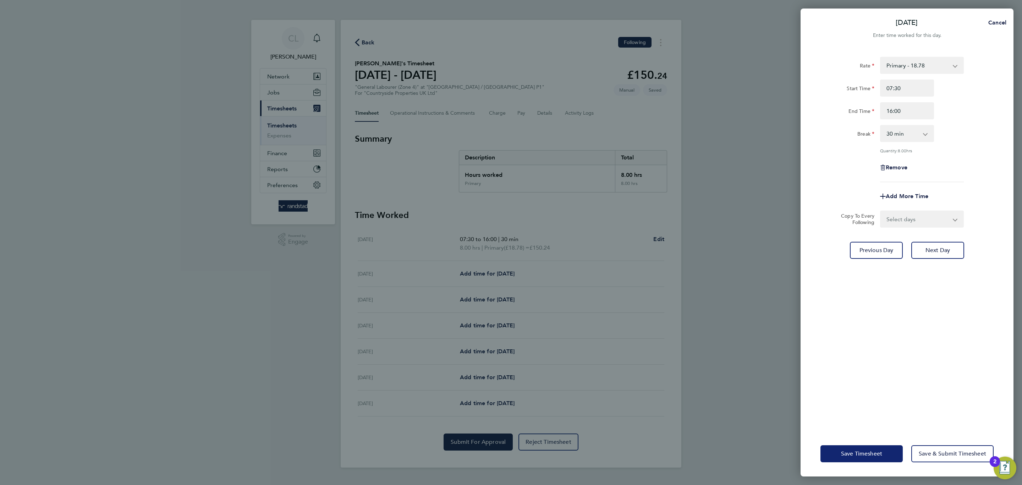
click at [863, 448] on button "Save Timesheet" at bounding box center [861, 453] width 82 height 17
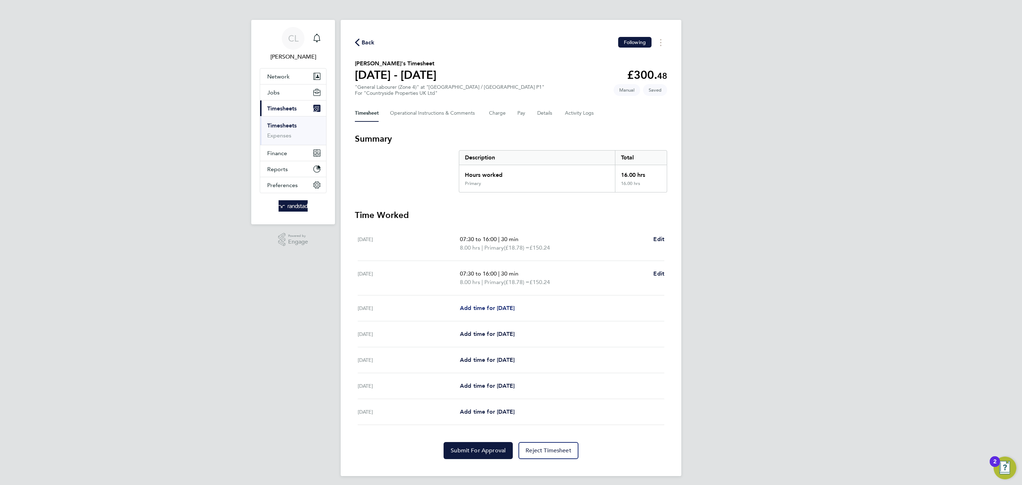
click at [485, 306] on span "Add time for [DATE]" at bounding box center [487, 307] width 55 height 7
select select "30"
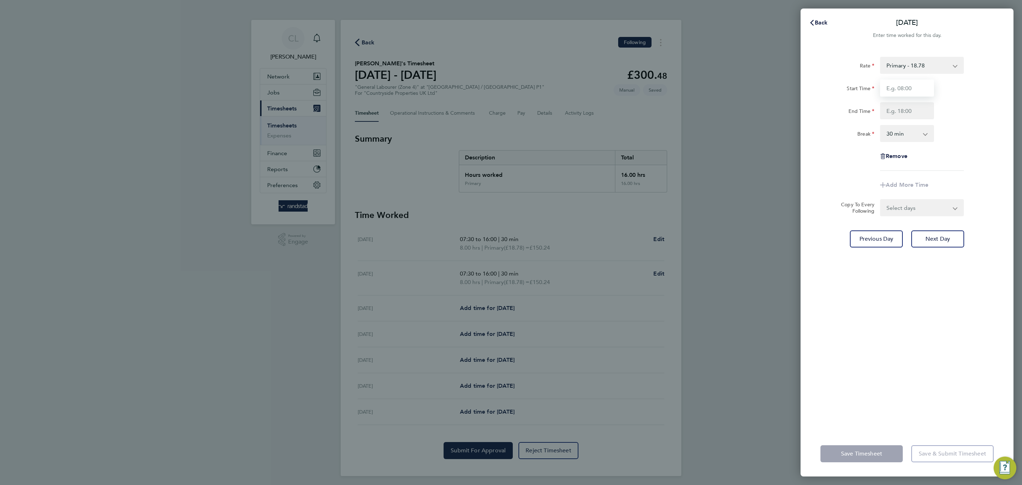
click at [902, 83] on input "Start Time" at bounding box center [907, 87] width 54 height 17
type input "07:30"
click at [905, 109] on input "End Time" at bounding box center [907, 110] width 54 height 17
type input "16:00"
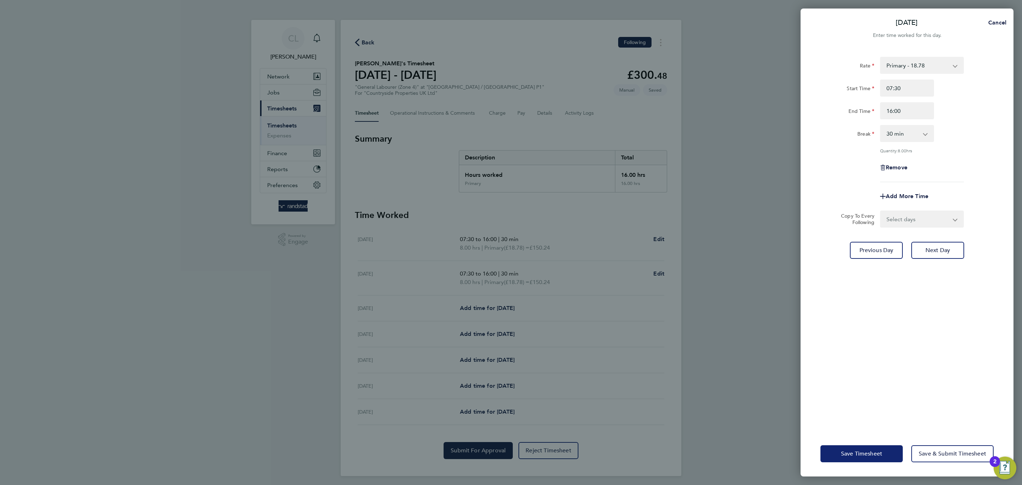
drag, startPoint x: 901, startPoint y: 341, endPoint x: 873, endPoint y: 452, distance: 114.5
click at [899, 348] on div "Rate Primary - 18.78 Start Time 07:30 End Time 16:00 Break 0 min 15 min 30 min …" at bounding box center [907, 239] width 213 height 383
click at [860, 459] on button "Save Timesheet" at bounding box center [861, 453] width 82 height 17
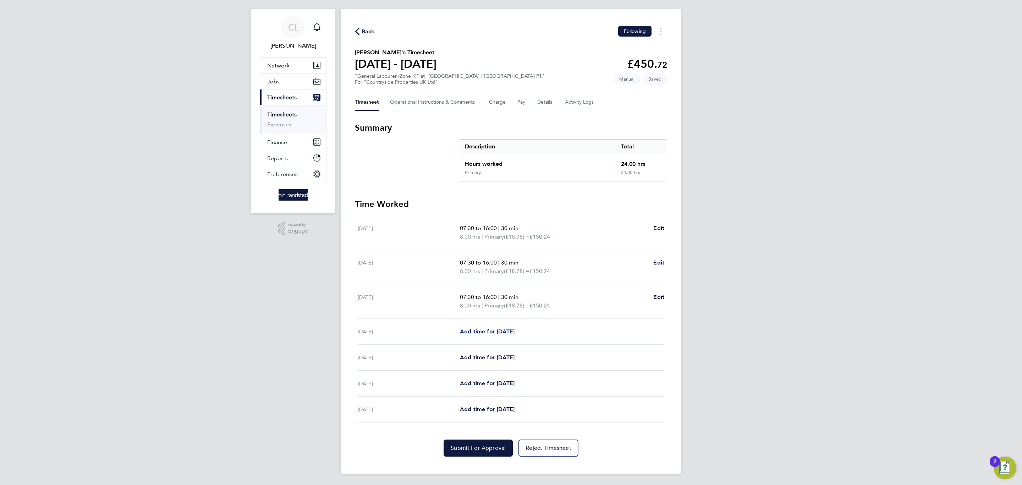
click at [500, 334] on span "Add time for [DATE]" at bounding box center [487, 331] width 55 height 7
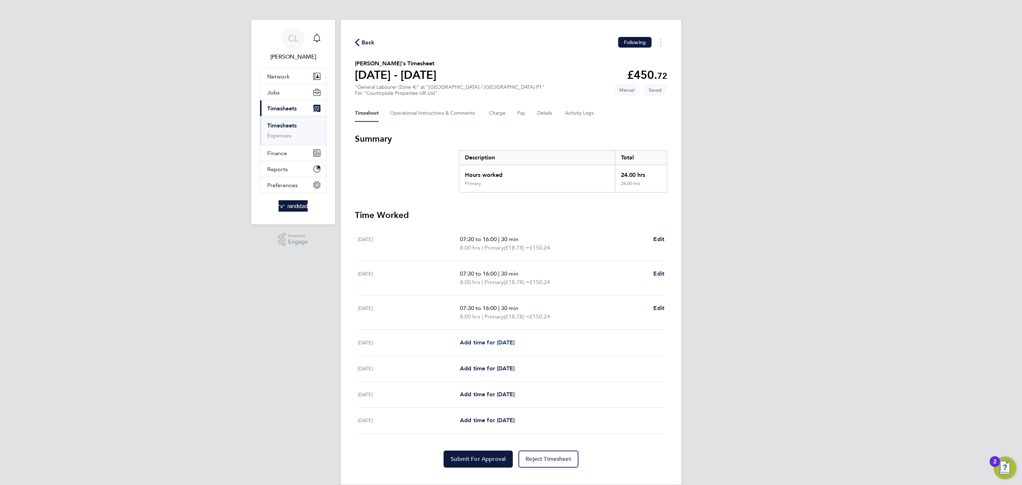
select select "30"
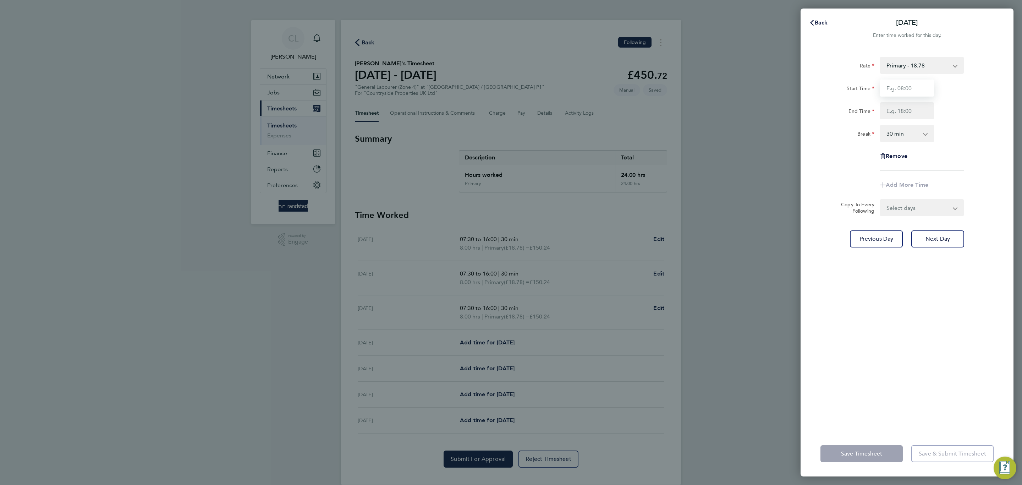
click at [897, 89] on input "Start Time" at bounding box center [907, 87] width 54 height 17
type input "07:30"
click at [904, 108] on input "End Time" at bounding box center [907, 110] width 54 height 17
type input "16:30"
click at [885, 325] on div "Rate Primary - 18.78 Start Time 07:30 End Time 16:30 Break 0 min 15 min 30 min …" at bounding box center [907, 239] width 213 height 383
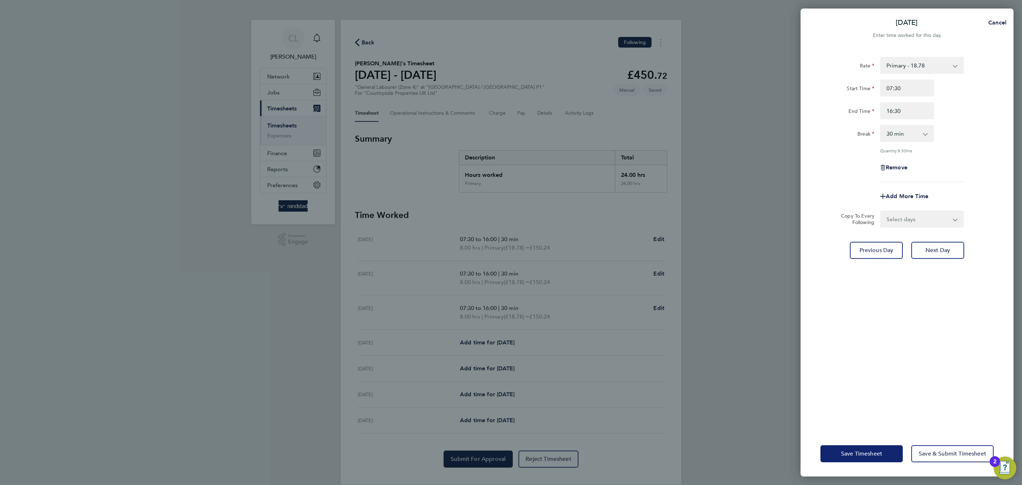
click at [850, 460] on button "Save Timesheet" at bounding box center [861, 453] width 82 height 17
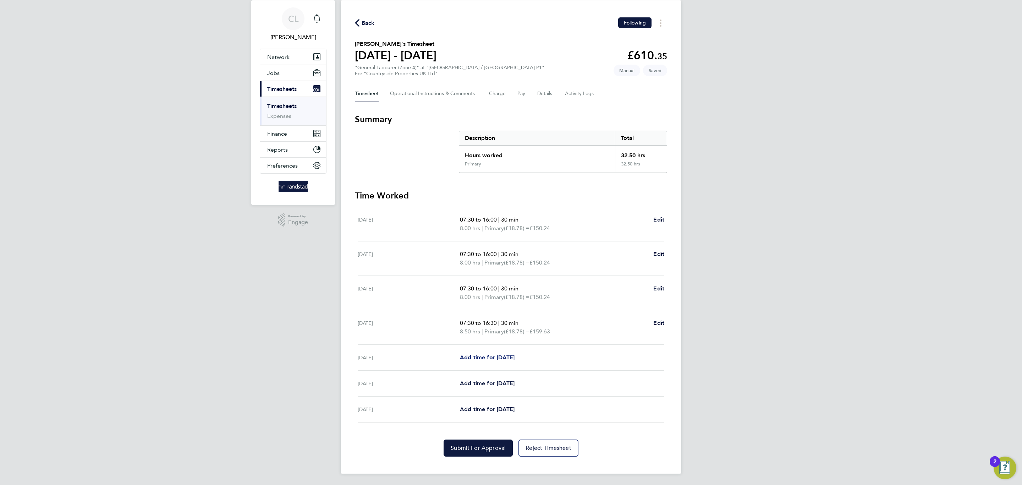
click at [483, 357] on span "Add time for [DATE]" at bounding box center [487, 357] width 55 height 7
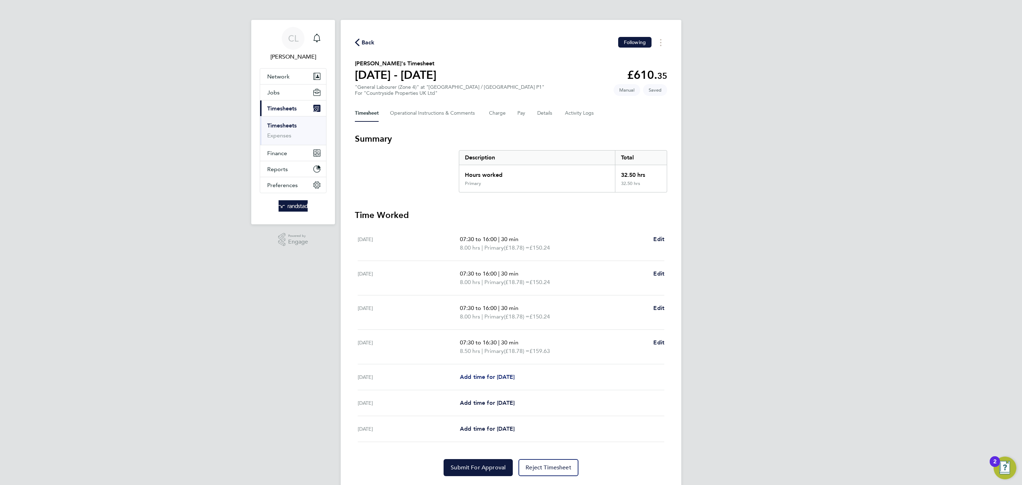
select select "30"
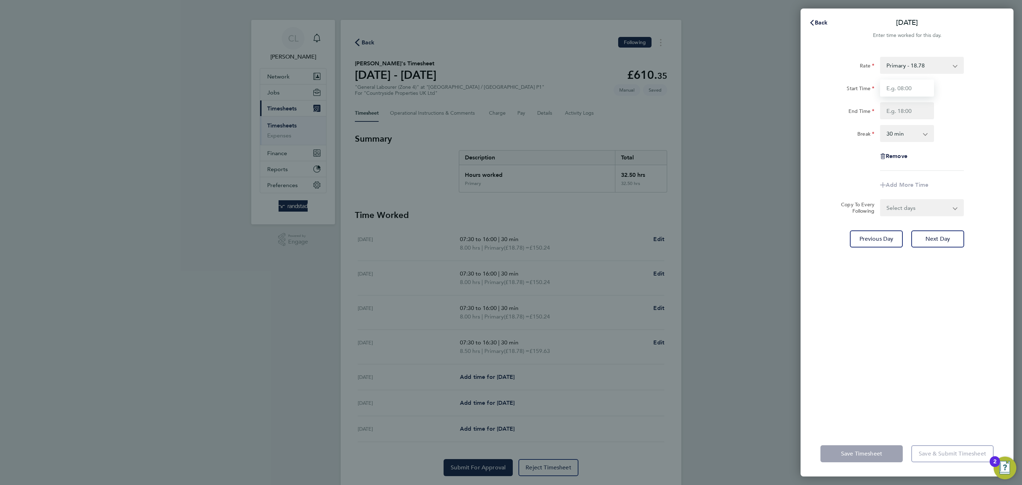
click at [909, 84] on input "Start Time" at bounding box center [907, 87] width 54 height 17
click at [910, 91] on input "07:00" at bounding box center [907, 87] width 54 height 17
drag, startPoint x: 910, startPoint y: 91, endPoint x: 854, endPoint y: 87, distance: 55.9
click at [854, 87] on div "Start Time 07:00" at bounding box center [907, 87] width 179 height 17
type input "07:30"
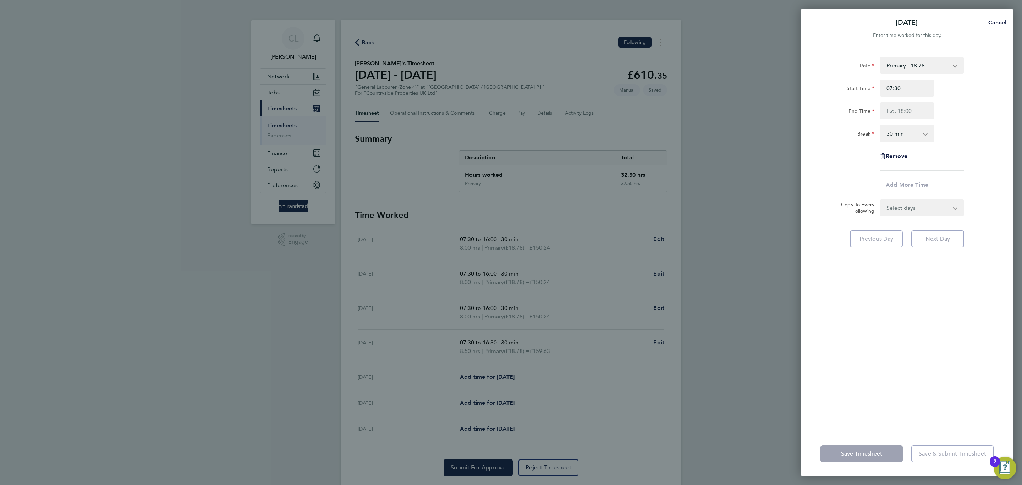
click at [886, 99] on div "Start Time 07:30 End Time" at bounding box center [907, 99] width 179 height 40
click at [891, 106] on input "End Time" at bounding box center [907, 110] width 54 height 17
type input "16:00"
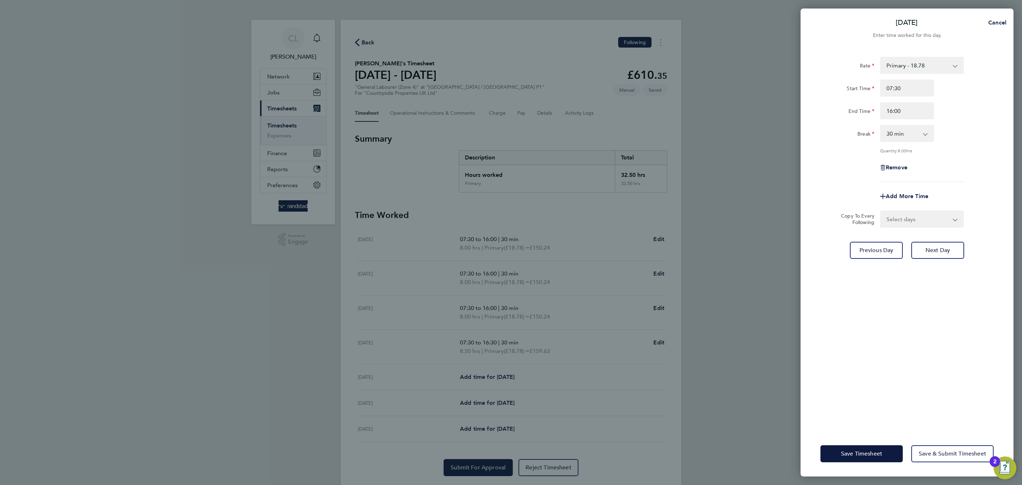
drag, startPoint x: 917, startPoint y: 318, endPoint x: 902, endPoint y: 367, distance: 51.9
click at [917, 318] on div "Rate Primary - 18.78 Start Time 07:30 End Time 16:00 Break 0 min 15 min 30 min …" at bounding box center [907, 239] width 213 height 383
click at [856, 457] on button "Save Timesheet" at bounding box center [861, 453] width 82 height 17
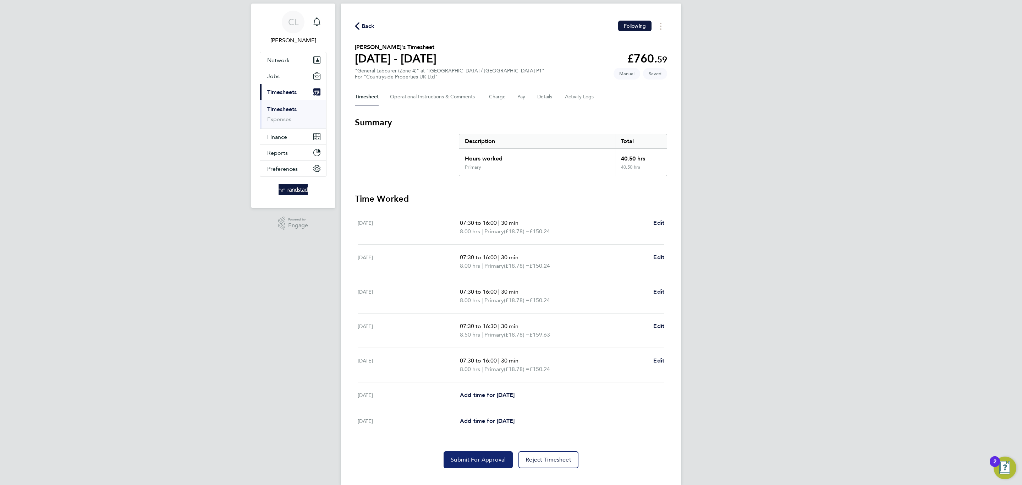
click at [475, 458] on span "Submit For Approval" at bounding box center [478, 459] width 55 height 7
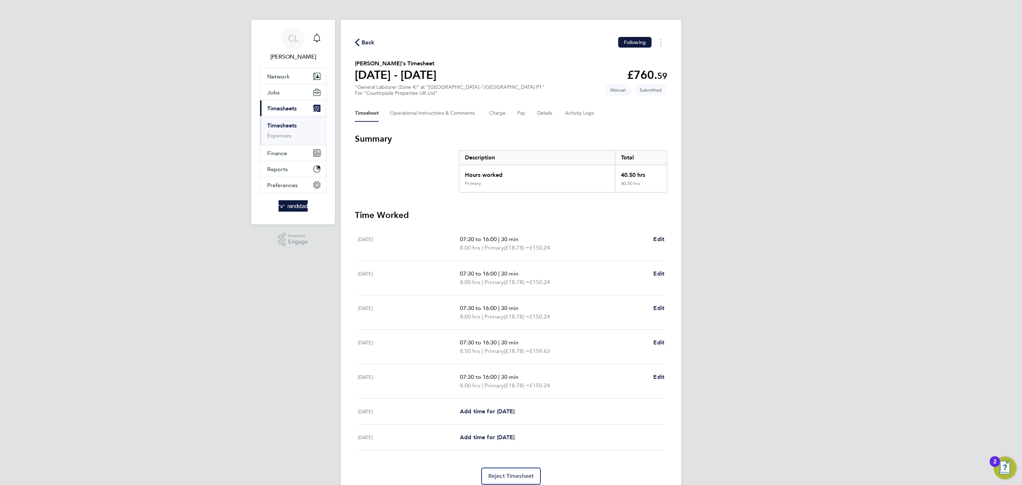
scroll to position [16, 0]
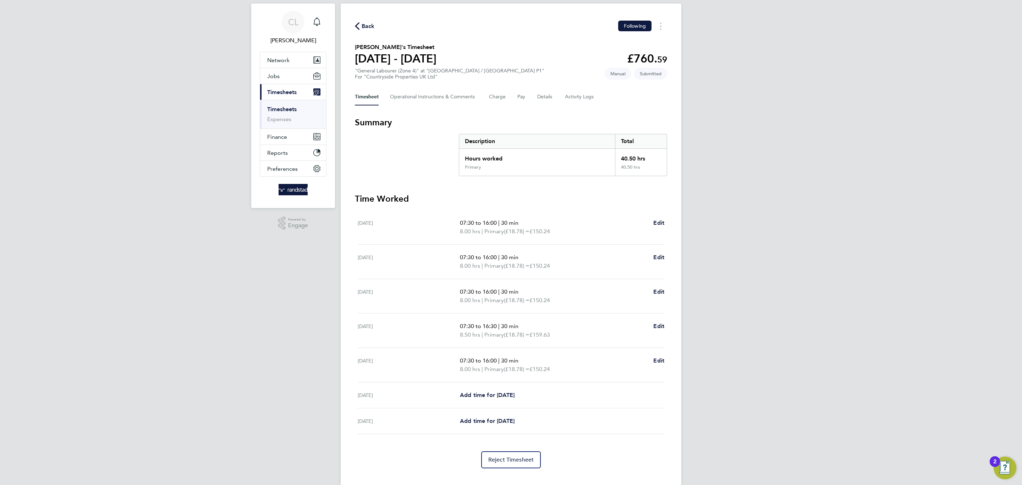
click at [379, 35] on div "Back Following Robert Lyndley's Timesheet 04 - 10 Aug 2025 £760. 59 "General La…" at bounding box center [511, 245] width 341 height 482
click at [361, 22] on span "Back" at bounding box center [365, 25] width 20 height 7
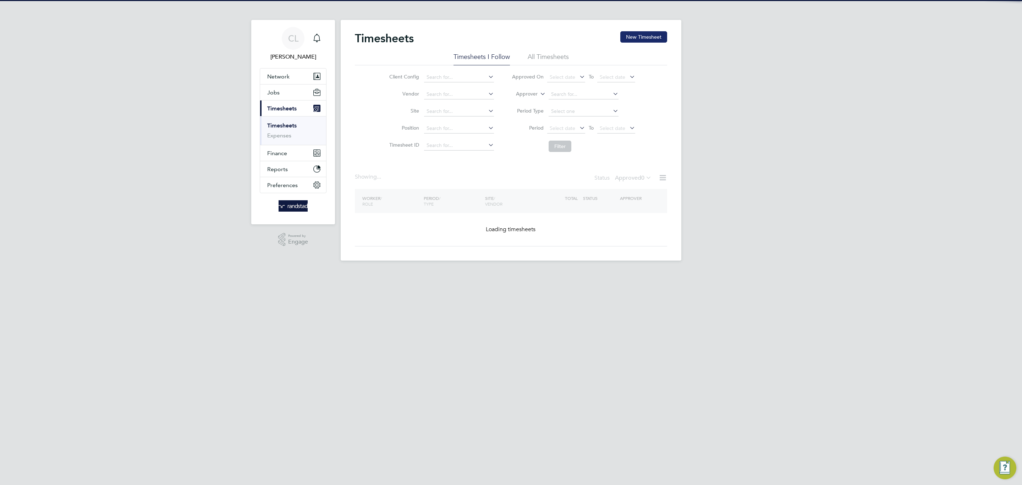
click at [630, 39] on button "New Timesheet" at bounding box center [643, 36] width 47 height 11
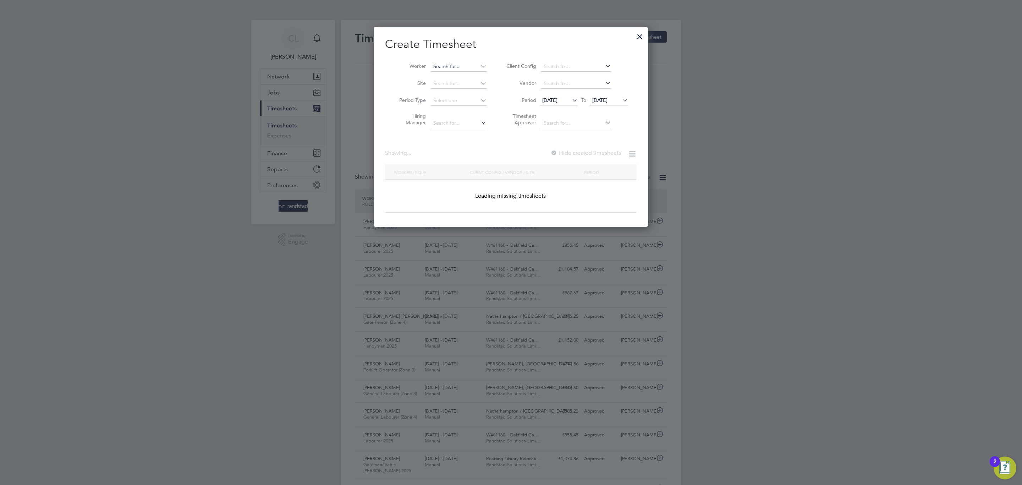
click at [464, 64] on input at bounding box center [459, 67] width 56 height 10
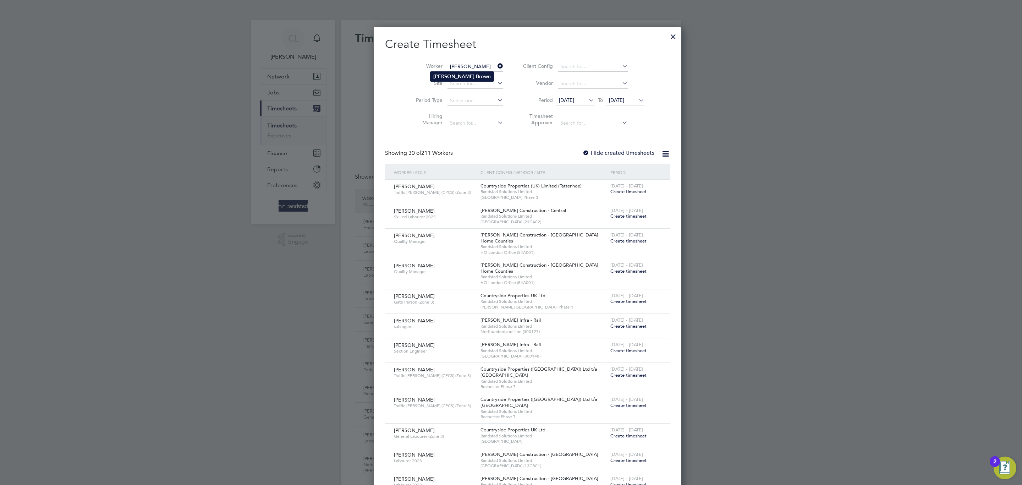
click at [440, 76] on b "[PERSON_NAME]" at bounding box center [453, 76] width 41 height 6
type input "[PERSON_NAME]"
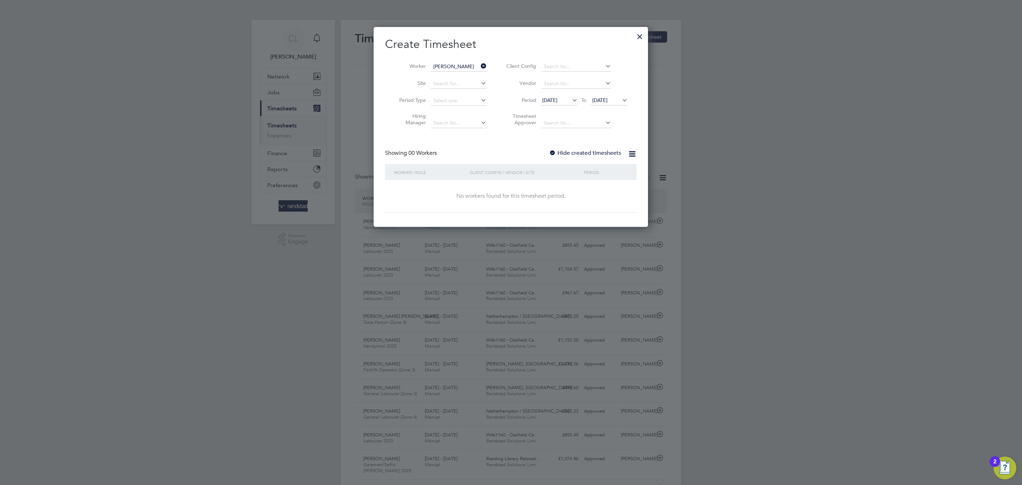
click at [590, 153] on label "Hide created timesheets" at bounding box center [585, 152] width 72 height 7
click at [607, 97] on span "[DATE]" at bounding box center [599, 100] width 15 height 6
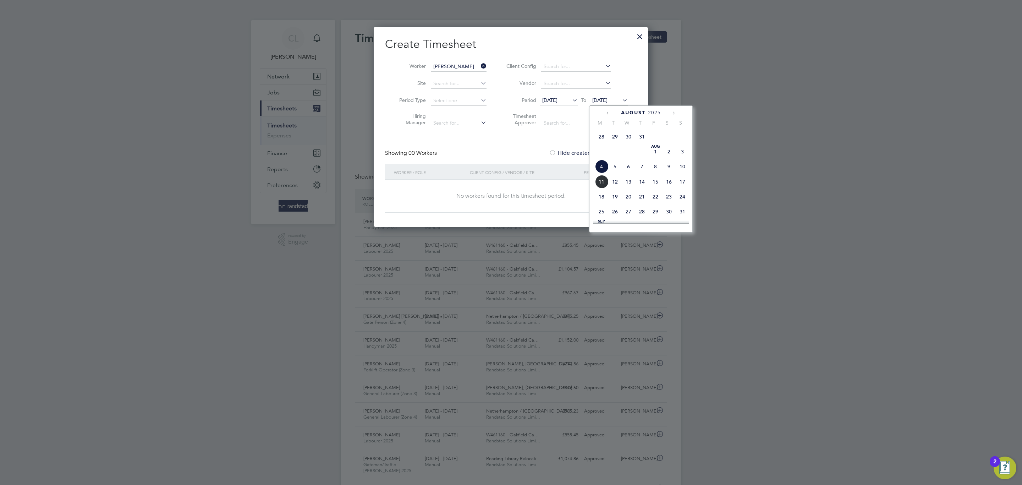
click at [608, 188] on span "12" at bounding box center [614, 181] width 13 height 13
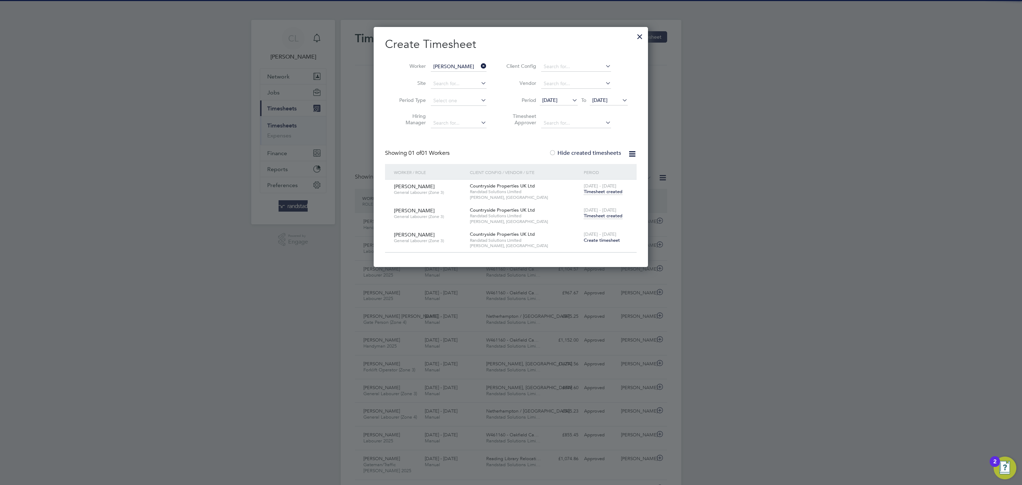
click at [600, 216] on span "Timesheet created" at bounding box center [603, 216] width 39 height 6
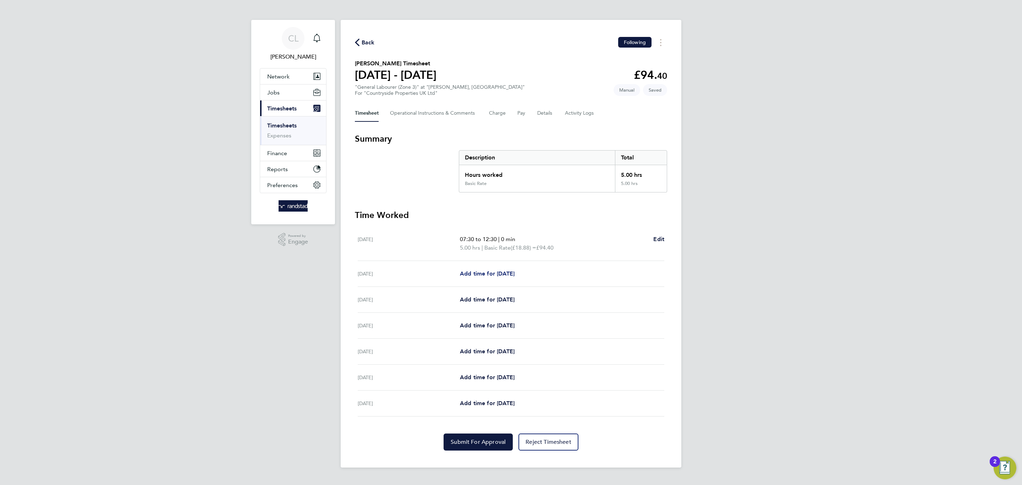
click at [507, 275] on span "Add time for [DATE]" at bounding box center [487, 273] width 55 height 7
select select "30"
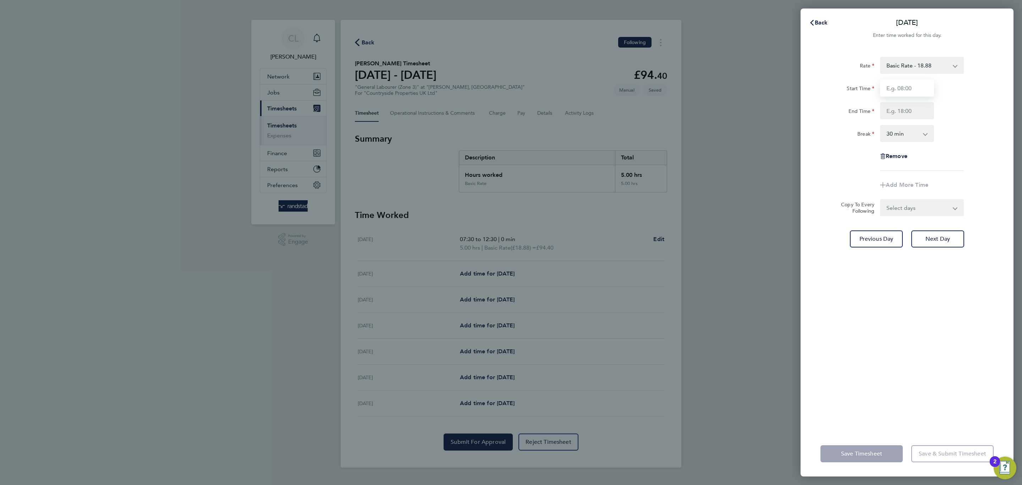
click at [912, 86] on input "Start Time" at bounding box center [907, 87] width 54 height 17
type input "07:30"
click at [914, 119] on input "End Time" at bounding box center [907, 110] width 54 height 17
type input "17:00"
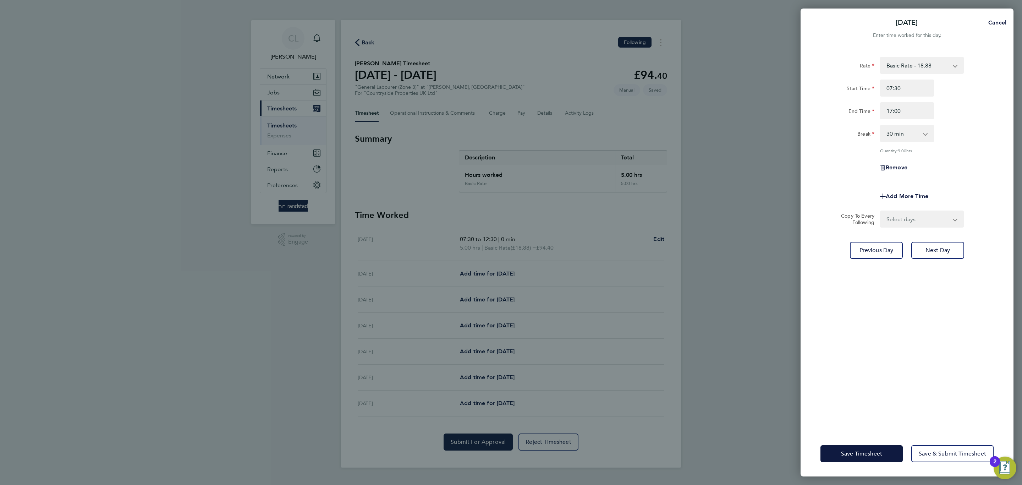
click at [928, 144] on div "Rate Basic Rate - 18.88 Start Time 07:30 End Time 17:00 Break 0 min 15 min 30 m…" at bounding box center [906, 119] width 173 height 125
click at [831, 457] on button "Save Timesheet" at bounding box center [861, 453] width 82 height 17
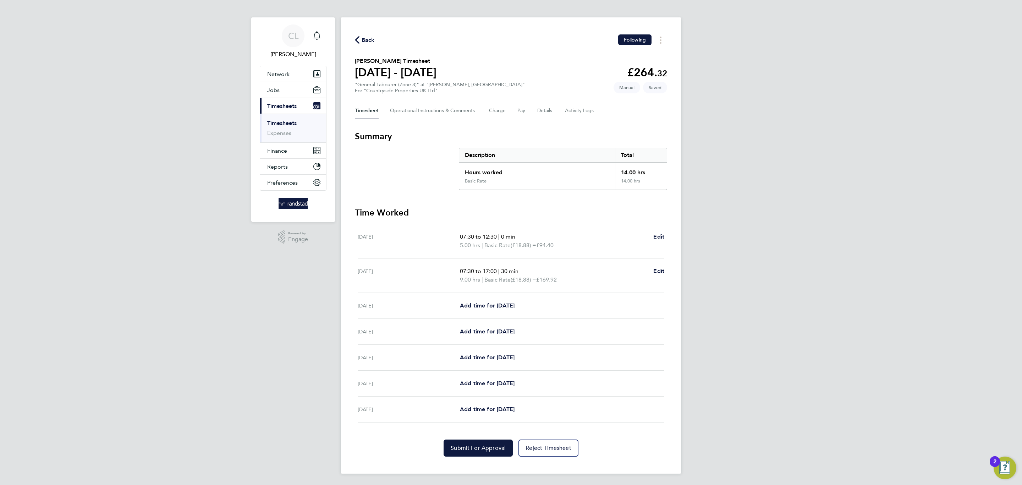
click at [482, 298] on div "Wed 06 Aug Add time for Wed 06 Aug Add time for Wed 06 Aug" at bounding box center [511, 306] width 307 height 26
click at [482, 301] on link "Add time for [DATE]" at bounding box center [487, 305] width 55 height 9
select select "30"
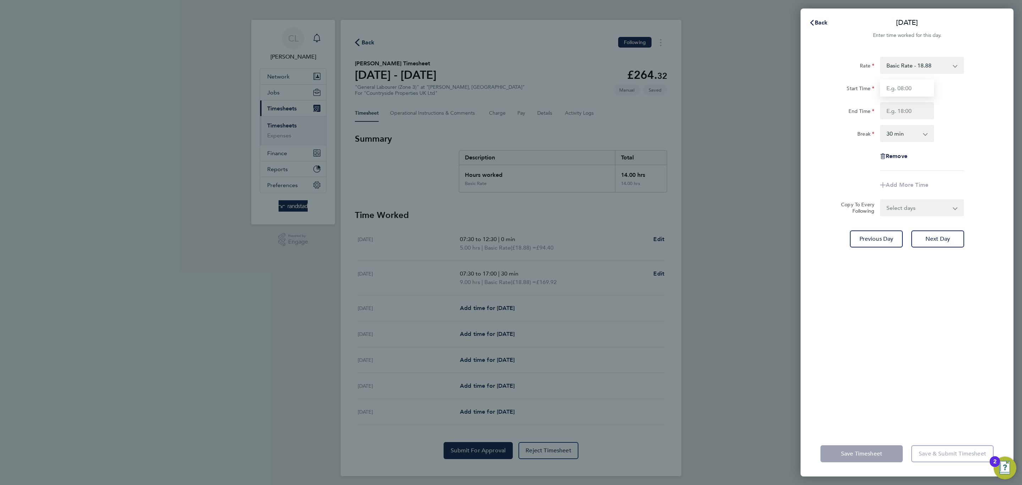
click at [891, 92] on input "Start Time" at bounding box center [907, 87] width 54 height 17
type input "07:30"
click at [905, 114] on input "End Time" at bounding box center [907, 110] width 54 height 17
type input "17:00"
click at [957, 151] on div "Rate Basic Rate - 18.88 Start Time 07:30 End Time 17:00 Break 0 min 15 min 30 m…" at bounding box center [906, 114] width 173 height 114
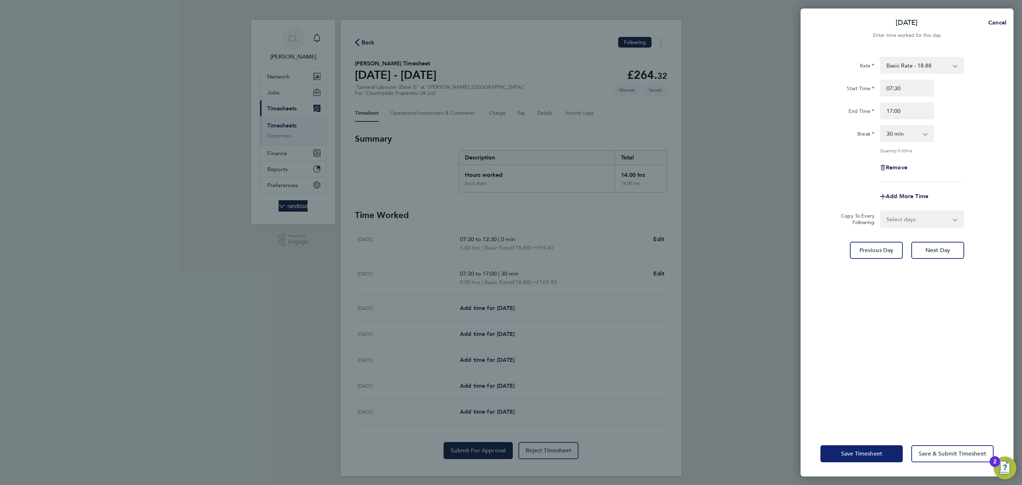
click at [869, 446] on button "Save Timesheet" at bounding box center [861, 453] width 82 height 17
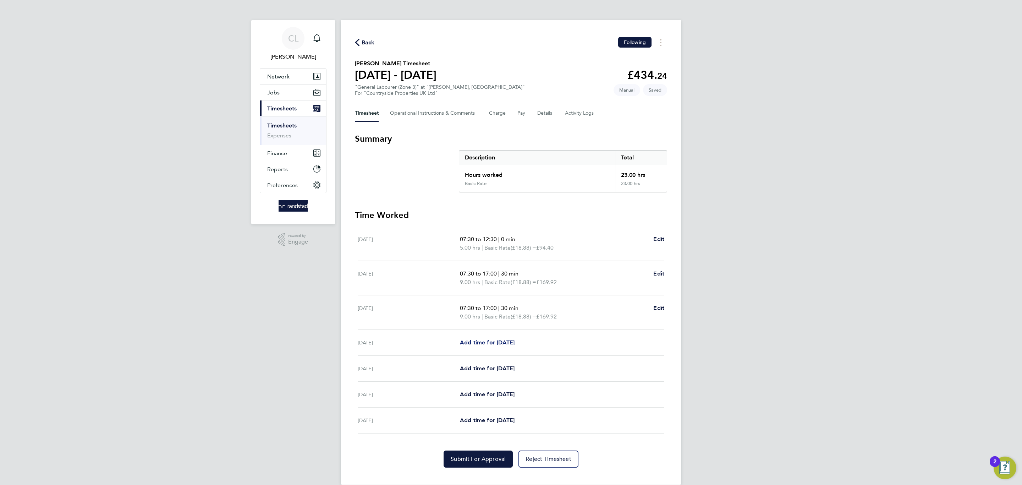
click at [472, 346] on link "Add time for [DATE]" at bounding box center [487, 342] width 55 height 9
select select "30"
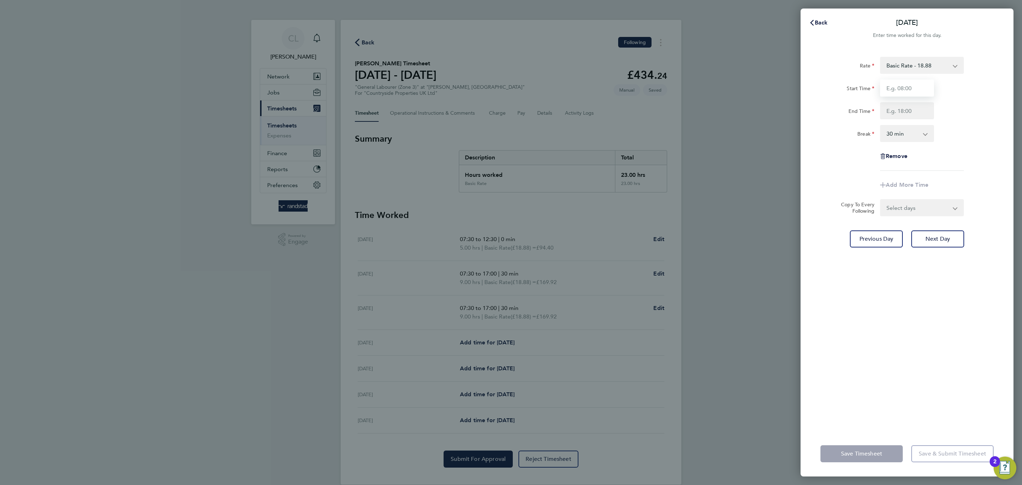
click at [896, 83] on input "Start Time" at bounding box center [907, 87] width 54 height 17
type input "06:30"
type input "17:00"
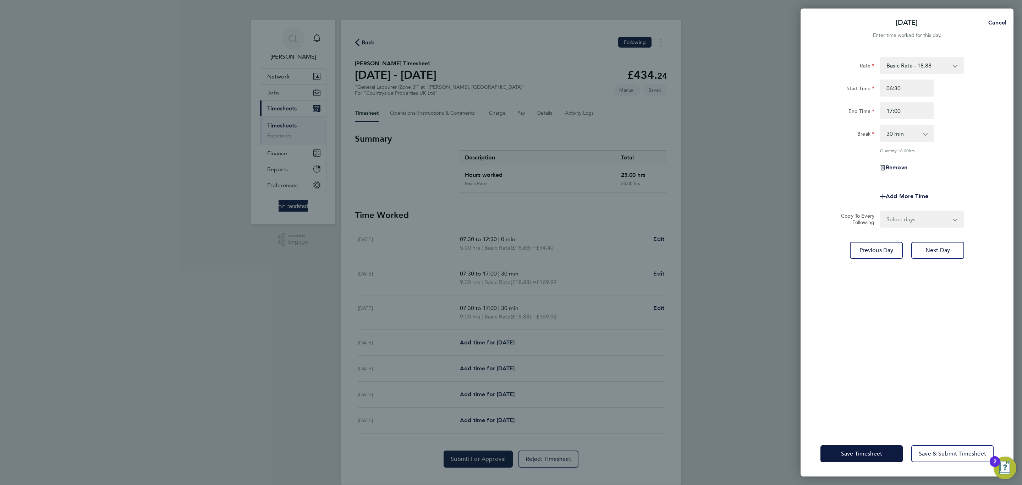
click at [894, 320] on div "Rate Basic Rate - 18.88 Start Time 06:30 End Time 17:00 Break 0 min 15 min 30 m…" at bounding box center [907, 239] width 213 height 383
click at [867, 445] on button "Save Timesheet" at bounding box center [861, 453] width 82 height 17
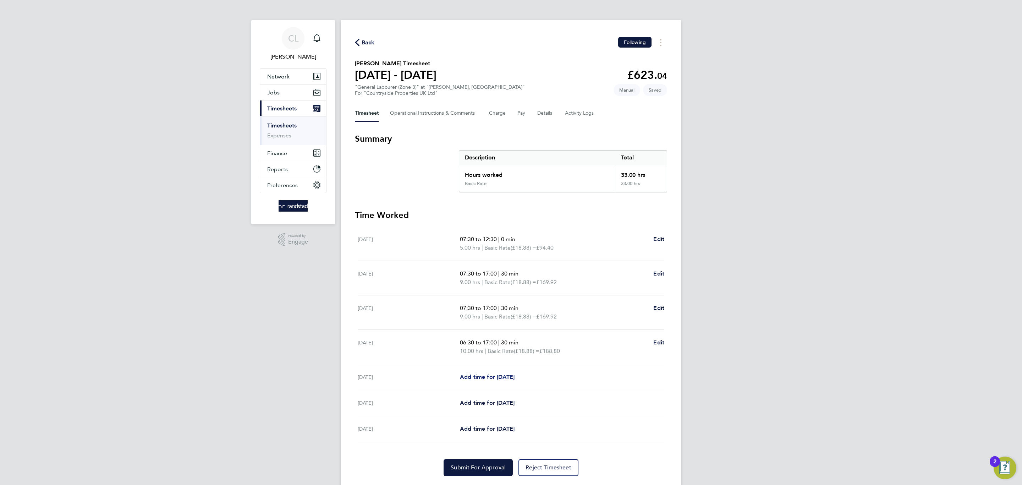
click at [496, 379] on span "Add time for [DATE]" at bounding box center [487, 376] width 55 height 7
select select "30"
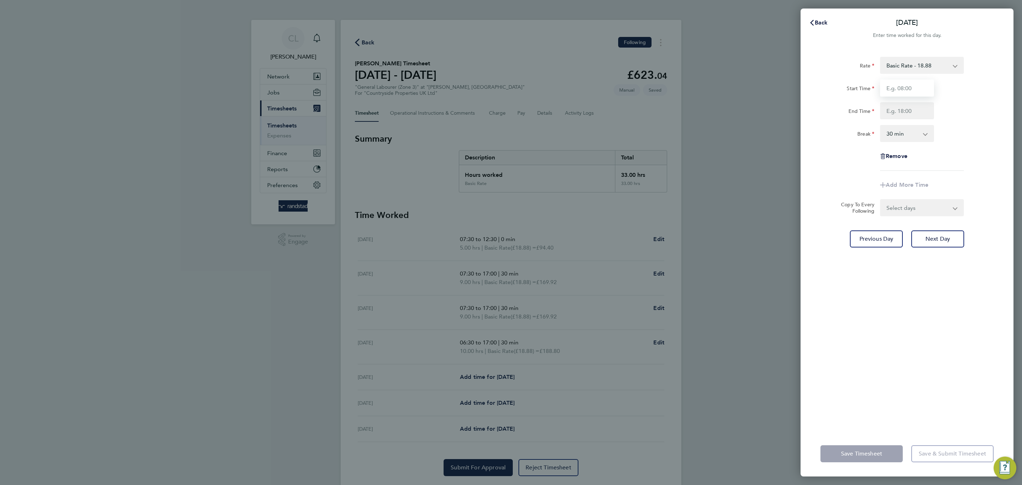
click at [908, 84] on input "Start Time" at bounding box center [907, 87] width 54 height 17
type input "06:30"
click at [898, 108] on input "End Time" at bounding box center [907, 110] width 54 height 17
type input "17:00"
click at [980, 136] on div "Break 0 min 15 min 30 min 45 min 60 min 75 min 90 min" at bounding box center [907, 133] width 179 height 17
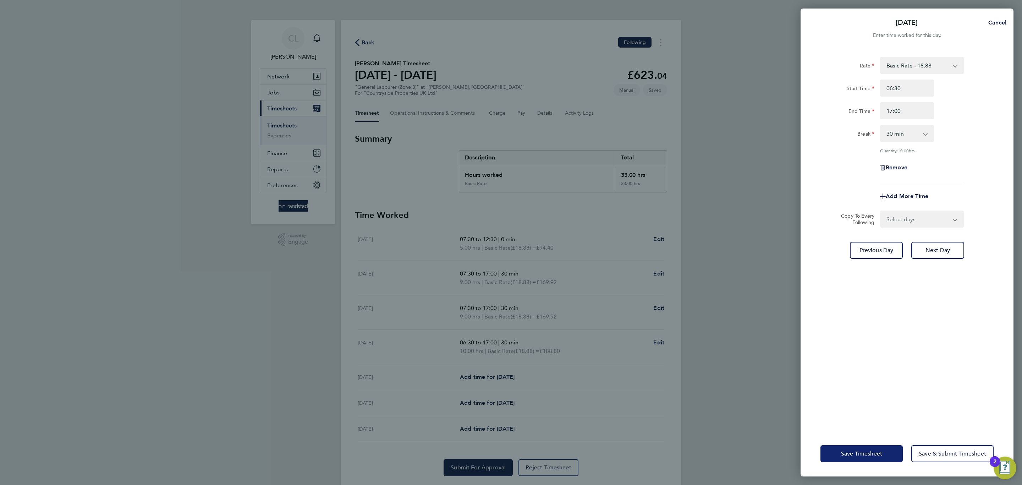
click at [893, 451] on button "Save Timesheet" at bounding box center [861, 453] width 82 height 17
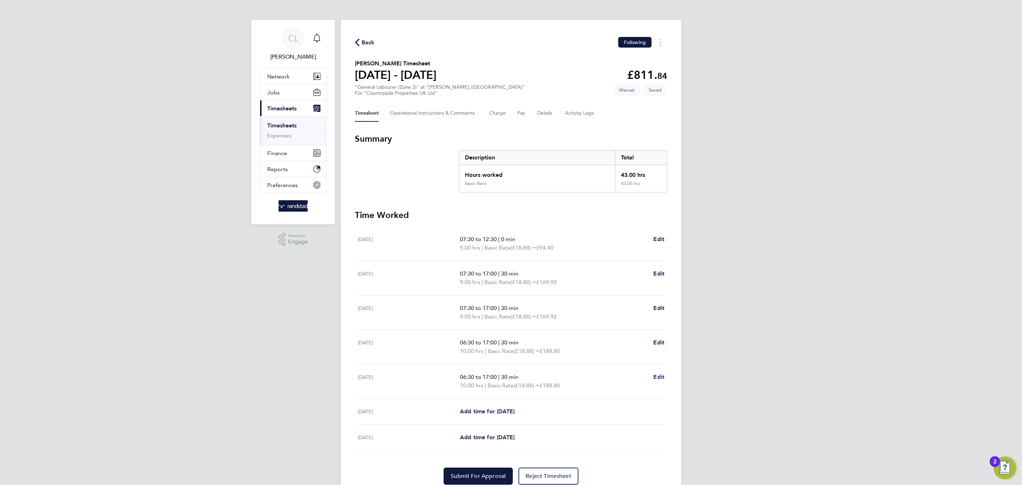
click at [660, 378] on span "Edit" at bounding box center [658, 376] width 11 height 7
select select "30"
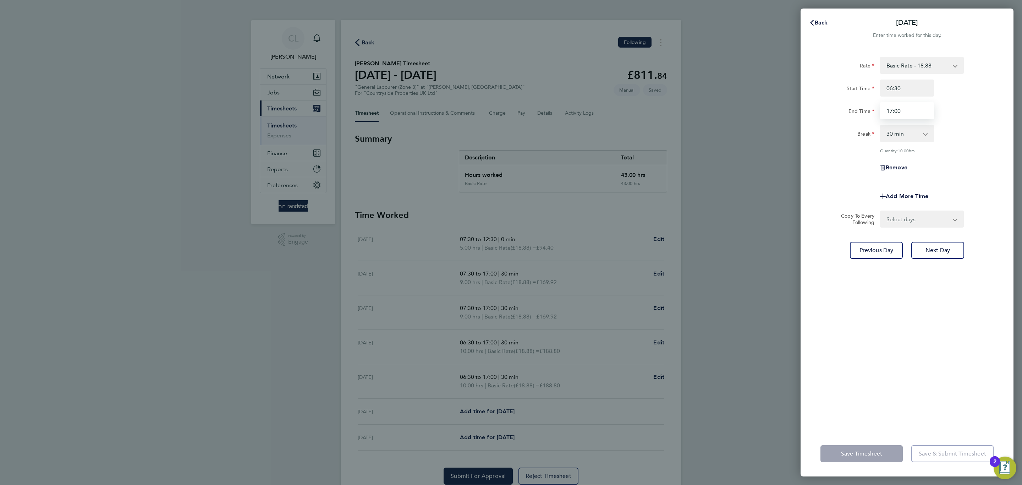
click at [909, 104] on input "17:00" at bounding box center [907, 110] width 54 height 17
drag, startPoint x: 909, startPoint y: 104, endPoint x: 803, endPoint y: 106, distance: 106.8
click at [803, 106] on div "Rate Basic Rate - 18.88 Start Time 06:30 End Time 17:00 Break 0 min 15 min 30 m…" at bounding box center [907, 239] width 213 height 383
click at [969, 201] on div "Add More Time" at bounding box center [907, 196] width 179 height 17
type input "16:00"
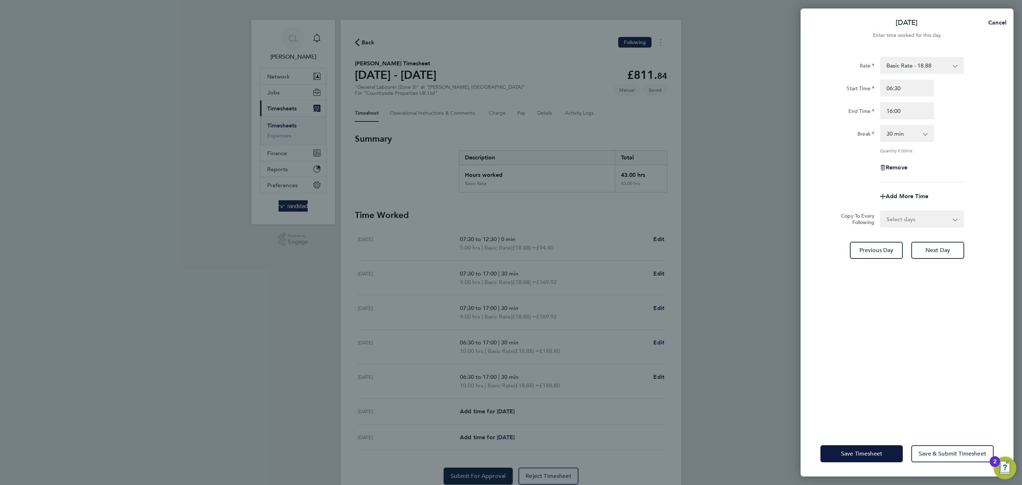
click at [859, 443] on div "Save Timesheet Save & Submit Timesheet" at bounding box center [907, 453] width 213 height 45
click at [855, 447] on button "Save Timesheet" at bounding box center [861, 453] width 82 height 17
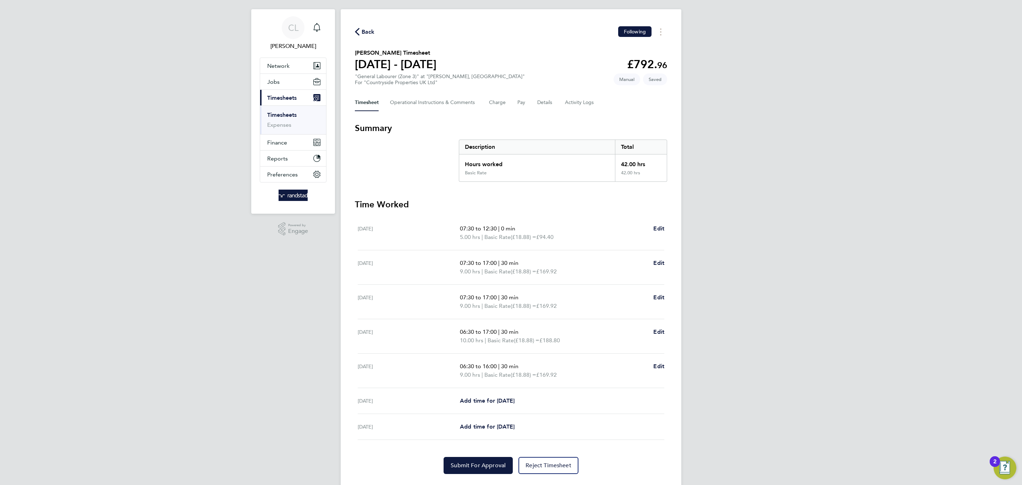
scroll to position [29, 0]
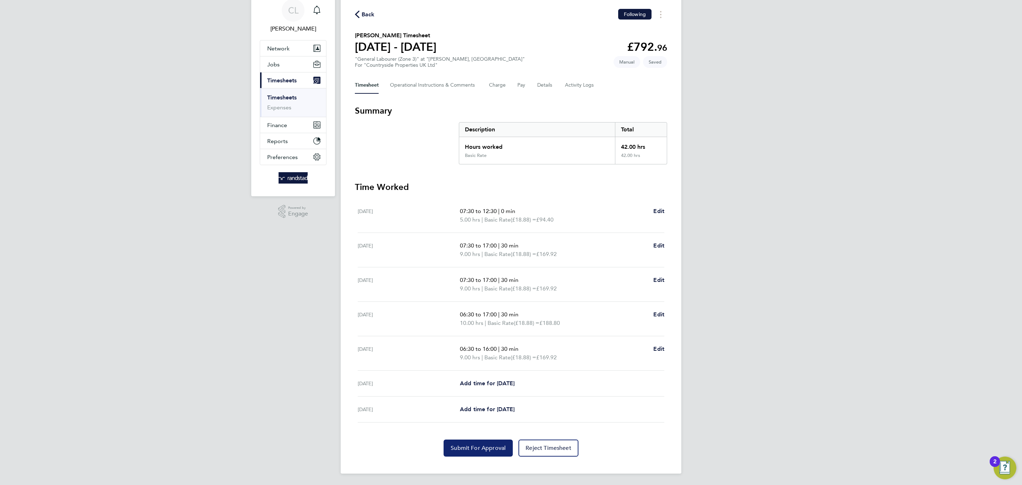
click at [501, 449] on span "Submit For Approval" at bounding box center [478, 447] width 55 height 7
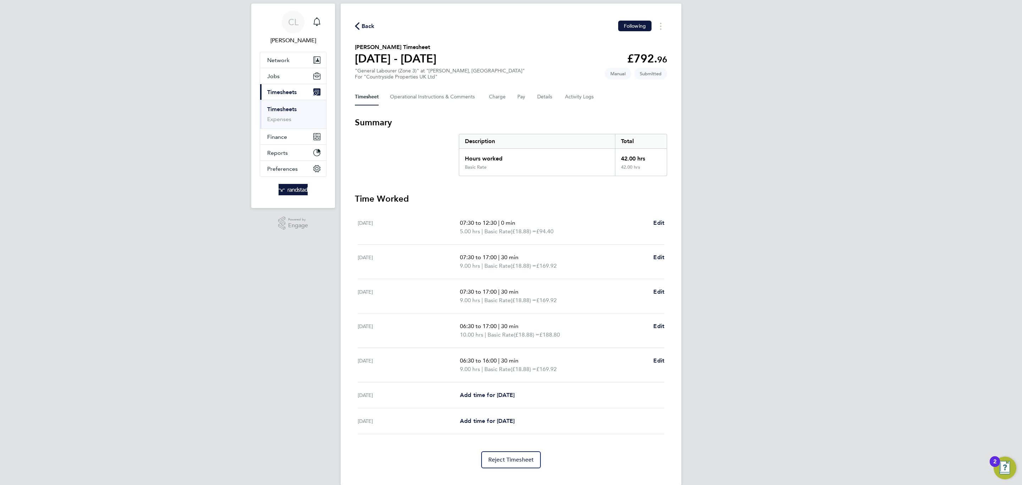
scroll to position [0, 0]
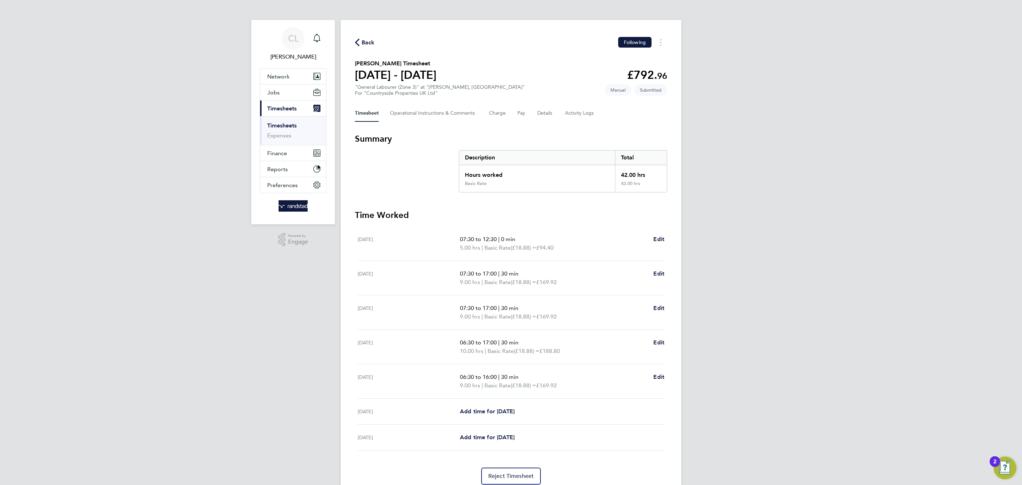
click at [366, 42] on span "Back" at bounding box center [368, 42] width 13 height 9
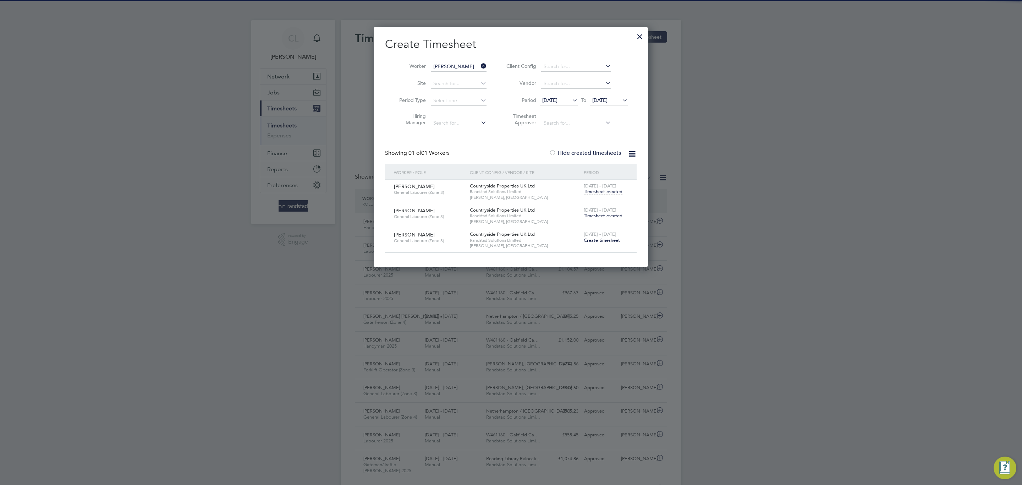
scroll to position [18, 62]
click at [472, 63] on input "[PERSON_NAME]" at bounding box center [459, 67] width 56 height 10
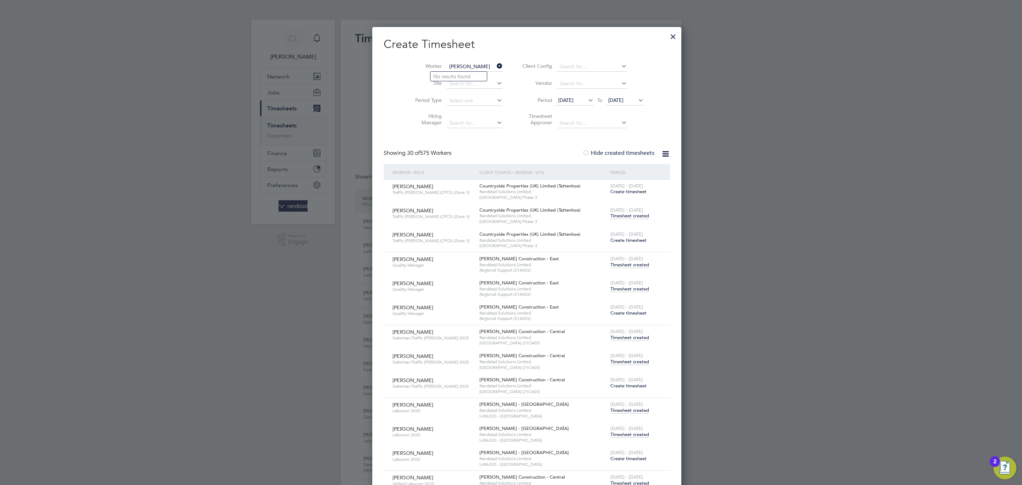
click at [458, 66] on input "thomas lattimer" at bounding box center [475, 67] width 56 height 10
click at [476, 79] on b "Latimer" at bounding box center [496, 76] width 41 height 6
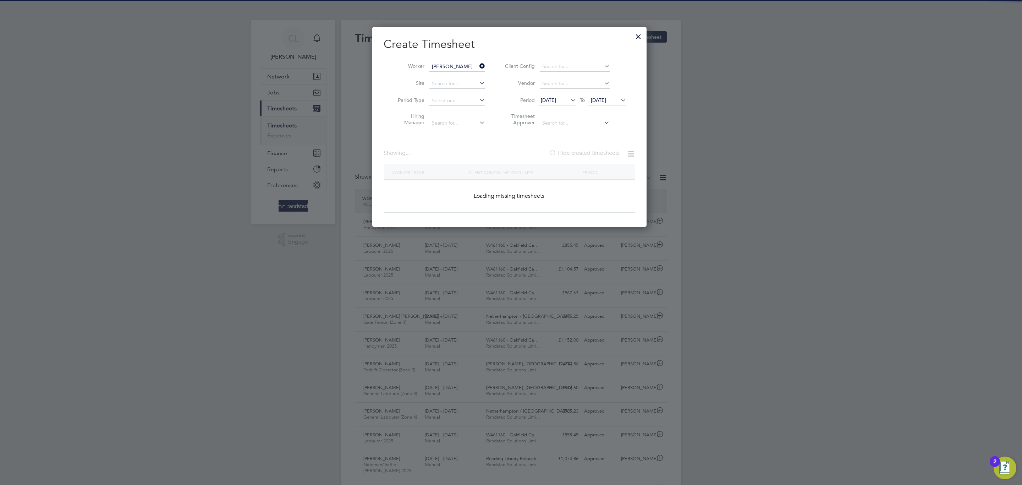
type input "Thomas Latimer"
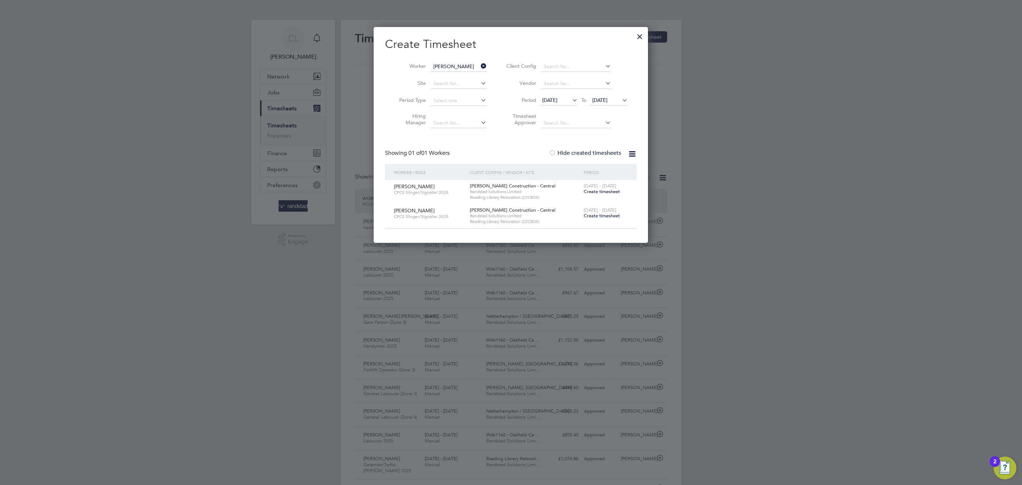
click at [601, 197] on div "[DATE] - [DATE] Create timesheet" at bounding box center [606, 189] width 48 height 19
click at [597, 194] on span "Create timesheet" at bounding box center [602, 191] width 36 height 6
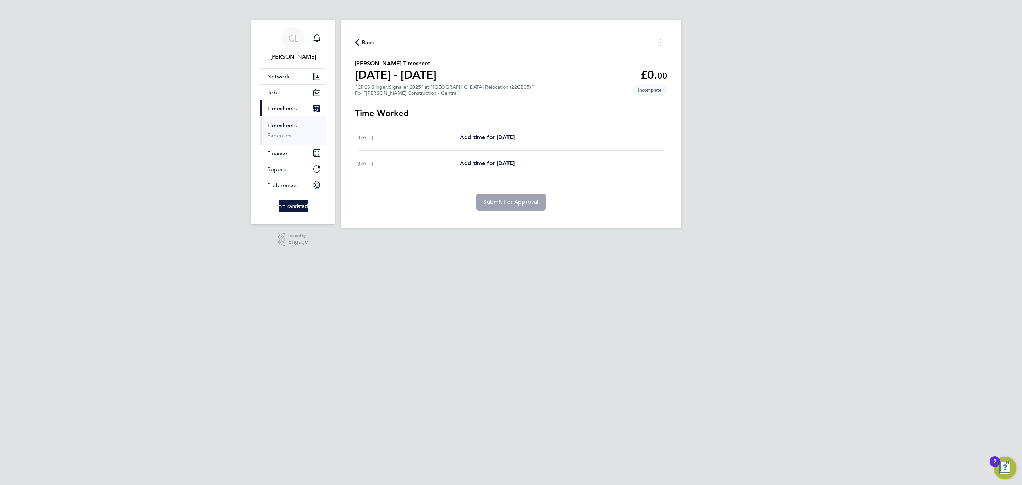
click at [495, 143] on div "Thu 07 Aug Add time for Thu 07 Aug Add time for Thu 07 Aug" at bounding box center [511, 138] width 307 height 26
click at [489, 134] on span "Add time for [DATE]" at bounding box center [487, 137] width 55 height 7
select select "30"
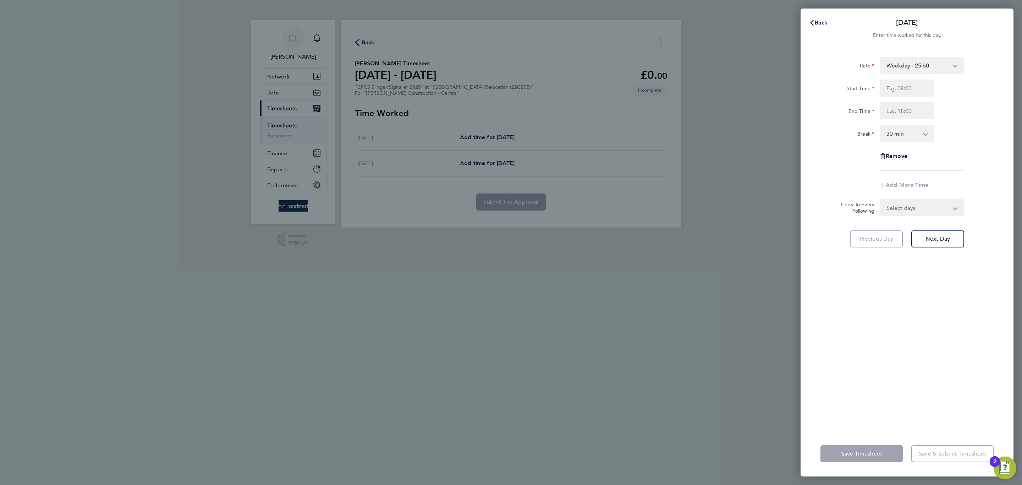
click at [885, 71] on select "Weekday - 25.60 Overtime - 35.21" at bounding box center [918, 65] width 74 height 16
select select "30"
click at [918, 66] on select "Overtime - 35.21 Weekday - 25.60" at bounding box center [918, 65] width 74 height 16
select select "30"
click at [909, 91] on input "Start Time" at bounding box center [907, 87] width 54 height 17
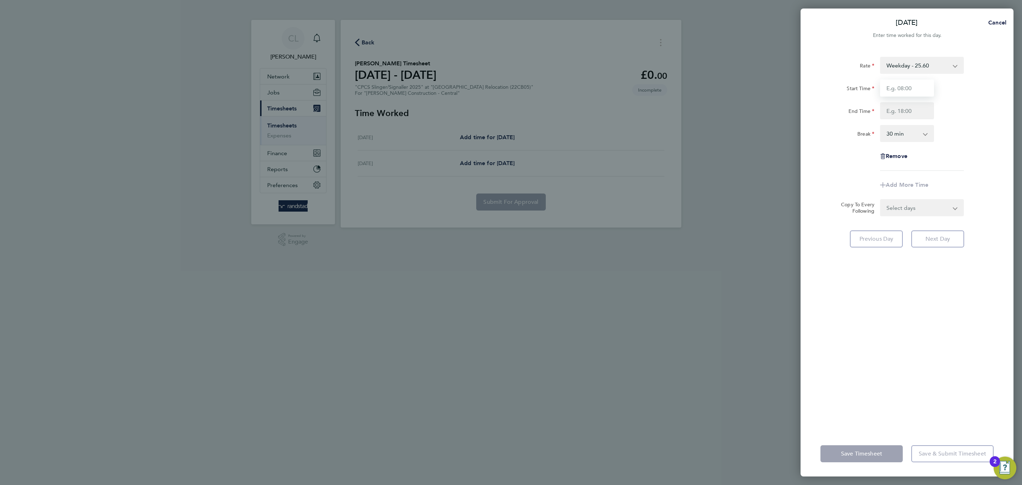
type input "07:30"
click at [909, 112] on input "End Time" at bounding box center [907, 110] width 54 height 17
type input "17:00"
click at [909, 88] on input "07:30" at bounding box center [907, 87] width 54 height 17
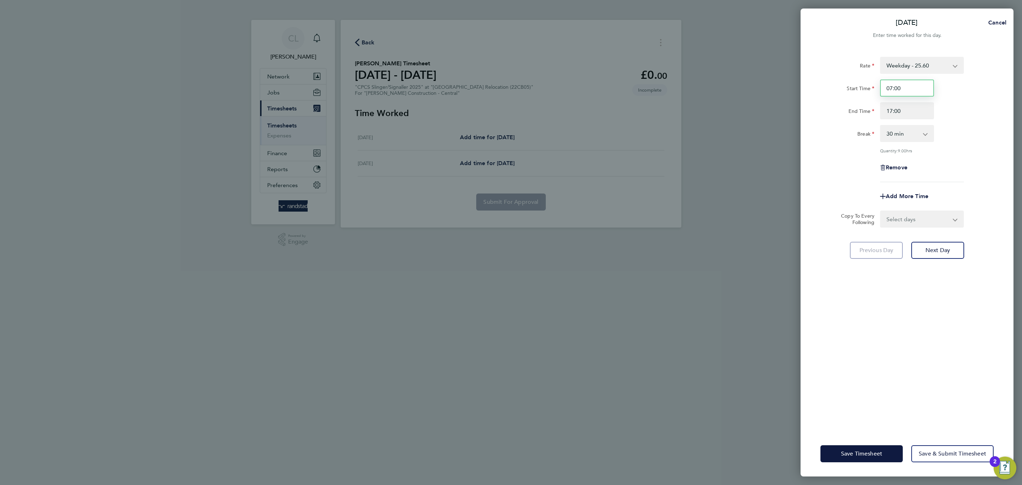
type input "07:00"
click at [906, 116] on input "17:00" at bounding box center [907, 110] width 54 height 17
drag, startPoint x: 906, startPoint y: 116, endPoint x: 872, endPoint y: 118, distance: 33.8
click at [872, 118] on div "End Time 17:00" at bounding box center [907, 110] width 179 height 17
type input "17:30"
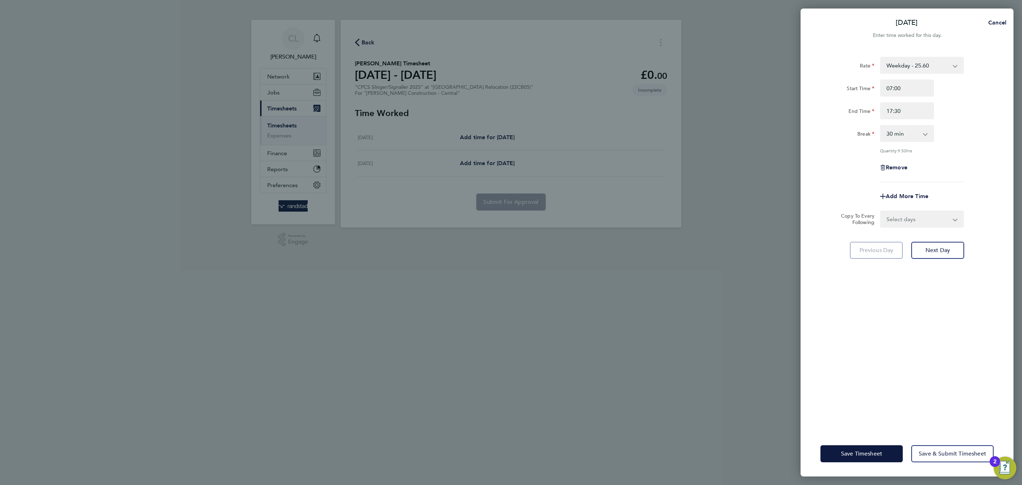
click at [937, 168] on div "Remove" at bounding box center [907, 167] width 179 height 17
click at [933, 213] on select "Select days Friday" at bounding box center [918, 219] width 75 height 16
select select "FRI"
click at [881, 211] on select "Select days Friday" at bounding box center [918, 219] width 75 height 16
click at [840, 454] on button "Save Timesheet" at bounding box center [861, 453] width 82 height 17
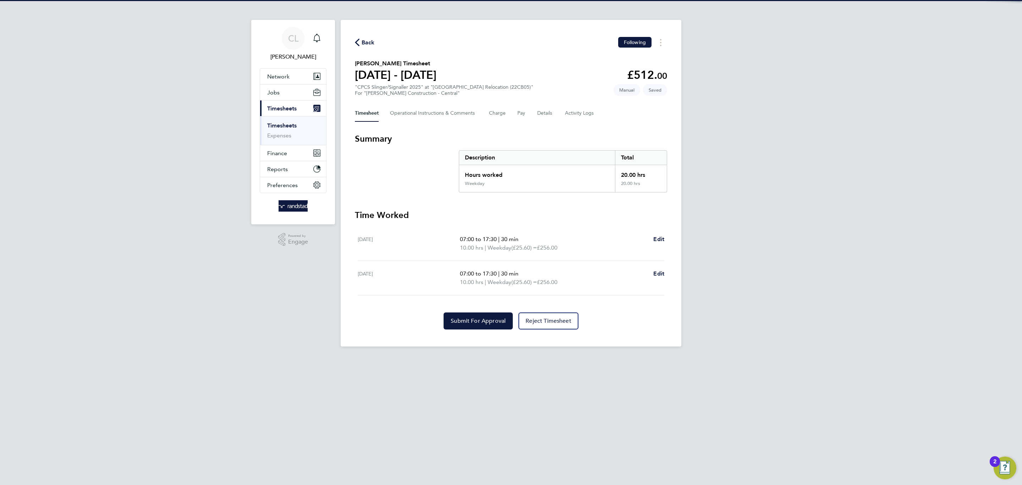
click at [464, 309] on section "Time Worked Thu 07 Aug 07:00 to 17:30 | 30 min 10.00 hrs | Weekday (£25.60) = £…" at bounding box center [511, 269] width 312 height 120
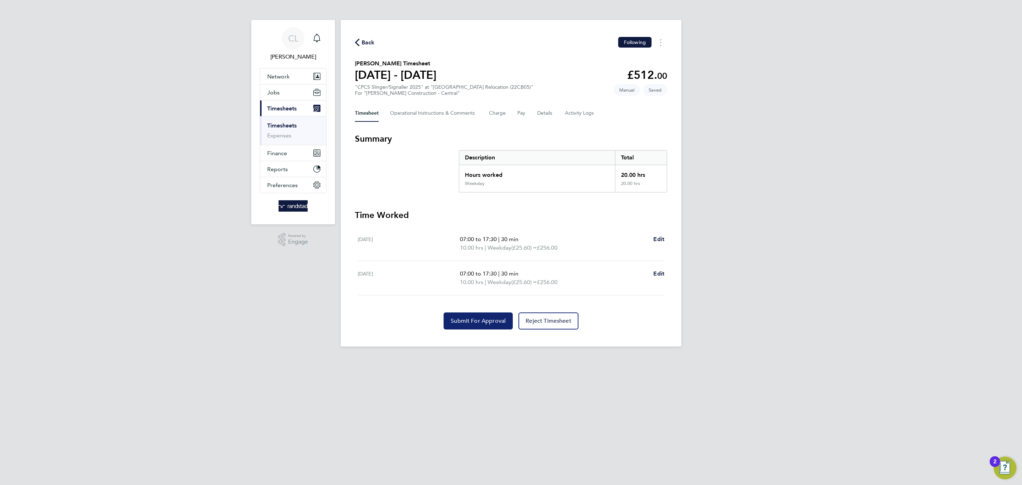
click at [463, 318] on span "Submit For Approval" at bounding box center [478, 320] width 55 height 7
click at [373, 41] on span "Back" at bounding box center [368, 42] width 13 height 9
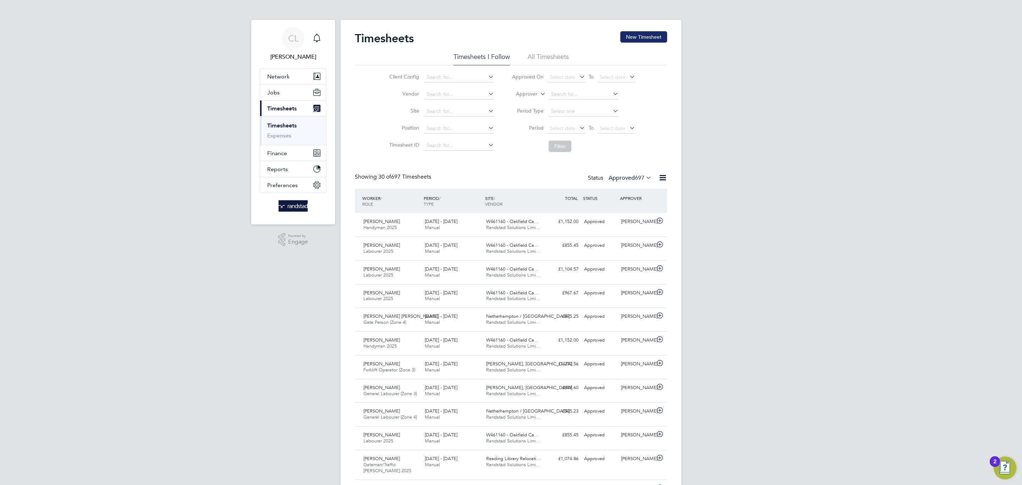
click at [632, 37] on button "New Timesheet" at bounding box center [643, 36] width 47 height 11
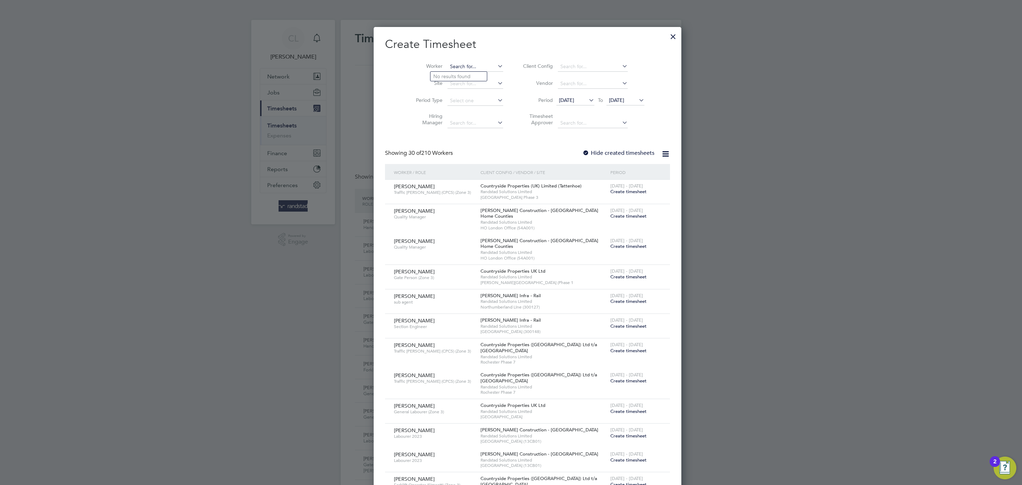
click at [456, 68] on input at bounding box center [475, 67] width 56 height 10
type input "[PERSON_NAME]"
click at [496, 64] on icon at bounding box center [496, 66] width 0 height 10
click at [453, 90] on li "Site" at bounding box center [457, 83] width 110 height 17
click at [451, 84] on input at bounding box center [475, 84] width 56 height 10
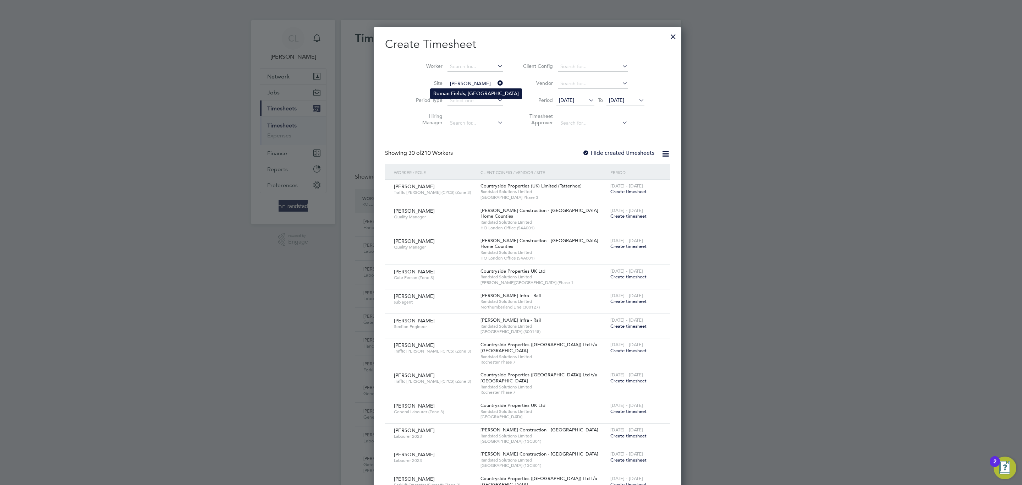
click at [442, 95] on b "Roman" at bounding box center [441, 93] width 16 height 6
type input "[PERSON_NAME], [GEOGRAPHIC_DATA]"
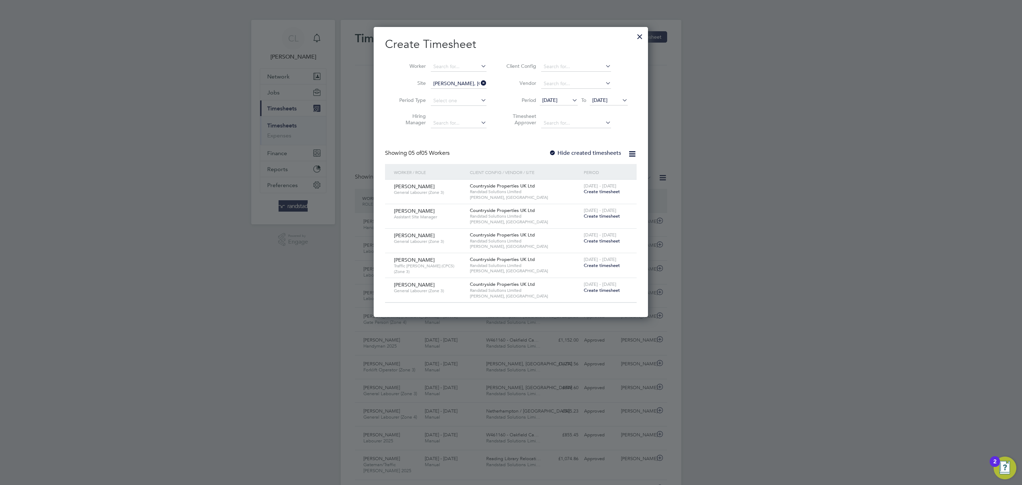
click at [553, 150] on div at bounding box center [552, 153] width 7 height 7
click at [556, 154] on div at bounding box center [552, 153] width 7 height 7
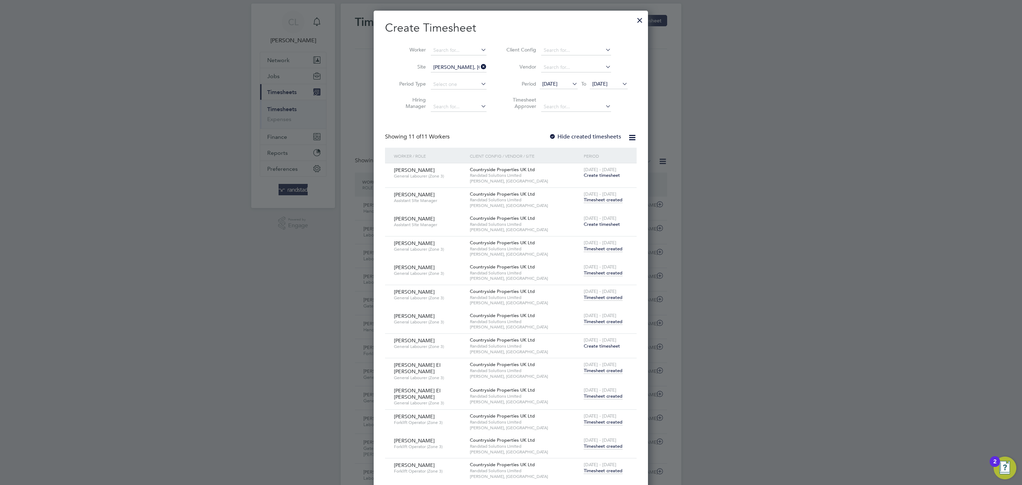
click at [611, 274] on span "Timesheet created" at bounding box center [603, 273] width 39 height 6
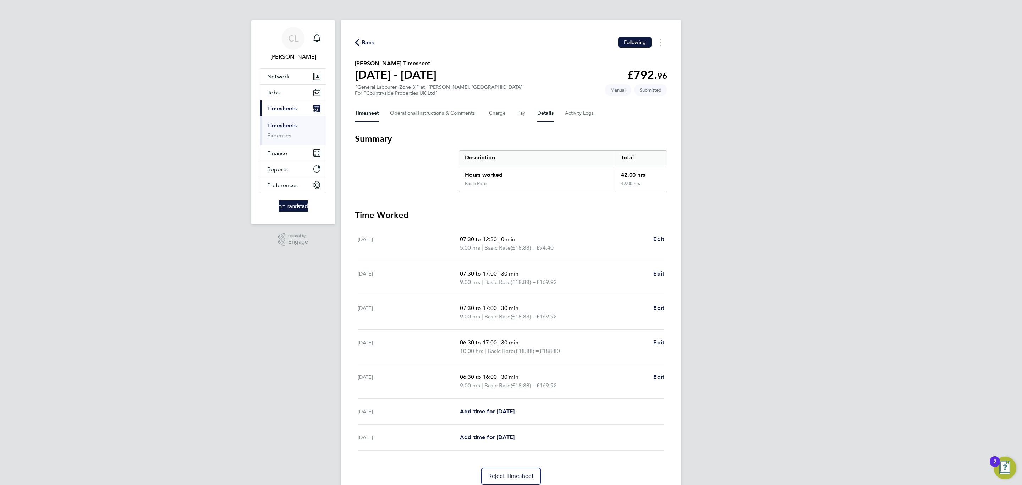
click at [537, 116] on button "Details" at bounding box center [545, 113] width 16 height 17
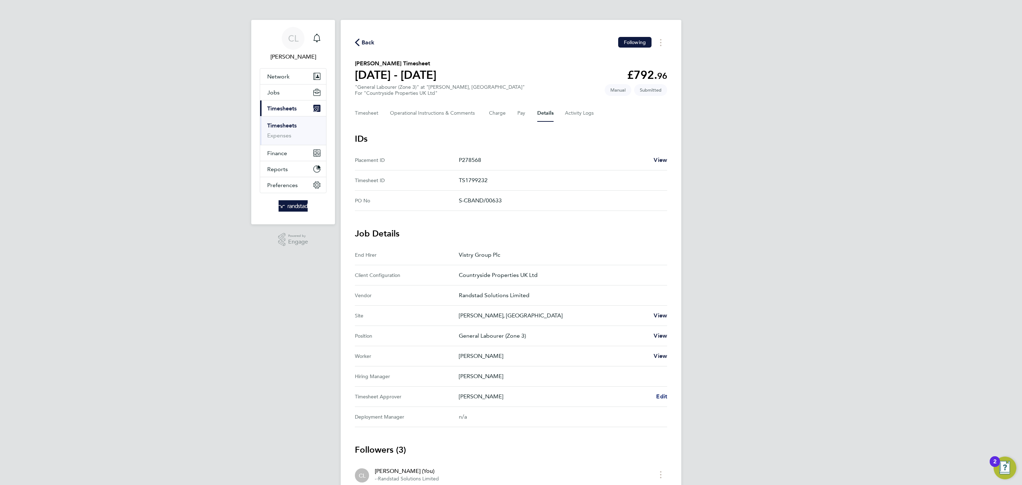
click at [658, 394] on span "Edit" at bounding box center [661, 396] width 11 height 7
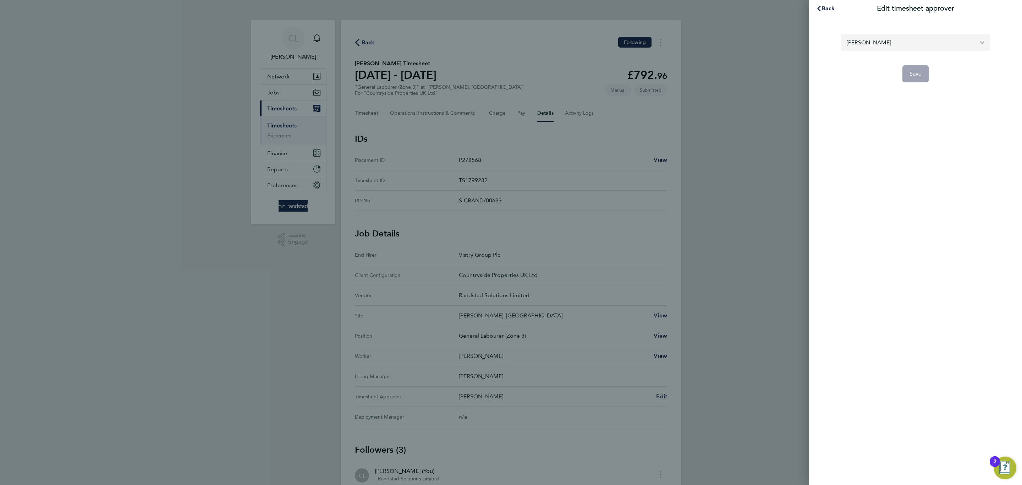
click at [859, 50] on input "Daniel Fellows" at bounding box center [915, 42] width 149 height 17
click at [868, 54] on li "[PERSON_NAME]" at bounding box center [915, 59] width 149 height 17
type input "[PERSON_NAME]"
click at [913, 79] on button "Save" at bounding box center [915, 73] width 27 height 17
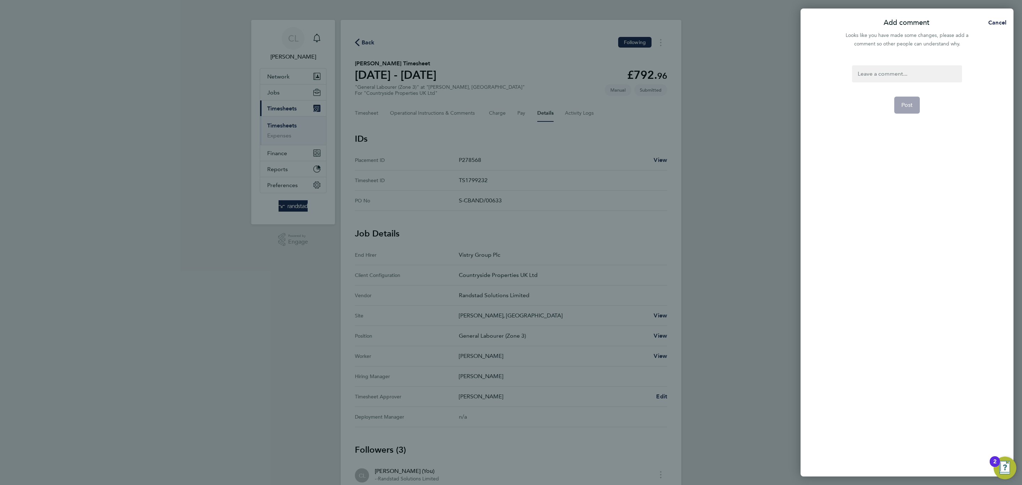
click at [881, 68] on div at bounding box center [907, 73] width 110 height 17
click at [911, 108] on button "Post" at bounding box center [907, 105] width 26 height 17
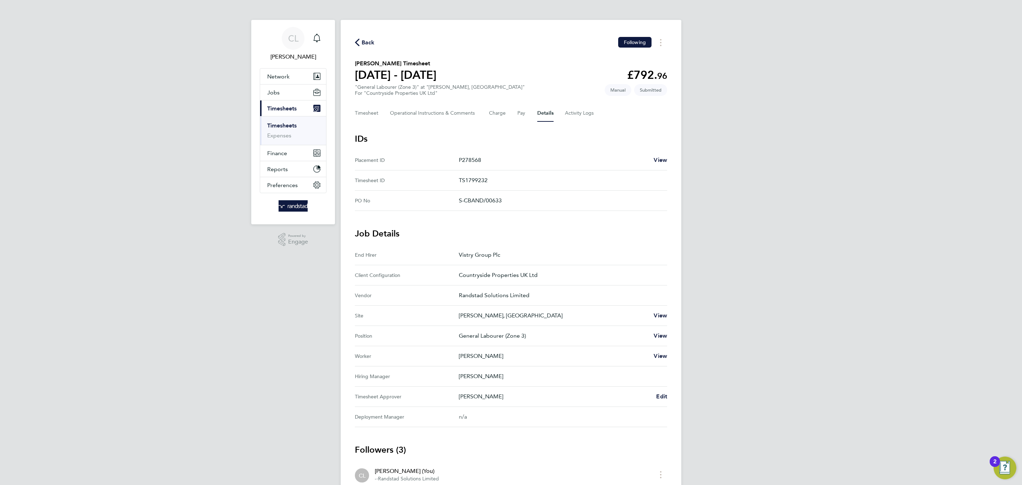
click at [356, 44] on icon "button" at bounding box center [357, 42] width 5 height 7
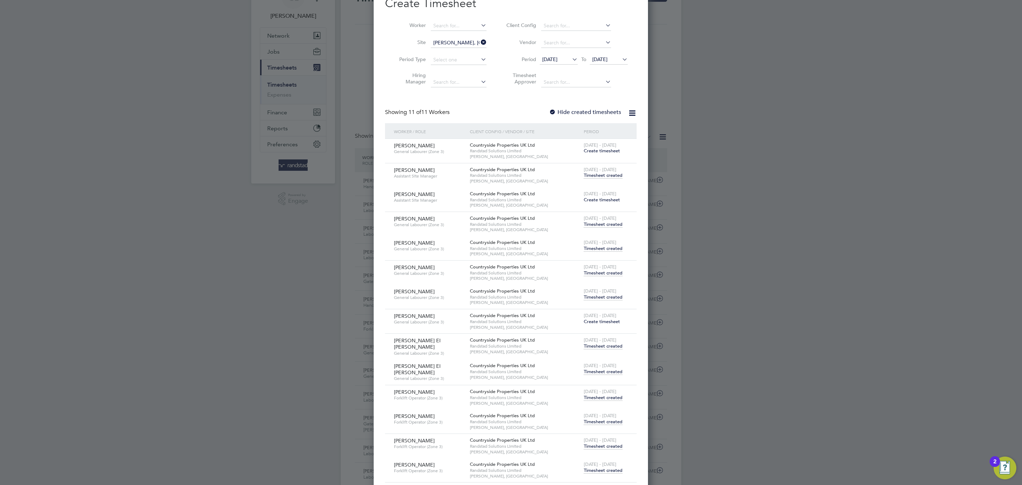
click at [599, 296] on span "Timesheet created" at bounding box center [603, 297] width 39 height 6
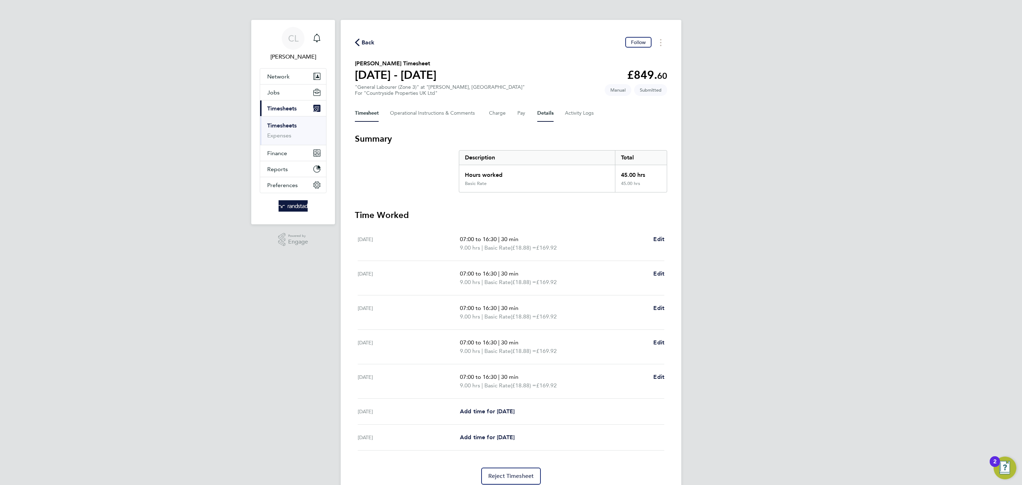
click at [542, 113] on button "Details" at bounding box center [545, 113] width 16 height 17
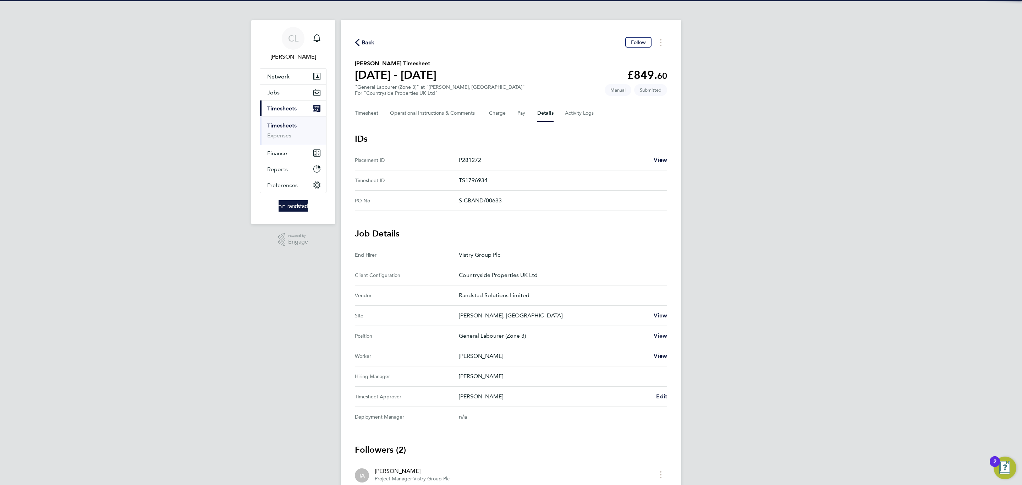
click at [665, 389] on Approver "Timesheet Approver Daniel Fellows Edit" at bounding box center [511, 396] width 312 height 20
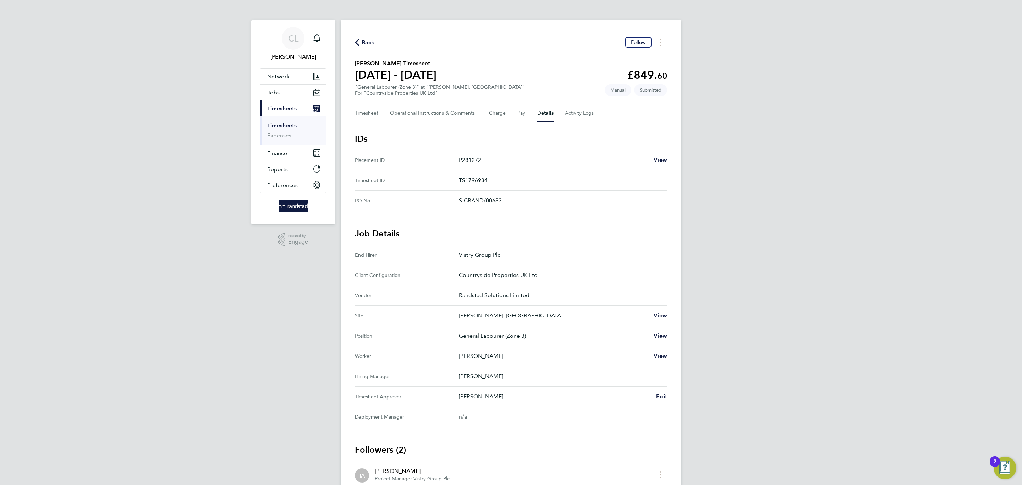
click at [665, 401] on Approver "Timesheet Approver Daniel Fellows Edit" at bounding box center [511, 396] width 312 height 20
click at [664, 400] on span "Edit" at bounding box center [661, 396] width 11 height 7
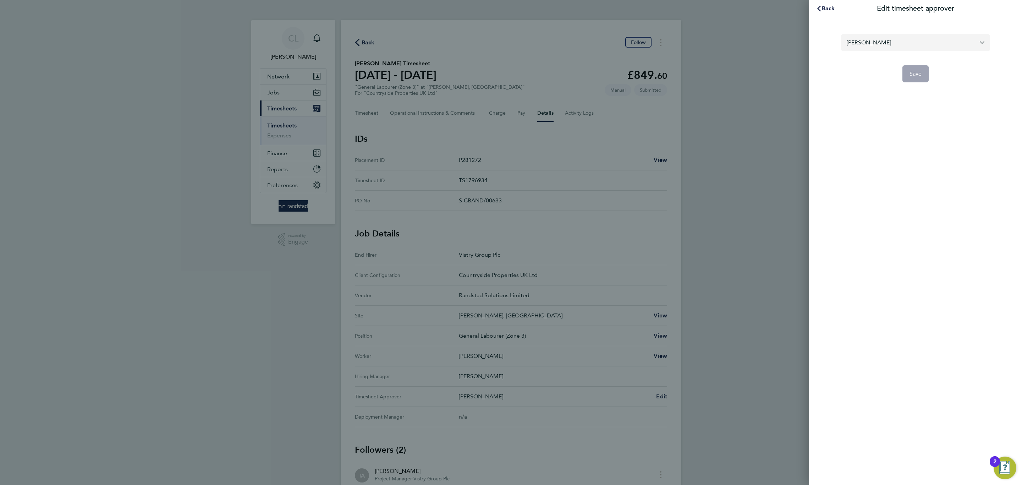
click at [849, 49] on input "Daniel Fellows" at bounding box center [915, 42] width 149 height 17
click at [881, 59] on li "[PERSON_NAME]" at bounding box center [915, 59] width 149 height 17
type input "[PERSON_NAME]"
click at [910, 70] on span "Save" at bounding box center [915, 73] width 12 height 7
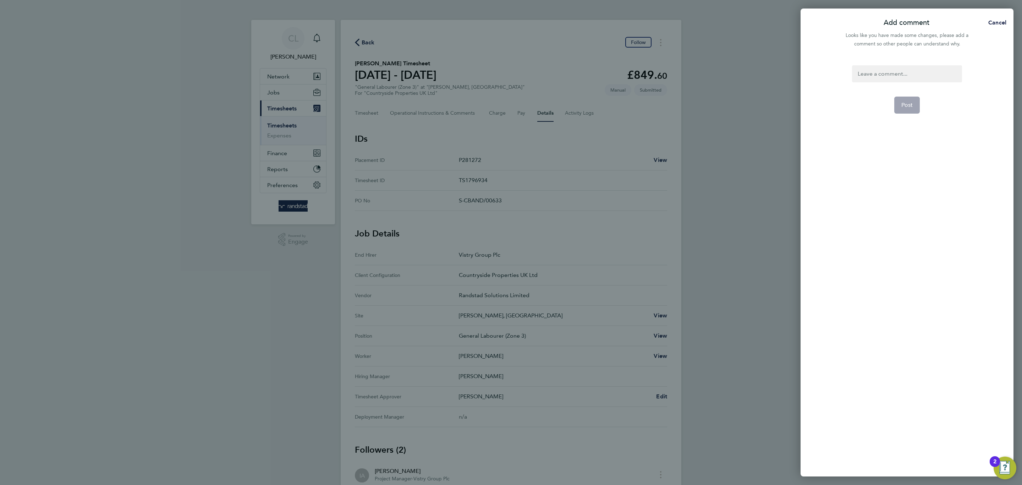
click at [911, 75] on div at bounding box center [907, 73] width 110 height 17
click at [912, 70] on div at bounding box center [907, 73] width 110 height 17
click at [901, 103] on span "Post" at bounding box center [907, 104] width 12 height 7
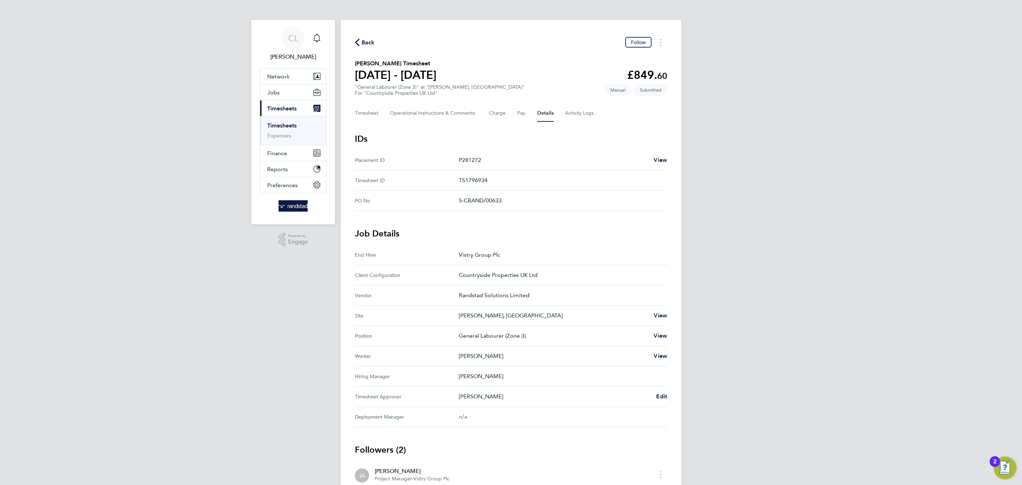
click at [363, 43] on span "Back" at bounding box center [368, 42] width 13 height 9
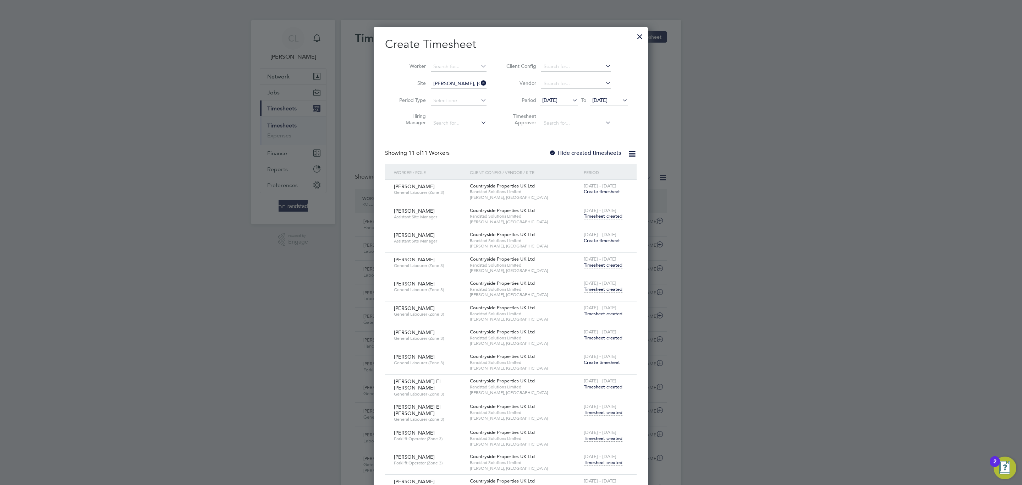
click at [606, 287] on span "Timesheet created" at bounding box center [603, 289] width 39 height 6
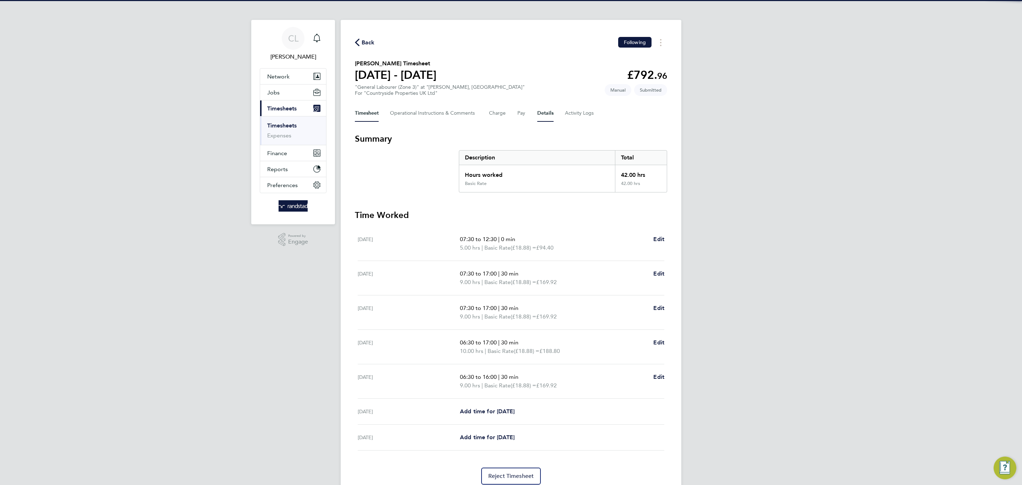
drag, startPoint x: 527, startPoint y: 111, endPoint x: 542, endPoint y: 114, distance: 15.2
click at [536, 112] on div "Timesheet Operational Instructions & Comments Charge Pay Details Activity Logs" at bounding box center [511, 113] width 312 height 17
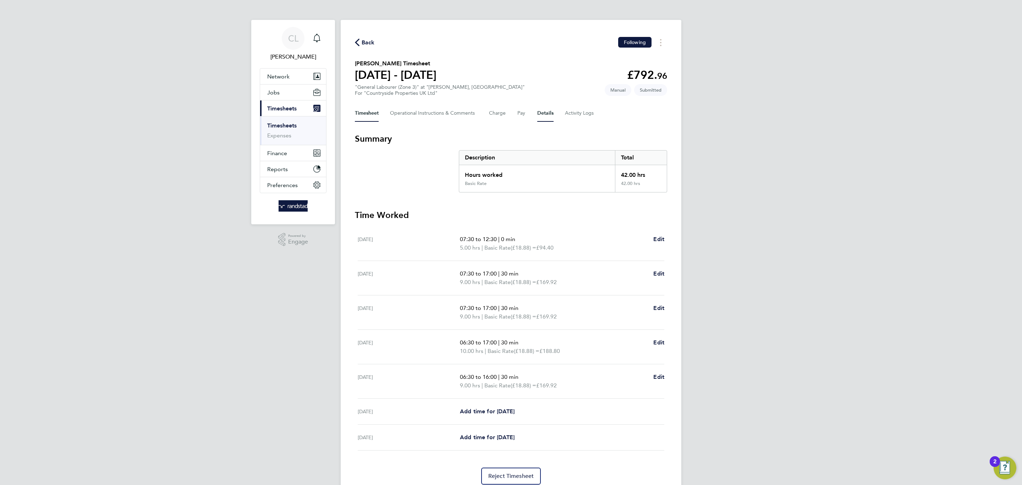
click at [545, 115] on button "Details" at bounding box center [545, 113] width 16 height 17
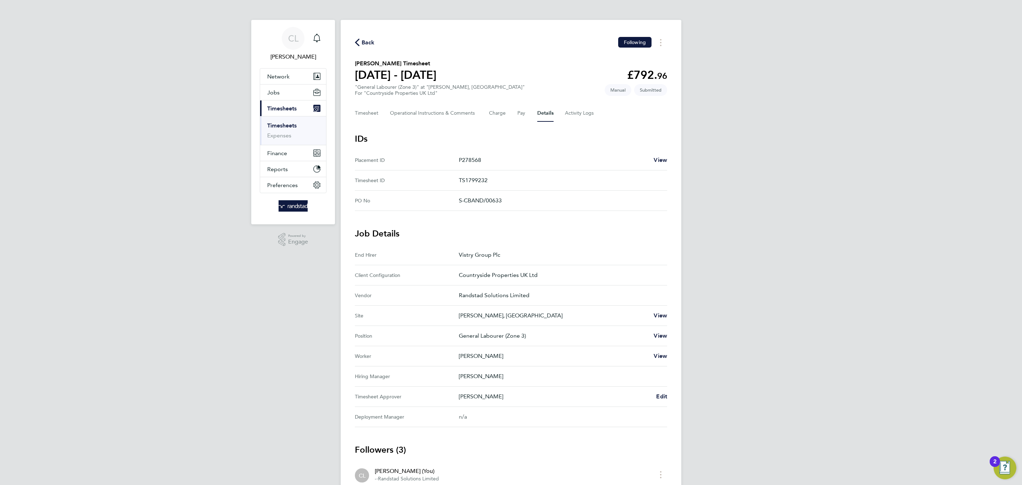
click at [364, 42] on span "Back" at bounding box center [368, 42] width 13 height 9
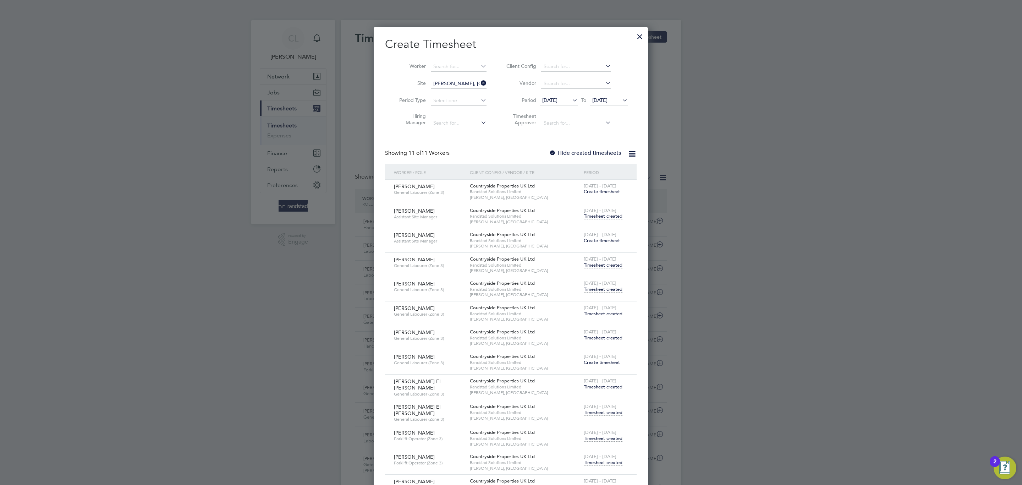
click at [595, 285] on span "[DATE] - [DATE]" at bounding box center [600, 283] width 33 height 6
click at [598, 287] on span "Timesheet created" at bounding box center [603, 289] width 39 height 6
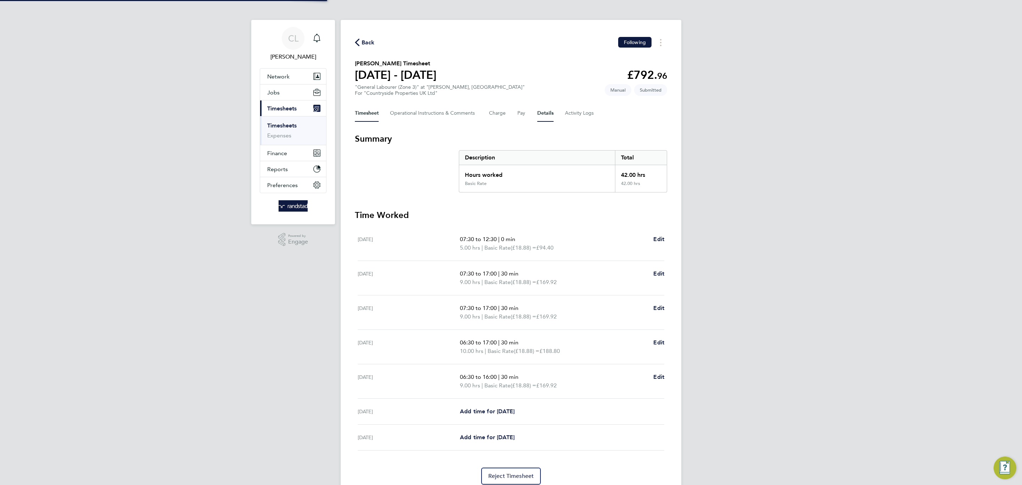
click at [547, 108] on button "Details" at bounding box center [545, 113] width 16 height 17
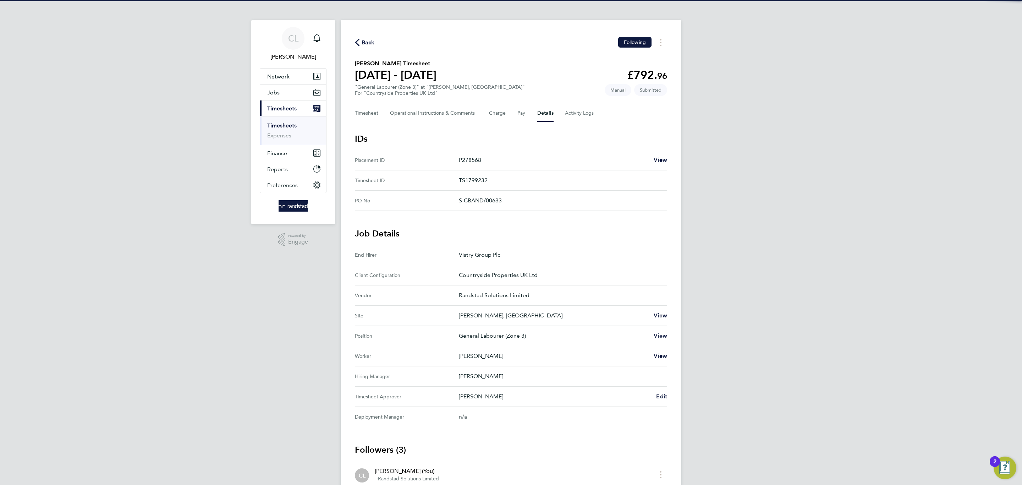
click at [364, 42] on span "Back" at bounding box center [368, 42] width 13 height 9
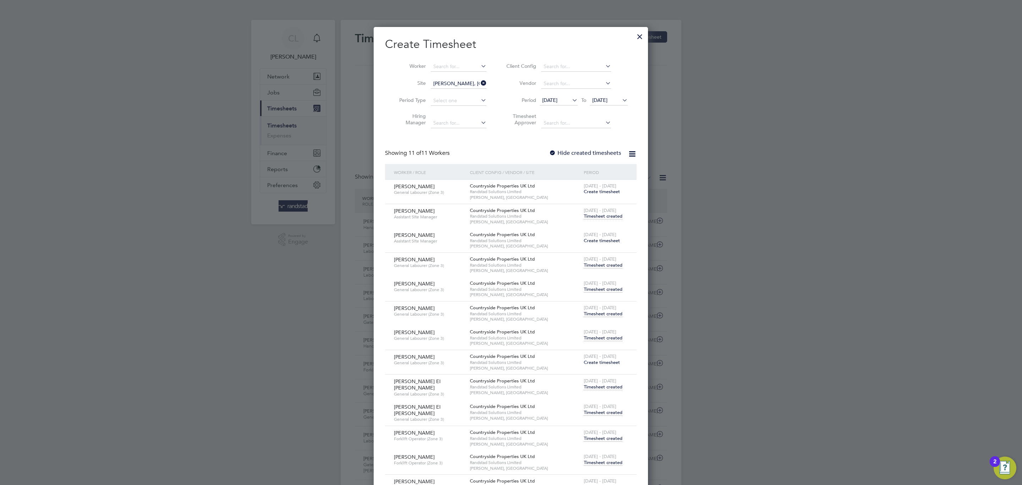
click at [610, 340] on span "Timesheet created" at bounding box center [603, 338] width 39 height 6
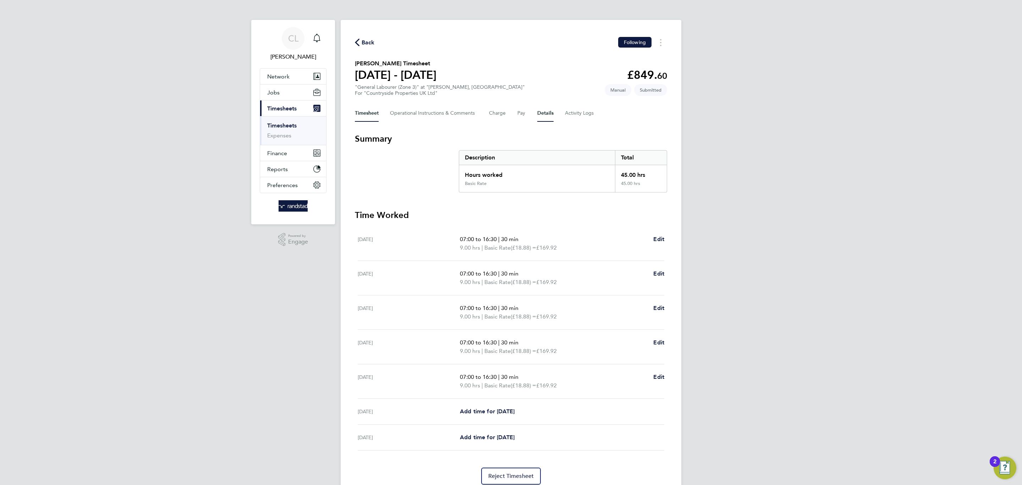
click at [551, 117] on button "Details" at bounding box center [545, 113] width 16 height 17
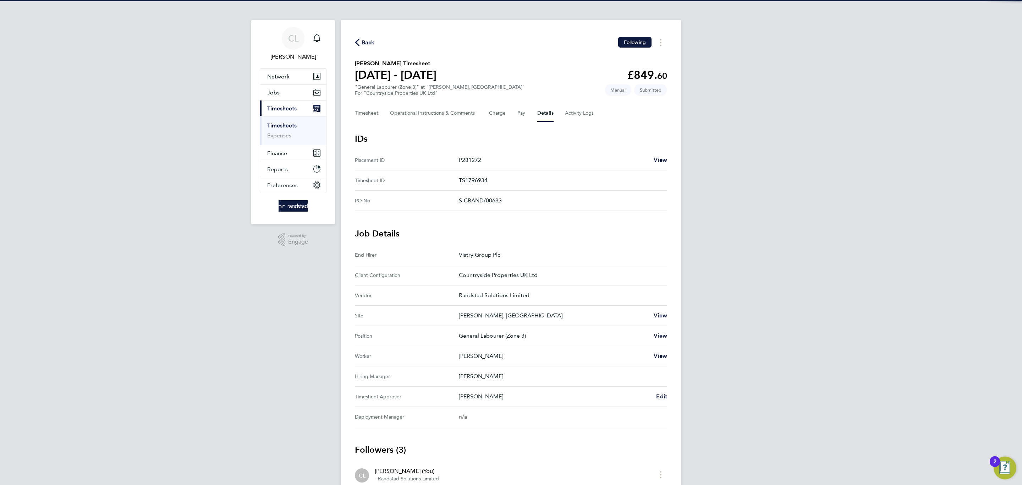
click at [368, 41] on span "Back" at bounding box center [368, 42] width 13 height 9
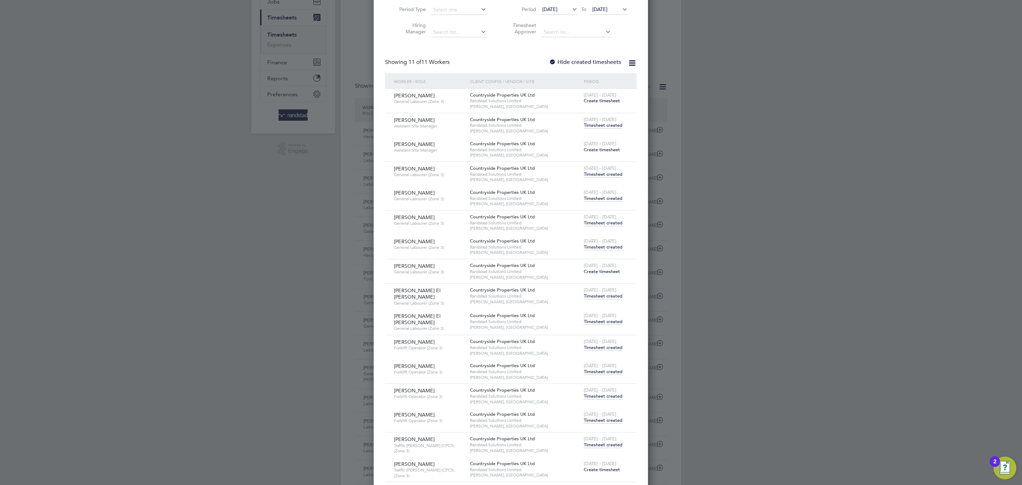
click at [604, 320] on span "Timesheet created" at bounding box center [603, 321] width 39 height 6
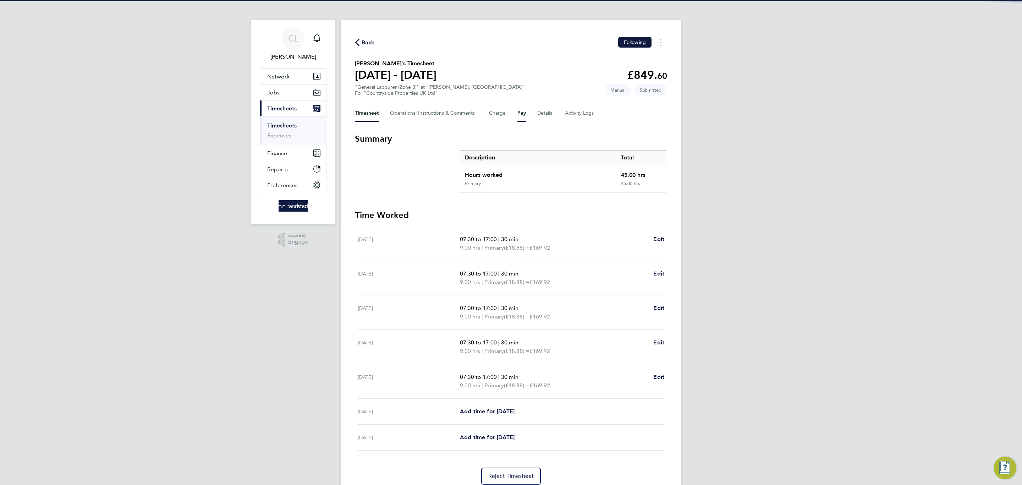
click at [523, 112] on button "Pay" at bounding box center [521, 113] width 9 height 17
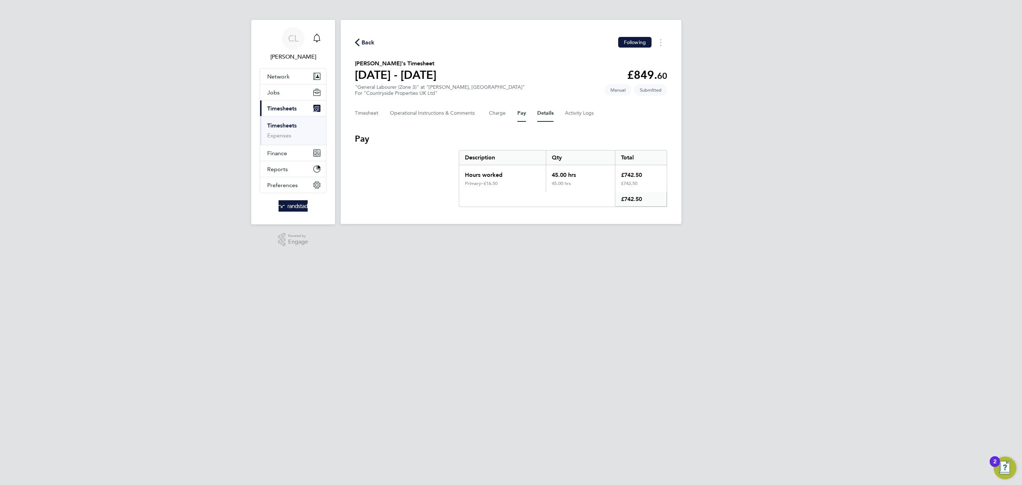
click at [540, 112] on button "Details" at bounding box center [545, 113] width 16 height 17
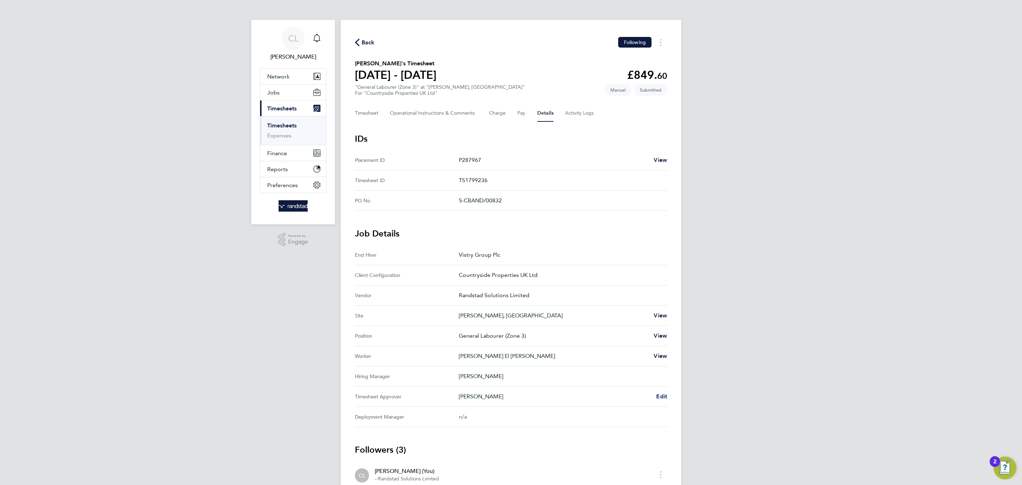
click at [663, 400] on span "Edit" at bounding box center [661, 396] width 11 height 7
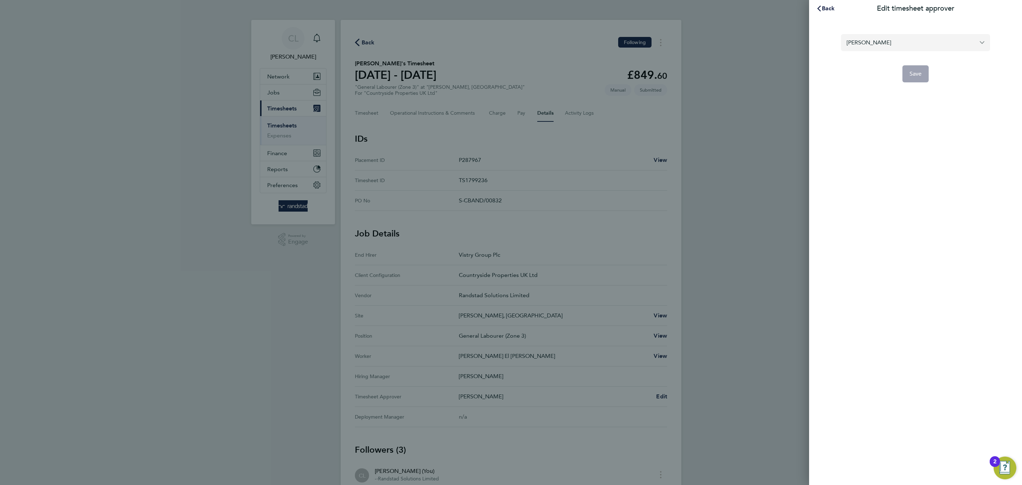
click at [875, 44] on input "Daniel Fellows" at bounding box center [915, 42] width 149 height 17
click at [880, 57] on li "[PERSON_NAME]" at bounding box center [915, 59] width 149 height 17
type input "[PERSON_NAME]"
click at [922, 81] on button "Save" at bounding box center [915, 73] width 27 height 17
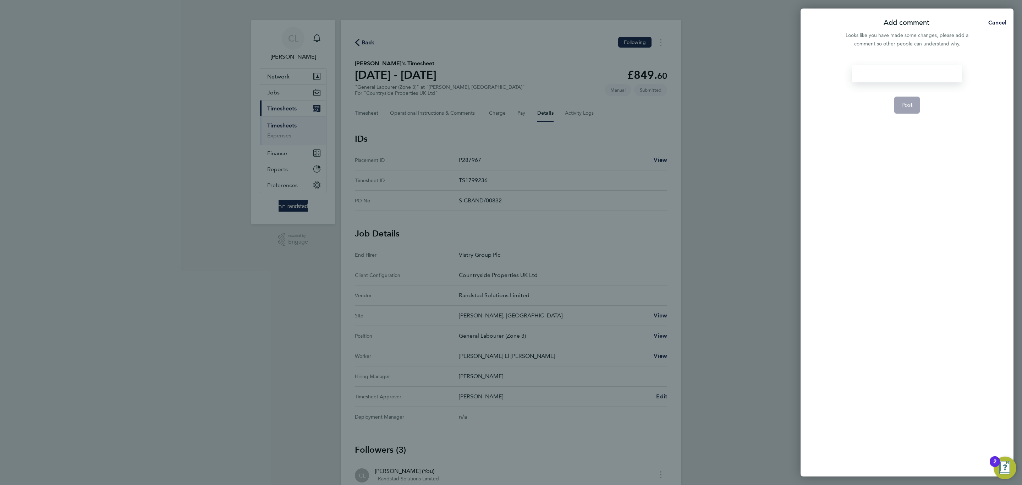
click at [887, 79] on div at bounding box center [907, 73] width 110 height 17
click at [904, 114] on form "ts Post" at bounding box center [906, 199] width 115 height 268
click at [902, 103] on span "Post" at bounding box center [907, 104] width 12 height 7
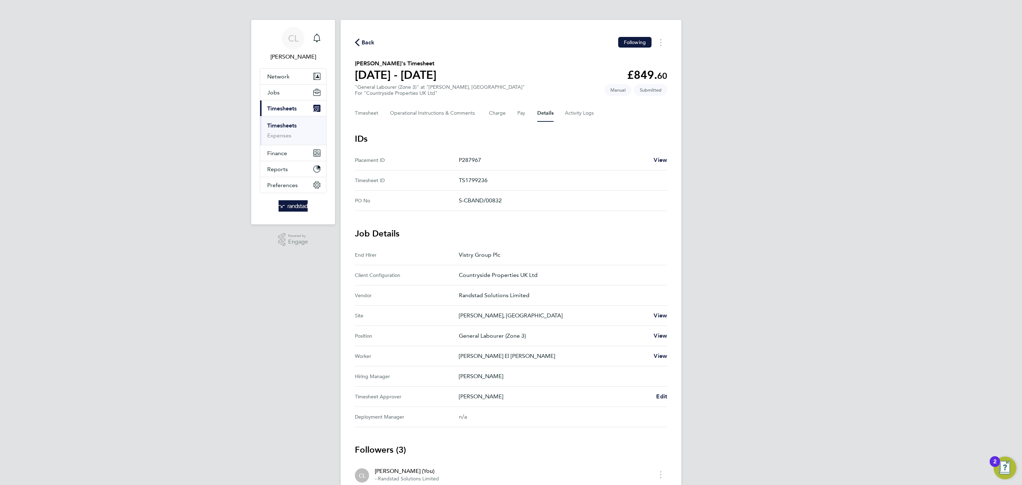
click at [370, 43] on span "Back" at bounding box center [368, 42] width 13 height 9
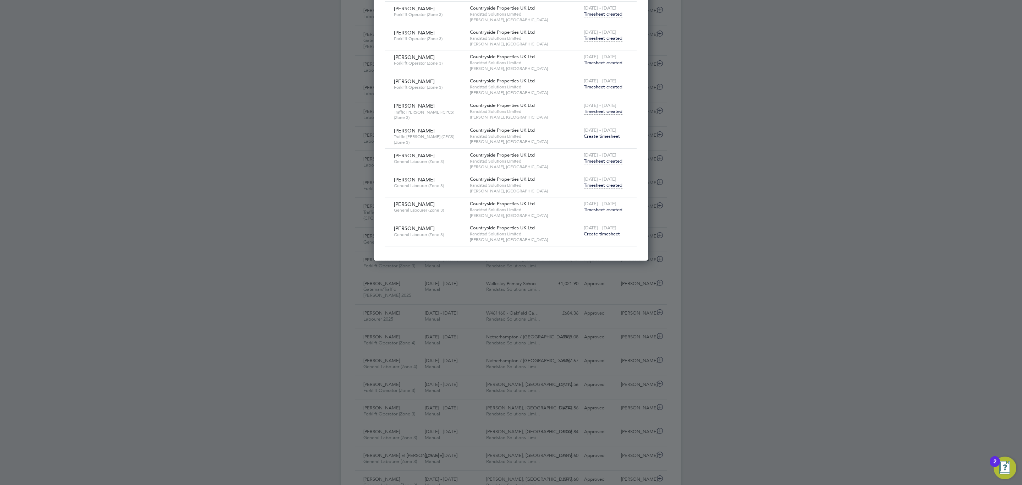
click at [599, 35] on span "Timesheet created" at bounding box center [603, 38] width 39 height 6
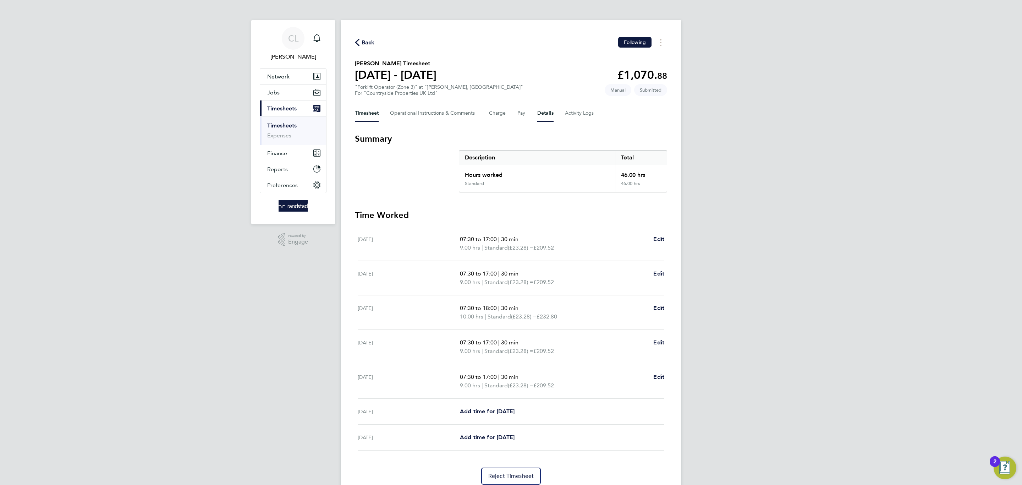
click at [545, 115] on button "Details" at bounding box center [545, 113] width 16 height 17
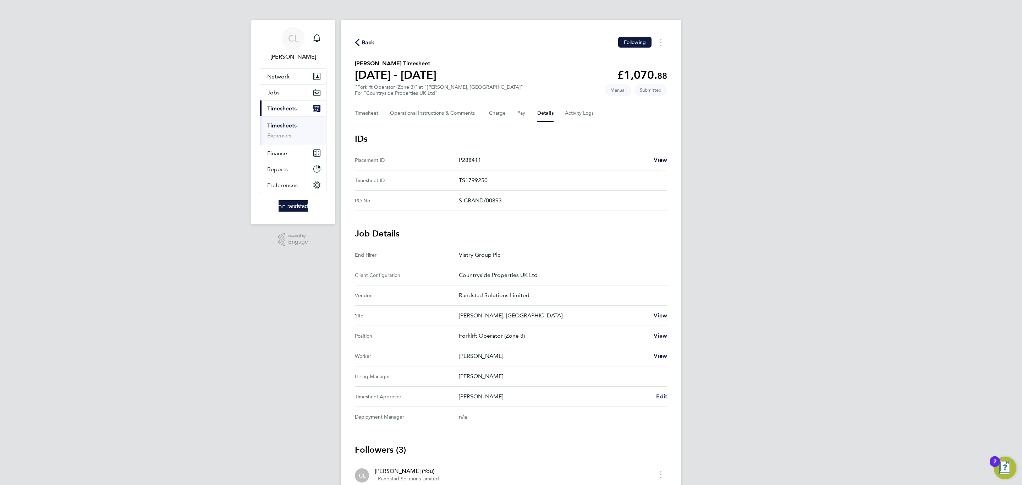
click at [665, 393] on Approver "Timesheet Approver Daniel Fellows Edit" at bounding box center [511, 396] width 312 height 20
click at [665, 393] on span "Edit" at bounding box center [661, 396] width 11 height 7
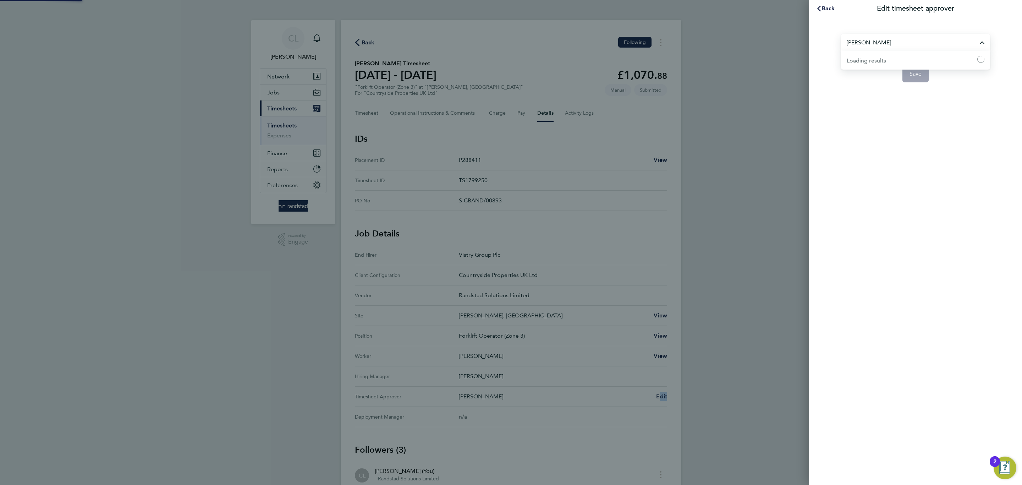
click at [911, 36] on input "Daniel Fellows" at bounding box center [915, 42] width 149 height 17
click at [911, 52] on li "[PERSON_NAME]" at bounding box center [915, 59] width 149 height 17
type input "[PERSON_NAME]"
click at [922, 86] on div "Adrian Faur Save" at bounding box center [915, 54] width 213 height 74
click at [919, 81] on button "Save" at bounding box center [915, 73] width 27 height 17
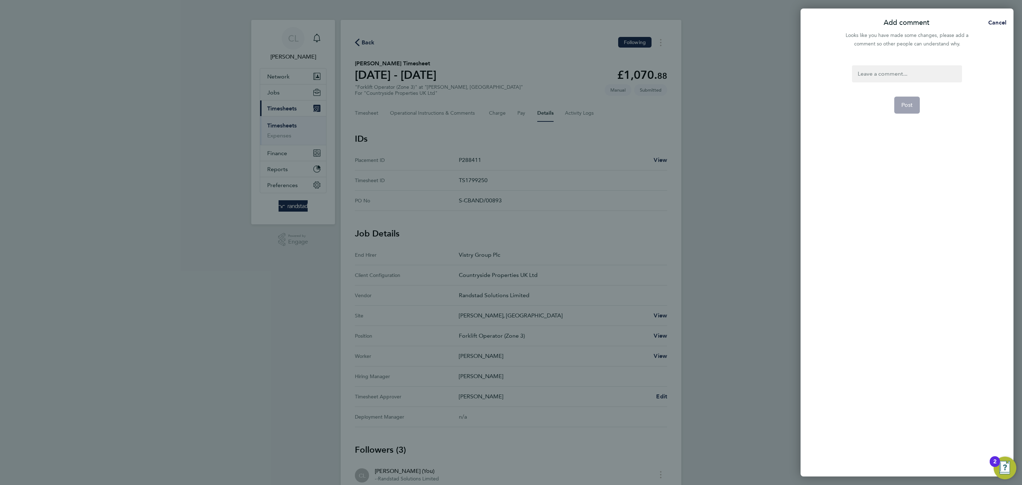
click at [901, 72] on div at bounding box center [907, 73] width 110 height 17
click at [869, 76] on div at bounding box center [907, 73] width 110 height 17
click at [907, 107] on span "Post" at bounding box center [907, 104] width 12 height 7
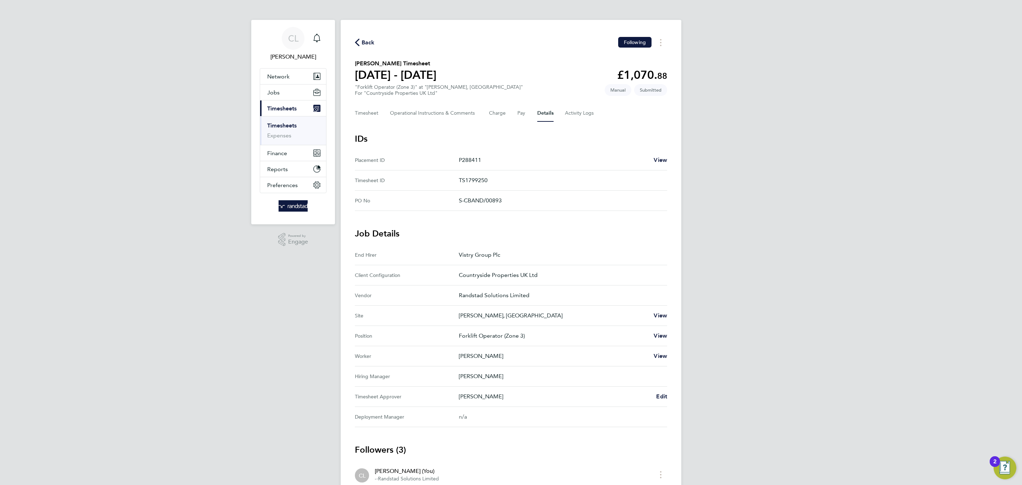
click at [363, 40] on span "Back" at bounding box center [368, 42] width 13 height 9
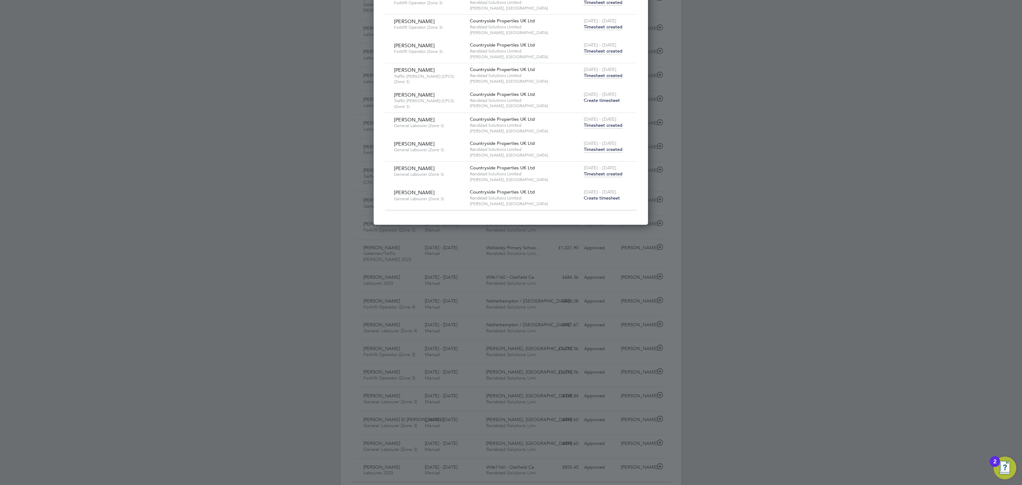
click at [609, 49] on span "Timesheet created" at bounding box center [603, 51] width 39 height 6
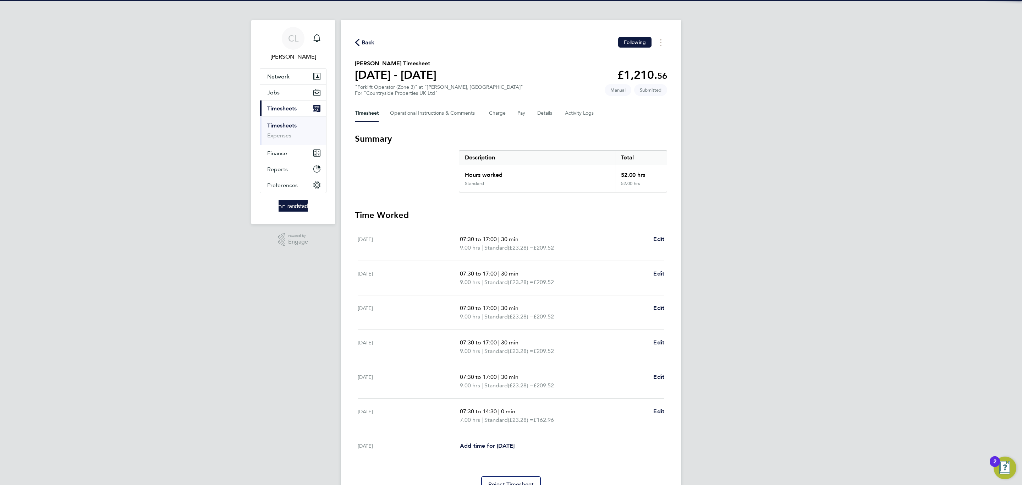
click at [547, 121] on div "Back Following Dawid Mojzyk's Timesheet 04 - 10 Aug 2025 £1,210. 56 "Forklift O…" at bounding box center [511, 265] width 341 height 490
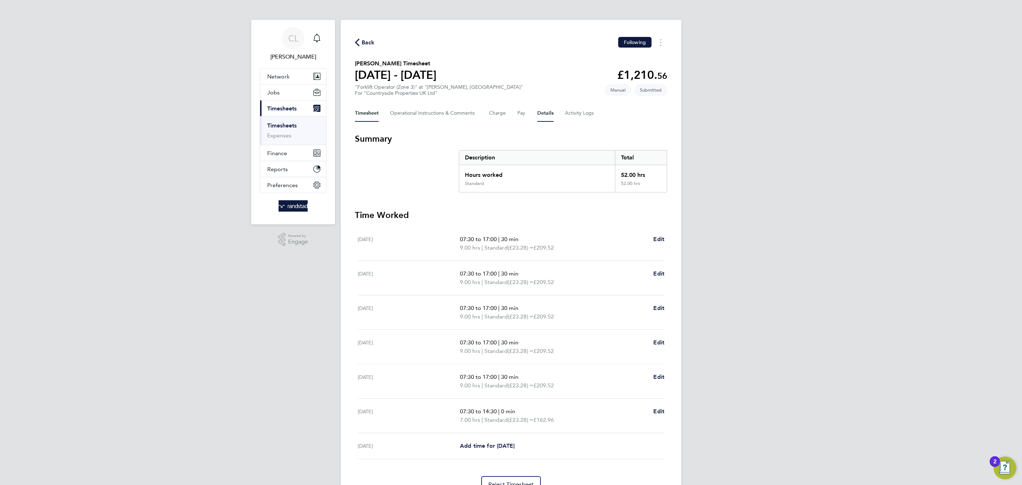
click at [544, 111] on button "Details" at bounding box center [545, 113] width 16 height 17
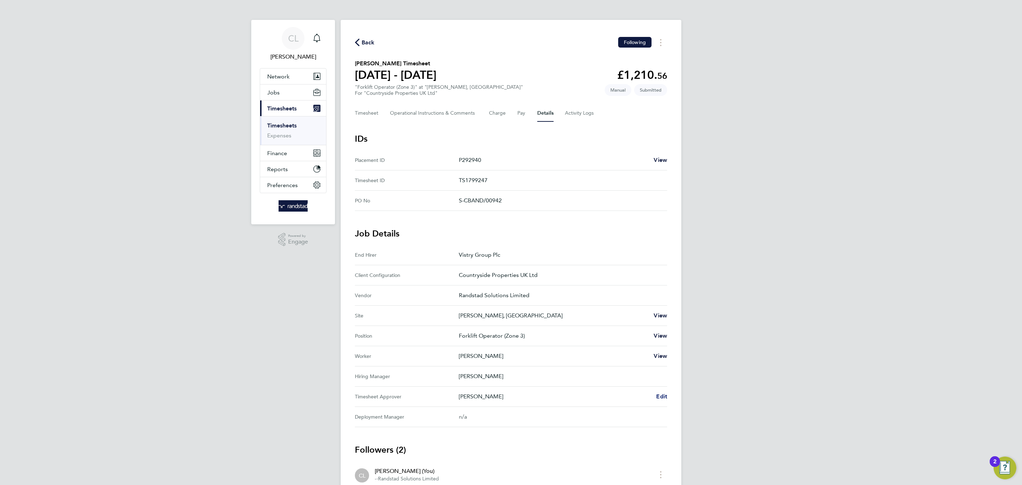
click at [659, 396] on span "Edit" at bounding box center [661, 396] width 11 height 7
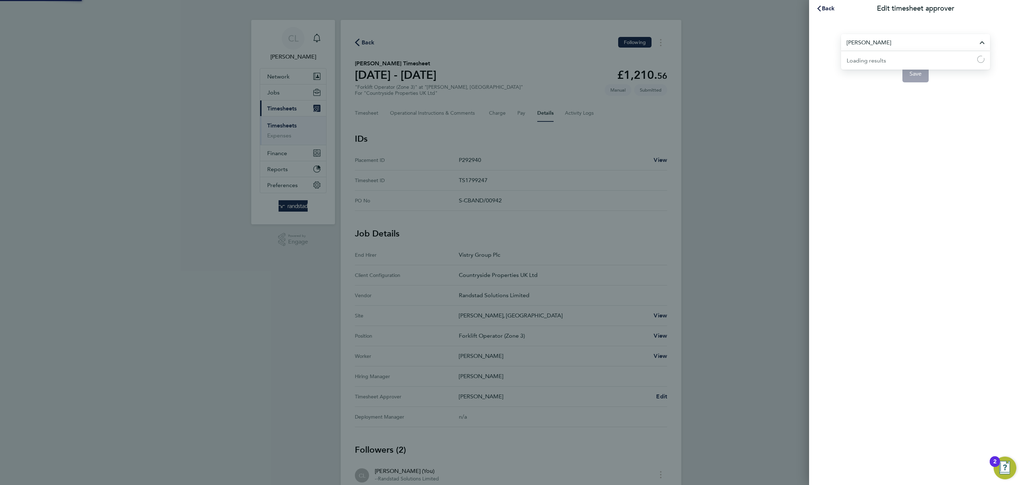
click at [879, 49] on input "[PERSON_NAME]" at bounding box center [915, 42] width 149 height 17
click at [869, 58] on span "[PERSON_NAME]" at bounding box center [869, 60] width 44 height 9
type input "[PERSON_NAME]"
click at [904, 77] on button "Save" at bounding box center [915, 73] width 27 height 17
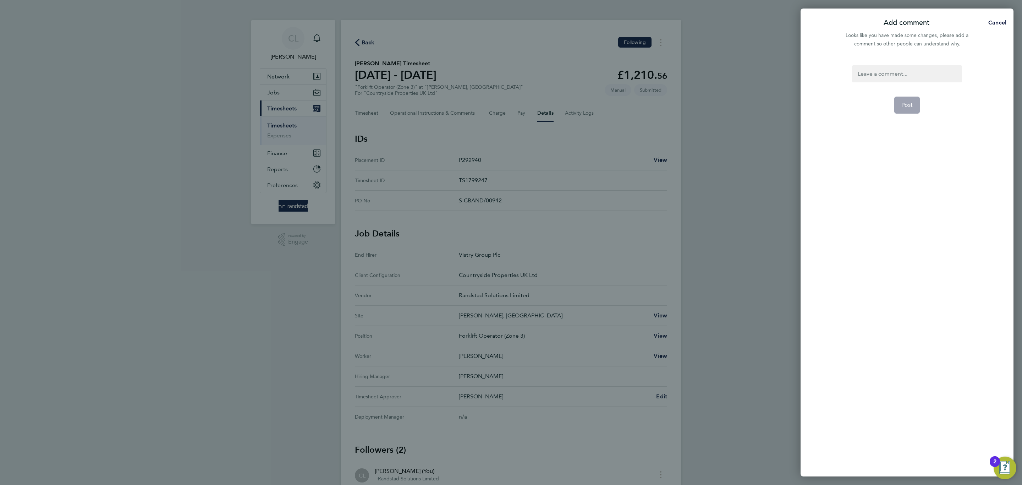
click at [892, 78] on div at bounding box center [907, 73] width 110 height 17
click at [880, 78] on div at bounding box center [907, 73] width 110 height 17
click at [909, 104] on span "Post" at bounding box center [907, 104] width 12 height 7
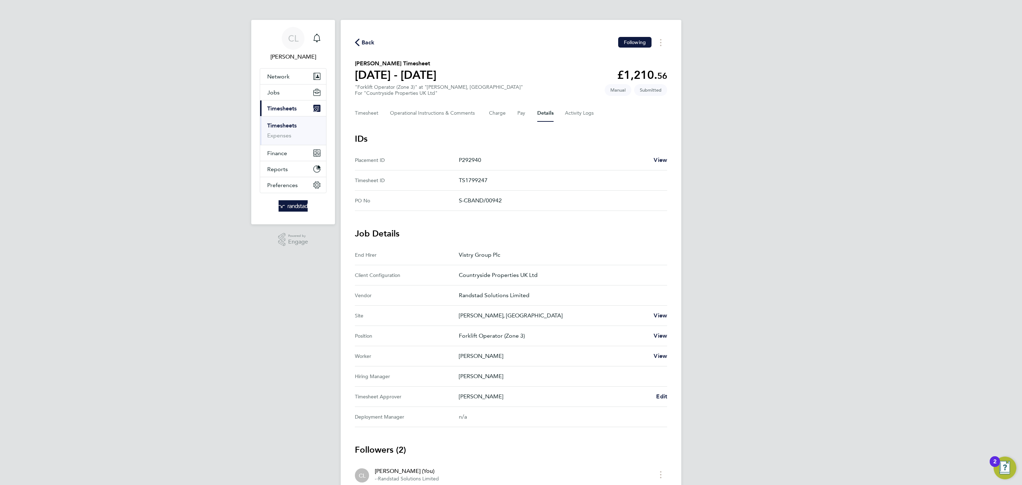
click at [372, 52] on div "Back Following Dawid Mojzyk's Timesheet 04 - 10 Aug 2025 £1,210. 56 "Forklift O…" at bounding box center [511, 286] width 341 height 532
click at [369, 45] on span "Back" at bounding box center [368, 42] width 13 height 9
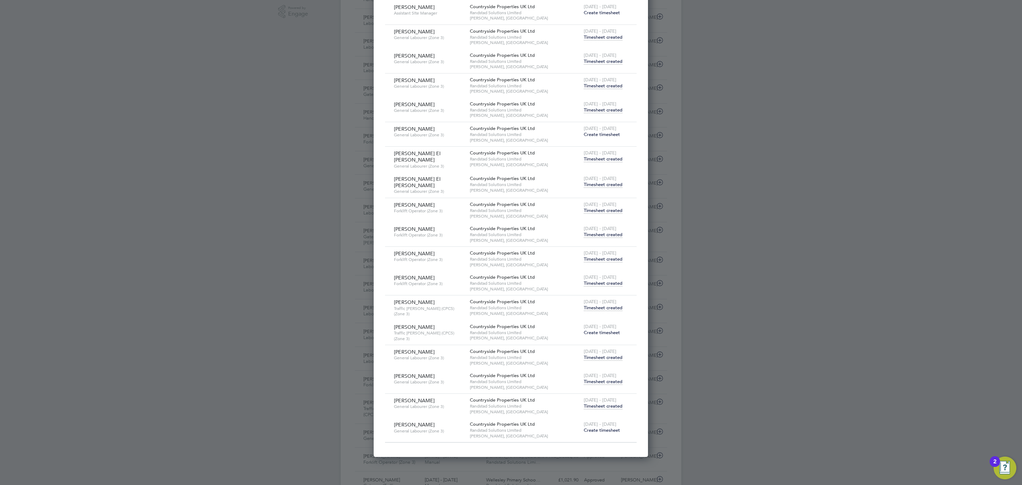
click at [614, 382] on span "Timesheet created" at bounding box center [603, 381] width 39 height 6
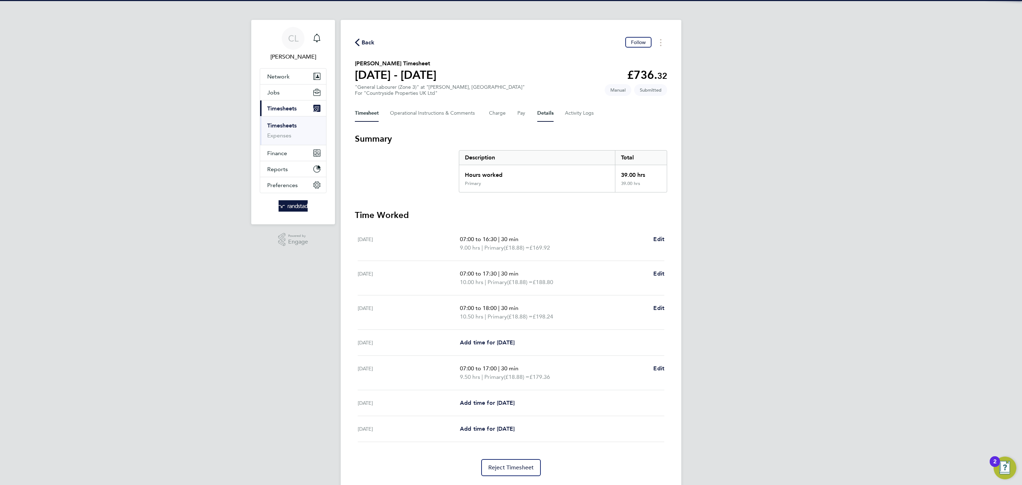
click at [548, 114] on button "Details" at bounding box center [545, 113] width 16 height 17
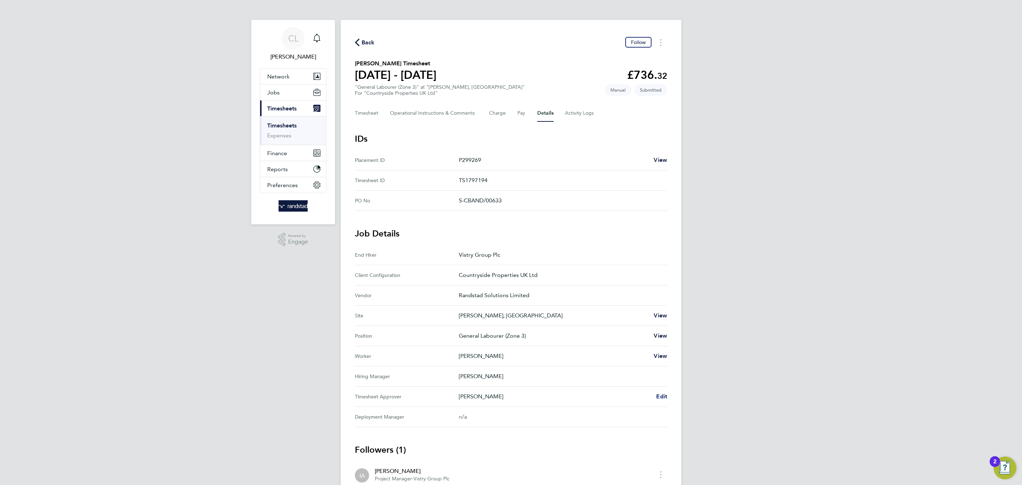
click at [662, 396] on span "Edit" at bounding box center [661, 396] width 11 height 7
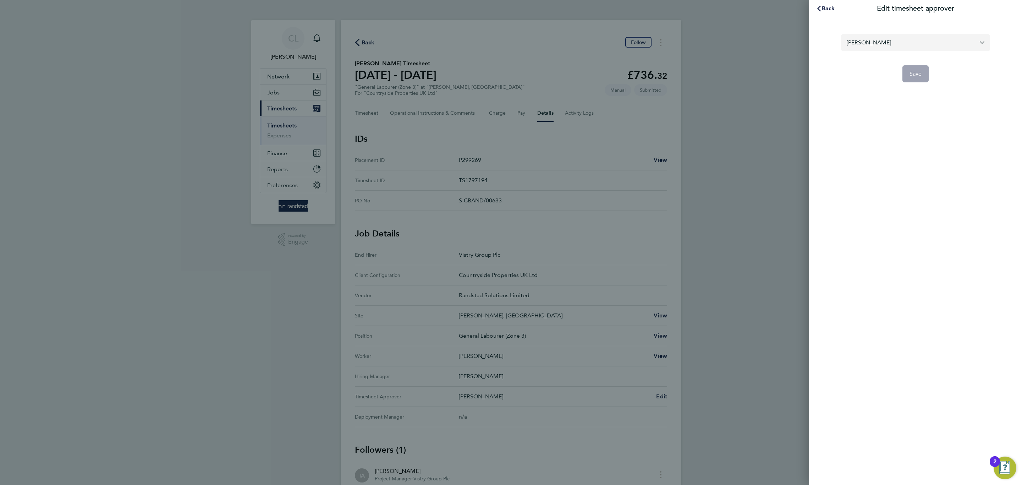
click at [880, 49] on input "[PERSON_NAME]" at bounding box center [915, 42] width 149 height 17
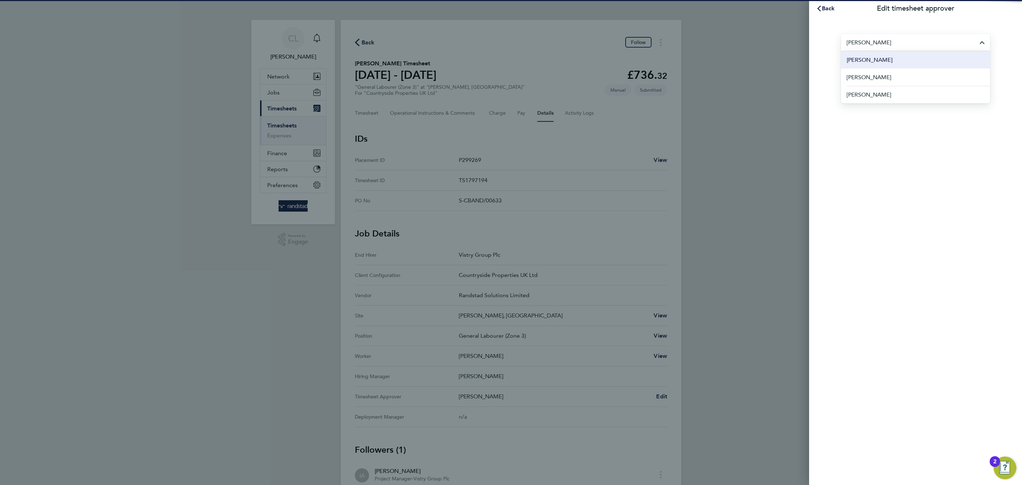
click at [889, 66] on li "[PERSON_NAME]" at bounding box center [915, 59] width 149 height 17
type input "[PERSON_NAME]"
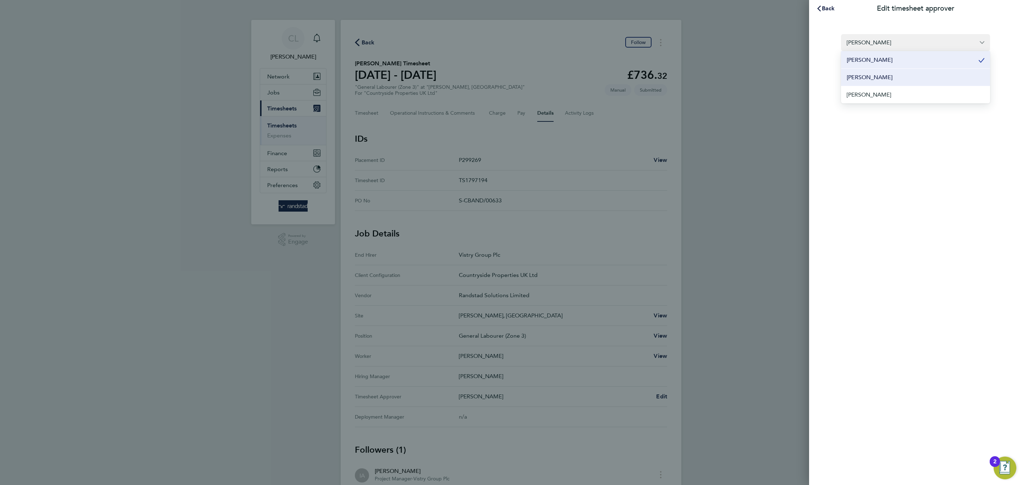
click at [902, 75] on button "Save" at bounding box center [915, 73] width 27 height 17
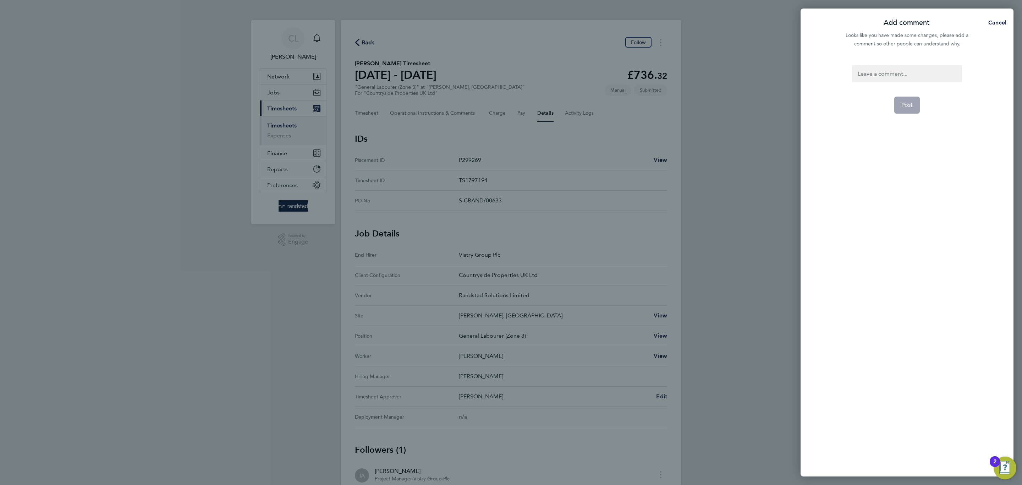
click at [902, 75] on div at bounding box center [907, 73] width 110 height 17
click at [914, 102] on button "Post" at bounding box center [907, 105] width 26 height 17
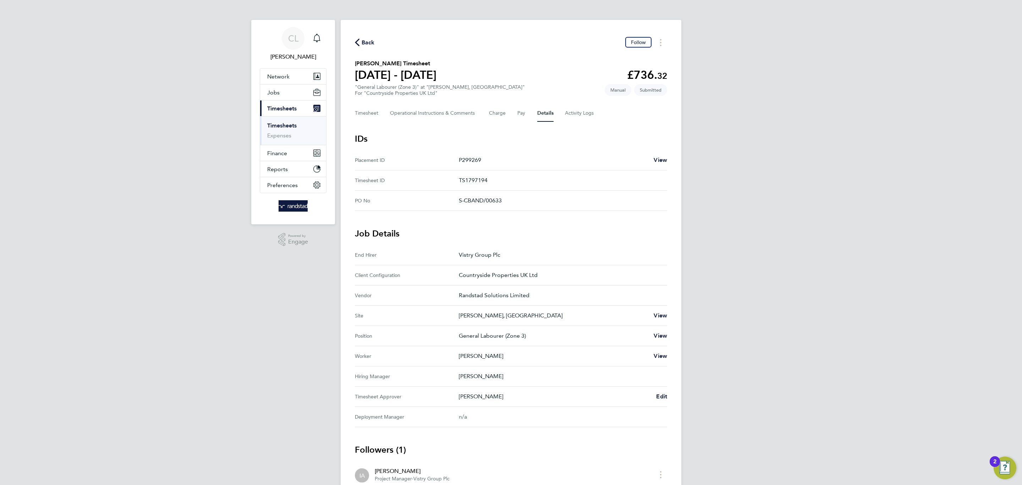
click at [370, 43] on span "Back" at bounding box center [368, 42] width 13 height 9
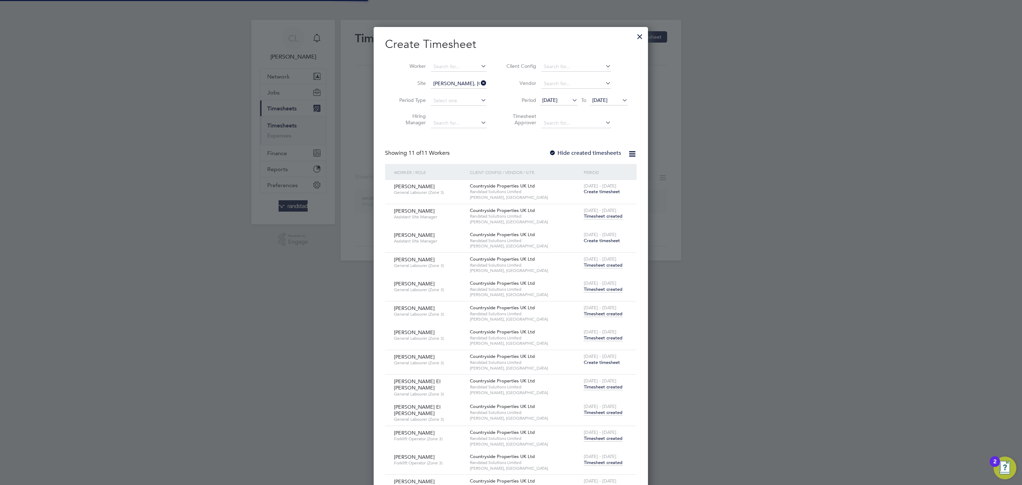
scroll to position [4, 4]
click at [462, 82] on input "[PERSON_NAME], [GEOGRAPHIC_DATA]" at bounding box center [459, 84] width 56 height 10
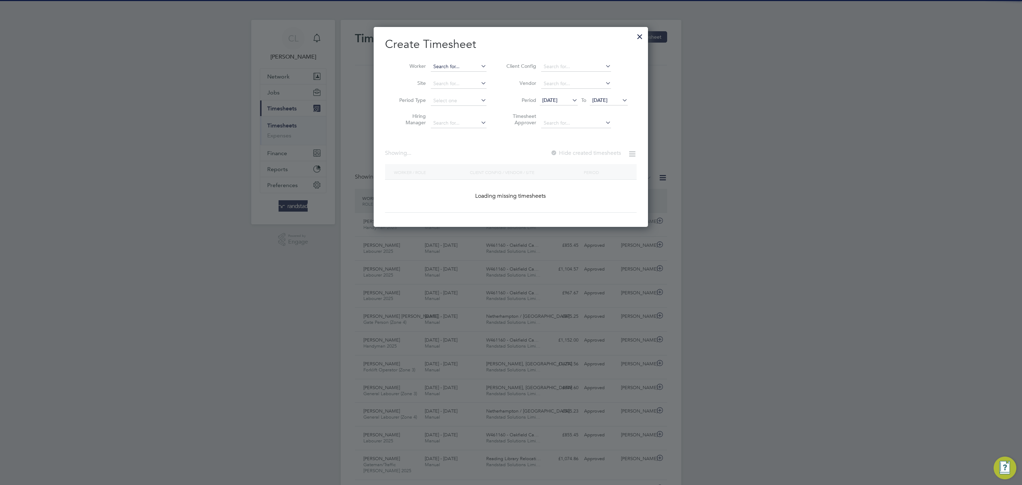
scroll to position [18, 62]
click at [454, 67] on input at bounding box center [459, 67] width 56 height 10
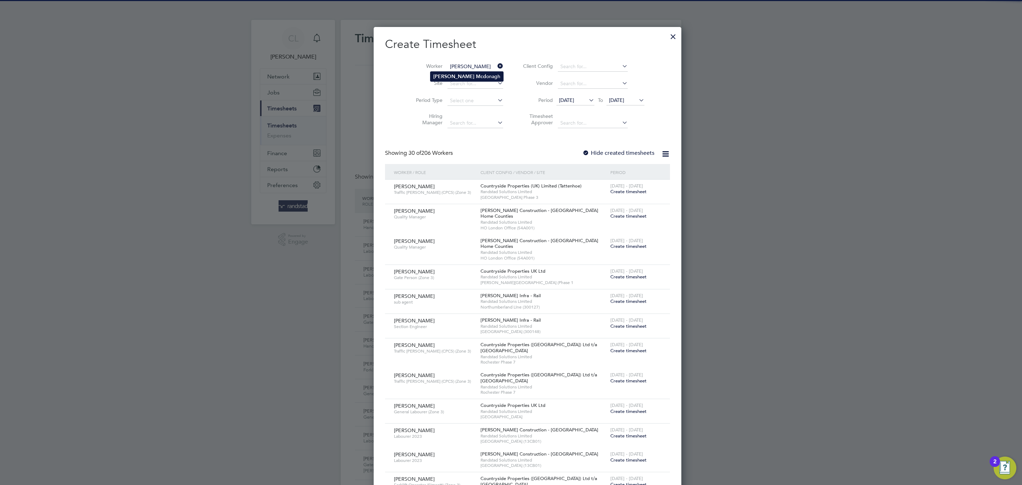
click at [449, 79] on b "[PERSON_NAME]" at bounding box center [453, 76] width 41 height 6
type input "[PERSON_NAME]"
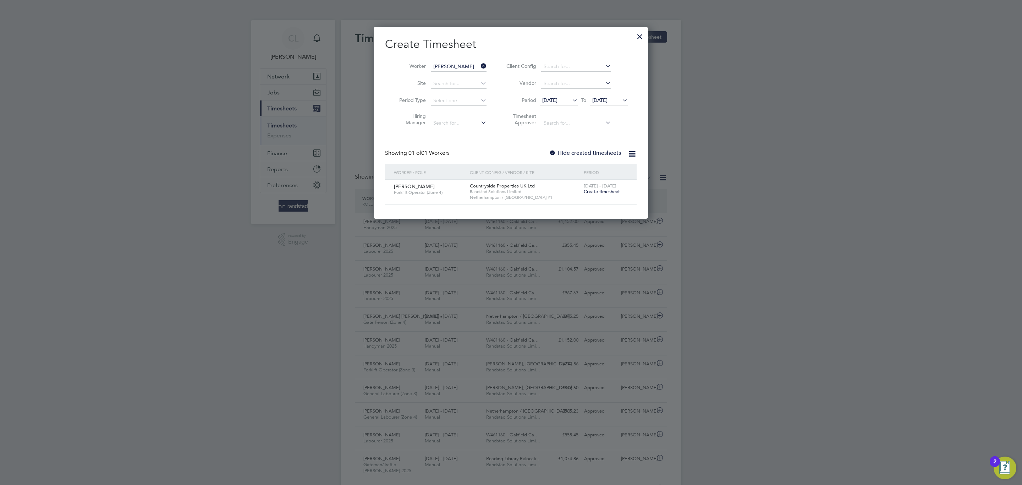
click at [607, 191] on span "Create timesheet" at bounding box center [602, 191] width 36 height 6
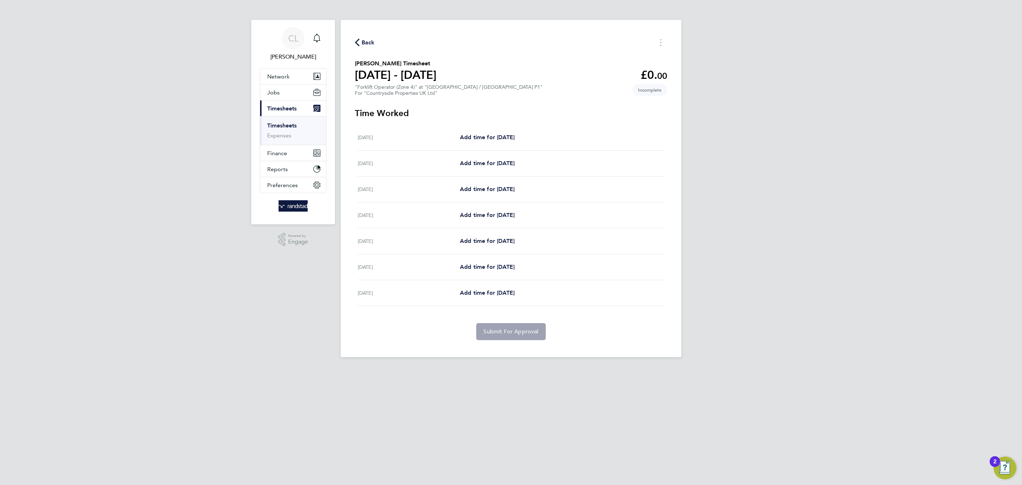
click at [516, 141] on div "[DATE] Add time for [DATE] Add time for [DATE]" at bounding box center [511, 138] width 307 height 26
click at [512, 138] on span "Add time for [DATE]" at bounding box center [487, 137] width 55 height 7
select select "30"
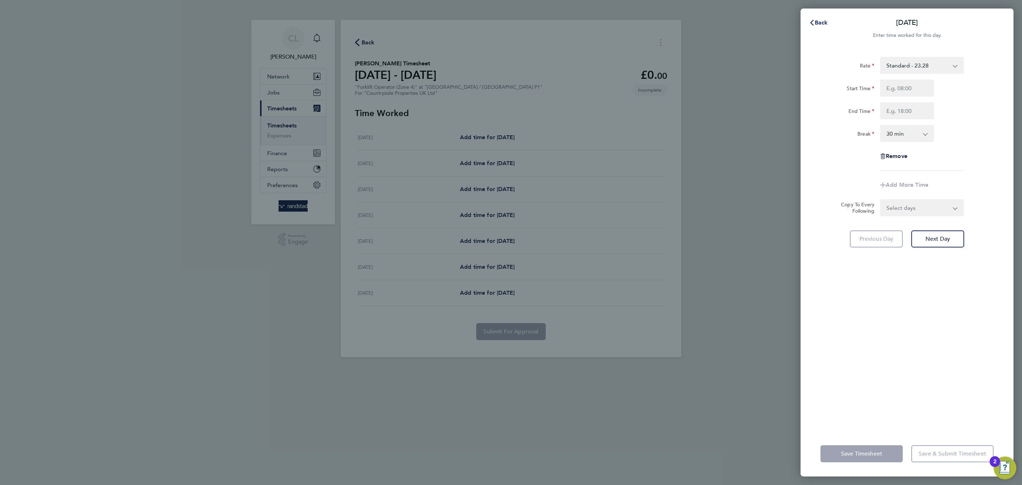
click at [825, 23] on span "Back" at bounding box center [821, 22] width 13 height 7
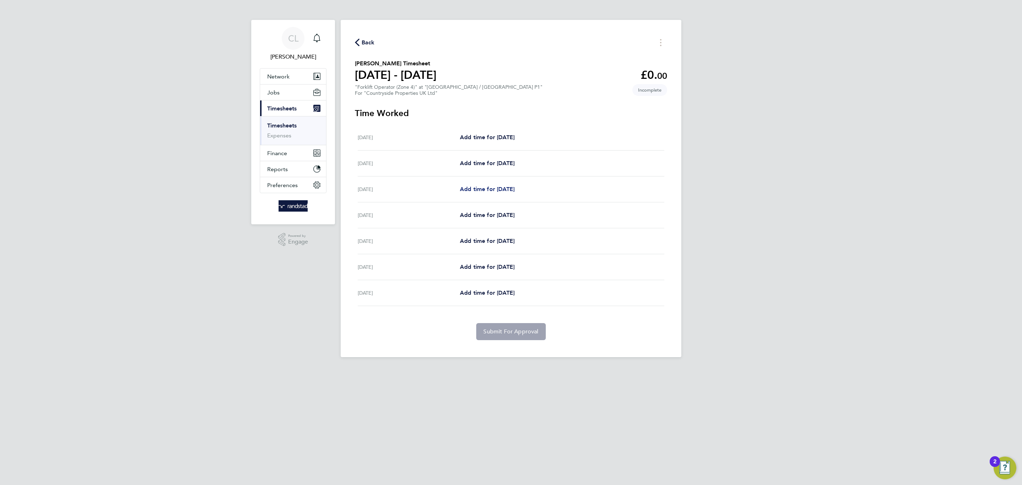
click at [505, 192] on link "Add time for [DATE]" at bounding box center [487, 189] width 55 height 9
select select "30"
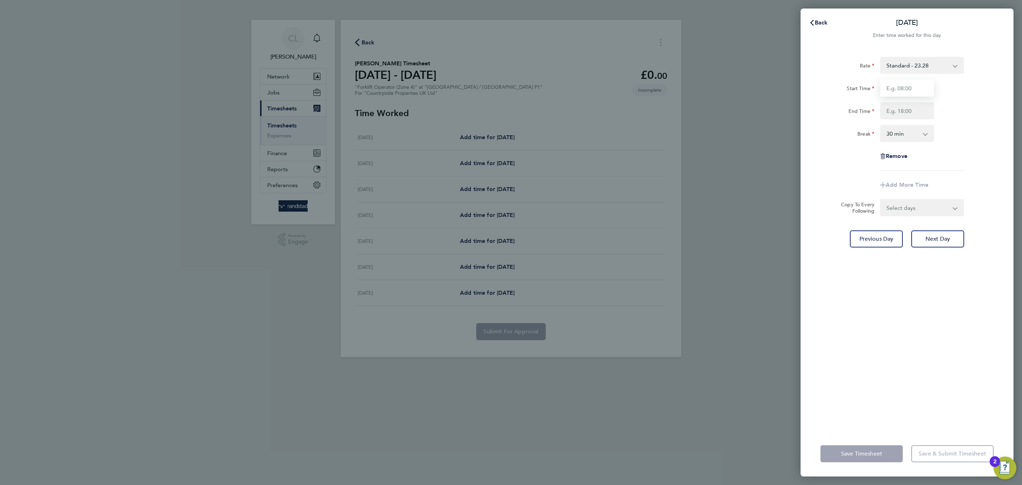
click at [905, 87] on input "Start Time" at bounding box center [907, 87] width 54 height 17
type input "07:30"
click at [917, 116] on input "End Time" at bounding box center [907, 110] width 54 height 17
type input "17:00"
click at [962, 134] on div "Break 0 min 15 min 30 min 45 min 60 min 75 min 90 min" at bounding box center [907, 133] width 179 height 17
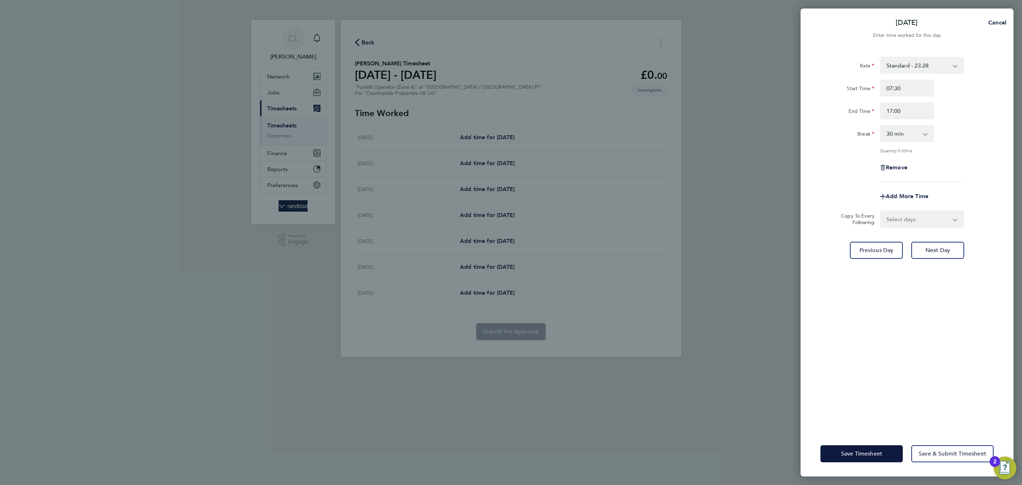
click at [926, 226] on div "Select days Day Weekday (Mon-Fri) Weekend (Sat-Sun) Thursday Friday Saturday Su…" at bounding box center [922, 218] width 84 height 17
click at [919, 216] on select "Select days Day Weekday (Mon-Fri) Weekend (Sat-Sun) Thursday Friday Saturday Su…" at bounding box center [918, 219] width 75 height 16
select select "WEEKDAY"
click at [881, 211] on select "Select days Day Weekday (Mon-Fri) Weekend (Sat-Sun) Thursday Friday Saturday Su…" at bounding box center [918, 219] width 75 height 16
click at [910, 243] on select "07 Aug 2025 08 Aug 2025 09 Aug 2025 10 Aug 2025" at bounding box center [918, 242] width 74 height 16
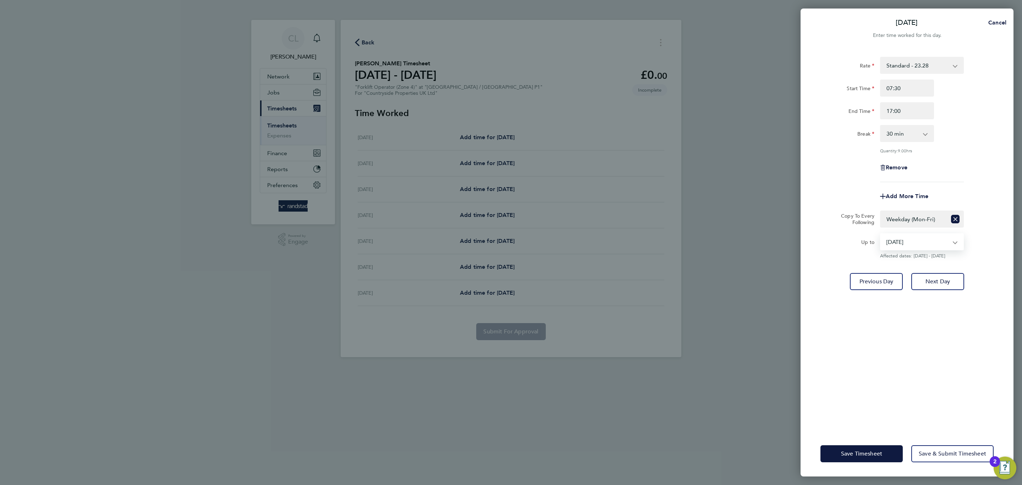
select select "[DATE]"
click at [881, 234] on select "07 Aug 2025 08 Aug 2025 09 Aug 2025 10 Aug 2025" at bounding box center [918, 242] width 74 height 16
click at [872, 440] on div "Save Timesheet Save & Submit Timesheet" at bounding box center [907, 453] width 213 height 45
click at [872, 449] on button "Save Timesheet" at bounding box center [861, 453] width 82 height 17
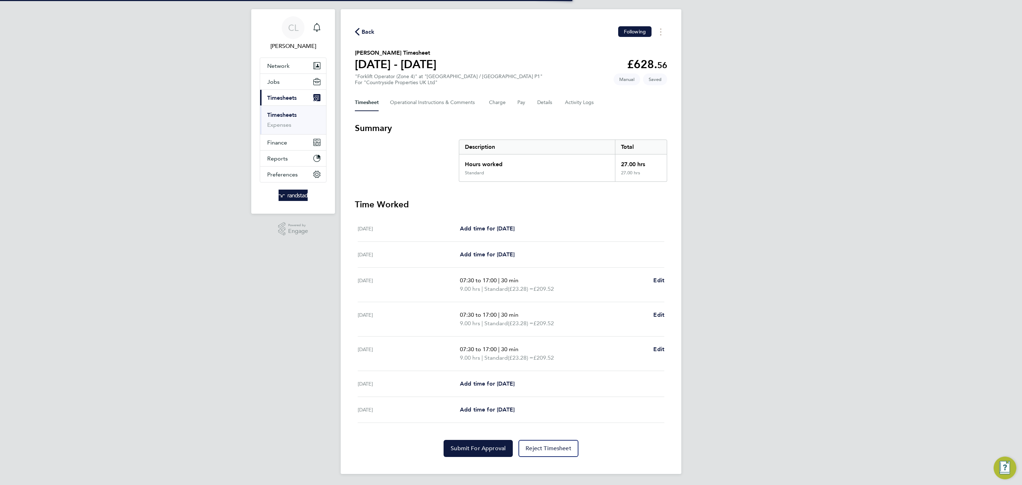
scroll to position [12, 0]
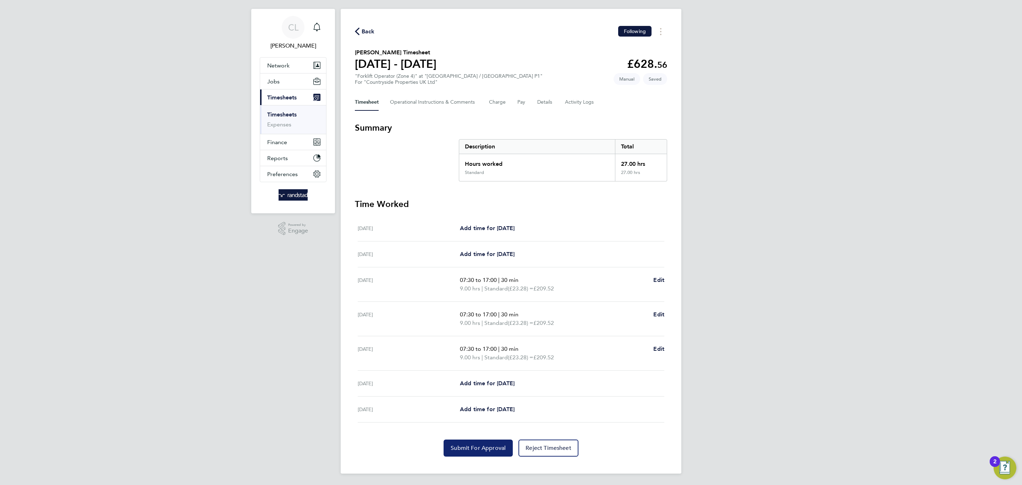
drag, startPoint x: 473, startPoint y: 447, endPoint x: 475, endPoint y: 434, distance: 13.2
click at [473, 447] on span "Submit For Approval" at bounding box center [478, 447] width 55 height 7
click at [321, 31] on div "Main navigation" at bounding box center [317, 27] width 14 height 14
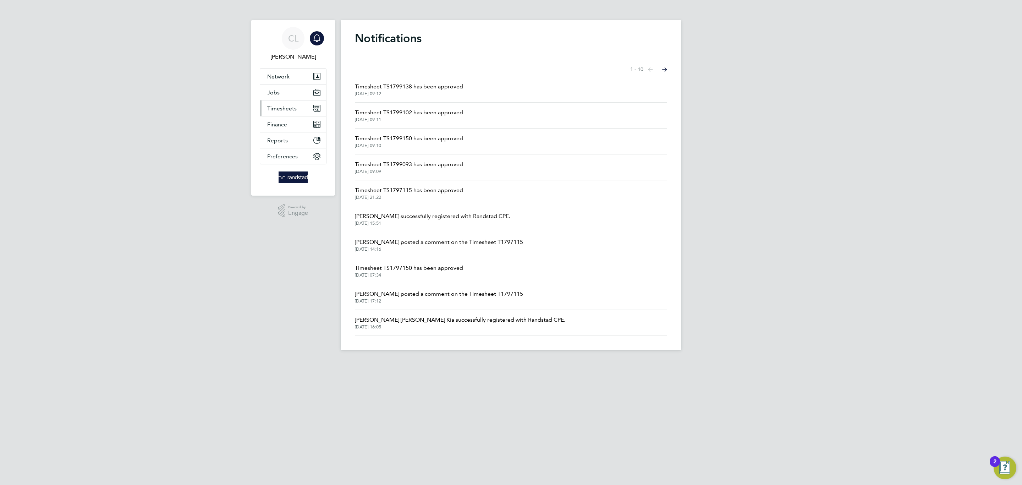
click at [286, 106] on span "Timesheets" at bounding box center [281, 108] width 29 height 7
click at [289, 123] on link "Timesheets" at bounding box center [281, 125] width 29 height 7
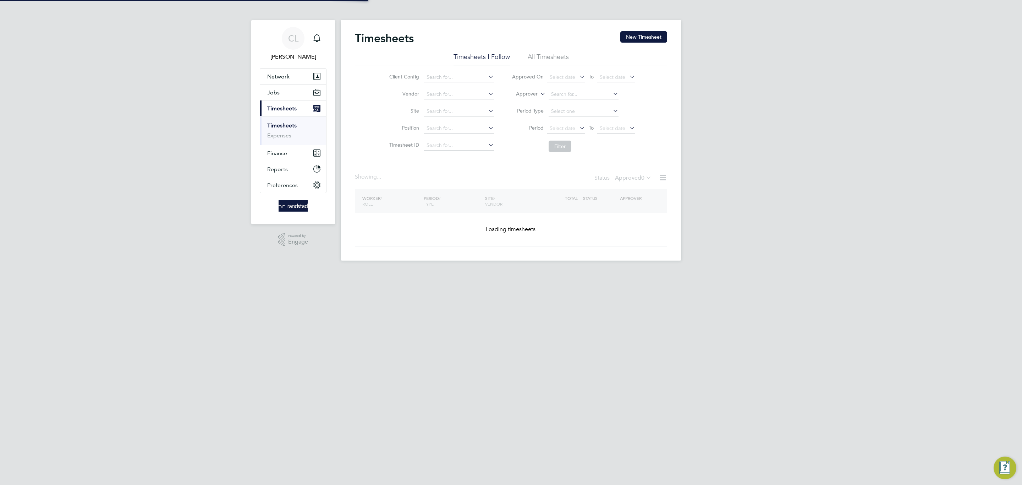
click at [651, 38] on button "New Timesheet" at bounding box center [643, 36] width 47 height 11
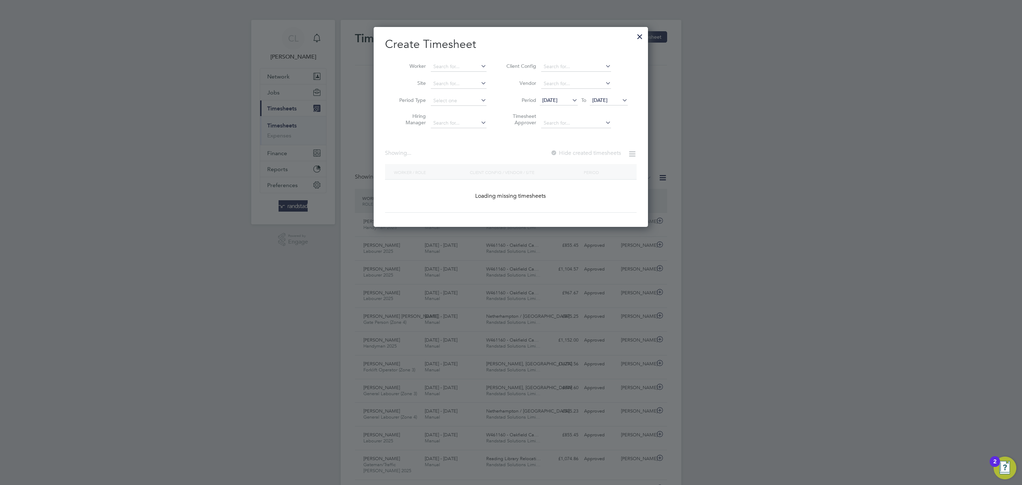
scroll to position [18, 62]
click at [463, 62] on input at bounding box center [459, 67] width 56 height 10
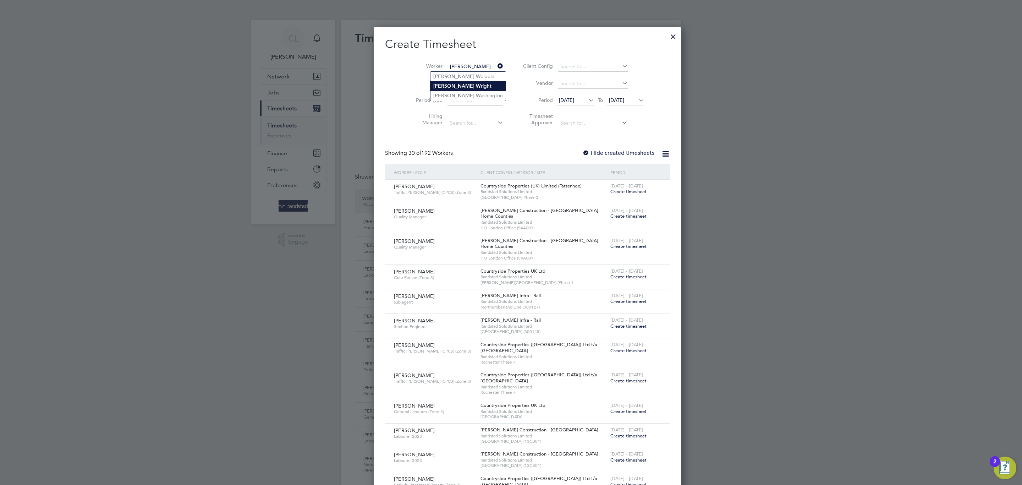
click at [464, 86] on li "Joshua W right" at bounding box center [467, 86] width 75 height 10
type input "[PERSON_NAME]"
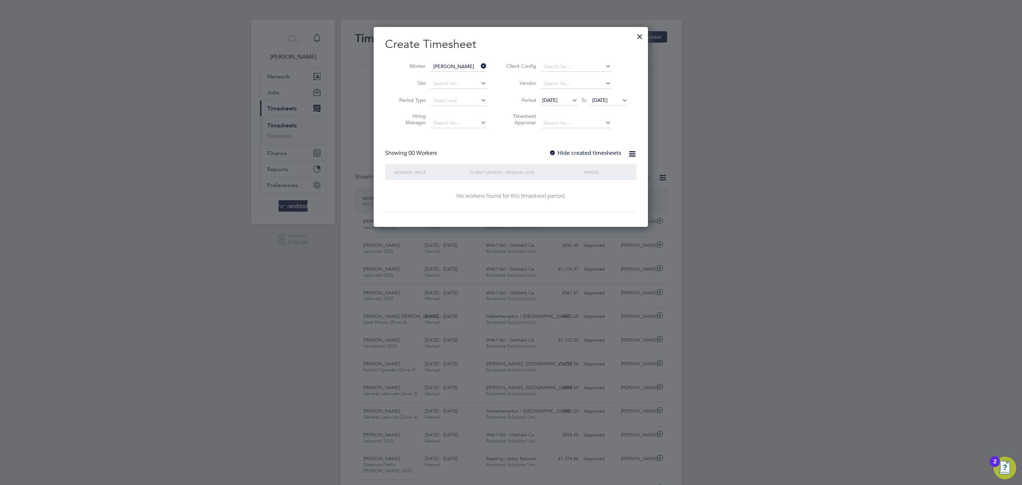
click at [574, 153] on label "Hide created timesheets" at bounding box center [585, 152] width 72 height 7
click at [550, 151] on div at bounding box center [552, 153] width 7 height 7
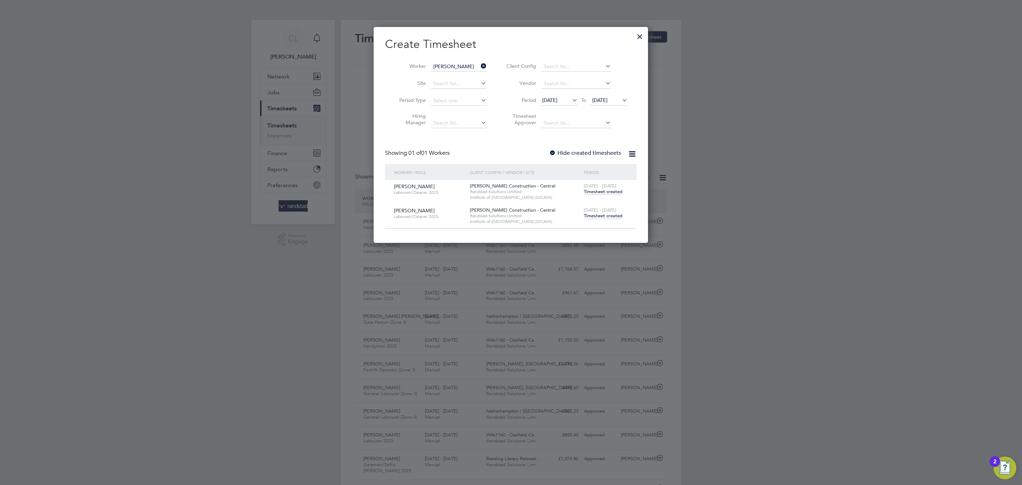
click at [603, 217] on span "Timesheet created" at bounding box center [603, 216] width 39 height 6
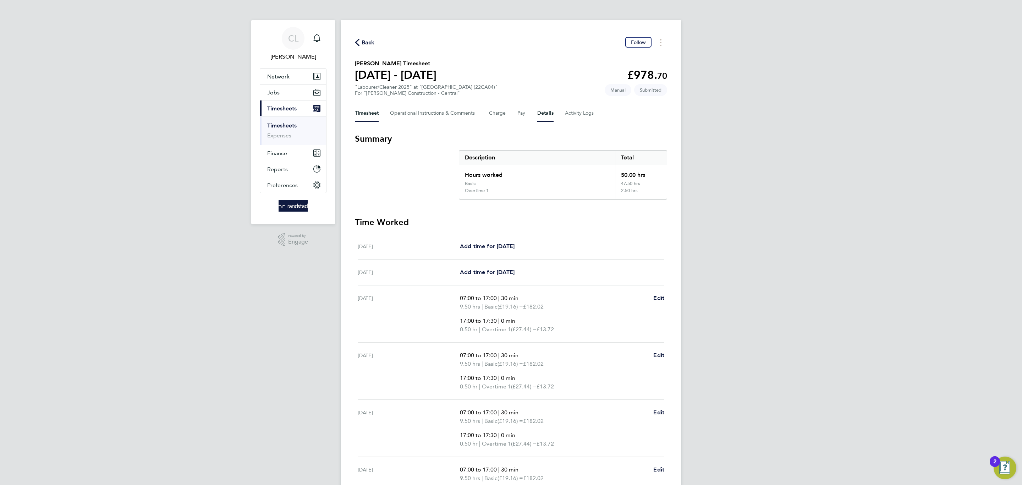
click at [544, 117] on button "Details" at bounding box center [545, 113] width 16 height 17
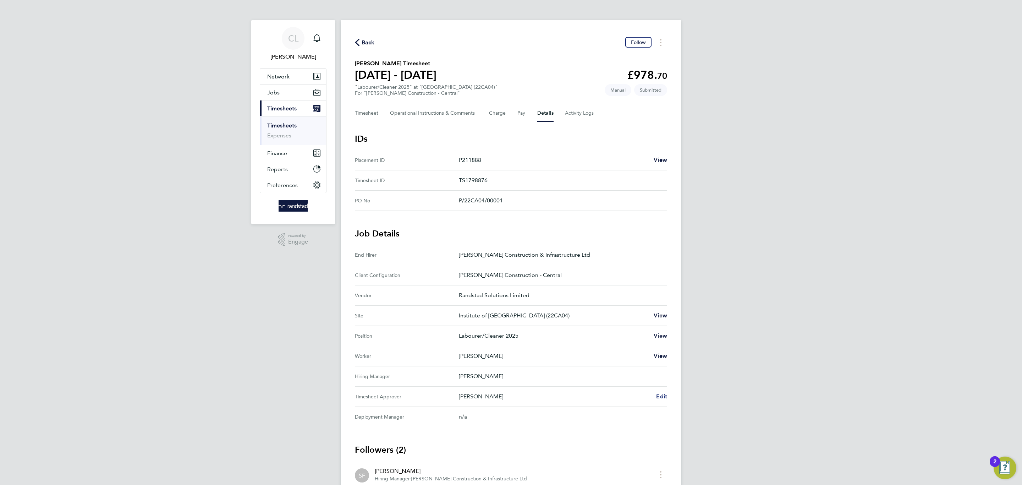
click at [661, 393] on span "Edit" at bounding box center [661, 396] width 11 height 7
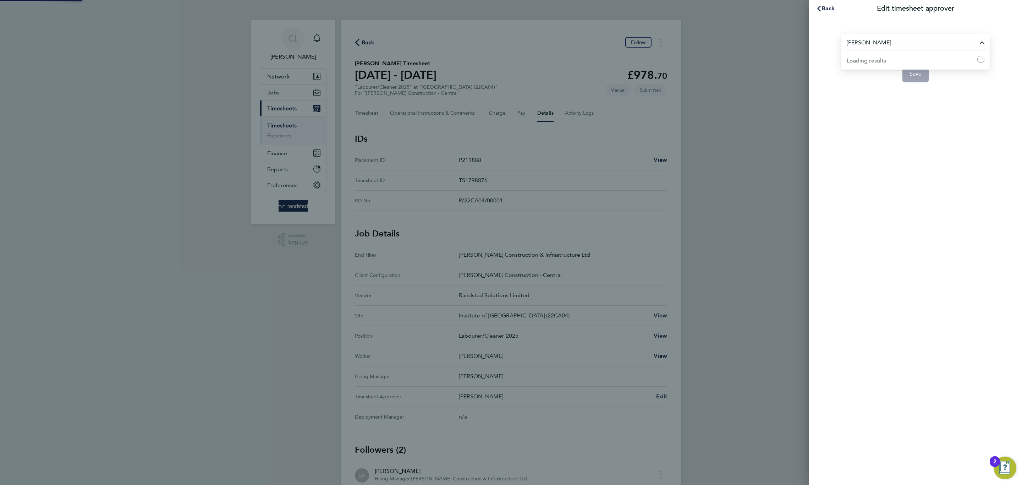
click at [873, 48] on input "Glenn Davies" at bounding box center [915, 42] width 149 height 17
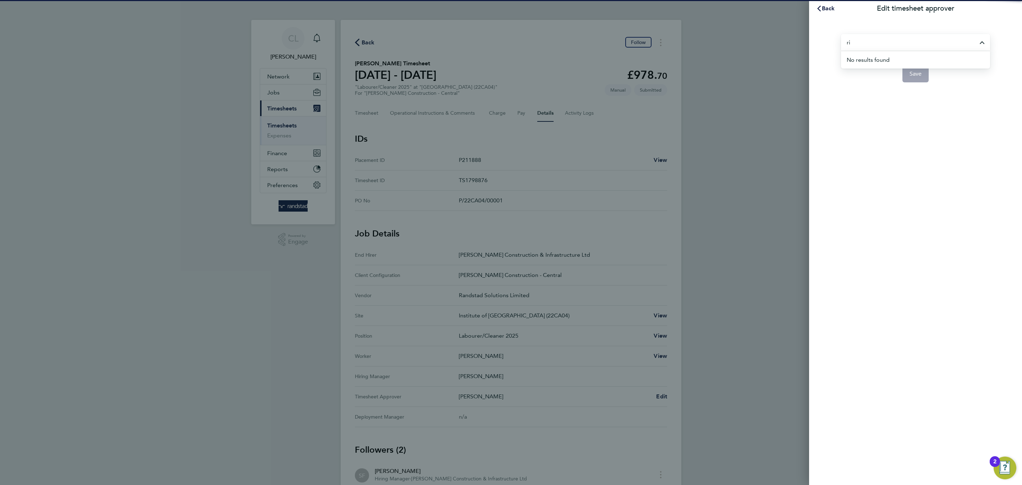
type input "r"
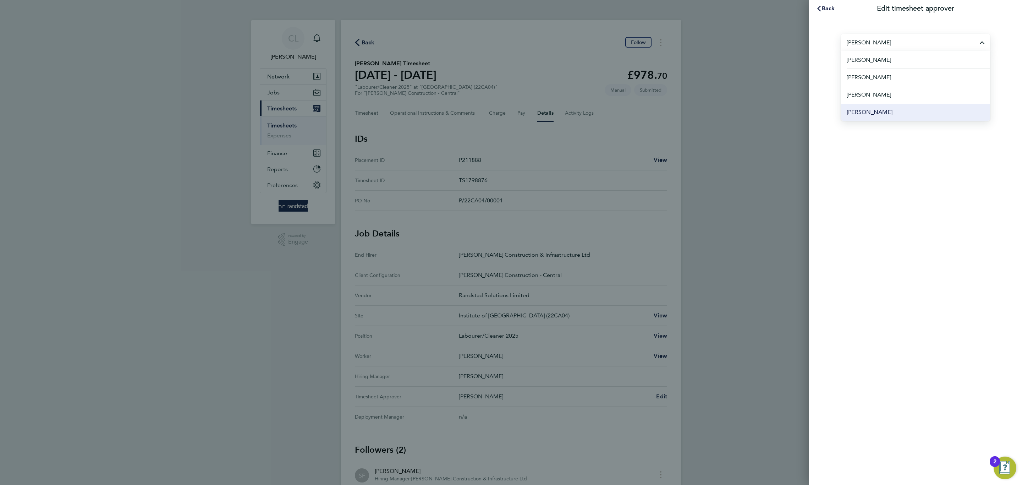
click at [889, 110] on li "Richard Walker" at bounding box center [915, 111] width 149 height 17
type input "Richard Walker"
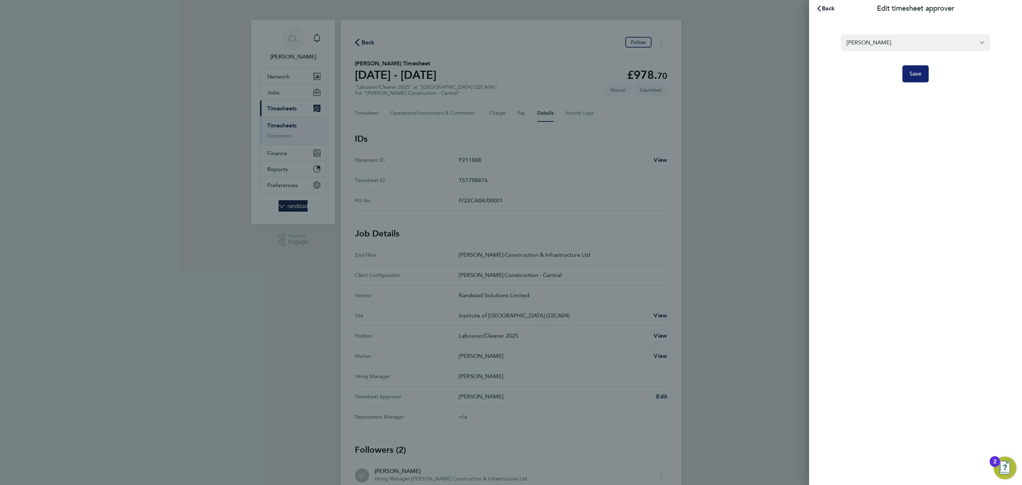
click at [916, 77] on span "Save" at bounding box center [915, 73] width 12 height 7
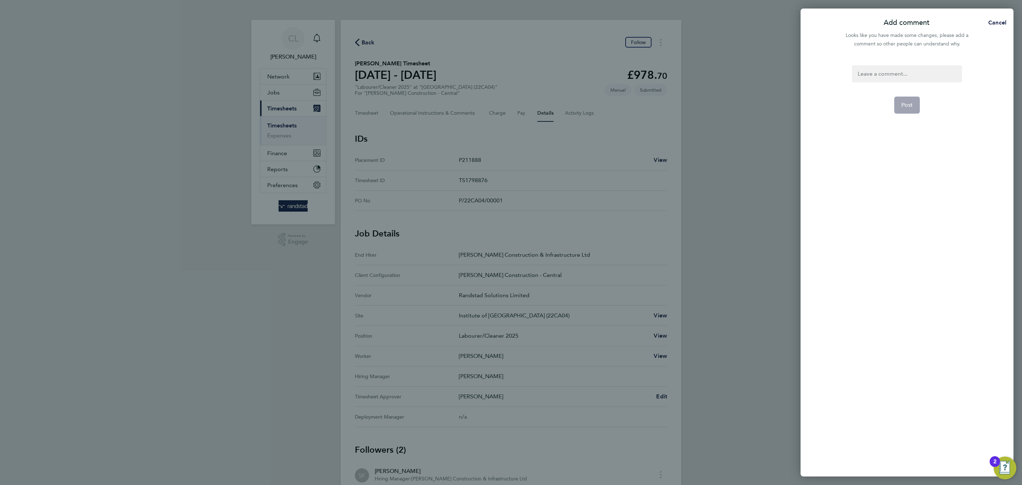
click at [911, 75] on div at bounding box center [907, 73] width 110 height 17
click at [910, 74] on div at bounding box center [907, 73] width 110 height 17
click at [904, 100] on button "Post" at bounding box center [907, 105] width 26 height 17
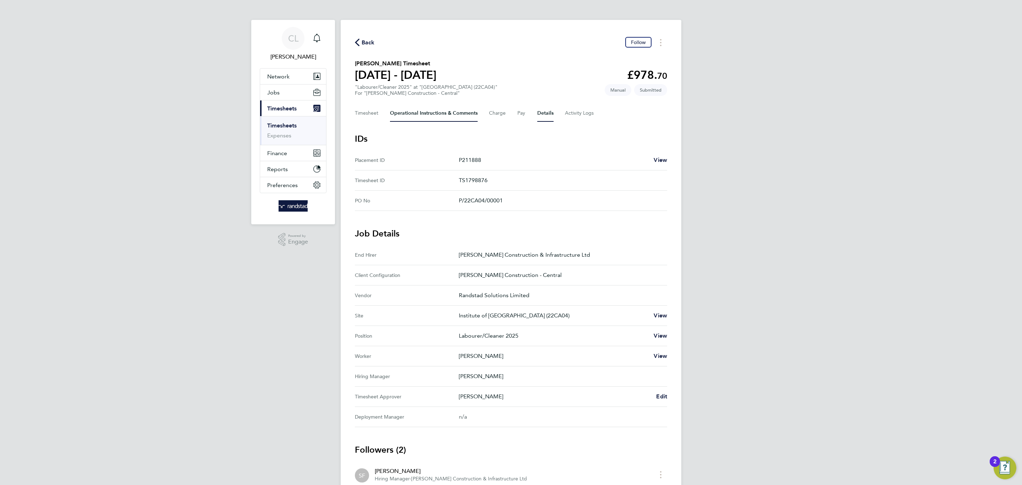
click at [401, 114] on Comments-tab "Operational Instructions & Comments" at bounding box center [434, 113] width 88 height 17
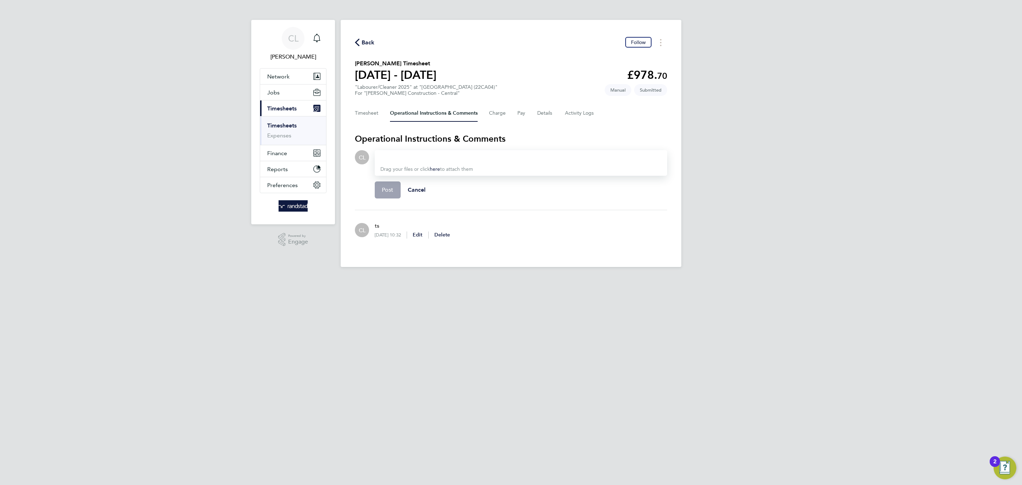
click at [365, 121] on div "Back Follow Joshua Wright's Timesheet 02 - 08 Aug 2025 £978. 70 "Labourer/Clean…" at bounding box center [511, 143] width 341 height 247
click at [368, 118] on button "Timesheet" at bounding box center [367, 113] width 24 height 17
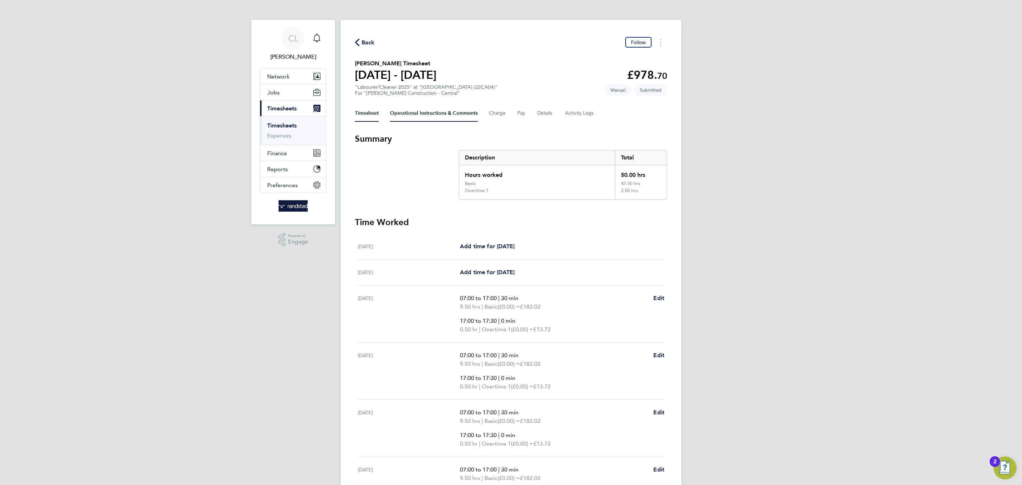
click at [425, 110] on Comments-tab "Operational Instructions & Comments" at bounding box center [434, 113] width 88 height 17
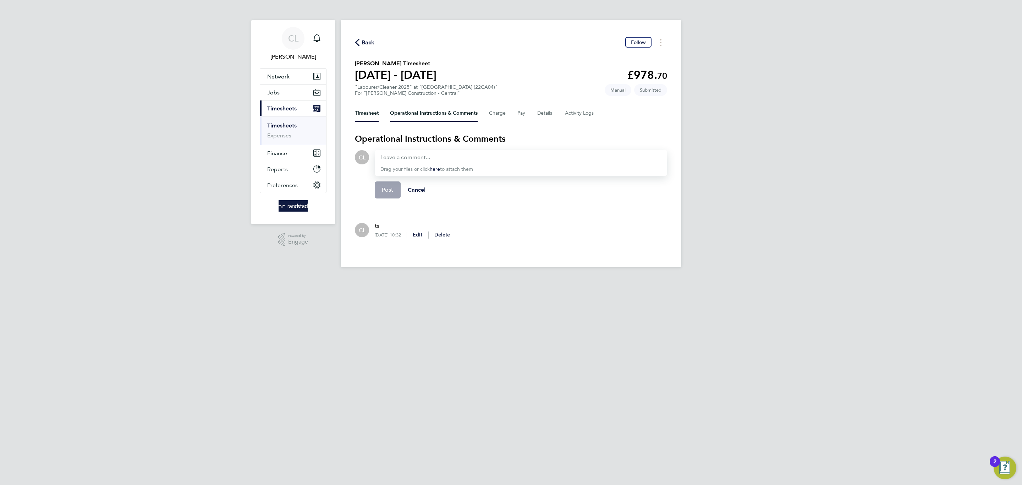
click at [373, 116] on button "Timesheet" at bounding box center [367, 113] width 24 height 17
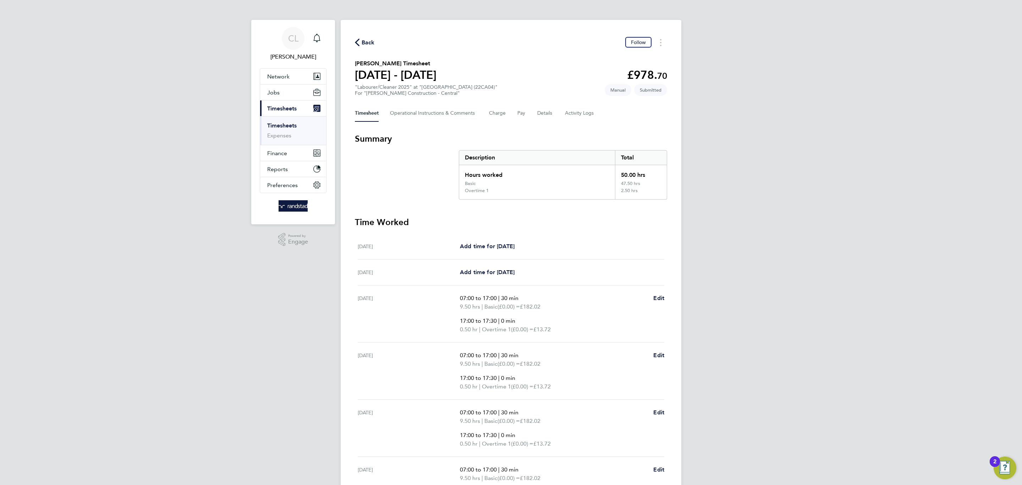
click at [589, 123] on div "Back Follow Joshua Wright's Timesheet 02 - 08 Aug 2025 £978. 70 "Labourer/Clean…" at bounding box center [511, 321] width 341 height 602
click at [570, 107] on Logs-tab "Activity Logs" at bounding box center [580, 113] width 30 height 17
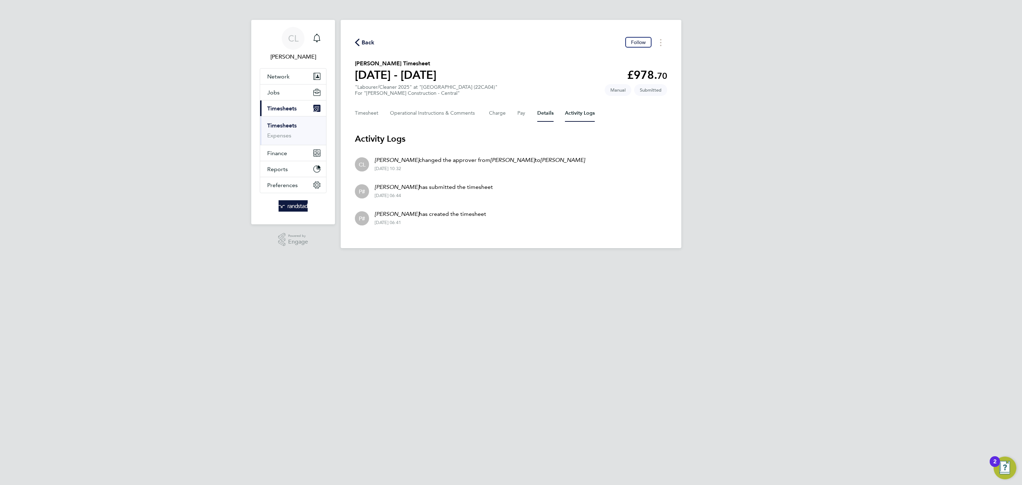
click at [542, 109] on button "Details" at bounding box center [545, 113] width 16 height 17
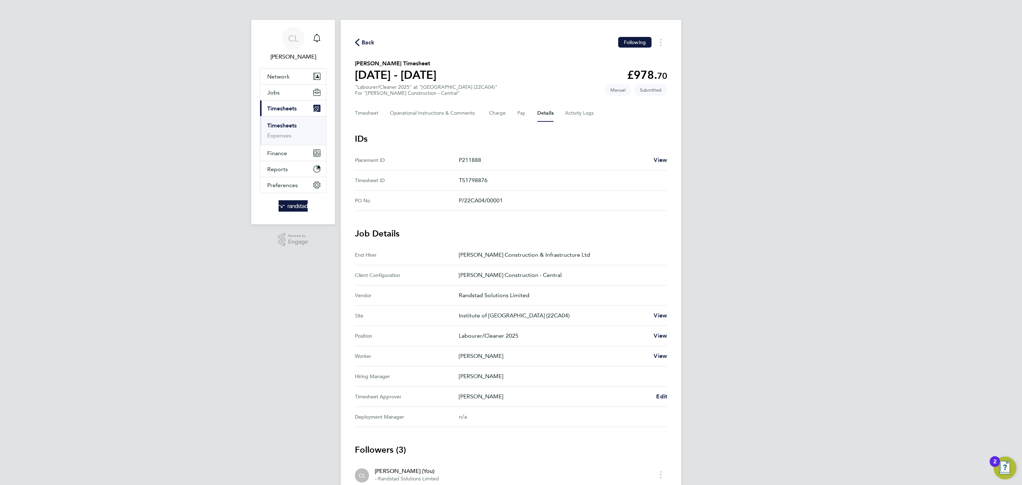
click at [655, 401] on Approver "Timesheet Approver Richard Walker Edit" at bounding box center [511, 396] width 312 height 20
click at [662, 398] on span "Edit" at bounding box center [661, 396] width 11 height 7
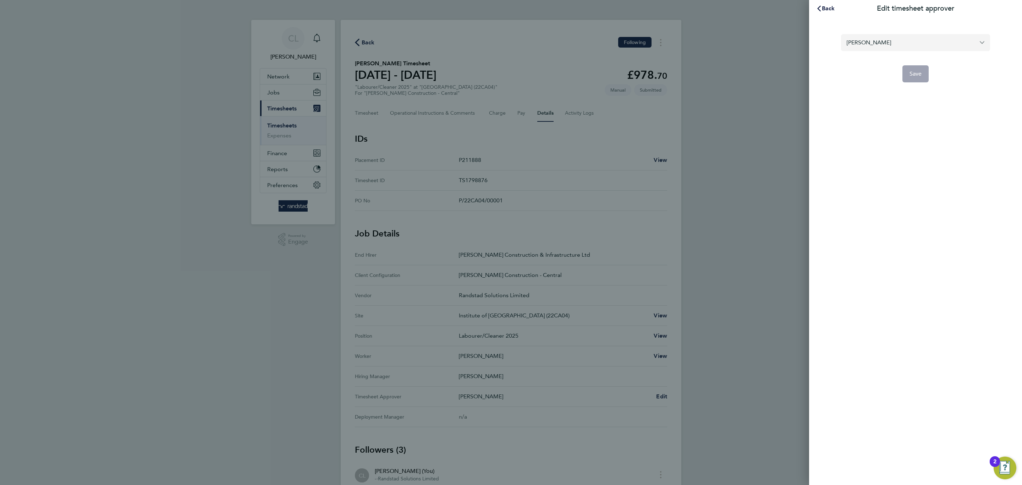
drag, startPoint x: 917, startPoint y: 55, endPoint x: 915, endPoint y: 51, distance: 4.4
click at [917, 54] on form "Richard Walker Save" at bounding box center [915, 58] width 149 height 48
click at [915, 50] on input "Richard Walker" at bounding box center [915, 42] width 149 height 17
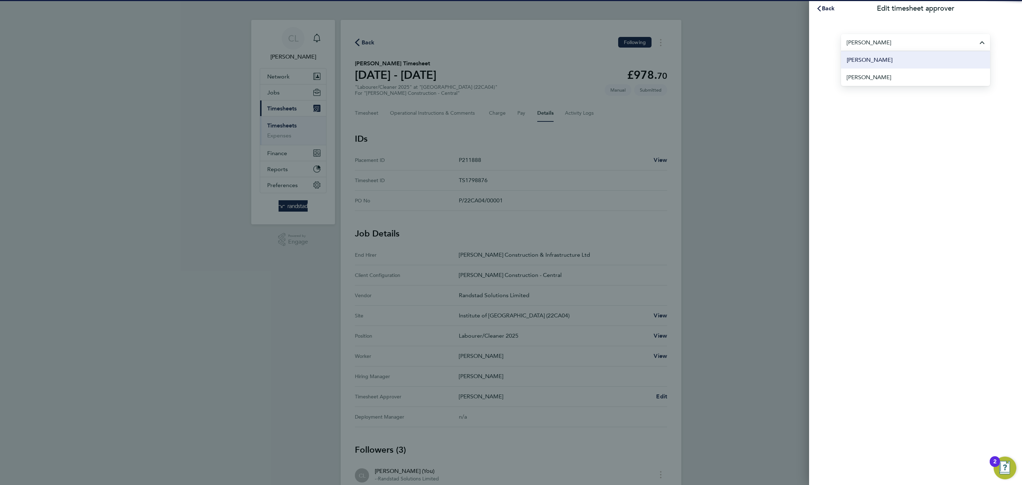
click at [931, 61] on li "Glenn Davies" at bounding box center [915, 59] width 149 height 17
type input "Glenn Davies"
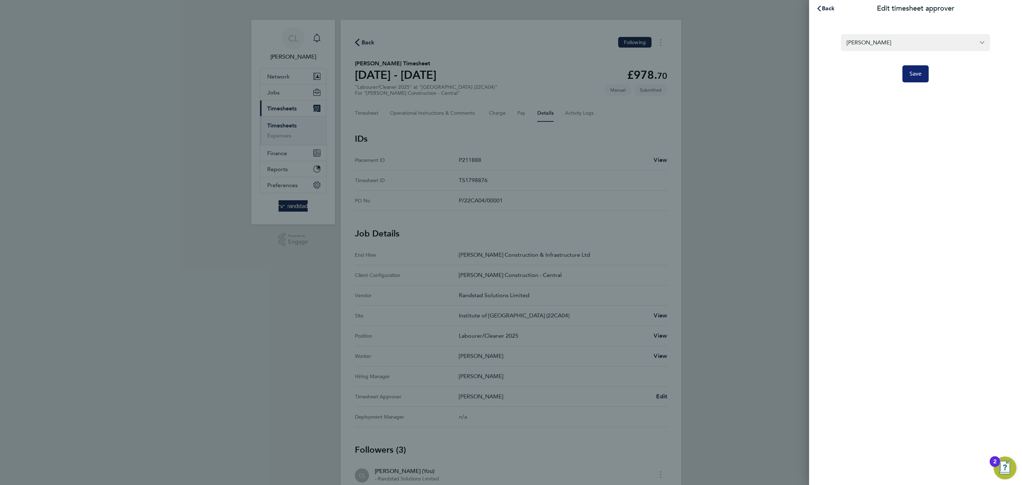
click at [926, 70] on button "Save" at bounding box center [915, 73] width 27 height 17
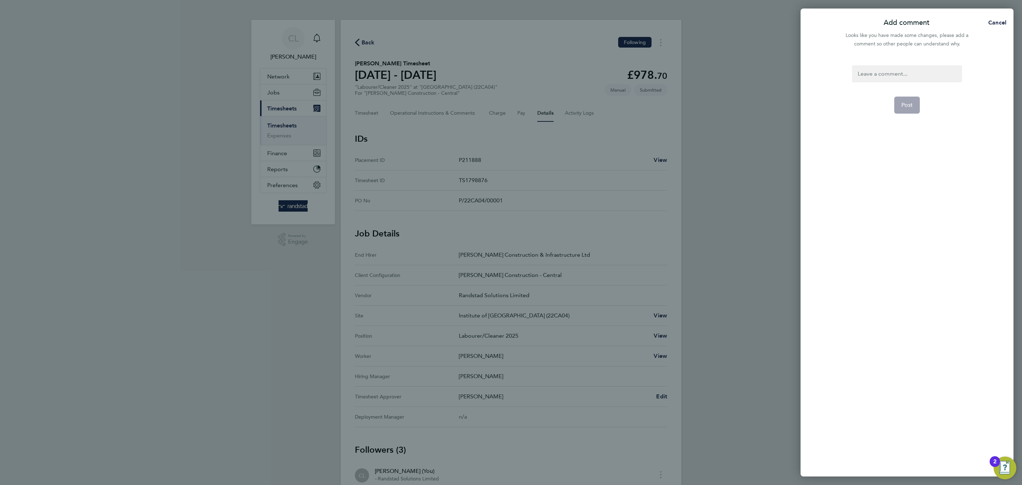
click at [913, 75] on div at bounding box center [907, 73] width 110 height 17
click at [910, 106] on span "Post" at bounding box center [907, 104] width 12 height 7
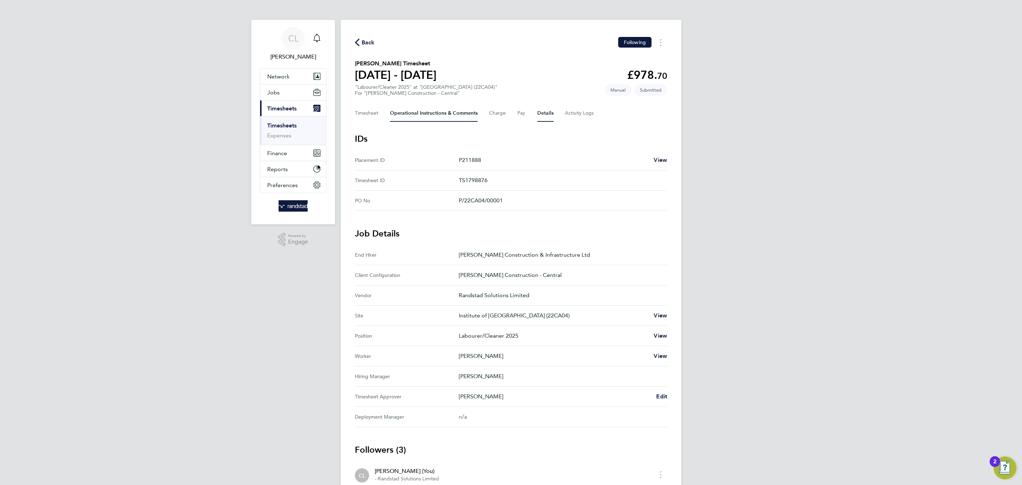
click at [428, 118] on Comments-tab "Operational Instructions & Comments" at bounding box center [434, 113] width 88 height 17
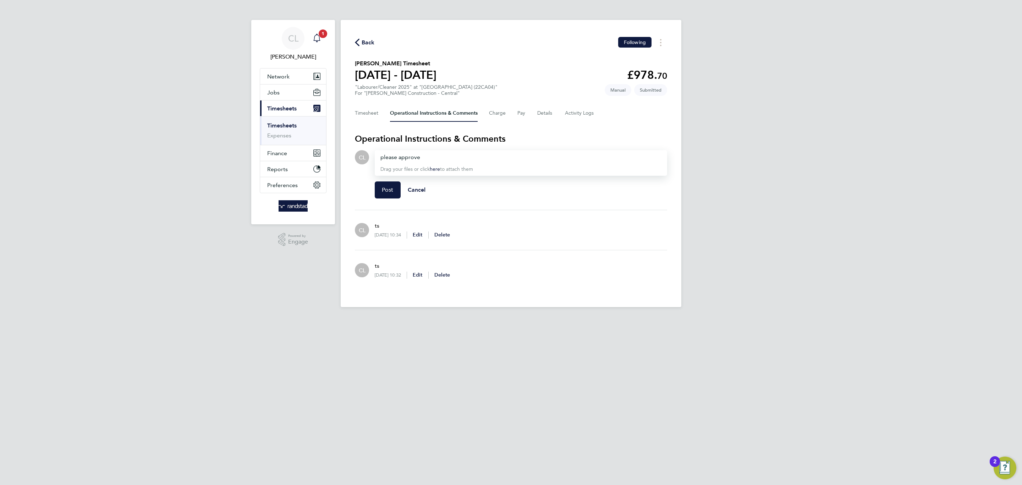
click at [324, 33] on span "1" at bounding box center [323, 33] width 9 height 9
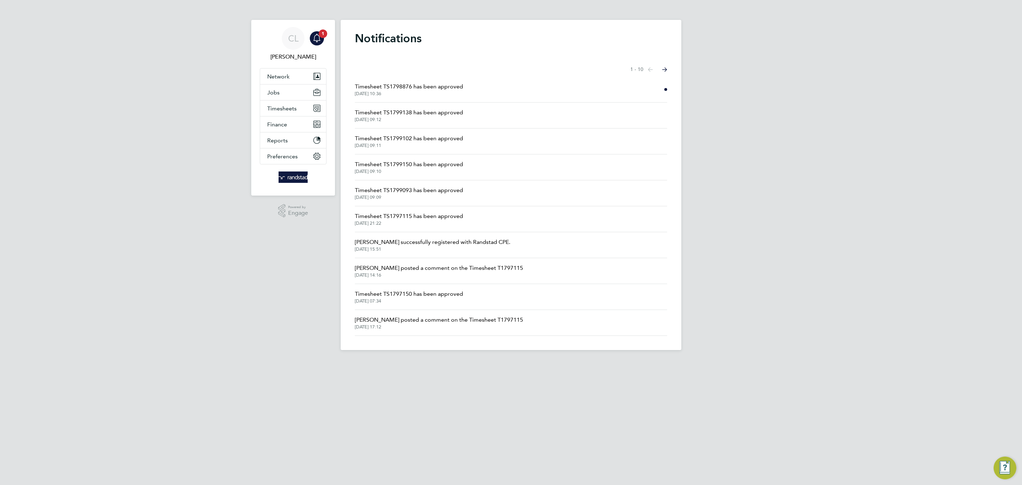
click at [438, 93] on span "11 Aug 2025, 10:36" at bounding box center [409, 94] width 108 height 6
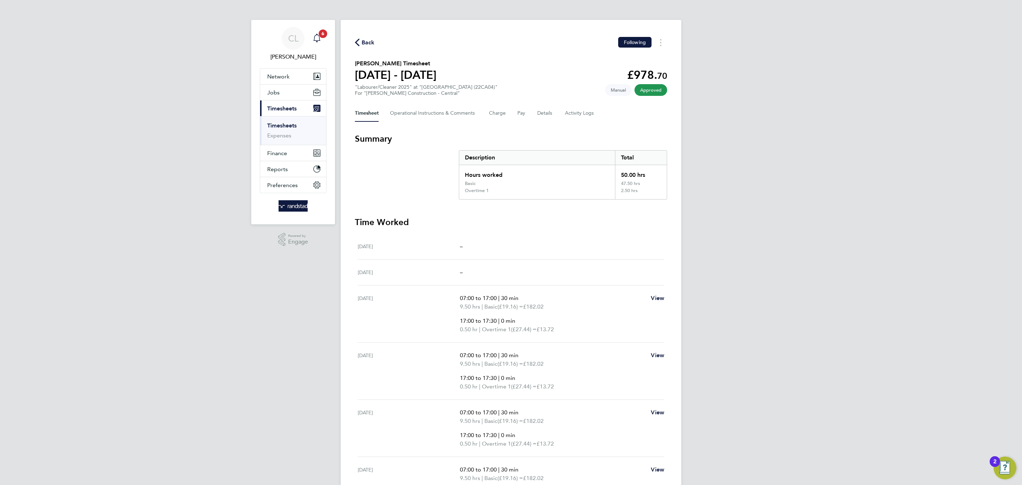
click at [321, 38] on app-alerts-badge "6" at bounding box center [322, 34] width 9 height 10
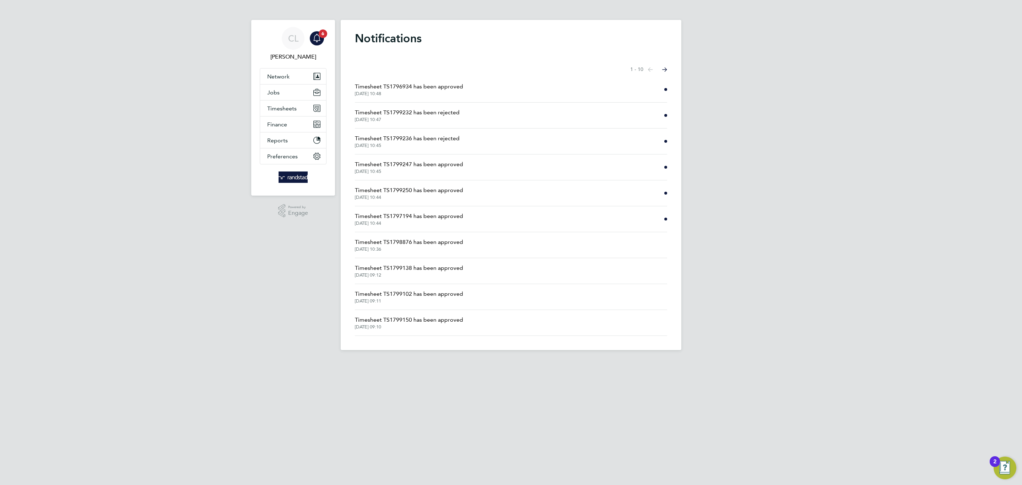
click at [423, 116] on span "Timesheet TS1799232 has been rejected" at bounding box center [407, 112] width 105 height 9
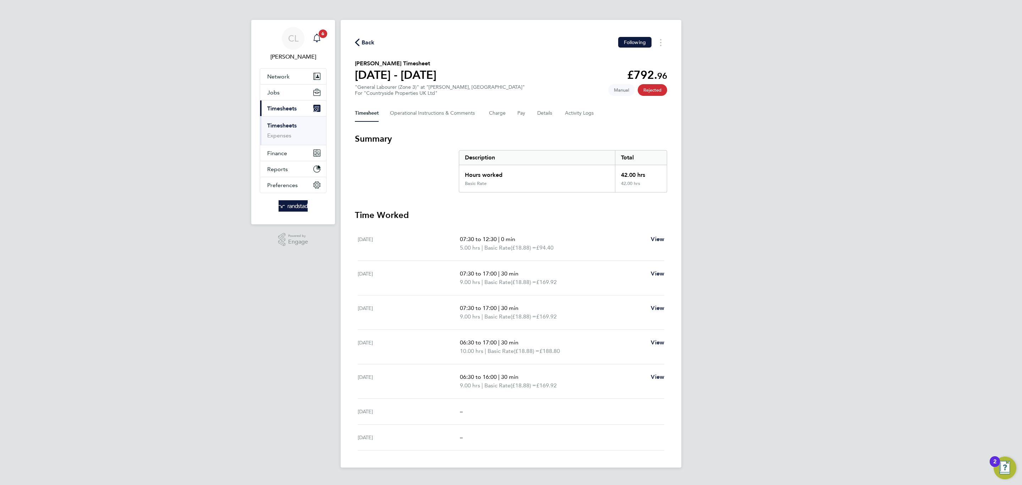
click at [321, 30] on span "6" at bounding box center [323, 33] width 9 height 9
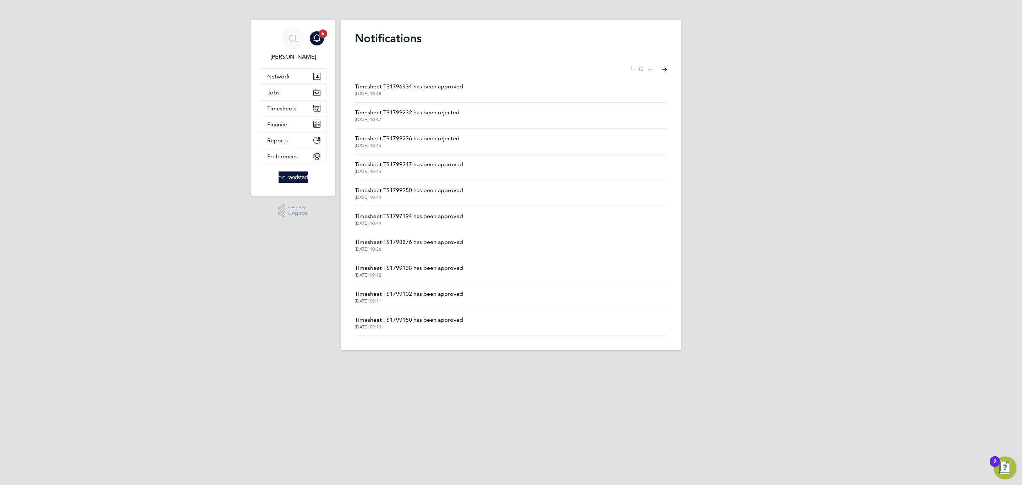
click at [465, 136] on li "Timesheet TS1799236 has been rejected 11 Aug 2025, 10:45" at bounding box center [511, 141] width 312 height 26
click at [445, 141] on span "Timesheet TS1799236 has been rejected" at bounding box center [407, 138] width 105 height 9
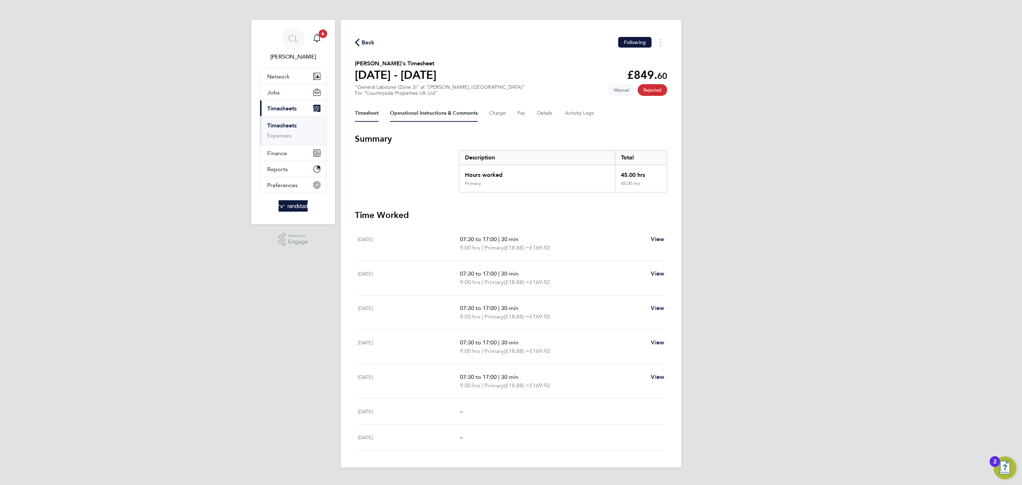
click at [457, 113] on Comments-tab "Operational Instructions & Comments" at bounding box center [434, 113] width 88 height 17
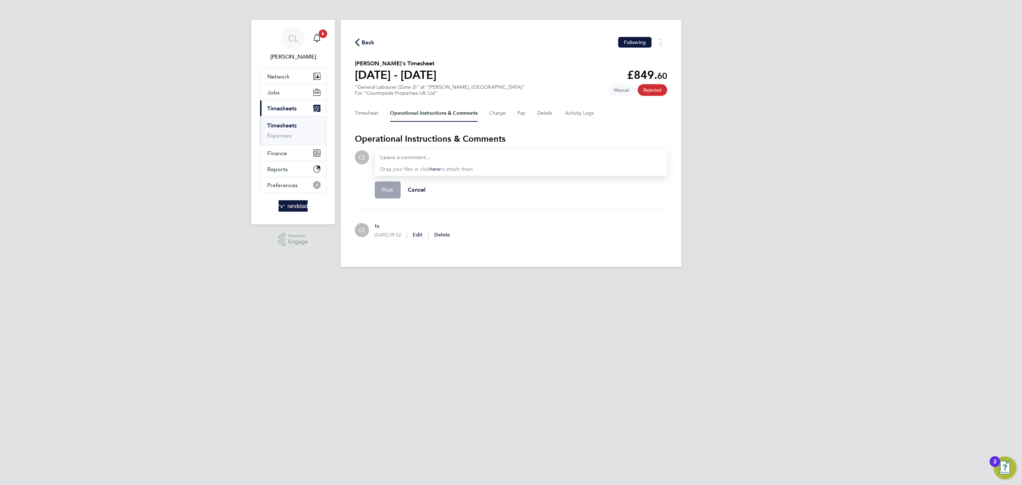
click at [319, 33] on span "6" at bounding box center [323, 33] width 9 height 9
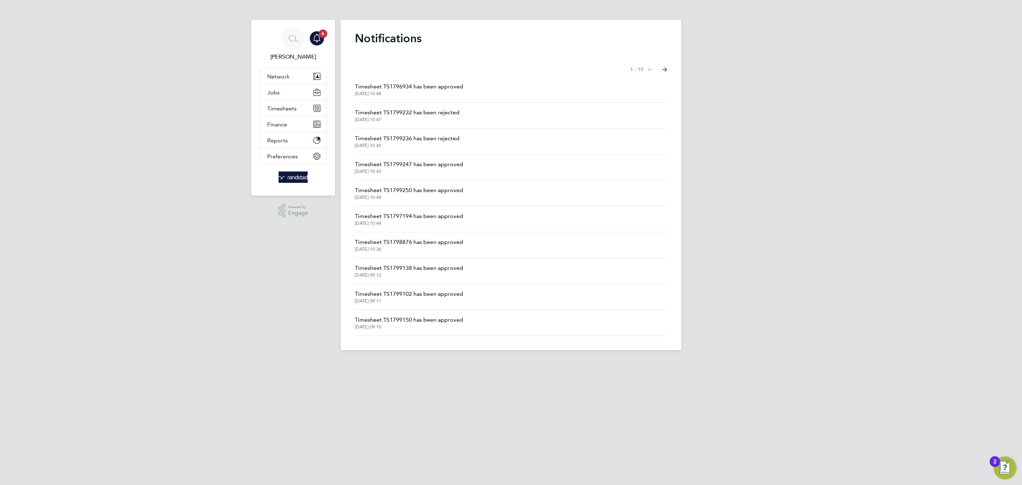
click at [423, 117] on span "11 Aug 2025, 10:47" at bounding box center [407, 120] width 105 height 6
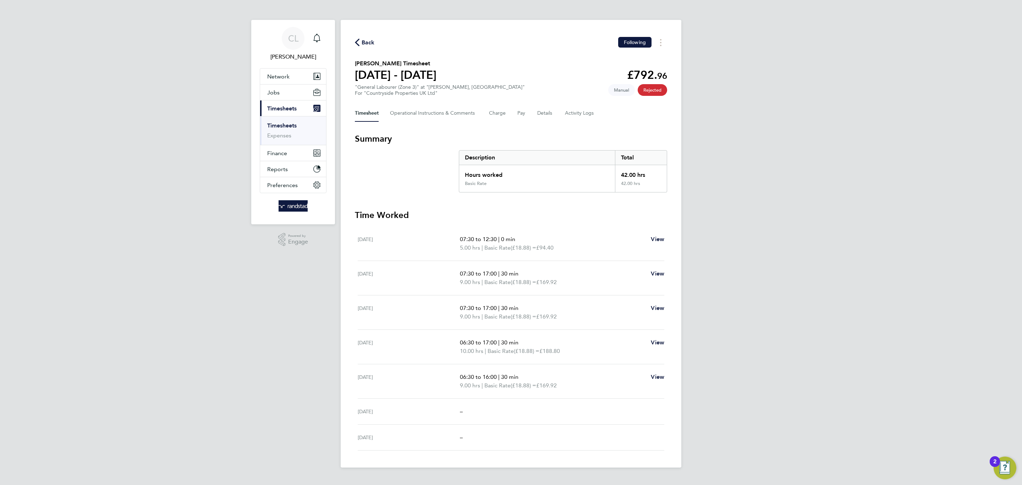
click at [364, 44] on span "Back" at bounding box center [368, 42] width 13 height 9
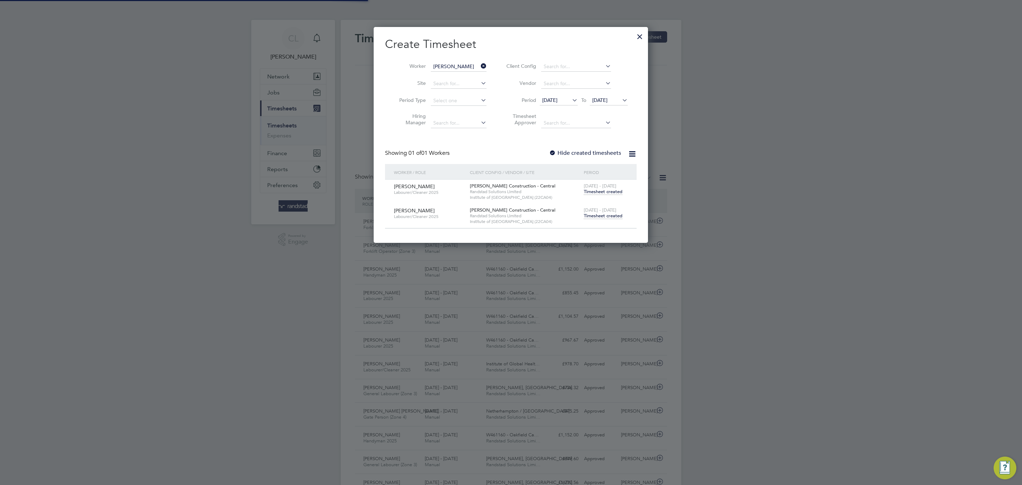
scroll to position [18, 62]
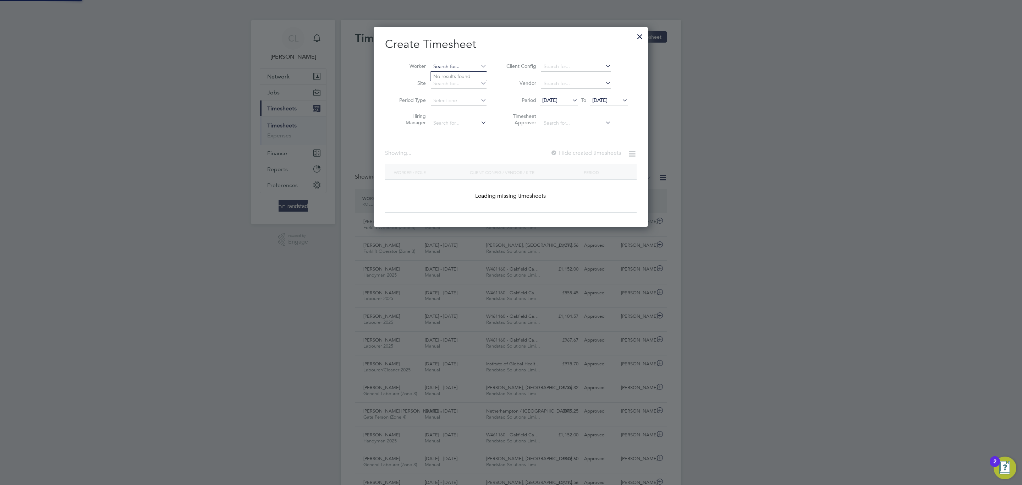
click at [469, 70] on input at bounding box center [459, 67] width 56 height 10
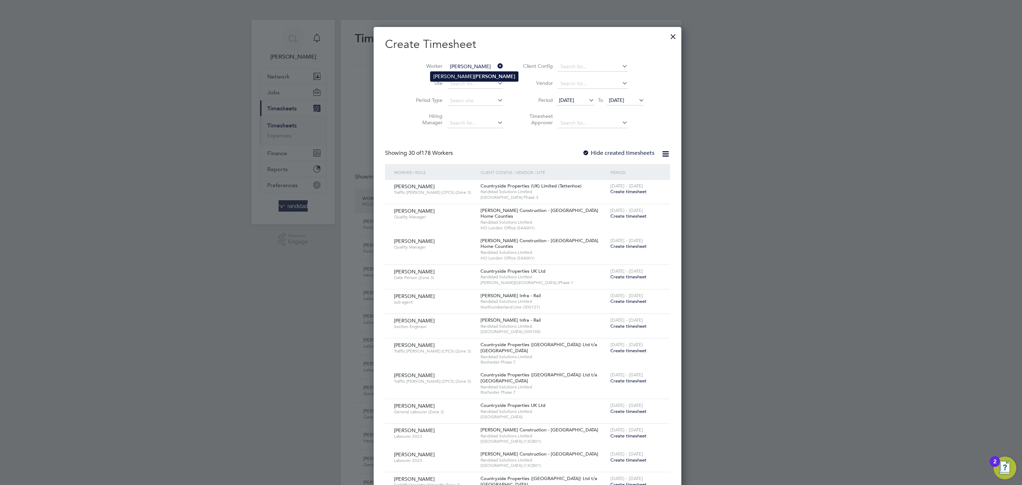
click at [458, 72] on li "Alexander Cadle" at bounding box center [474, 77] width 88 height 10
type input "[PERSON_NAME]"
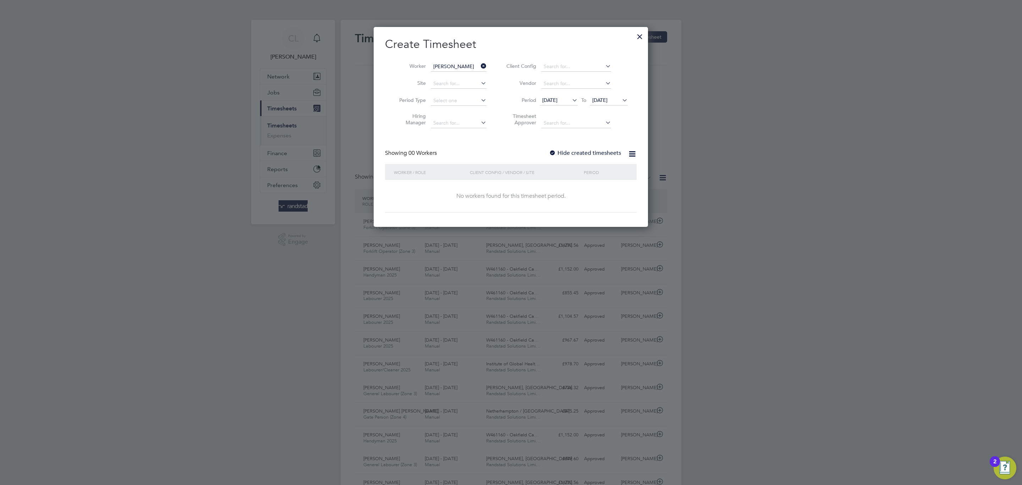
click at [550, 150] on div at bounding box center [552, 153] width 7 height 7
click at [595, 101] on span "[DATE]" at bounding box center [599, 100] width 15 height 6
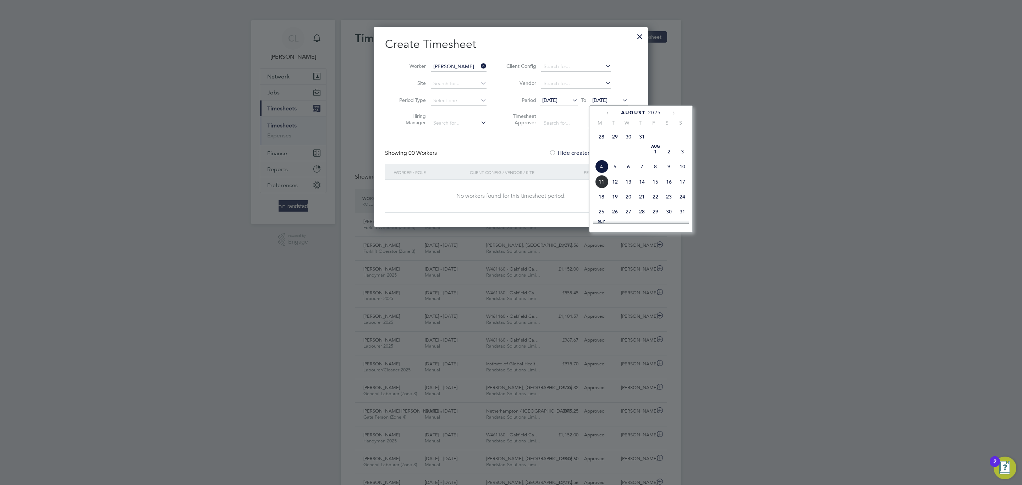
click at [594, 136] on div "Jul 1 2 3 4 5 6 7 8 9 10 11 12 13 14 15 16 17 18 19 20 21 22 23 24 25 26 27 28 …" at bounding box center [645, 107] width 105 height 75
click at [597, 137] on span "28" at bounding box center [601, 136] width 13 height 13
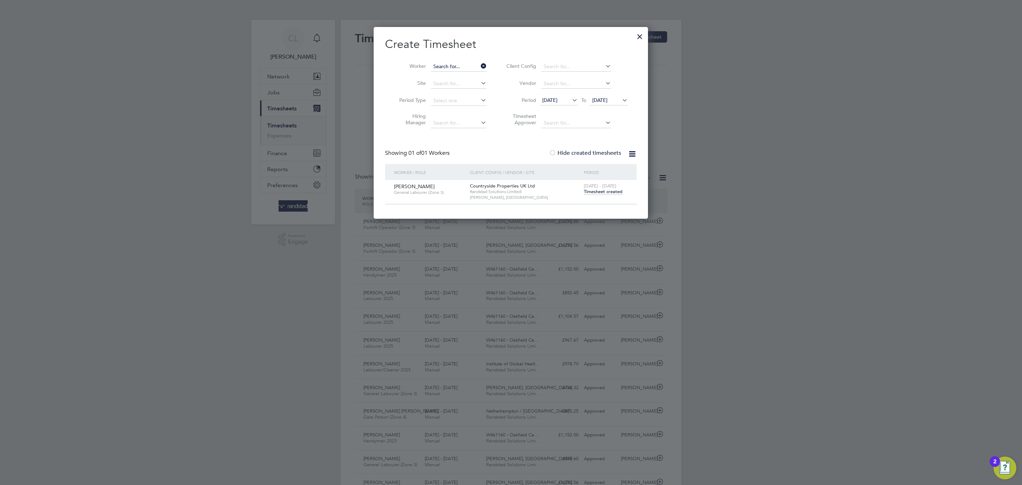
click at [456, 63] on input at bounding box center [459, 67] width 56 height 10
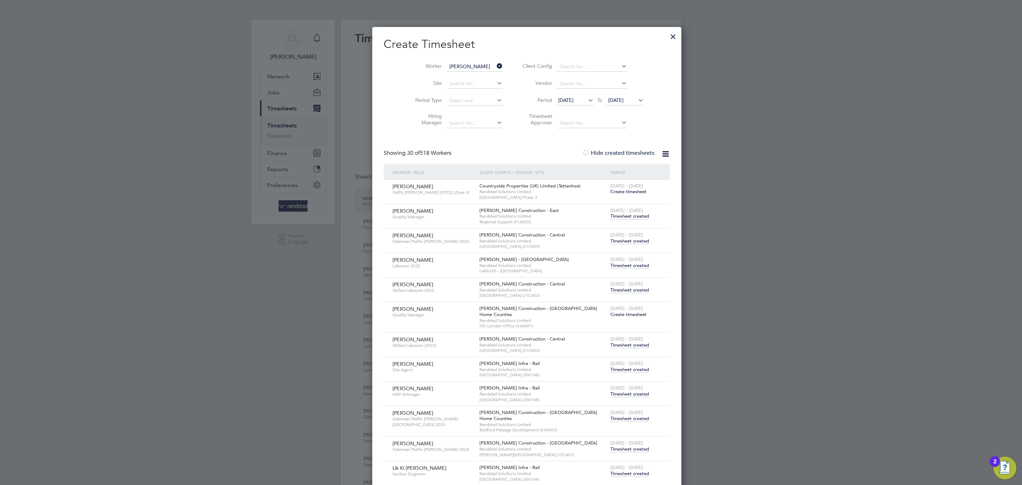
click at [448, 130] on li "Stuart B rown" at bounding box center [480, 135] width 101 height 10
type input "[PERSON_NAME]"
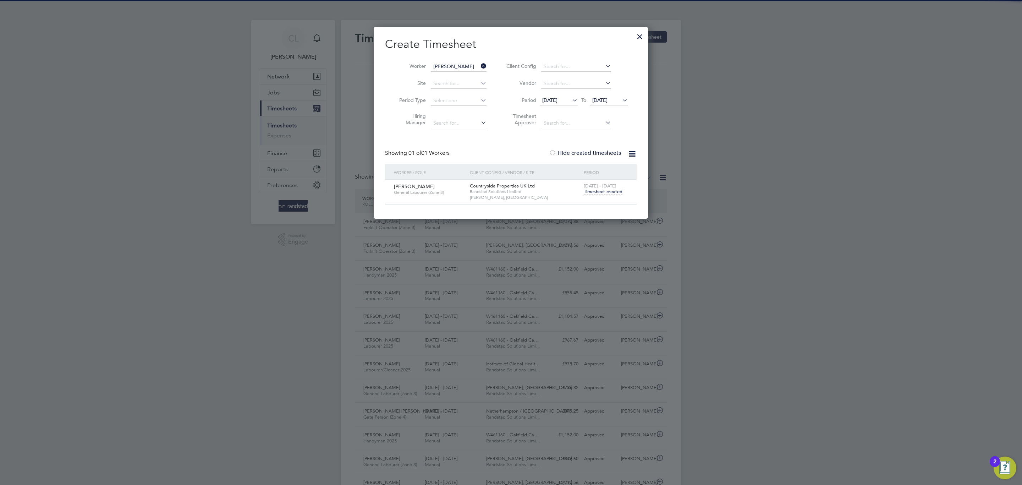
click at [593, 195] on span "Timesheet created" at bounding box center [603, 191] width 39 height 6
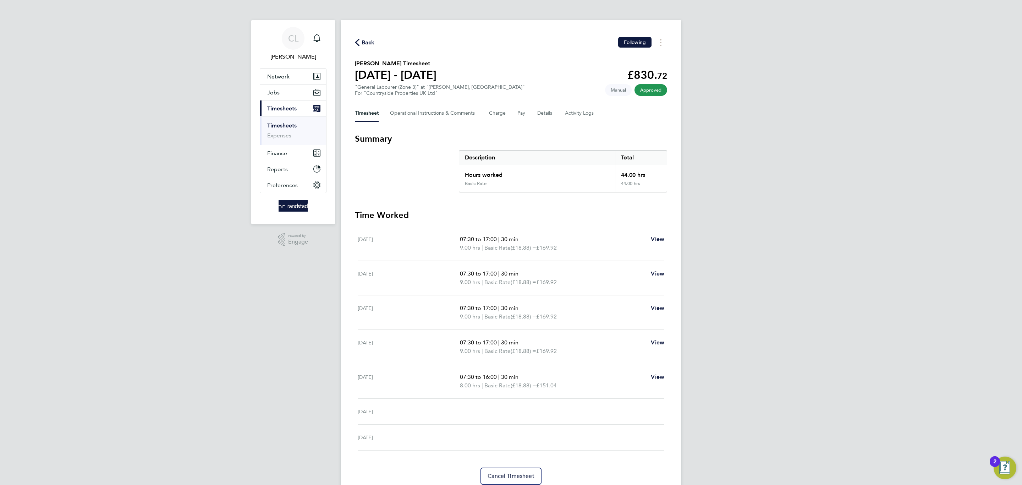
click at [363, 44] on span "Back" at bounding box center [368, 42] width 13 height 9
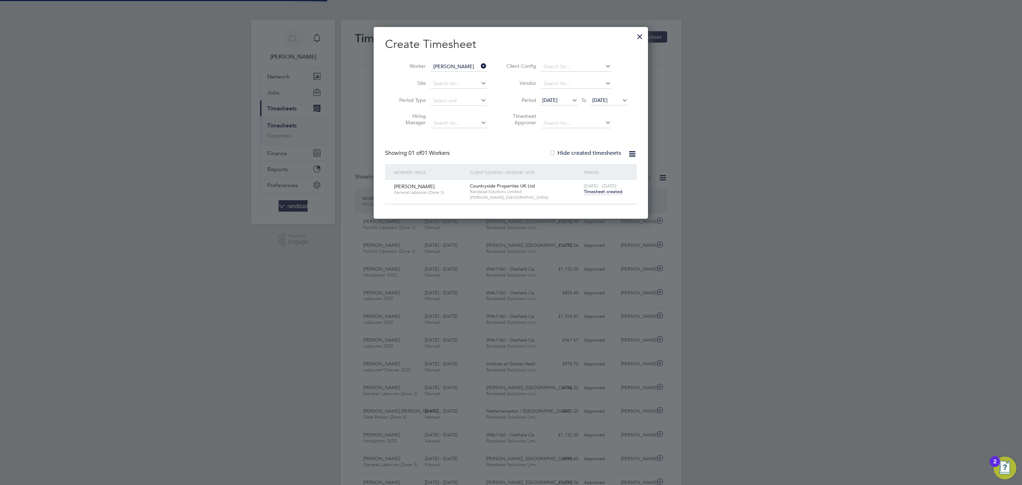
click at [605, 103] on span "[DATE]" at bounding box center [599, 100] width 15 height 6
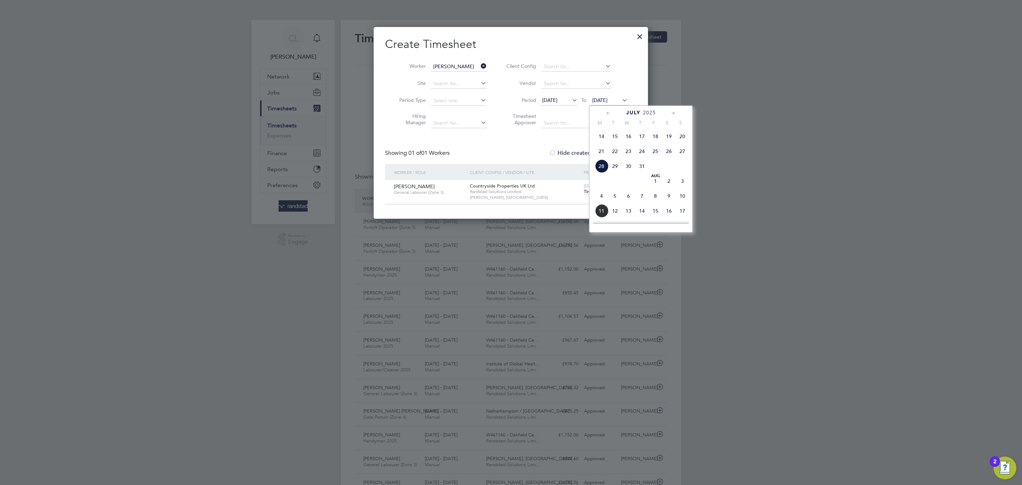
click at [605, 203] on span "4" at bounding box center [601, 195] width 13 height 13
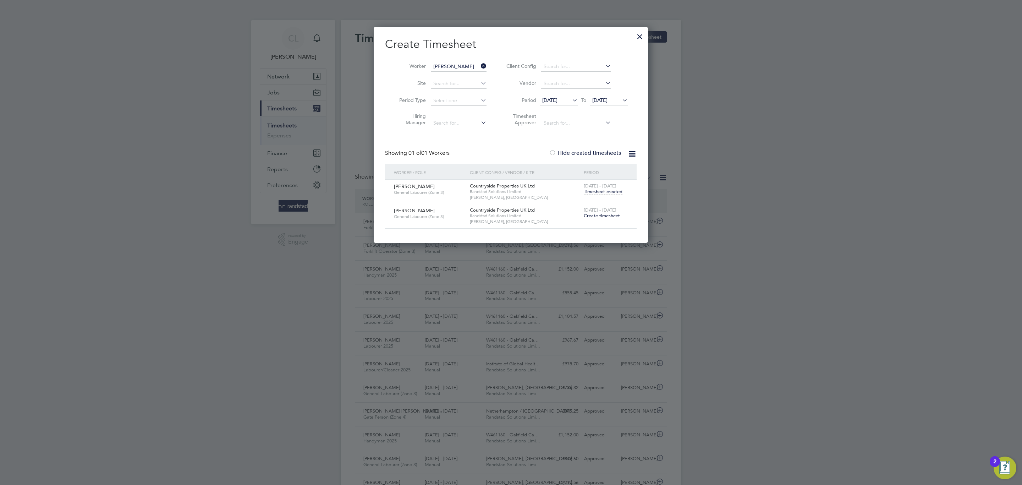
drag, startPoint x: 634, startPoint y: 39, endPoint x: 630, endPoint y: 35, distance: 5.8
click at [634, 37] on div at bounding box center [639, 34] width 13 height 13
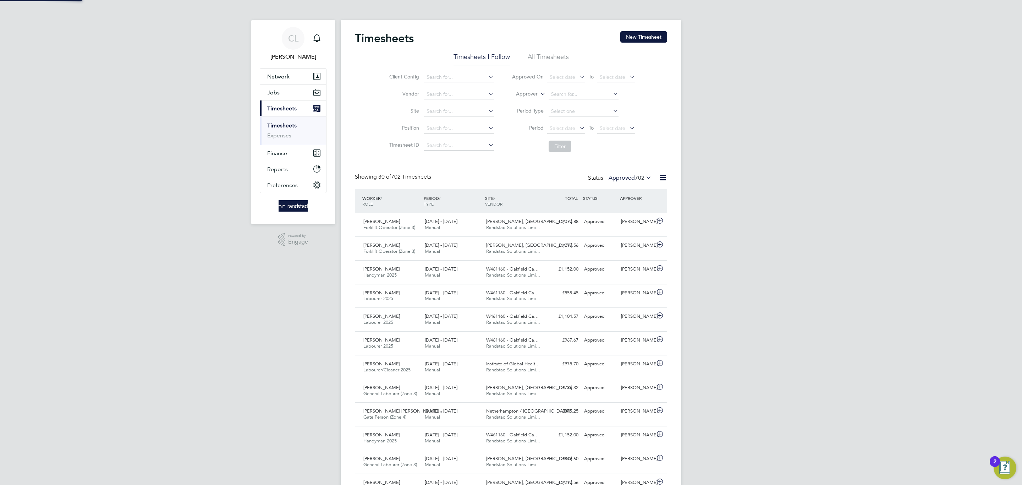
click at [329, 23] on app-nav-sections-wrapper "CL Charlotte Lockeridge Notifications Applications: Network Team Members Busine…" at bounding box center [293, 122] width 84 height 204
click at [317, 34] on icon "Main navigation" at bounding box center [316, 37] width 7 height 7
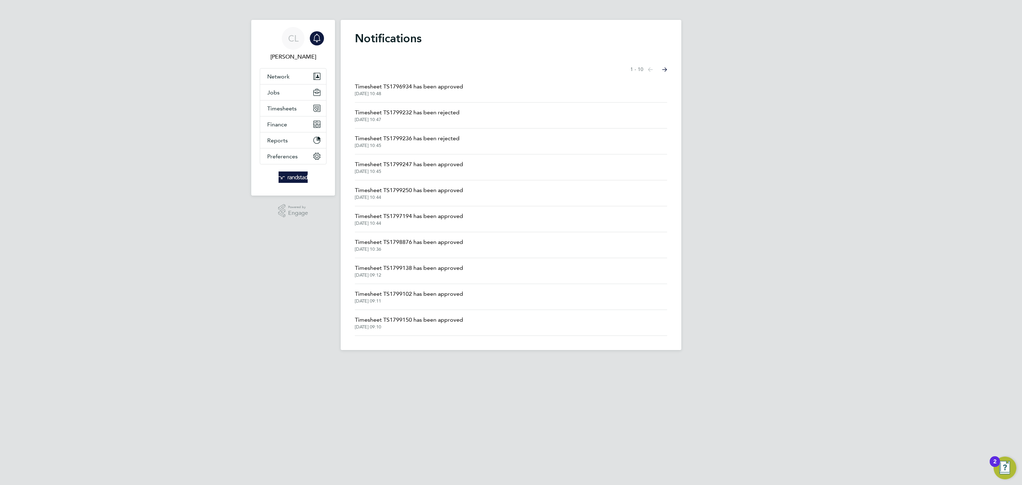
click at [439, 115] on span "Timesheet TS1799232 has been rejected" at bounding box center [407, 112] width 105 height 9
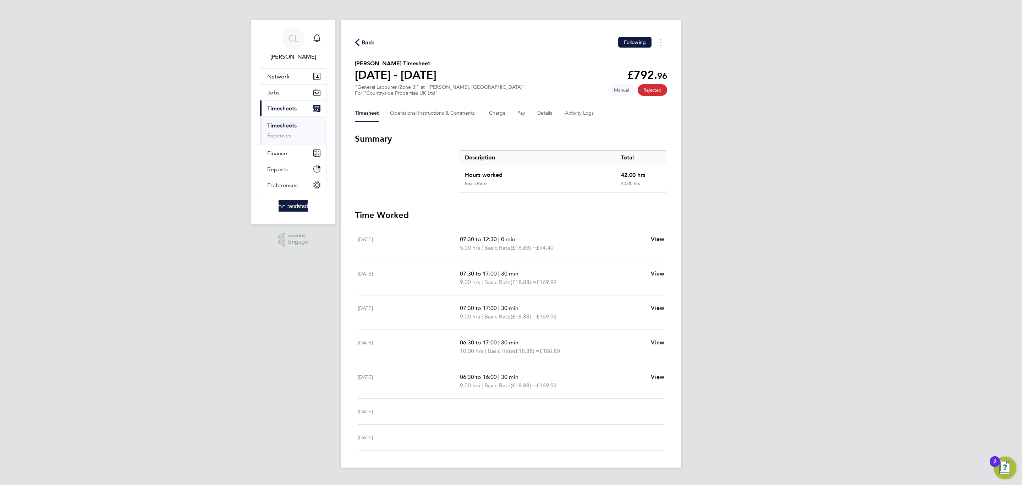
click at [364, 42] on span "Back" at bounding box center [368, 42] width 13 height 9
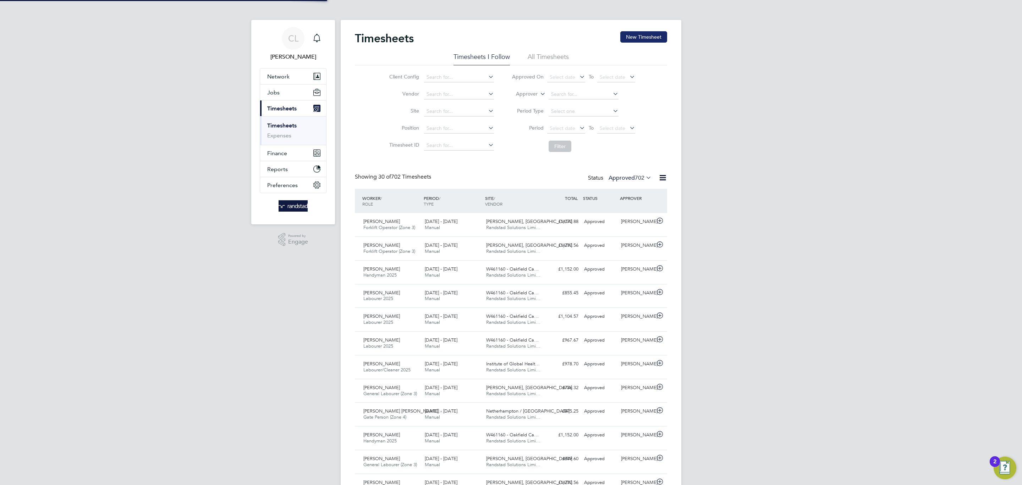
click at [661, 35] on button "New Timesheet" at bounding box center [643, 36] width 47 height 11
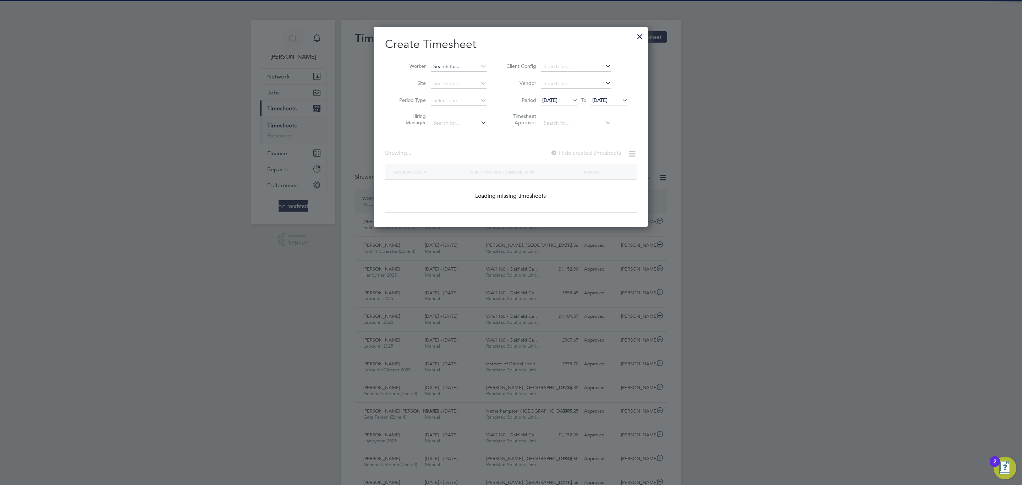
click at [460, 66] on input at bounding box center [459, 67] width 56 height 10
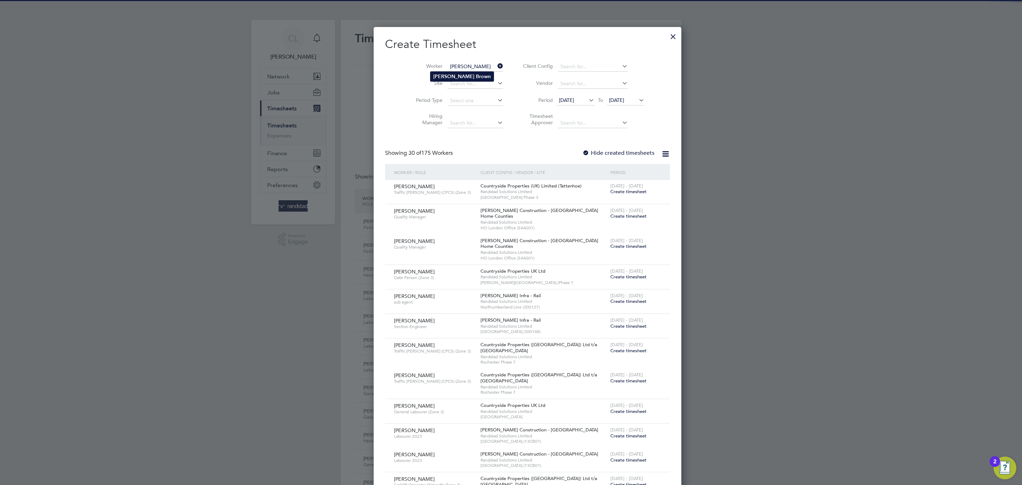
click at [474, 74] on li "[PERSON_NAME]" at bounding box center [461, 77] width 63 height 10
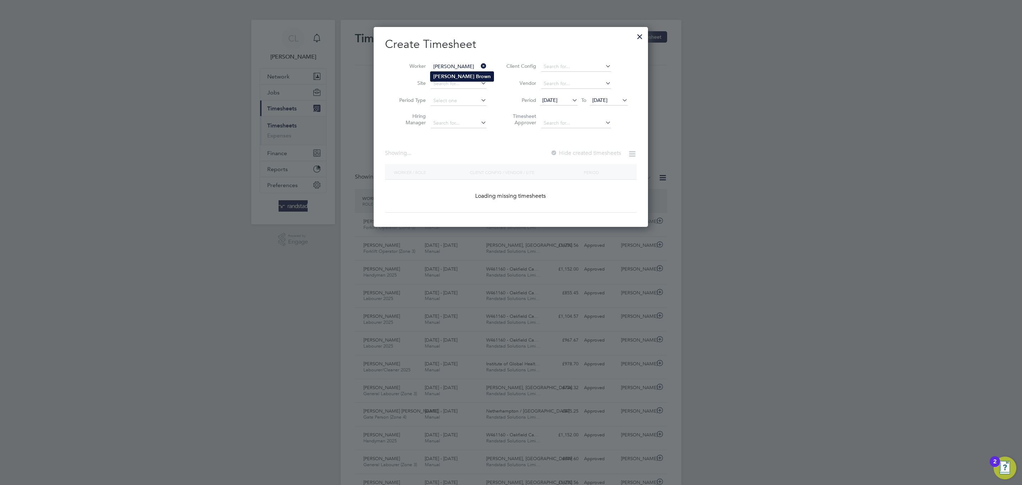
type input "[PERSON_NAME]"
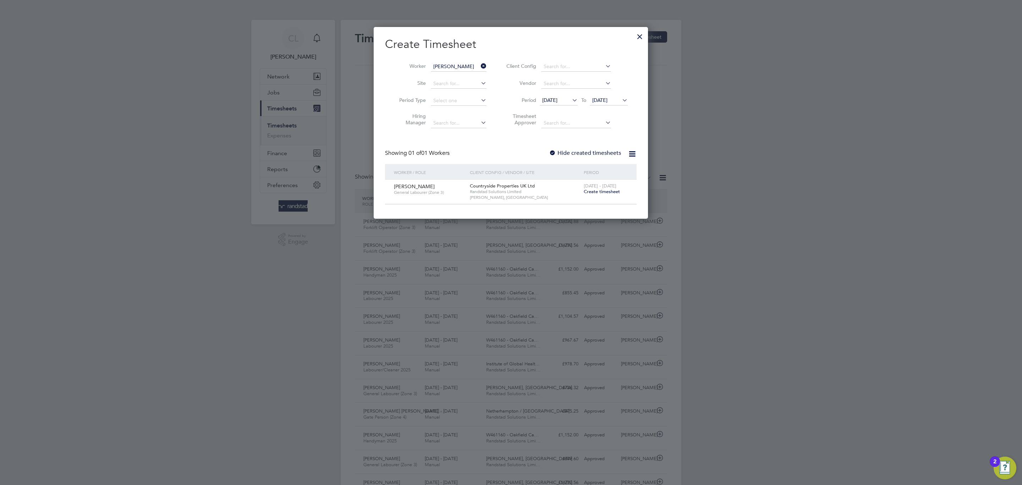
click at [604, 189] on span "Create timesheet" at bounding box center [602, 191] width 36 height 6
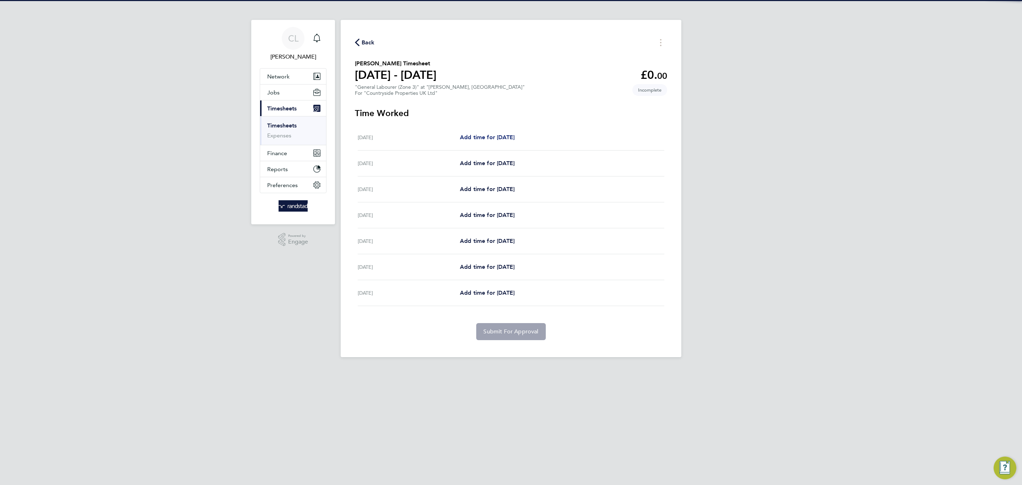
click at [501, 139] on span "Add time for [DATE]" at bounding box center [487, 137] width 55 height 7
select select "30"
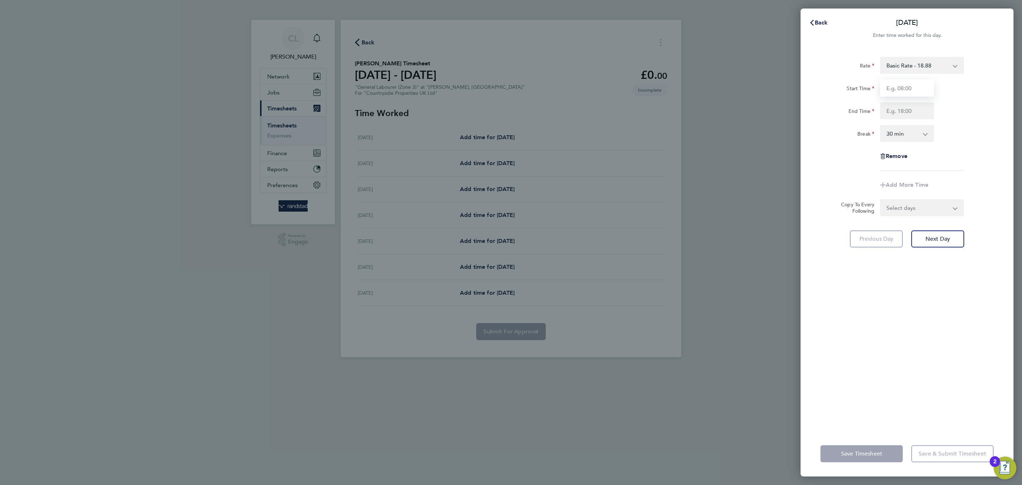
click at [925, 85] on input "Start Time" at bounding box center [907, 87] width 54 height 17
type input "07:30"
click at [917, 111] on input "End Time" at bounding box center [907, 110] width 54 height 17
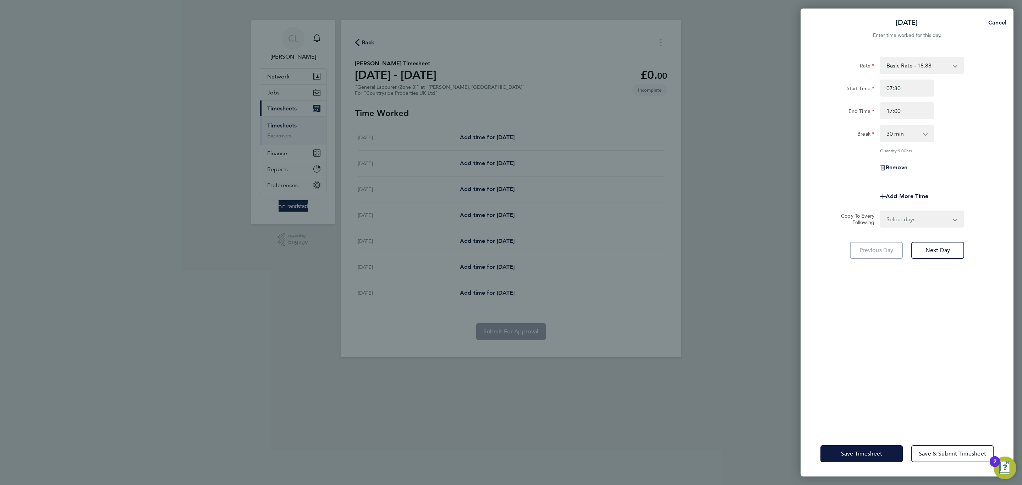
click at [964, 121] on div "Rate Basic Rate - 18.88 Start Time 07:30 End Time 17:00 Break 0 min 15 min 30 m…" at bounding box center [906, 119] width 173 height 125
drag, startPoint x: 908, startPoint y: 105, endPoint x: 866, endPoint y: 102, distance: 42.4
click at [871, 106] on div "End Time 17:00" at bounding box center [907, 110] width 179 height 17
type input "12:00"
click at [981, 84] on div "Start Time 07:30" at bounding box center [907, 87] width 179 height 17
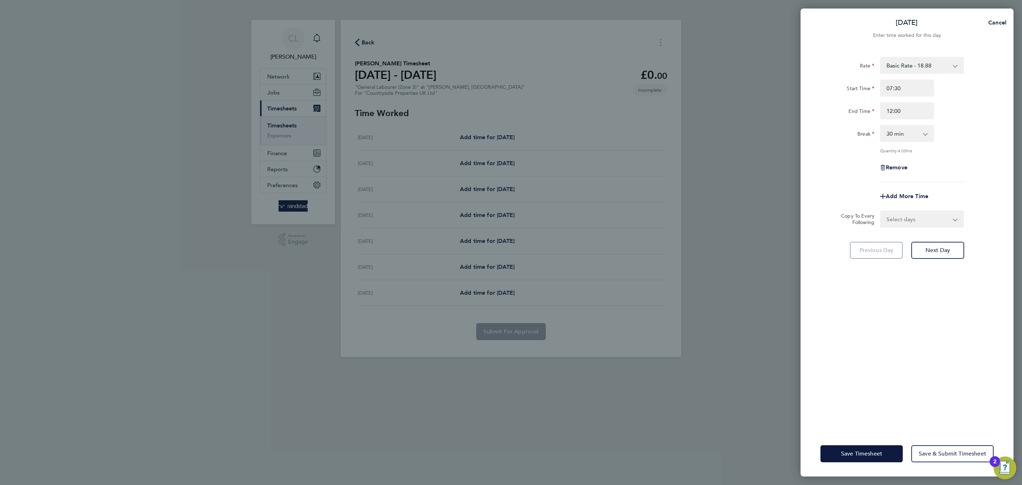
click at [875, 137] on div "Break" at bounding box center [848, 133] width 60 height 17
click at [887, 134] on select "0 min 15 min 30 min 45 min 60 min 75 min 90 min" at bounding box center [903, 134] width 44 height 16
select select "0"
click at [881, 126] on select "0 min 15 min 30 min 45 min 60 min 75 min 90 min" at bounding box center [903, 134] width 44 height 16
click at [910, 108] on input "12:00" at bounding box center [907, 110] width 54 height 17
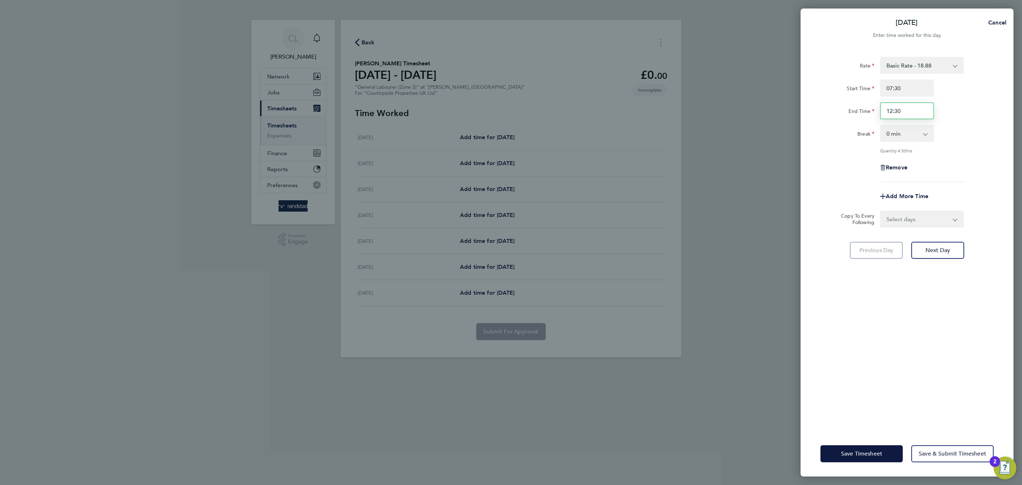
type input "12:30"
click at [997, 175] on div "Rate Basic Rate - 18.88 Start Time 07:30 End Time 12:30 Break 0 min 15 min 30 m…" at bounding box center [907, 239] width 213 height 383
click at [880, 453] on span "Save Timesheet" at bounding box center [861, 453] width 41 height 7
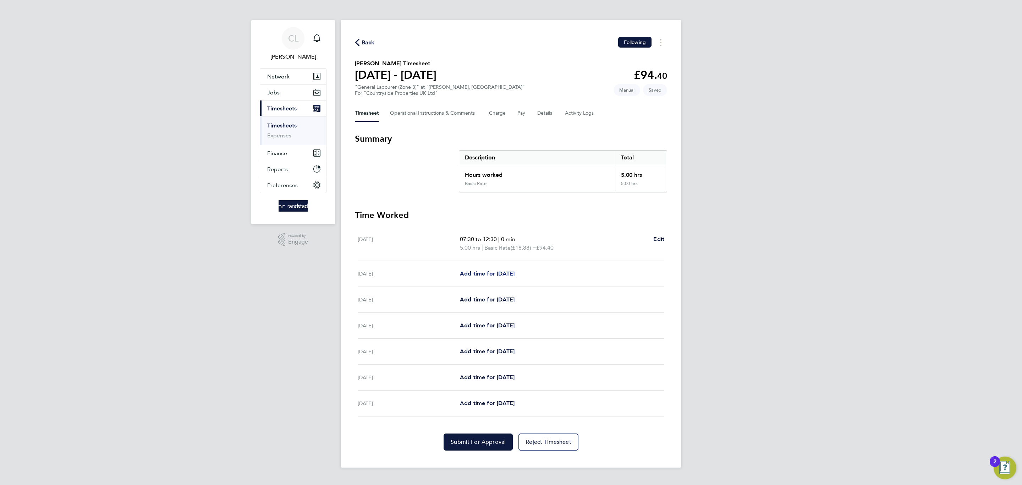
click at [488, 275] on span "Add time for [DATE]" at bounding box center [487, 273] width 55 height 7
select select "30"
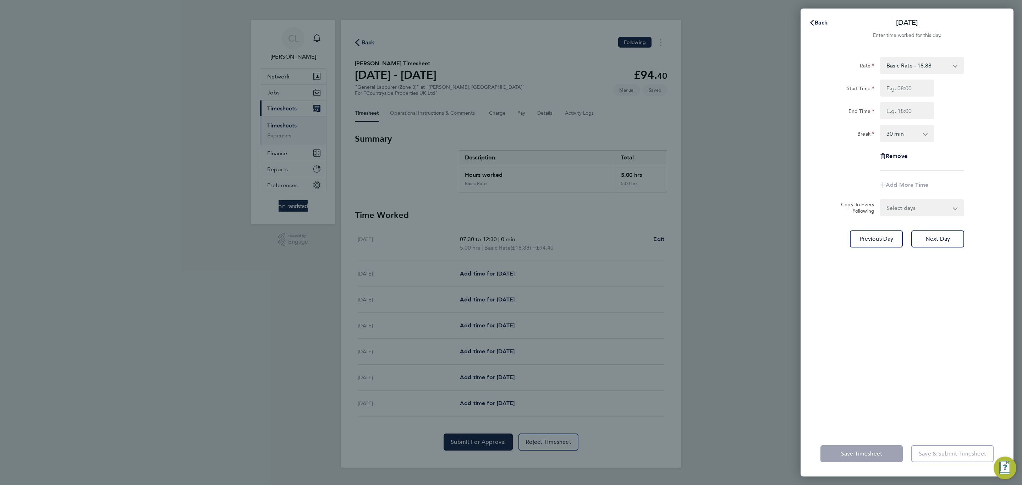
click at [928, 78] on div "Rate Basic Rate - 18.88 Start Time End Time Break 0 min 15 min 30 min 45 min 60…" at bounding box center [906, 114] width 173 height 114
click at [926, 82] on input "Start Time" at bounding box center [907, 87] width 54 height 17
type input "07:30"
click at [920, 110] on input "End Time" at bounding box center [907, 110] width 54 height 17
type input "17:00"
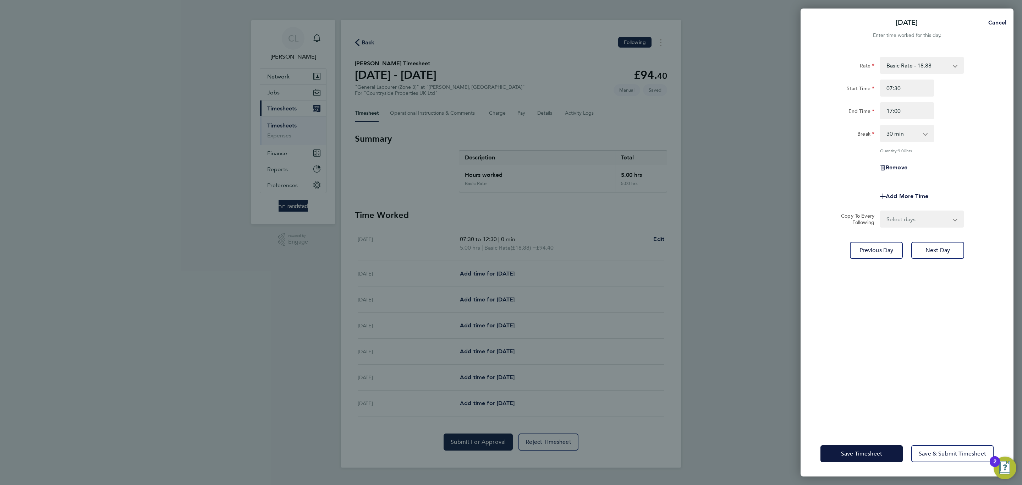
click at [960, 130] on div "Break 0 min 15 min 30 min 45 min 60 min 75 min 90 min" at bounding box center [907, 133] width 179 height 17
drag, startPoint x: 924, startPoint y: 221, endPoint x: 922, endPoint y: 225, distance: 5.1
click at [924, 221] on select "Select days Day Weekday (Mon-Fri) Weekend (Sat-Sun) Wednesday Thursday Friday S…" at bounding box center [918, 219] width 75 height 16
select select "DAY"
click at [881, 211] on select "Select days Day Weekday (Mon-Fri) Weekend (Sat-Sun) Wednesday Thursday Friday S…" at bounding box center [918, 219] width 75 height 16
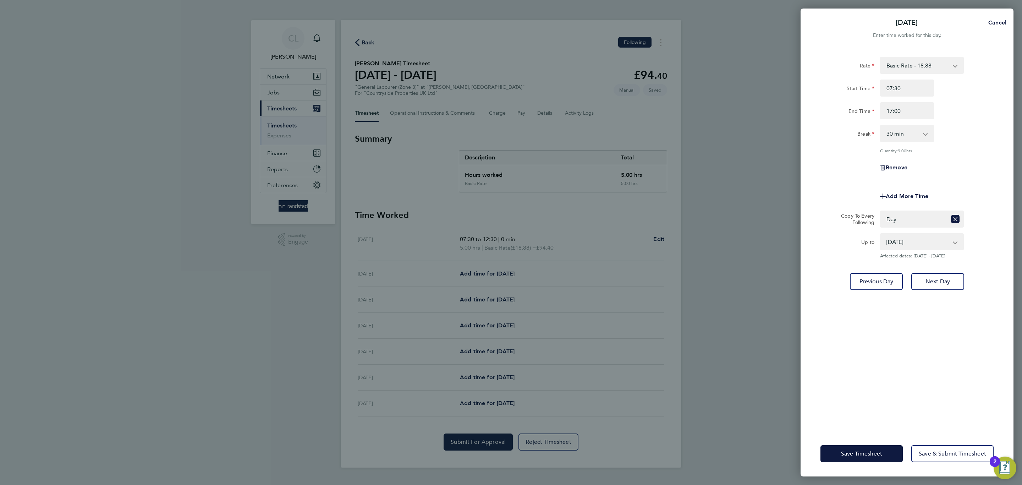
click at [905, 248] on div "06 Aug 2025 07 Aug 2025 08 Aug 2025 09 Aug 2025 10 Aug 2025" at bounding box center [922, 241] width 84 height 17
click at [905, 248] on select "06 Aug 2025 07 Aug 2025 08 Aug 2025 09 Aug 2025 10 Aug 2025" at bounding box center [918, 242] width 74 height 16
select select "[DATE]"
click at [881, 234] on select "06 Aug 2025 07 Aug 2025 08 Aug 2025 09 Aug 2025 10 Aug 2025" at bounding box center [918, 242] width 74 height 16
click at [877, 455] on span "Save Timesheet" at bounding box center [861, 453] width 41 height 7
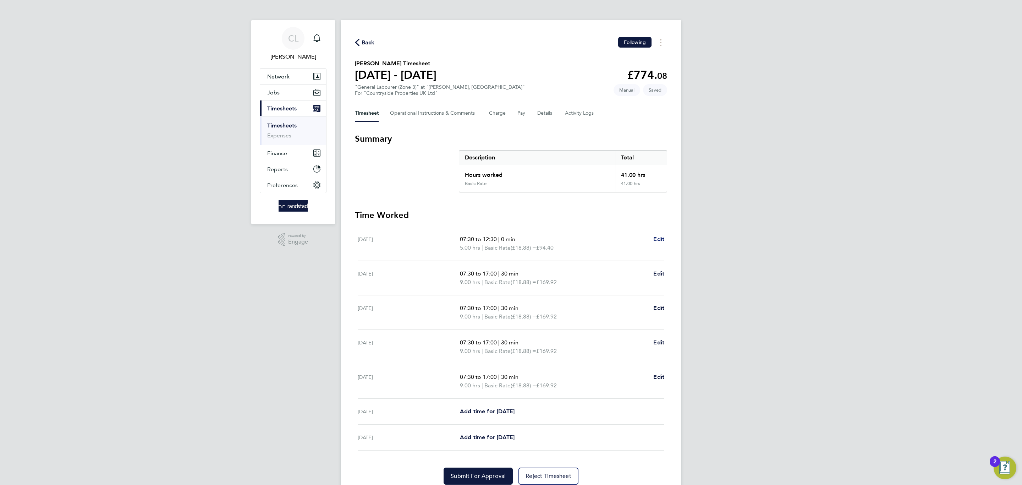
click at [658, 242] on span "Edit" at bounding box center [658, 239] width 11 height 7
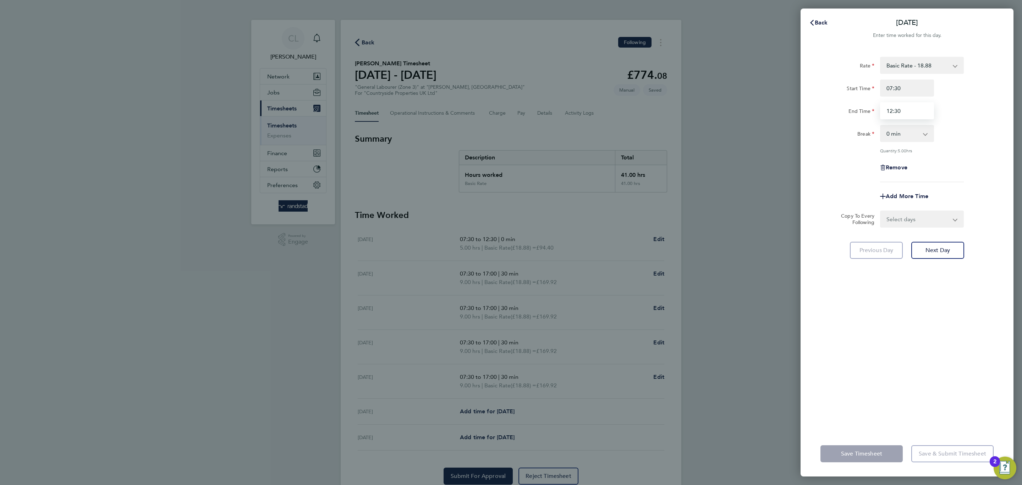
click at [911, 114] on input "12:30" at bounding box center [907, 110] width 54 height 17
click at [850, 116] on div "End Time 12:30" at bounding box center [907, 110] width 179 height 17
click at [975, 110] on div "End Time 11.30" at bounding box center [907, 110] width 179 height 17
type input "11:30"
click at [843, 453] on span "Save Timesheet" at bounding box center [861, 453] width 41 height 7
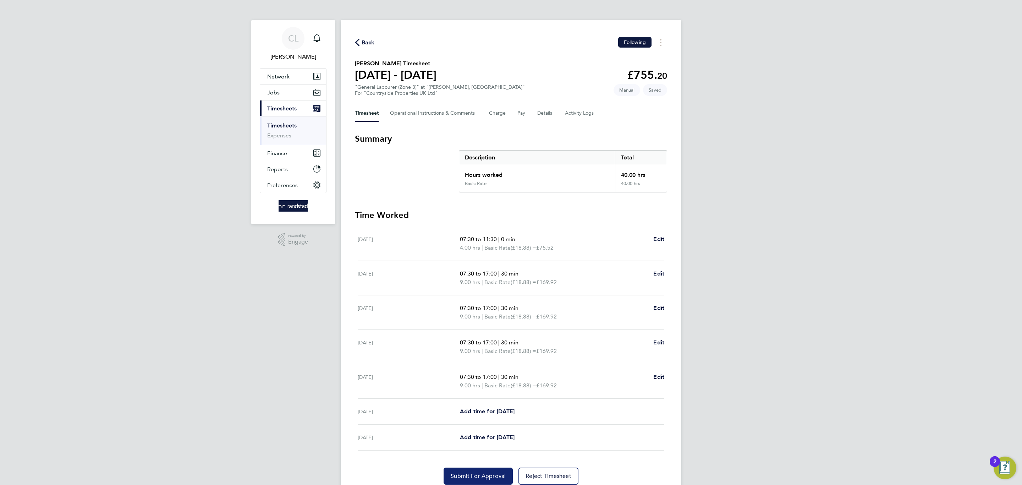
click at [480, 470] on button "Submit For Approval" at bounding box center [478, 475] width 69 height 17
click at [362, 41] on span "Back" at bounding box center [368, 42] width 13 height 9
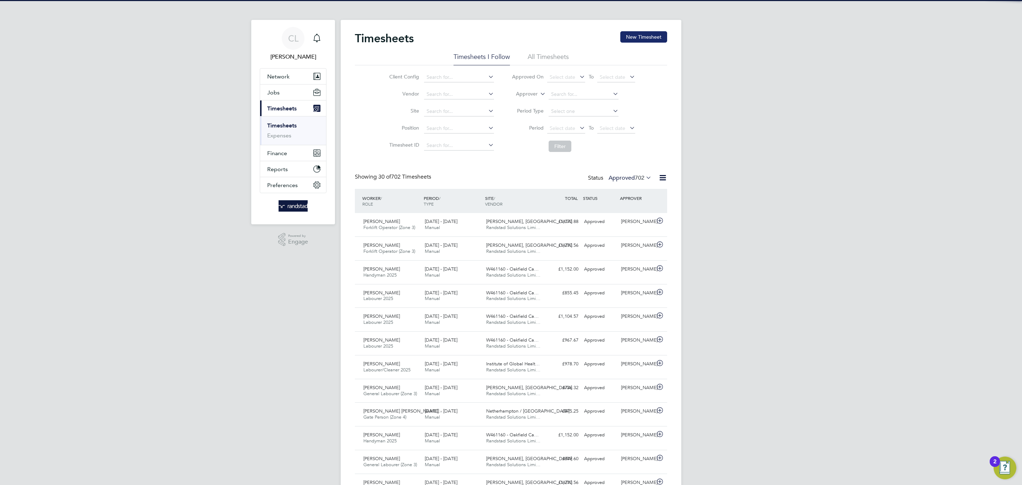
click at [627, 38] on button "New Timesheet" at bounding box center [643, 36] width 47 height 11
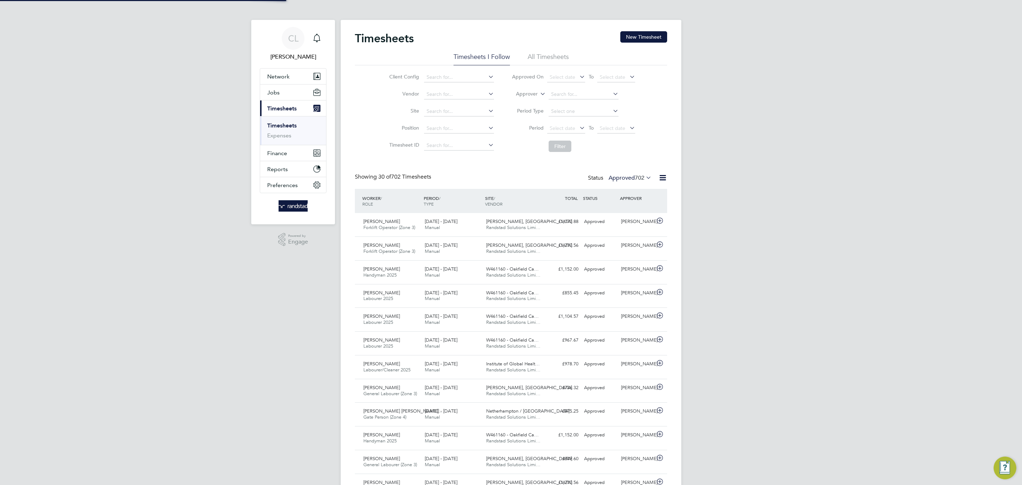
scroll to position [18, 62]
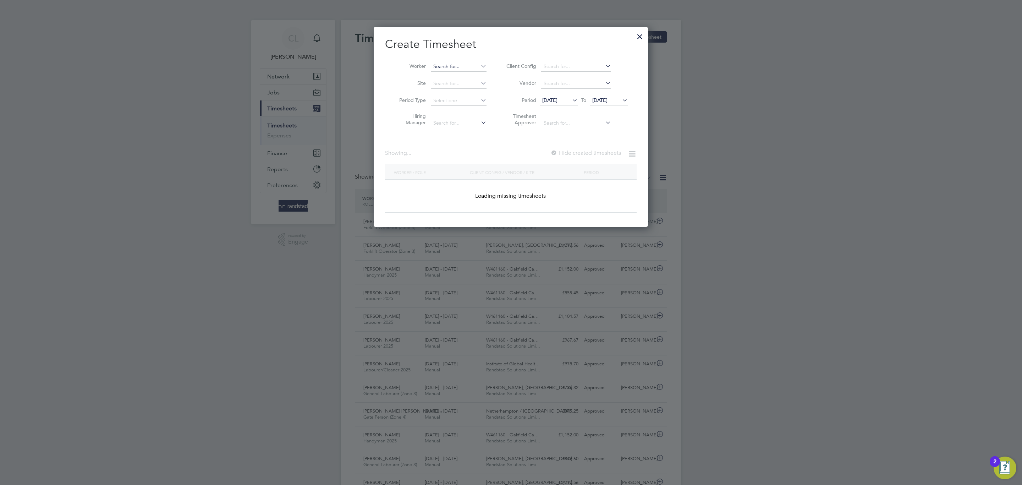
drag, startPoint x: 475, startPoint y: 59, endPoint x: 467, endPoint y: 67, distance: 12.0
click at [471, 63] on li "Worker" at bounding box center [440, 66] width 110 height 17
click at [467, 67] on input at bounding box center [459, 67] width 56 height 10
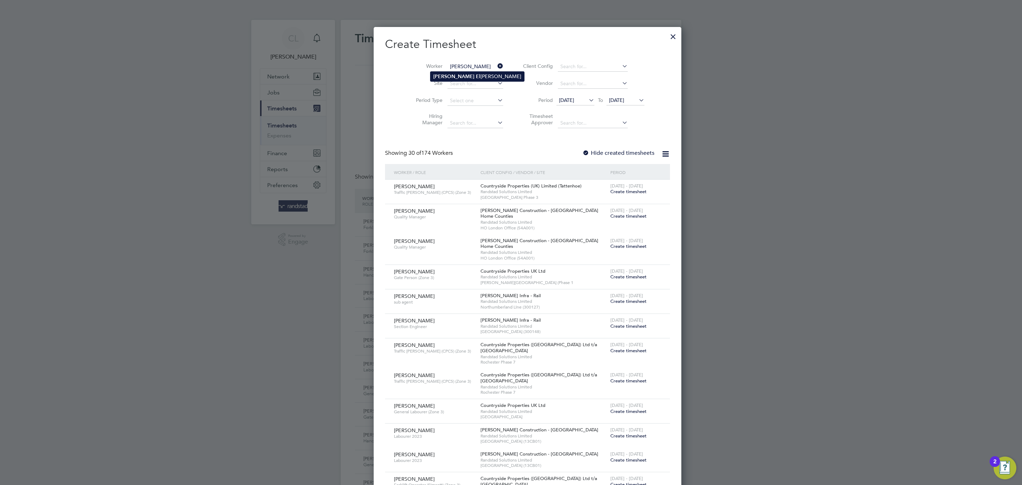
click at [467, 78] on li "[PERSON_NAME] El [PERSON_NAME]" at bounding box center [477, 77] width 94 height 10
type input "[PERSON_NAME] El [PERSON_NAME]"
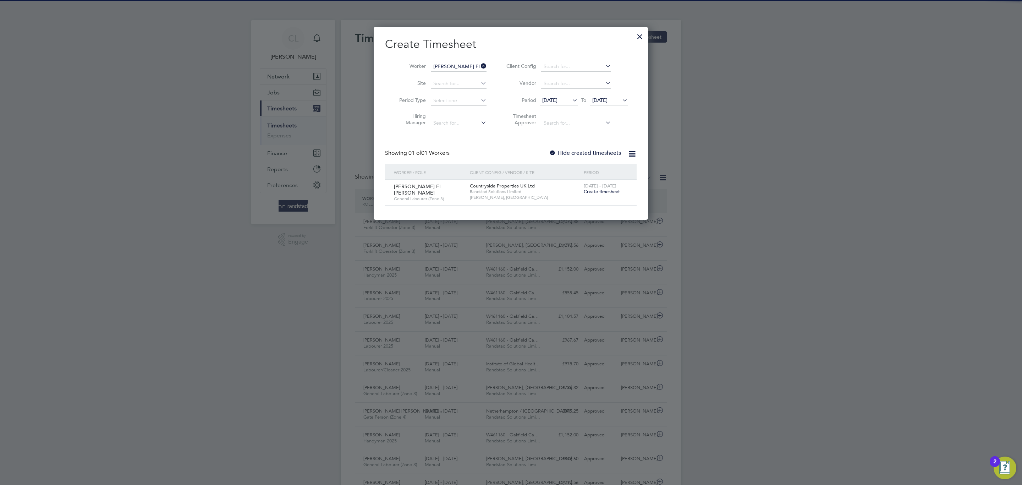
click at [607, 189] on span "Create timesheet" at bounding box center [602, 191] width 36 height 6
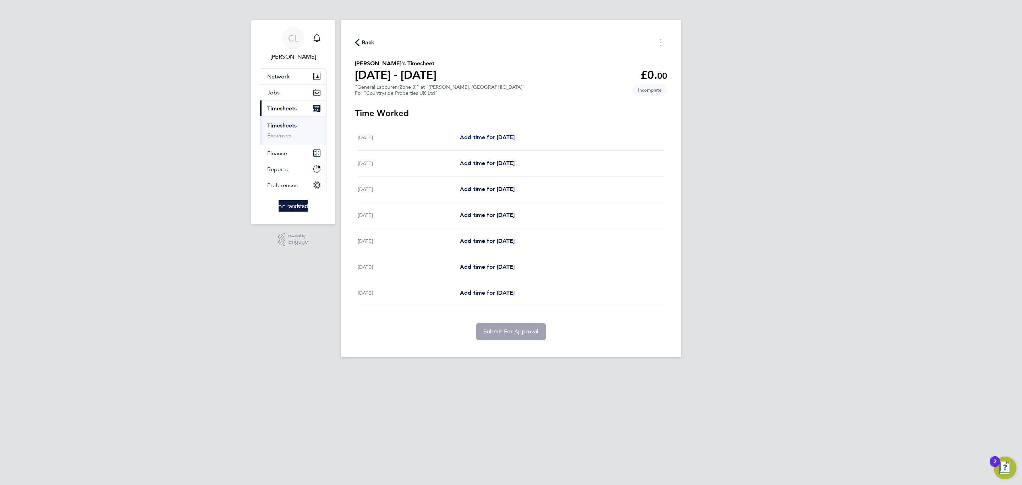
click at [505, 140] on link "Add time for [DATE]" at bounding box center [487, 137] width 55 height 9
select select "30"
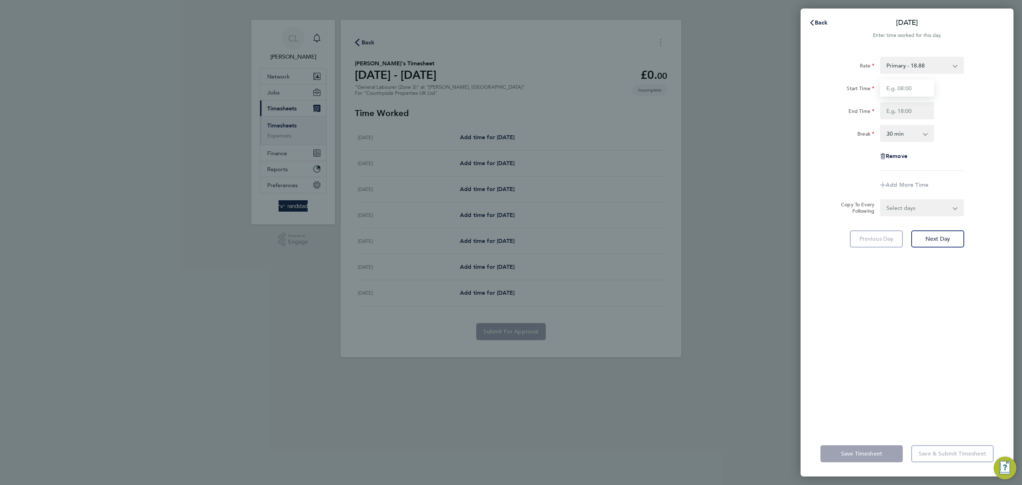
click at [909, 89] on input "Start Time" at bounding box center [907, 87] width 54 height 17
type input "07:30"
click at [918, 109] on input "End Time" at bounding box center [907, 110] width 54 height 17
type input "17:00"
click at [955, 131] on div "Break 0 min 15 min 30 min 45 min 60 min 75 min 90 min" at bounding box center [907, 133] width 179 height 17
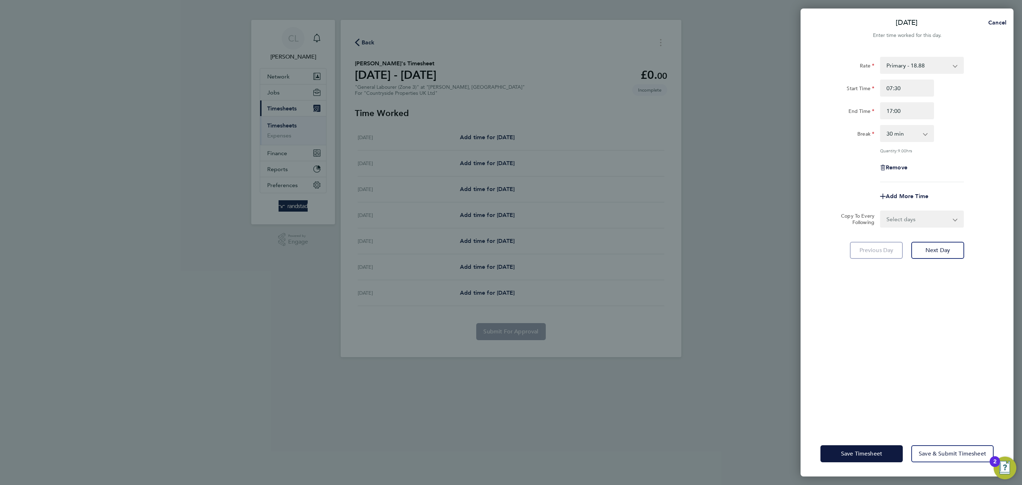
click at [931, 216] on select "Select days Day Weekday (Mon-Fri) Weekend (Sat-Sun) [DATE] [DATE] [DATE] [DATE]…" at bounding box center [918, 219] width 75 height 16
select select "WEEKDAY"
click at [881, 211] on select "Select days Day Weekday (Mon-Fri) Weekend (Sat-Sun) [DATE] [DATE] [DATE] [DATE]…" at bounding box center [918, 219] width 75 height 16
click at [886, 244] on select "[DATE] [DATE] [DATE] [DATE] [DATE] [DATE]" at bounding box center [918, 242] width 74 height 16
select select "[DATE]"
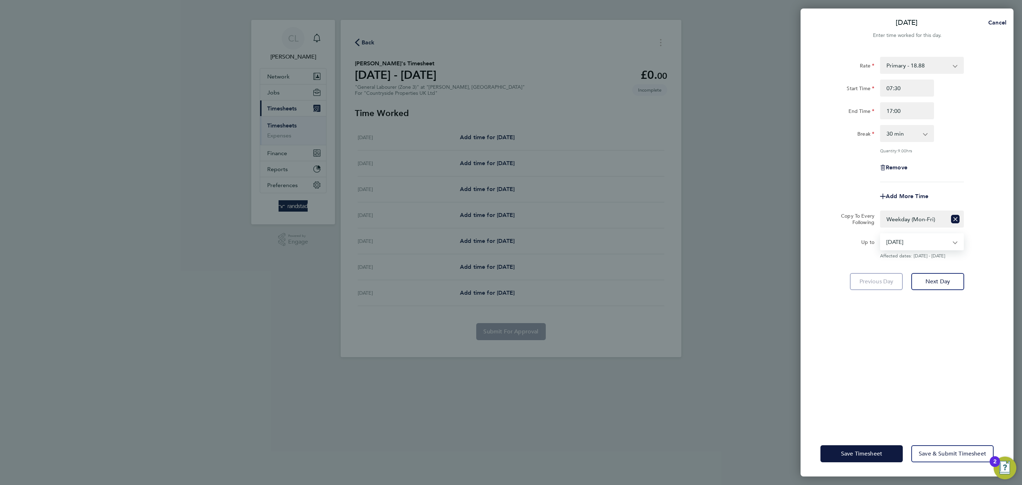
click at [881, 234] on select "[DATE] [DATE] [DATE] [DATE] [DATE] [DATE]" at bounding box center [918, 242] width 74 height 16
click at [879, 447] on button "Save Timesheet" at bounding box center [861, 453] width 82 height 17
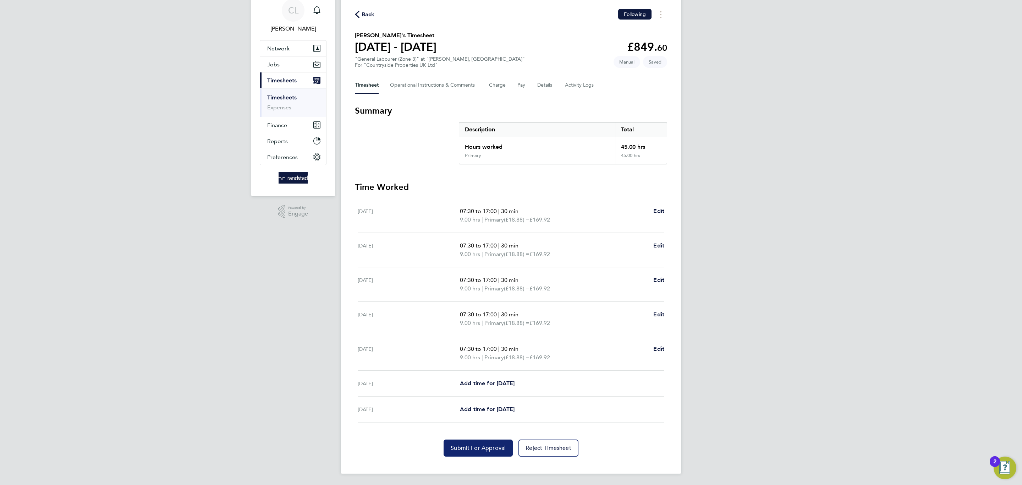
click at [468, 441] on button "Submit For Approval" at bounding box center [478, 447] width 69 height 17
click at [363, 10] on button "Back" at bounding box center [365, 14] width 20 height 9
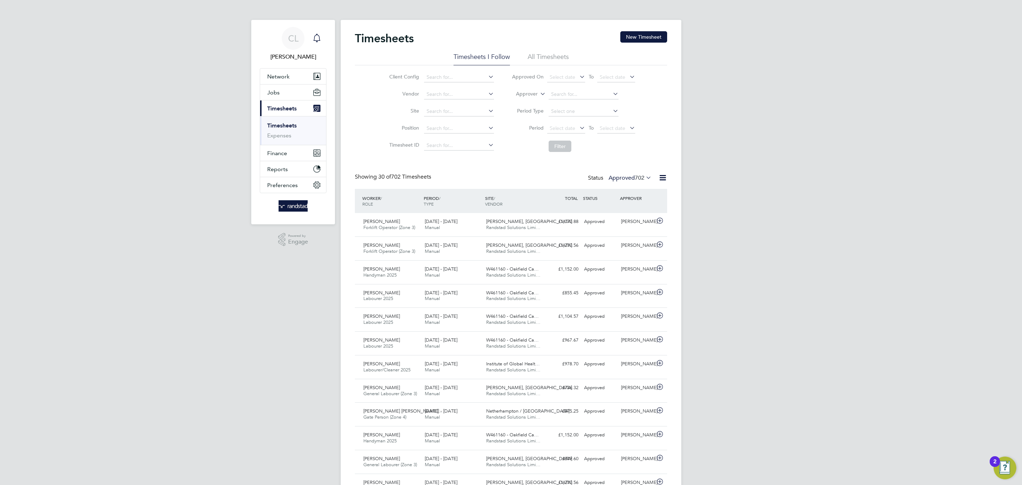
click at [319, 42] on icon "Main navigation" at bounding box center [317, 38] width 9 height 9
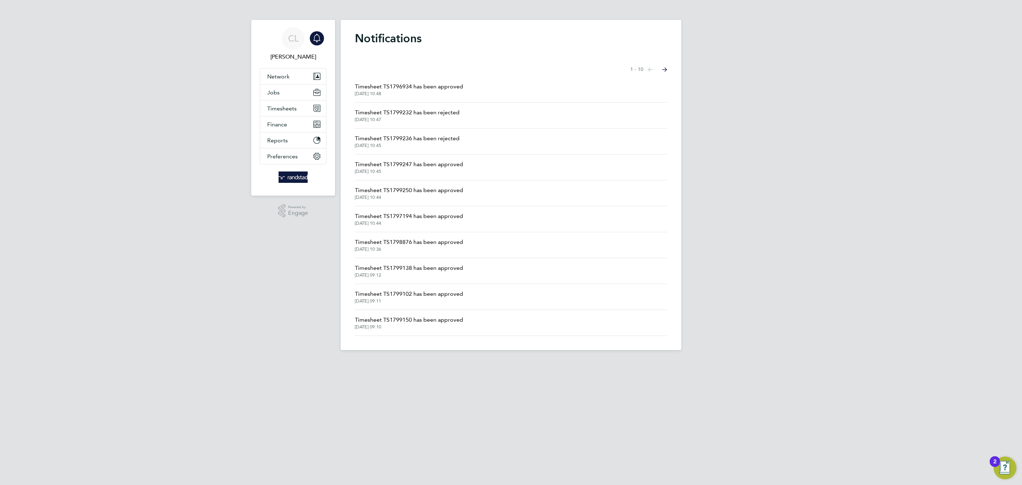
click at [419, 113] on span "Timesheet TS1799232 has been rejected" at bounding box center [407, 112] width 105 height 9
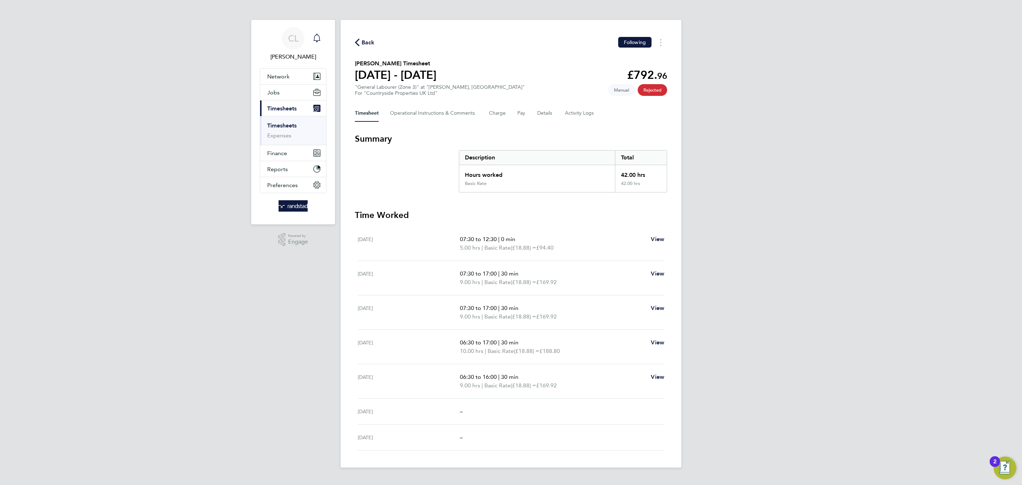
click at [315, 34] on icon "Main navigation" at bounding box center [317, 38] width 9 height 9
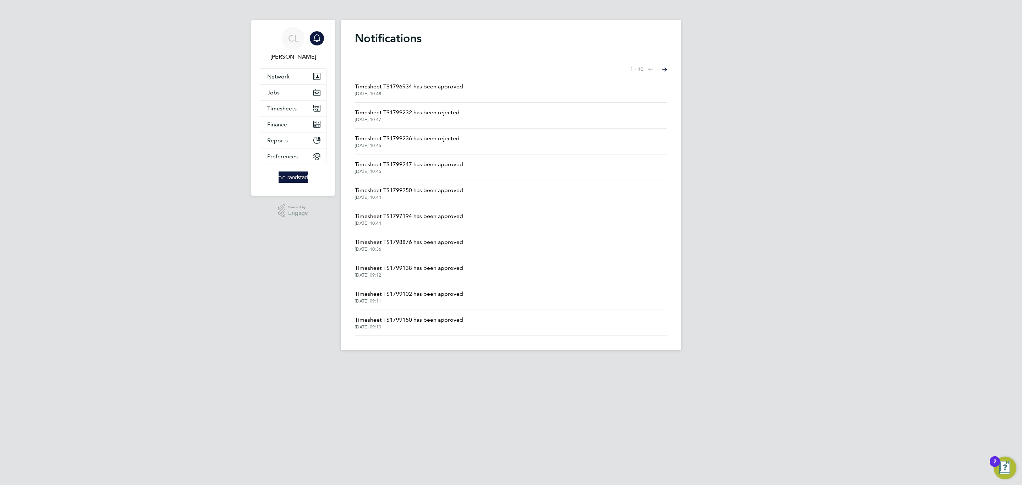
click at [430, 143] on span "Timesheet TS1799236 has been rejected" at bounding box center [407, 138] width 105 height 9
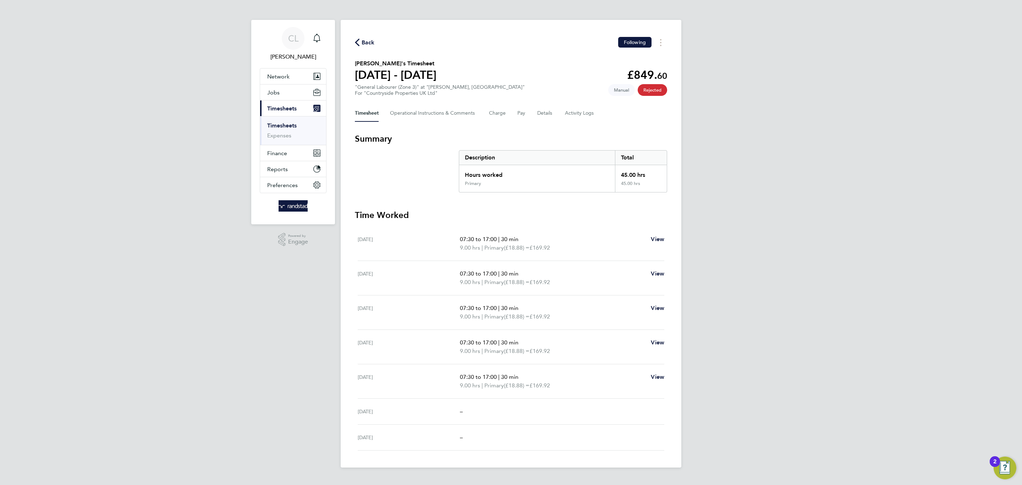
click at [360, 43] on span "Back" at bounding box center [365, 42] width 20 height 7
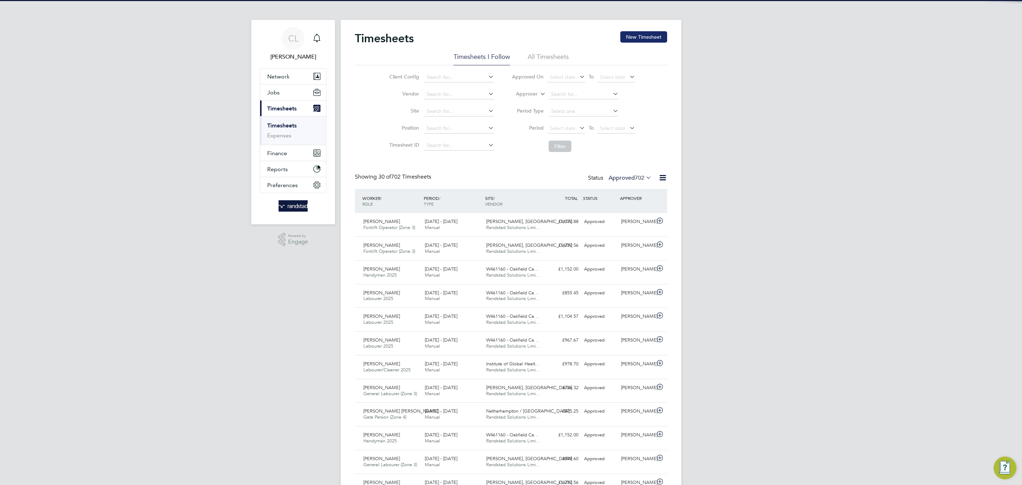
click at [645, 39] on button "New Timesheet" at bounding box center [643, 36] width 47 height 11
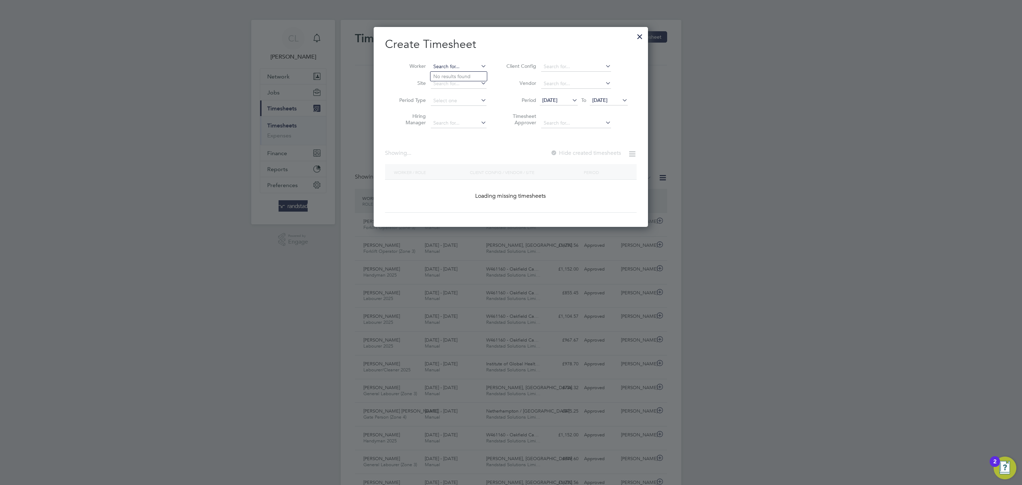
click at [466, 70] on input at bounding box center [459, 67] width 56 height 10
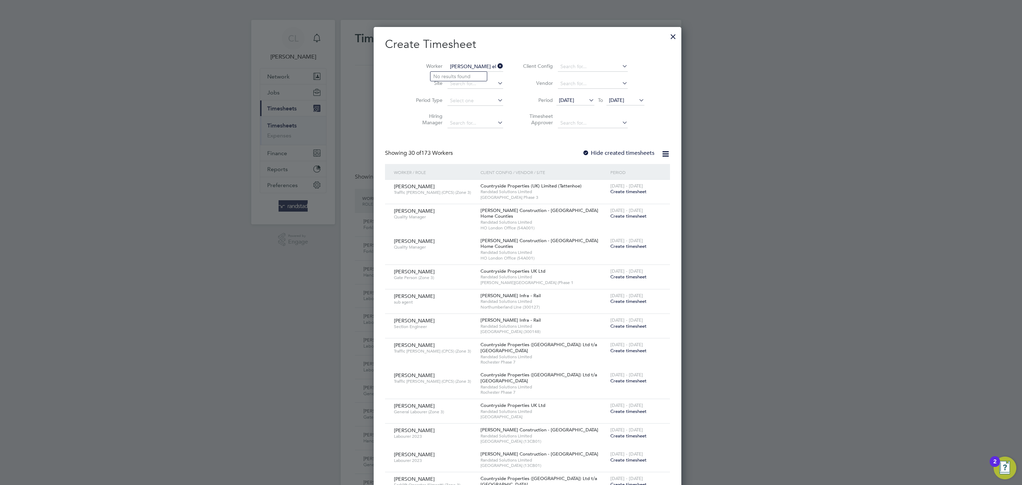
type input "abdul el omari"
click at [667, 41] on div at bounding box center [673, 34] width 13 height 13
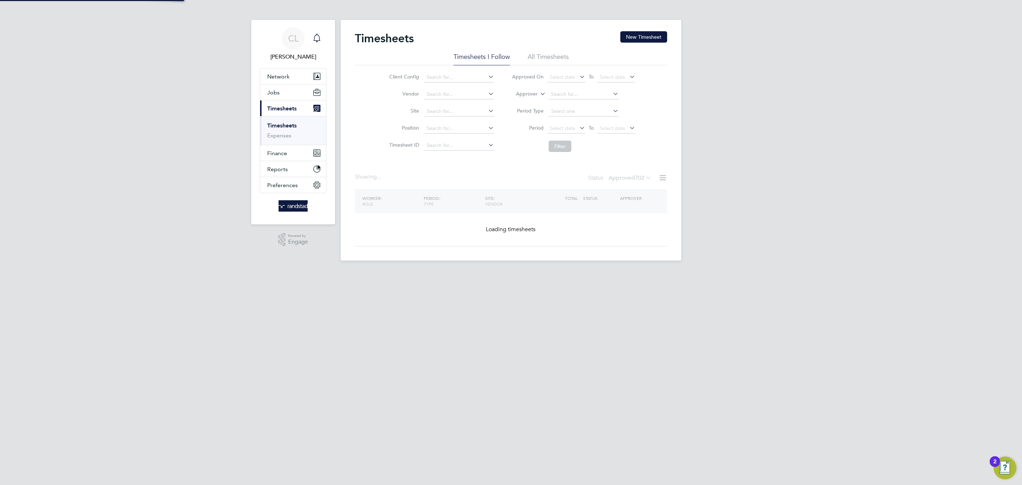
click at [321, 37] on icon "Main navigation" at bounding box center [317, 38] width 9 height 9
